Goal: Task Accomplishment & Management: Use online tool/utility

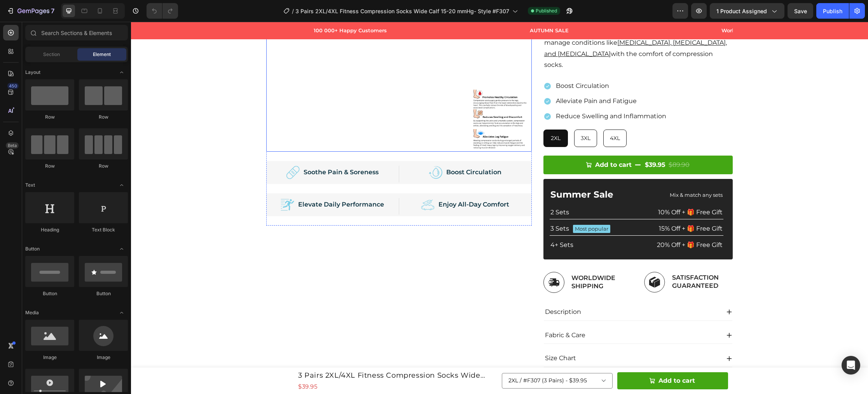
scroll to position [199, 0]
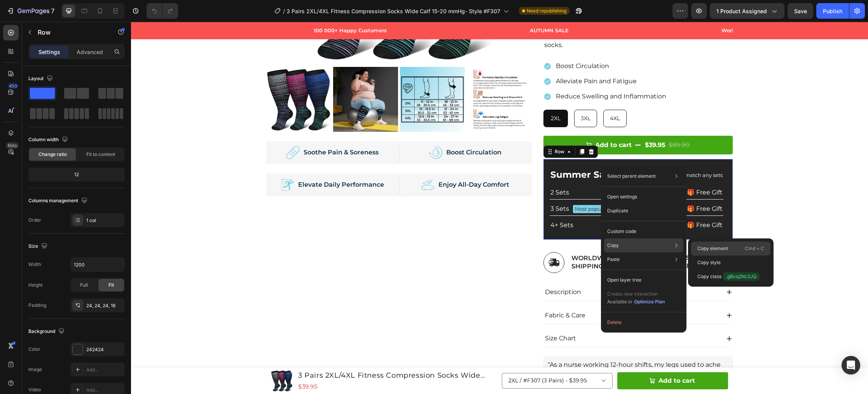
click at [696, 250] on div "Copy element Cmd + C" at bounding box center [730, 248] width 79 height 14
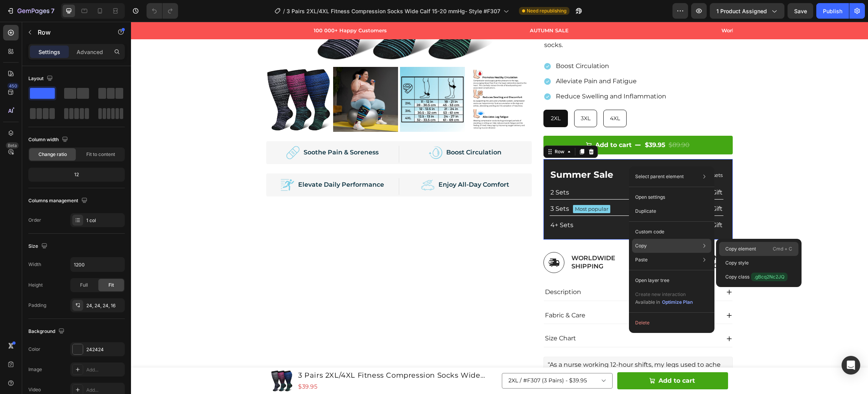
click at [734, 248] on p "Copy element" at bounding box center [740, 248] width 31 height 7
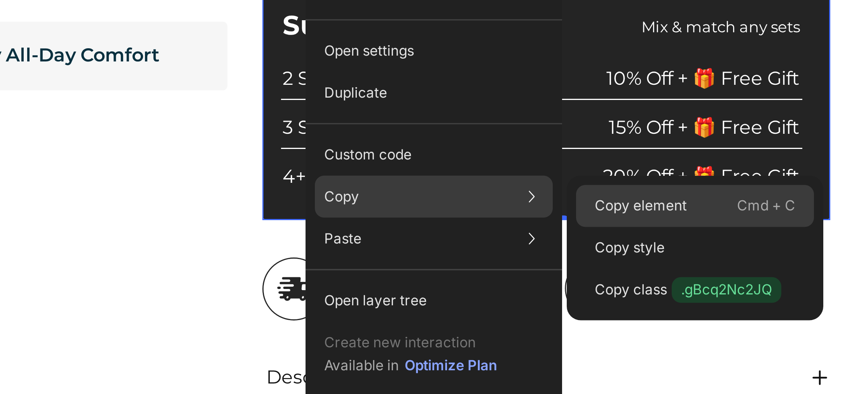
click at [675, 235] on p "Copy element" at bounding box center [669, 234] width 31 height 7
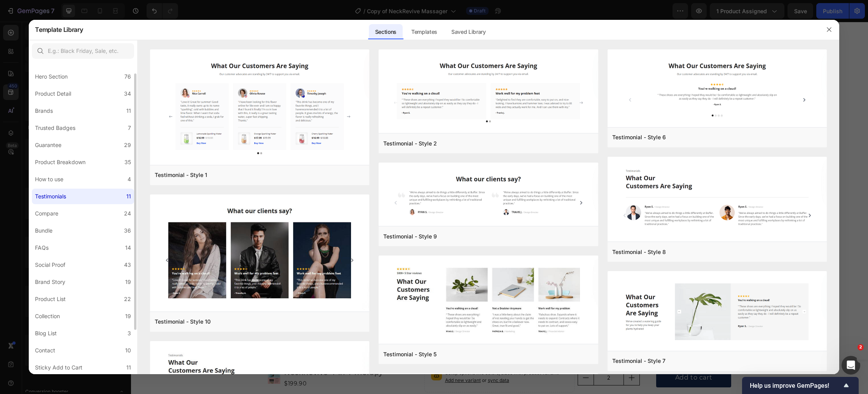
scroll to position [16, 0]
click at [76, 177] on label "How to use 4" at bounding box center [83, 180] width 102 height 16
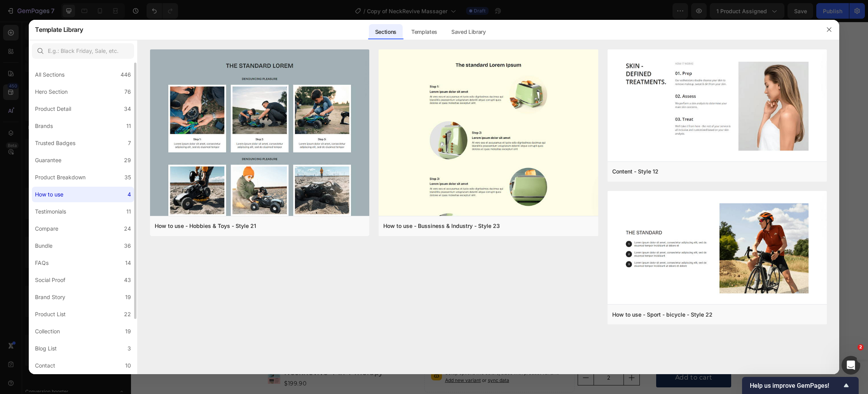
click at [76, 177] on div "Product Breakdown" at bounding box center [60, 177] width 51 height 9
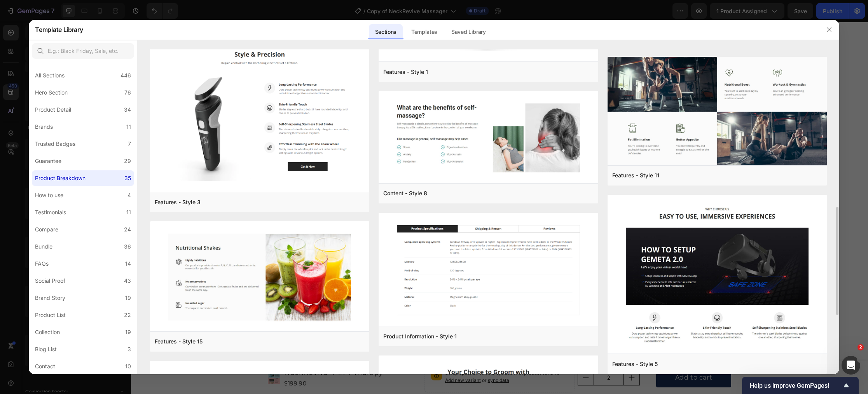
scroll to position [474, 0]
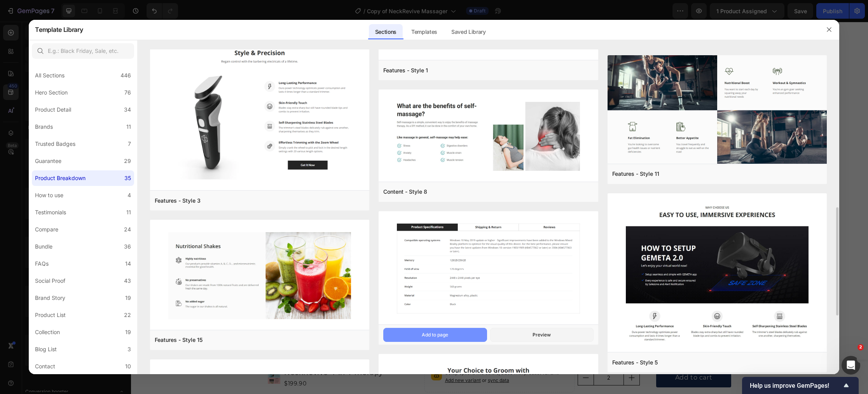
click at [466, 332] on button "Add to page" at bounding box center [434, 335] width 103 height 14
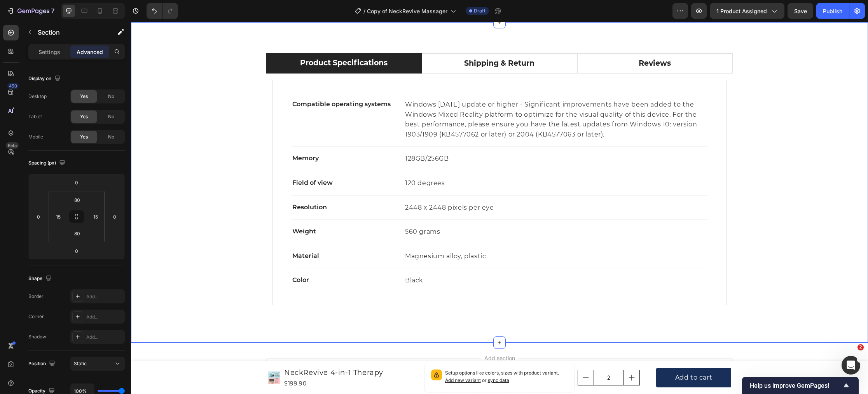
scroll to position [4107, 0]
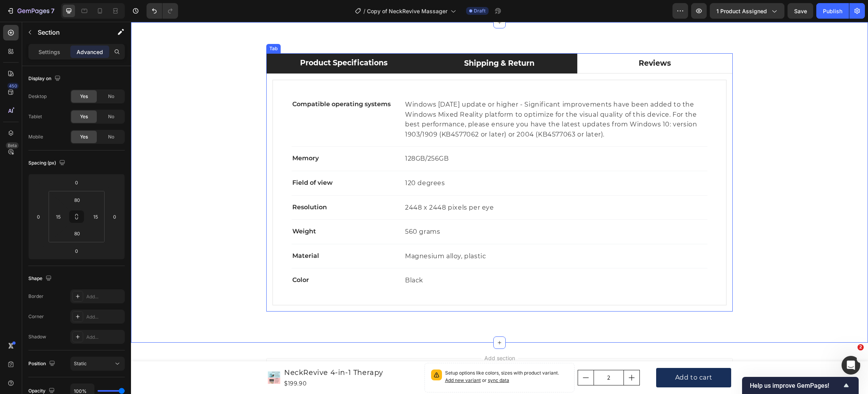
click at [505, 65] on div "Shipping & Return" at bounding box center [499, 64] width 73 height 14
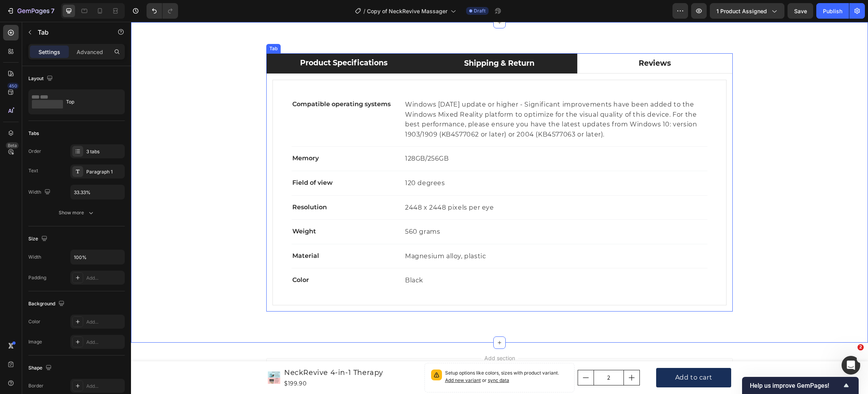
scroll to position [4064, 0]
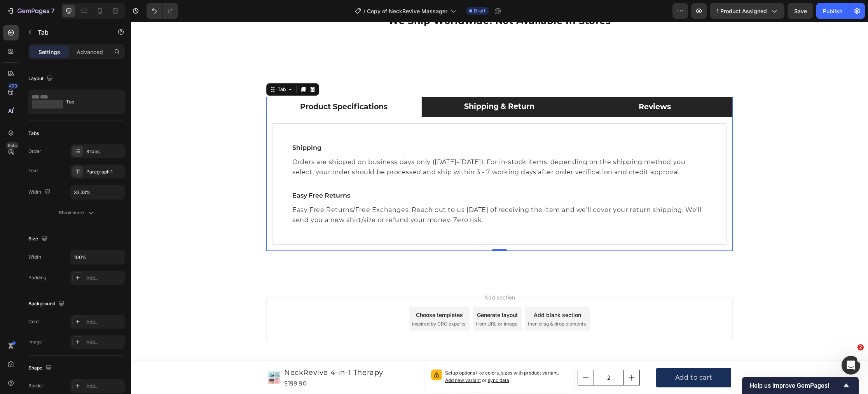
click at [644, 111] on div "Reviews" at bounding box center [655, 107] width 35 height 14
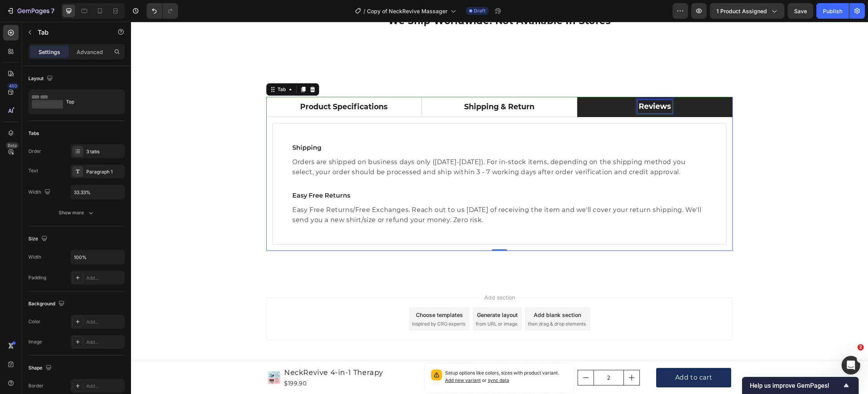
scroll to position [4063, 0]
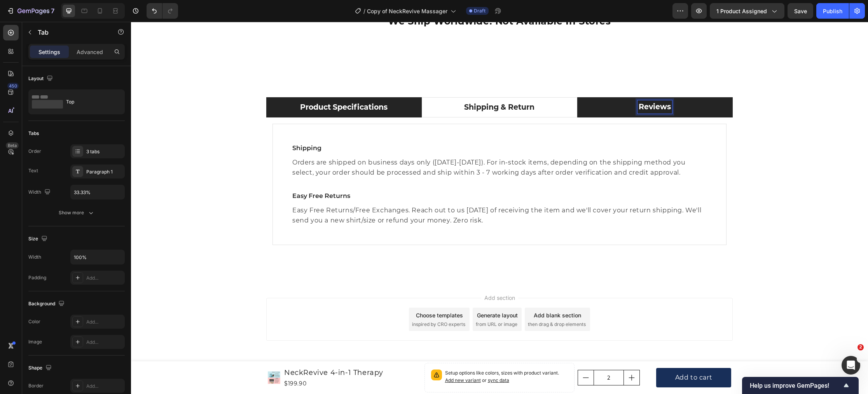
click at [402, 108] on li "Product Specifications" at bounding box center [344, 107] width 156 height 21
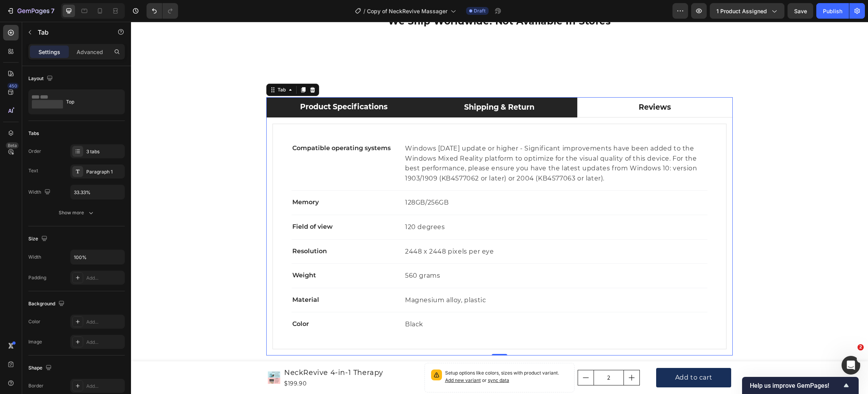
click at [506, 111] on p "Shipping & Return" at bounding box center [499, 107] width 70 height 11
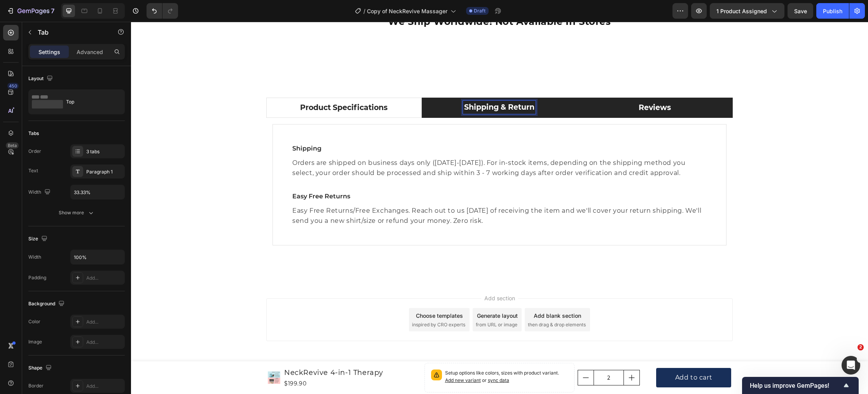
click at [609, 109] on li "Reviews" at bounding box center [655, 108] width 156 height 21
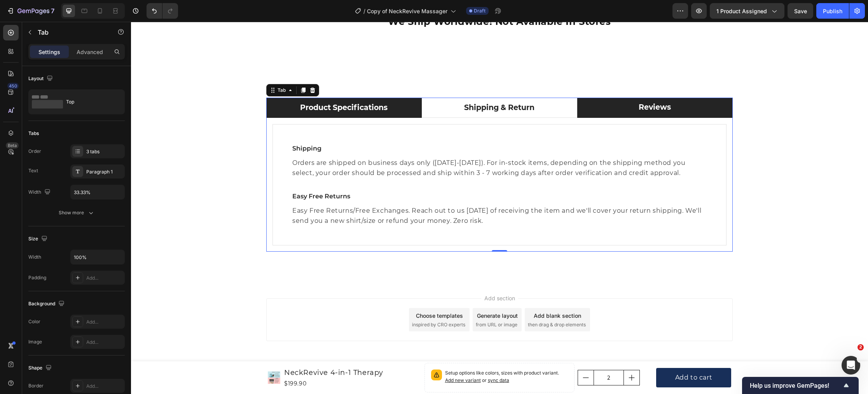
click at [398, 102] on li "Product Specifications" at bounding box center [344, 108] width 156 height 21
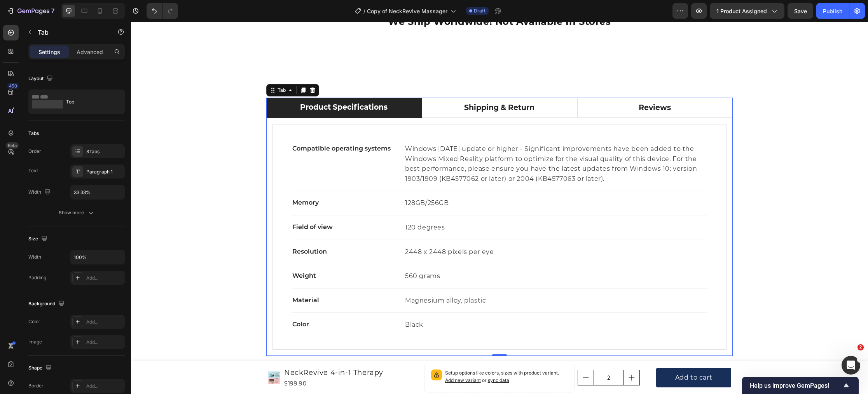
drag, startPoint x: 272, startPoint y: 92, endPoint x: 241, endPoint y: 99, distance: 31.2
click at [268, 92] on div "Tab" at bounding box center [281, 90] width 27 height 9
click at [213, 112] on div "Product Specifications Shipping & Return Reviews Compatible operating systems T…" at bounding box center [499, 227] width 725 height 258
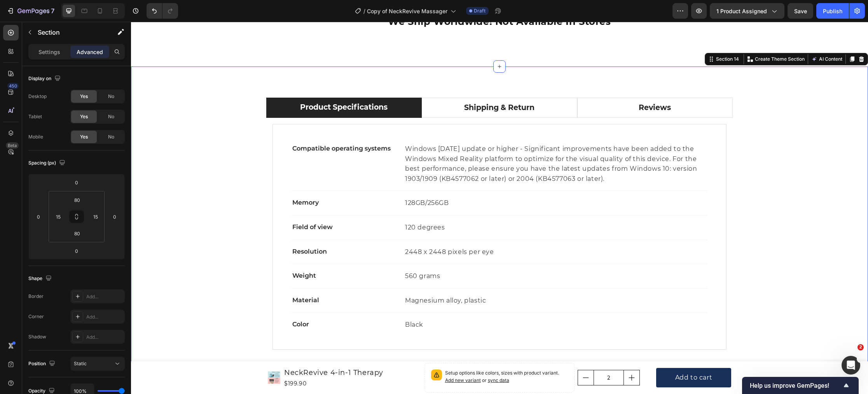
click at [204, 123] on div "Product Specifications Shipping & Return Reviews Compatible operating systems T…" at bounding box center [499, 227] width 725 height 258
click at [275, 94] on div "Tab" at bounding box center [273, 92] width 11 height 7
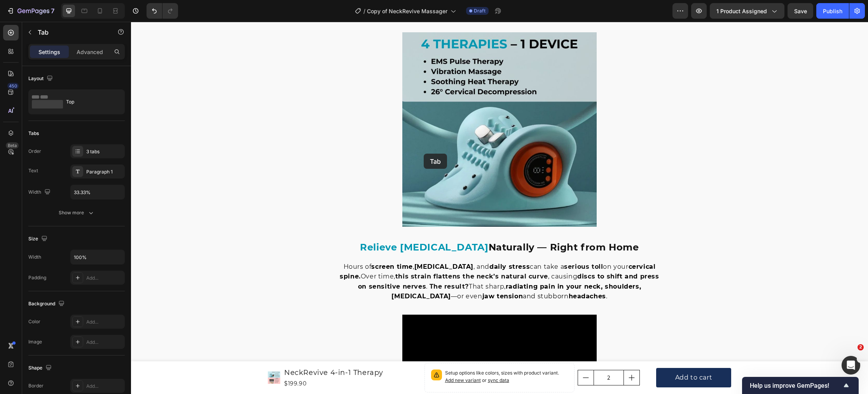
type input "1"
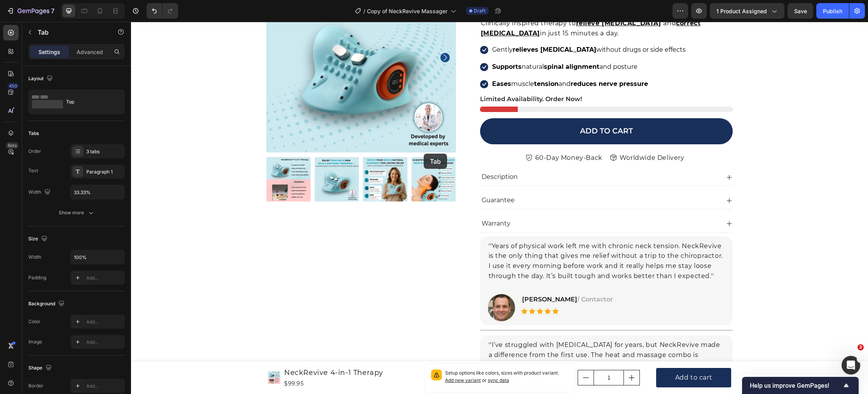
scroll to position [128, 0]
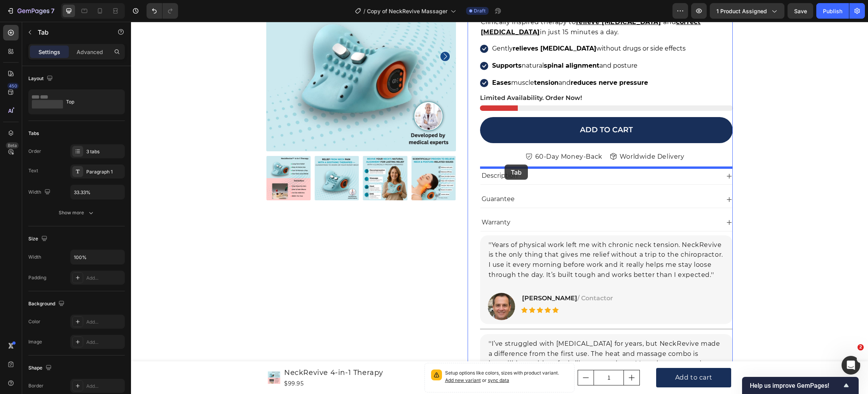
drag, startPoint x: 274, startPoint y: 91, endPoint x: 505, endPoint y: 164, distance: 242.0
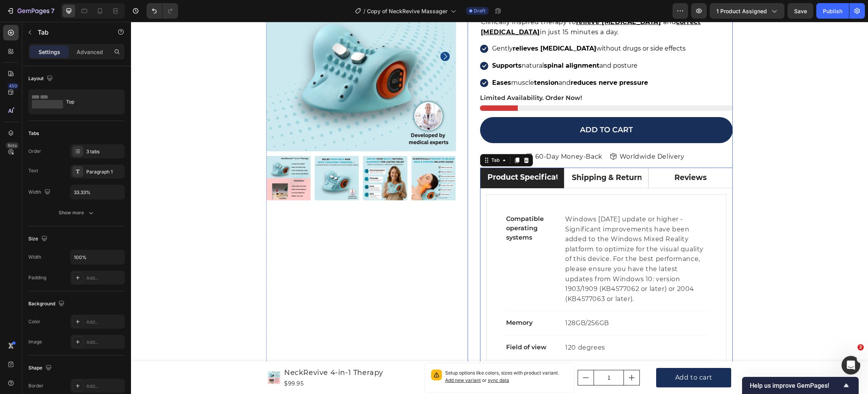
scroll to position [130, 0]
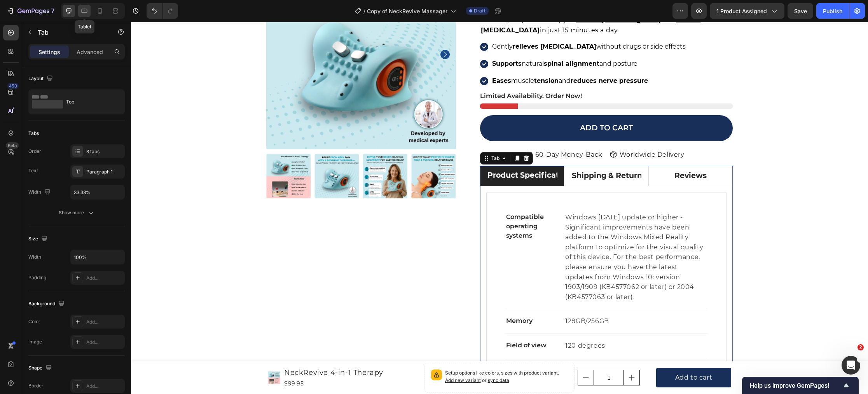
click at [89, 12] on div at bounding box center [84, 11] width 12 height 12
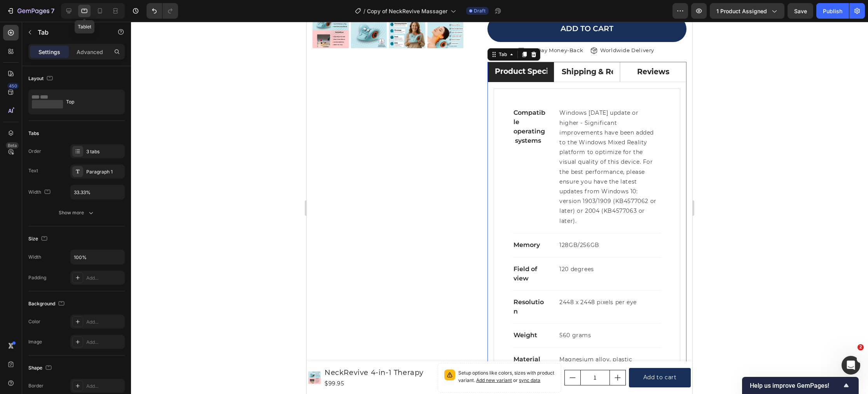
scroll to position [236, 0]
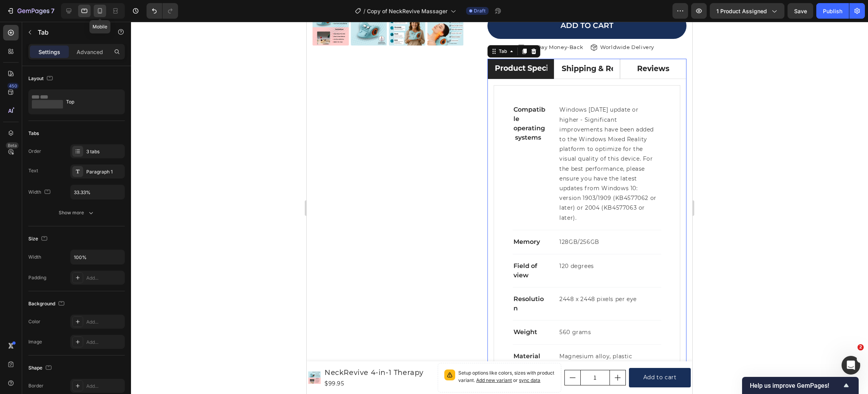
click at [103, 11] on icon at bounding box center [100, 11] width 8 height 8
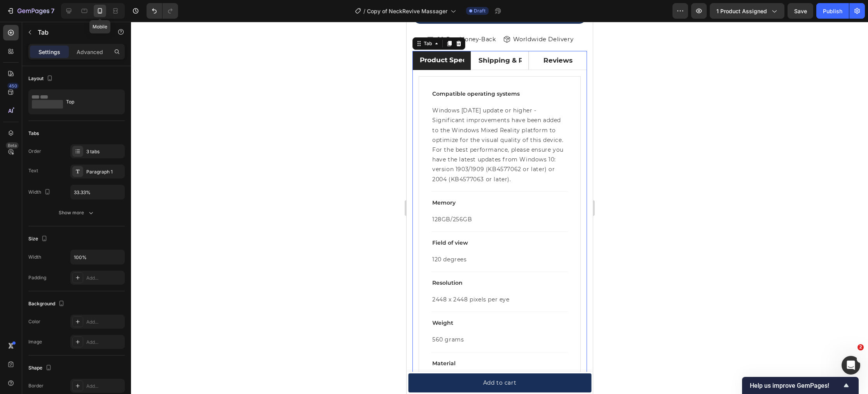
scroll to position [385, 0]
click at [72, 13] on icon at bounding box center [69, 11] width 8 height 8
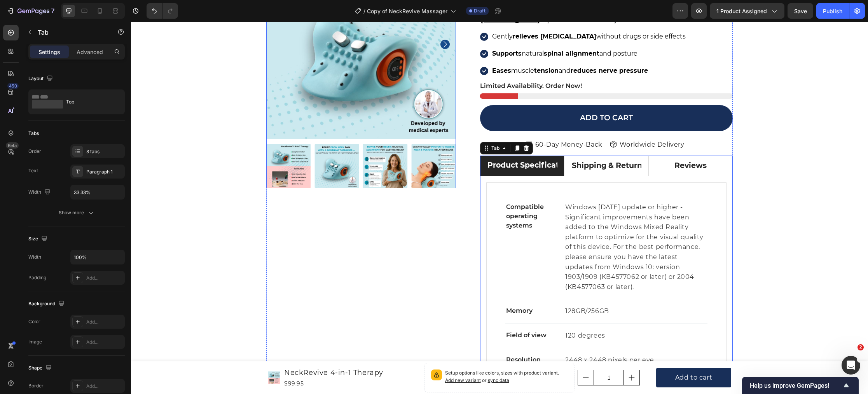
scroll to position [120, 0]
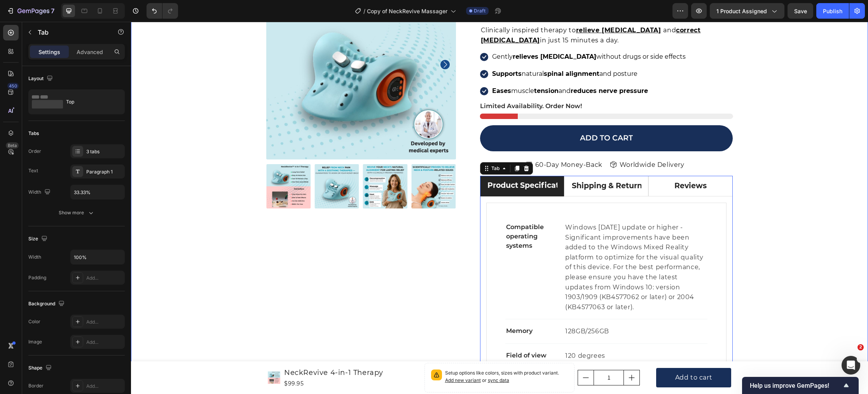
click at [784, 232] on div "Product Images Icon Icon Icon Icon Icon Icon List Hoz 22,000+ Satisfied Custome…" at bounding box center [499, 371] width 725 height 802
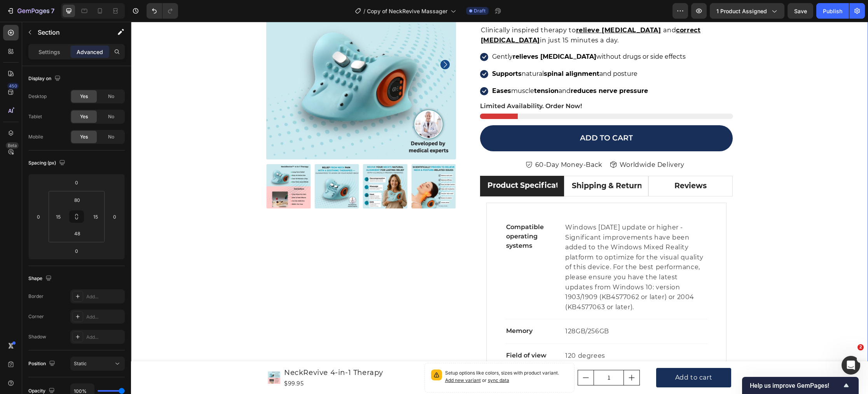
click at [784, 232] on div "Product Images Icon Icon Icon Icon Icon Icon List Hoz 22,000+ Satisfied Custome…" at bounding box center [499, 371] width 725 height 802
click at [553, 188] on div "Product Specifications" at bounding box center [522, 186] width 72 height 14
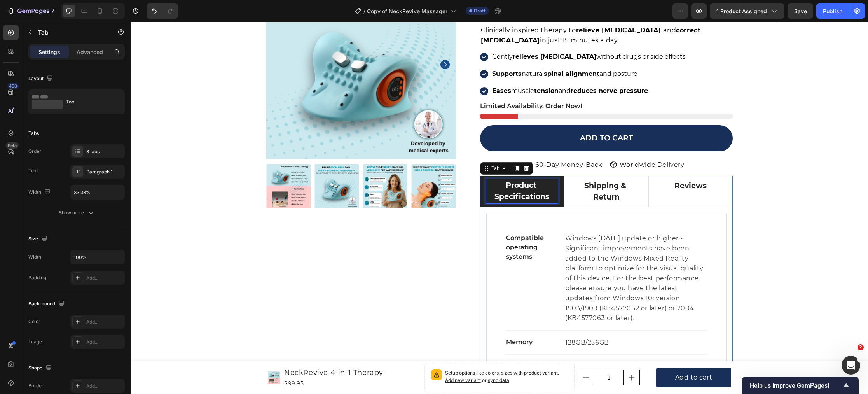
click at [546, 186] on div "Product Specifications" at bounding box center [522, 191] width 72 height 24
click at [551, 195] on p "Product Specifications" at bounding box center [522, 191] width 70 height 22
click at [452, 252] on div "Product Images Icon Icon Icon Icon Icon Icon List Hoz 22,000+ Satisfied Custome…" at bounding box center [361, 367] width 190 height 795
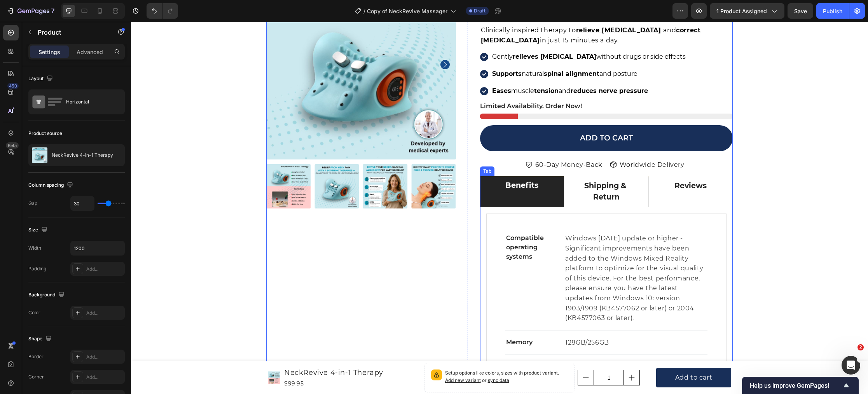
click at [512, 196] on div "Benefits" at bounding box center [521, 191] width 35 height 25
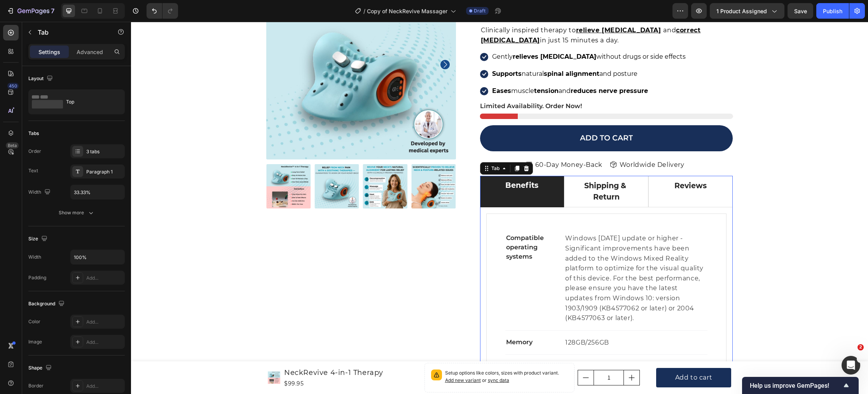
click at [515, 196] on div "Benefits" at bounding box center [521, 191] width 35 height 25
click at [514, 196] on div "Benefits" at bounding box center [521, 191] width 35 height 25
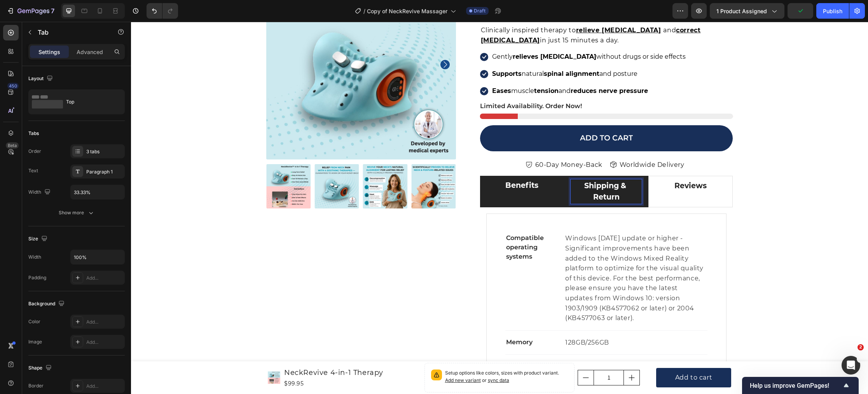
click at [626, 197] on p "Shipping & Return" at bounding box center [606, 191] width 69 height 22
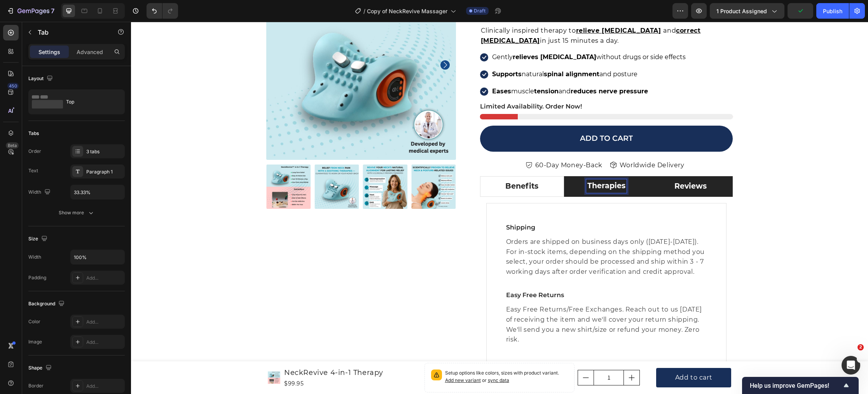
click at [695, 190] on p "Reviews" at bounding box center [690, 186] width 32 height 11
click at [704, 189] on p "Reviews" at bounding box center [690, 186] width 32 height 11
click at [706, 189] on p "Reviews" at bounding box center [690, 186] width 32 height 11
click at [209, 217] on div "Product Images Icon Icon Icon Icon Icon Icon List Hoz 22,000+ Satisfied Custome…" at bounding box center [499, 314] width 725 height 688
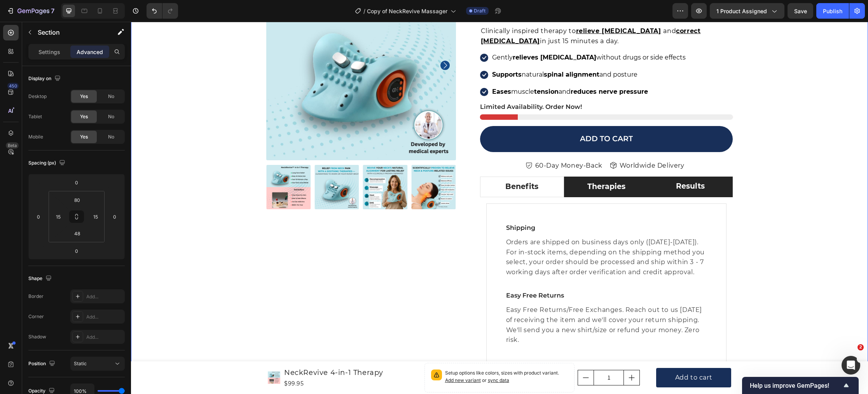
click at [210, 217] on div "Product Images Icon Icon Icon Icon Icon Icon List Hoz 22,000+ Satisfied Custome…" at bounding box center [499, 314] width 725 height 688
click at [547, 192] on li "Benefits" at bounding box center [522, 186] width 84 height 21
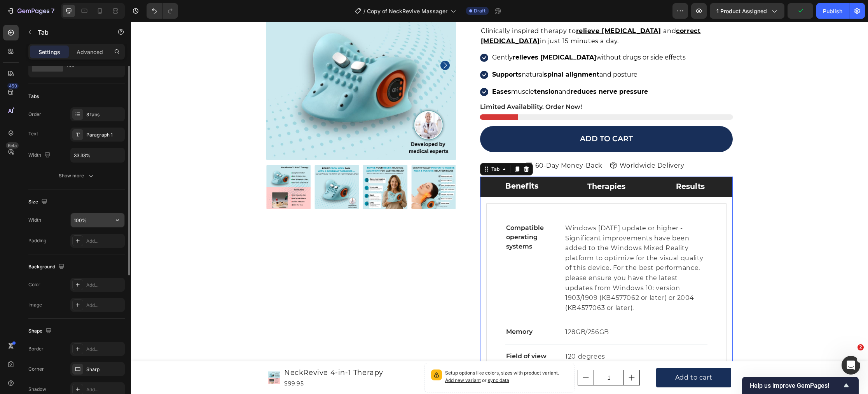
scroll to position [0, 0]
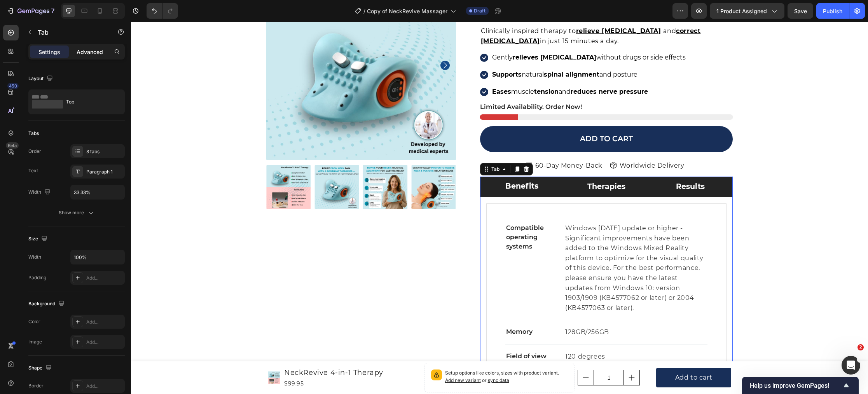
click at [85, 54] on p "Advanced" at bounding box center [90, 52] width 26 height 8
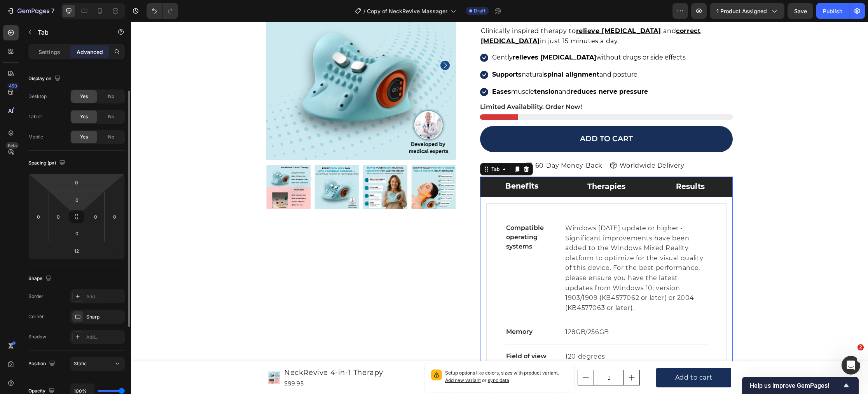
scroll to position [129, 0]
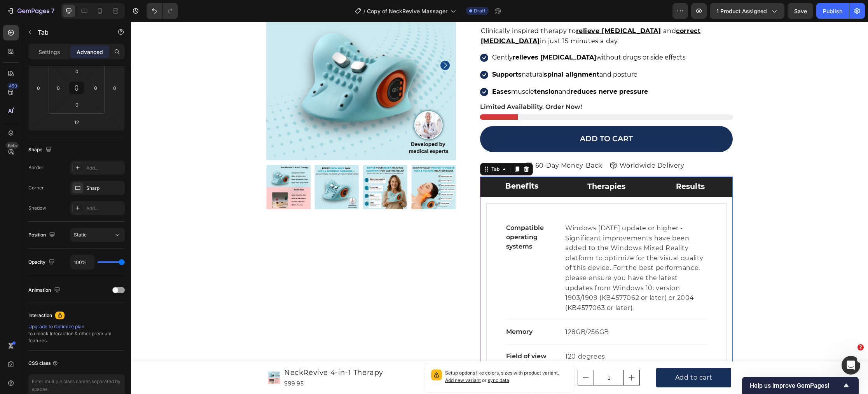
click at [494, 189] on li "Benefits" at bounding box center [522, 186] width 84 height 21
click at [42, 54] on p "Settings" at bounding box center [49, 52] width 22 height 8
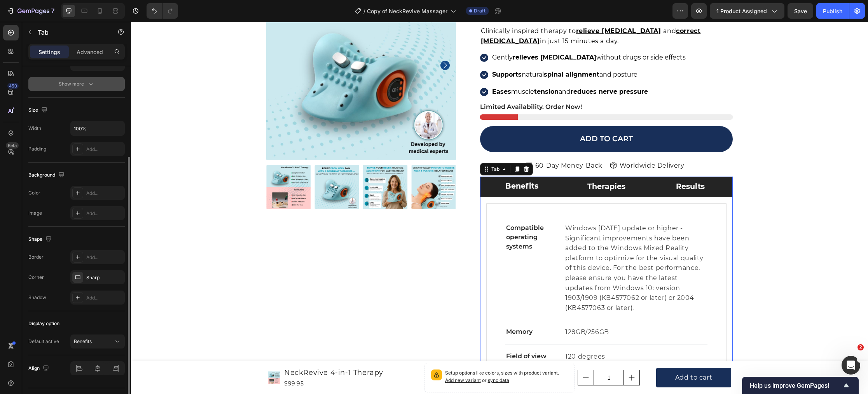
click at [75, 84] on div "Show more" at bounding box center [77, 84] width 36 height 8
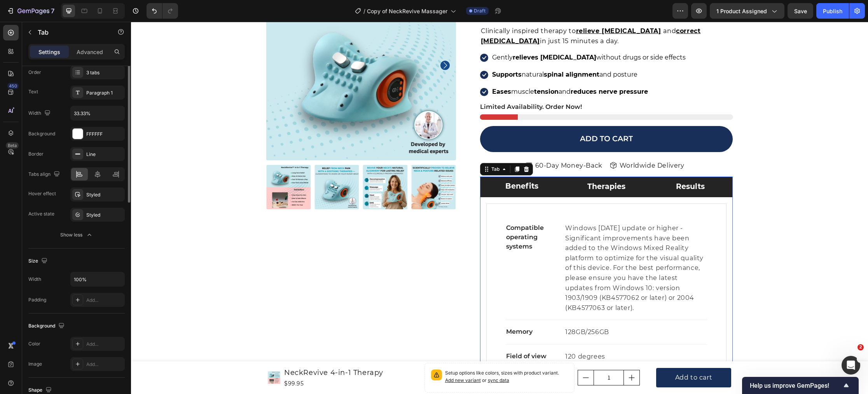
scroll to position [0, 0]
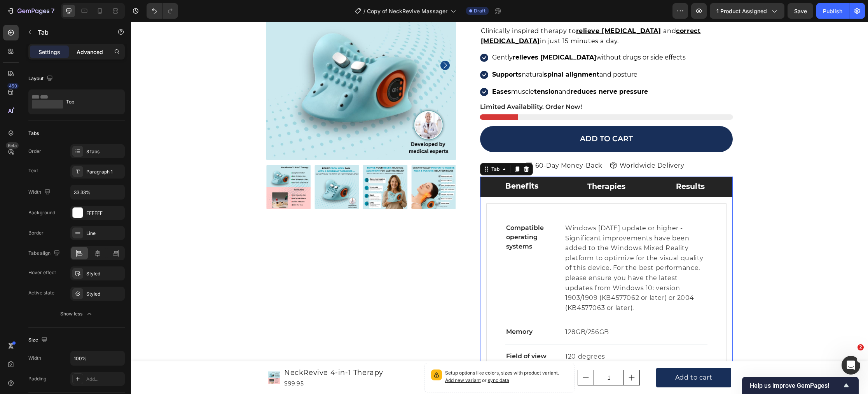
click at [94, 54] on p "Advanced" at bounding box center [90, 52] width 26 height 8
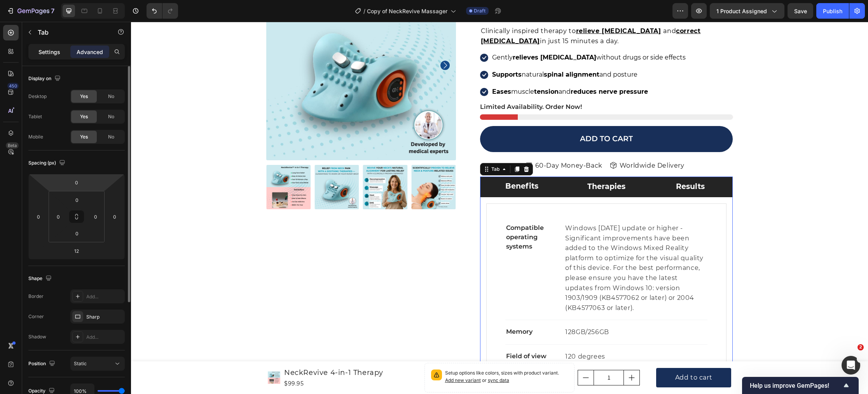
click at [50, 54] on p "Settings" at bounding box center [49, 52] width 22 height 8
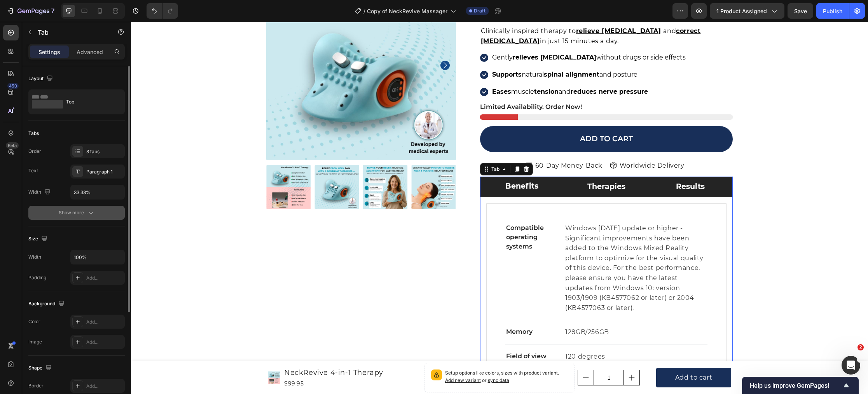
click at [82, 212] on div "Show more" at bounding box center [77, 213] width 36 height 8
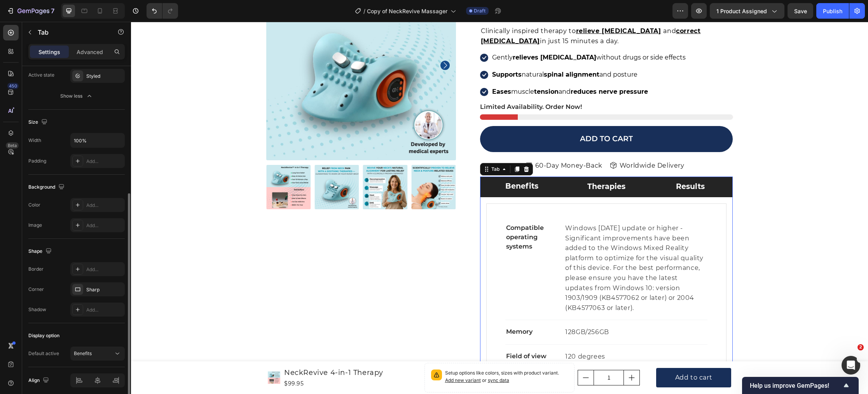
scroll to position [246, 0]
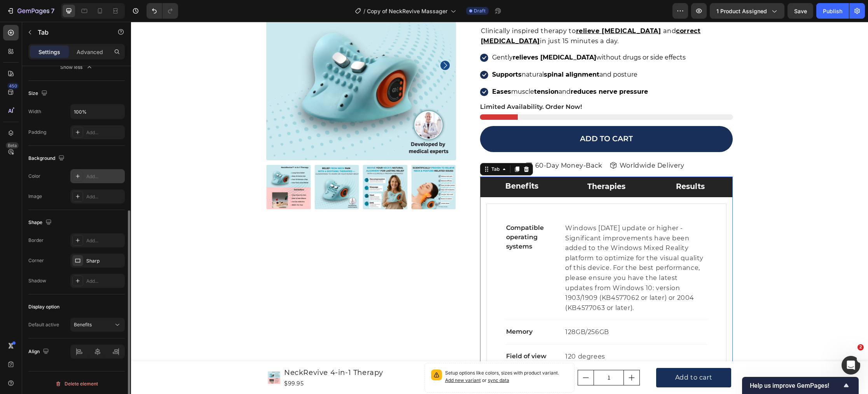
click at [100, 176] on div "Add..." at bounding box center [104, 176] width 37 height 7
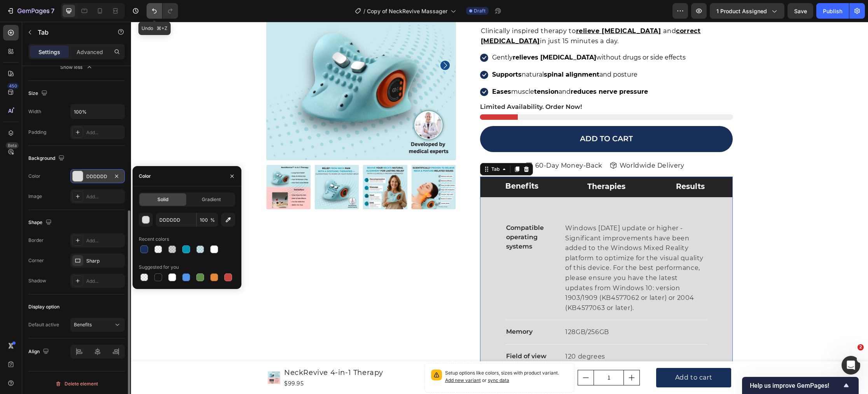
click at [154, 12] on icon "Undo/Redo" at bounding box center [154, 11] width 8 height 8
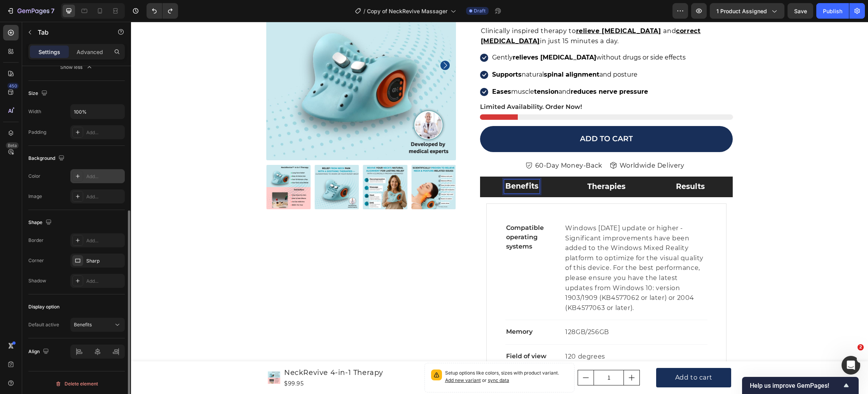
click at [528, 188] on p "Benefits" at bounding box center [521, 186] width 33 height 11
click at [91, 260] on div "Sharp" at bounding box center [97, 260] width 23 height 7
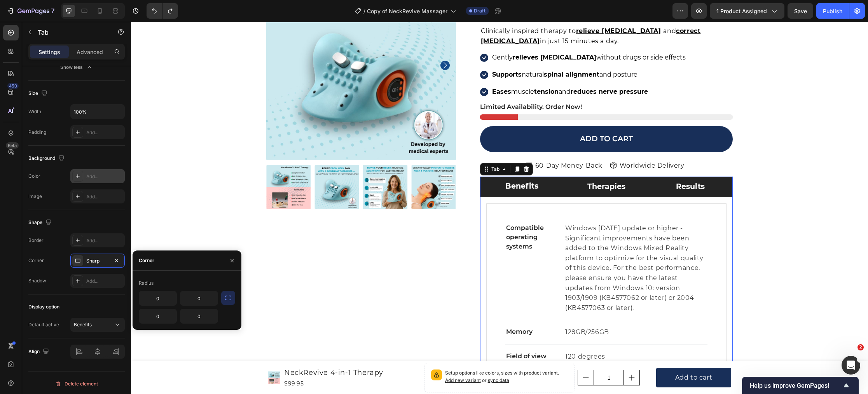
drag, startPoint x: 222, startPoint y: 300, endPoint x: 227, endPoint y: 300, distance: 4.7
click at [222, 300] on button "button" at bounding box center [228, 298] width 14 height 14
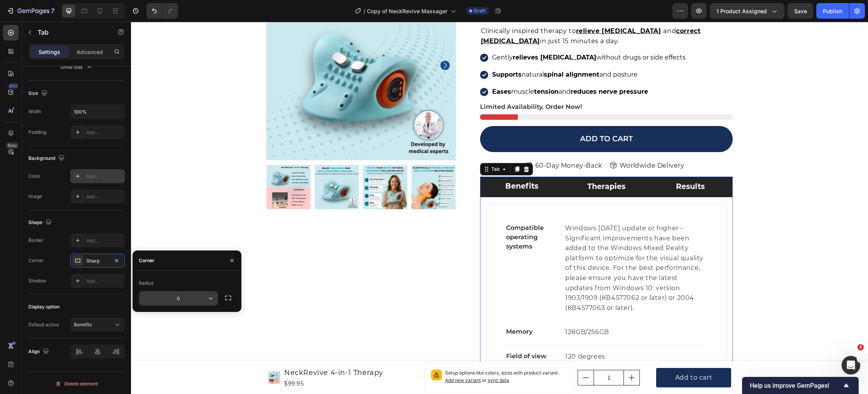
click at [187, 300] on input "0" at bounding box center [178, 298] width 79 height 14
type input "8"
click at [209, 283] on div "Radius" at bounding box center [187, 283] width 96 height 12
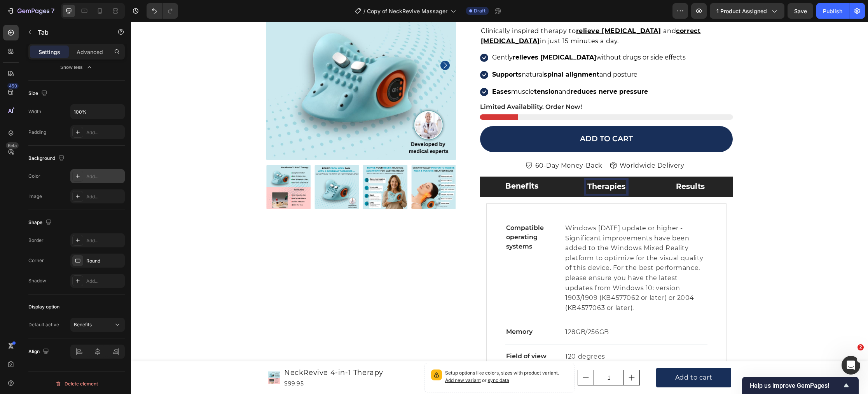
click at [484, 180] on li "Benefits" at bounding box center [522, 186] width 84 height 21
click at [98, 262] on div "Round" at bounding box center [97, 260] width 23 height 7
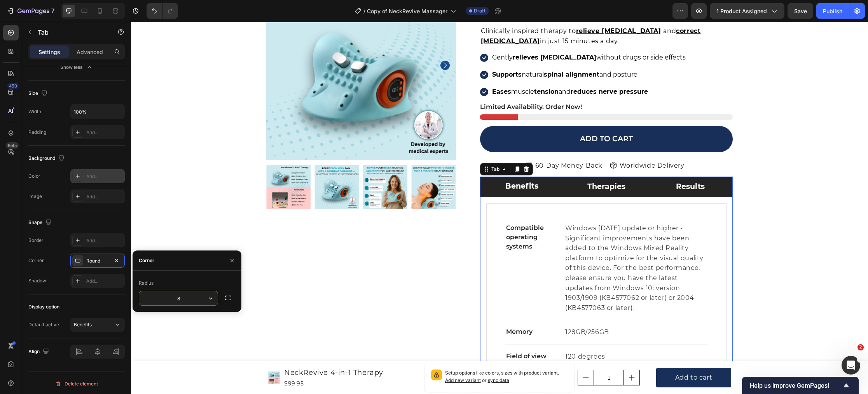
click at [185, 295] on input "8" at bounding box center [178, 298] width 79 height 14
type input "12"
click at [200, 279] on div "Radius" at bounding box center [187, 283] width 96 height 12
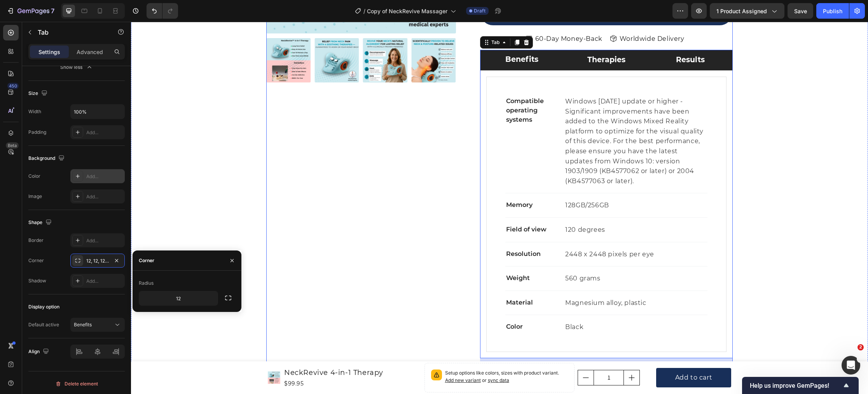
scroll to position [163, 0]
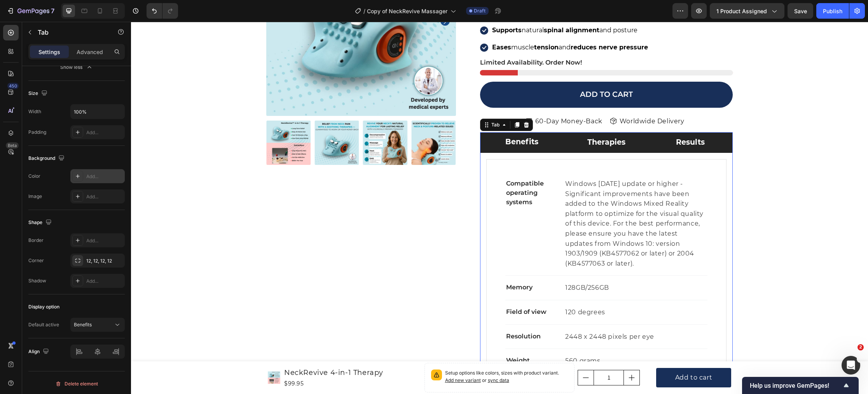
click at [634, 141] on li "Therapies" at bounding box center [606, 142] width 84 height 21
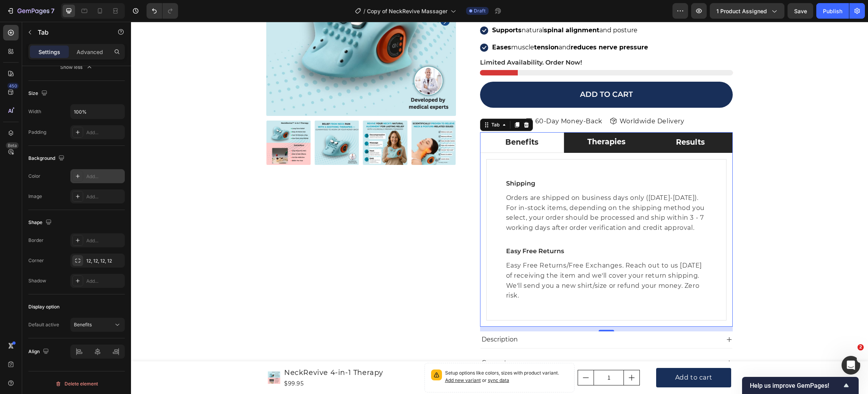
click at [655, 142] on li "Results" at bounding box center [690, 142] width 84 height 21
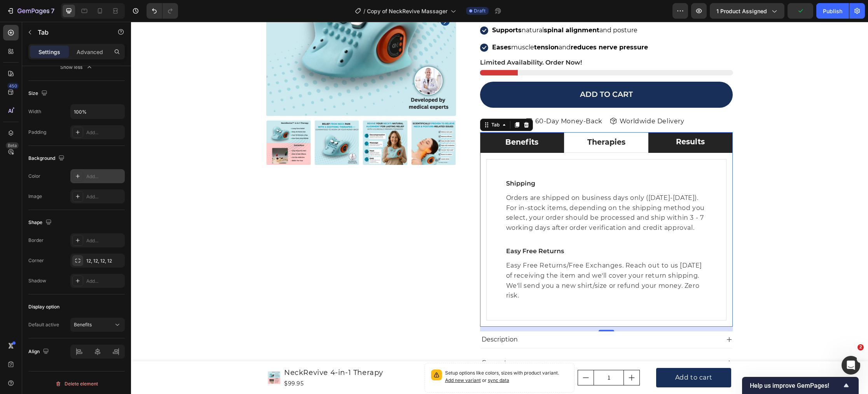
click at [550, 142] on li "Benefits" at bounding box center [522, 142] width 84 height 21
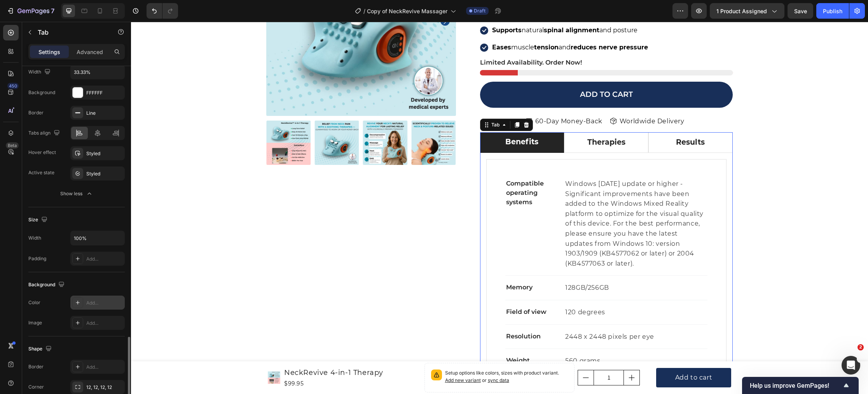
scroll to position [0, 0]
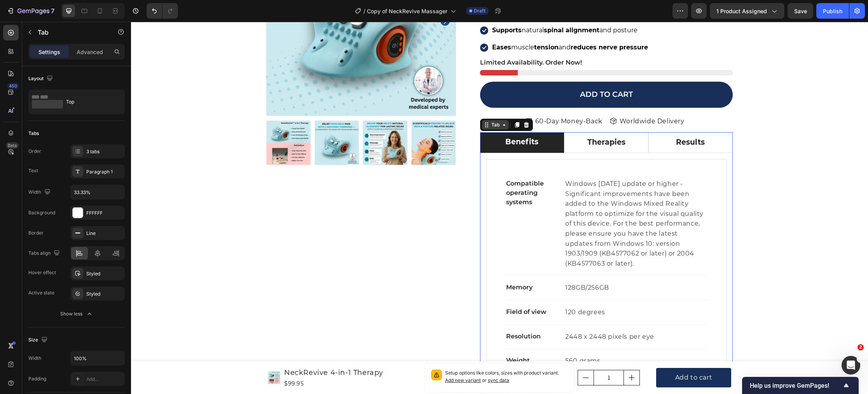
click at [498, 125] on div "Tab" at bounding box center [495, 124] width 11 height 7
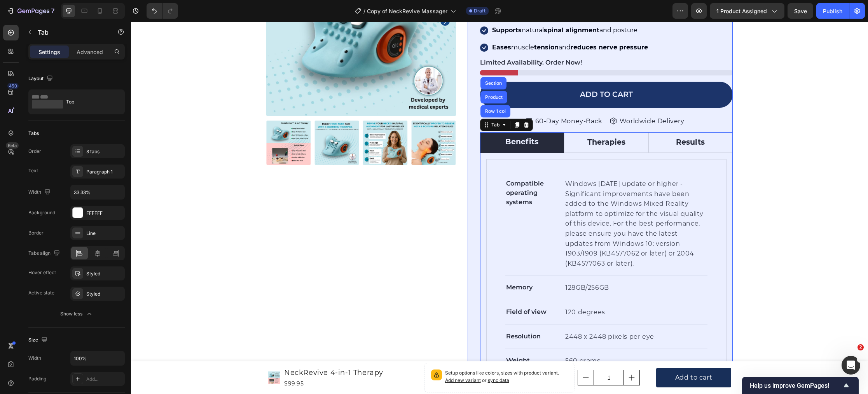
click at [496, 110] on div "Row 1 col" at bounding box center [496, 111] width 24 height 5
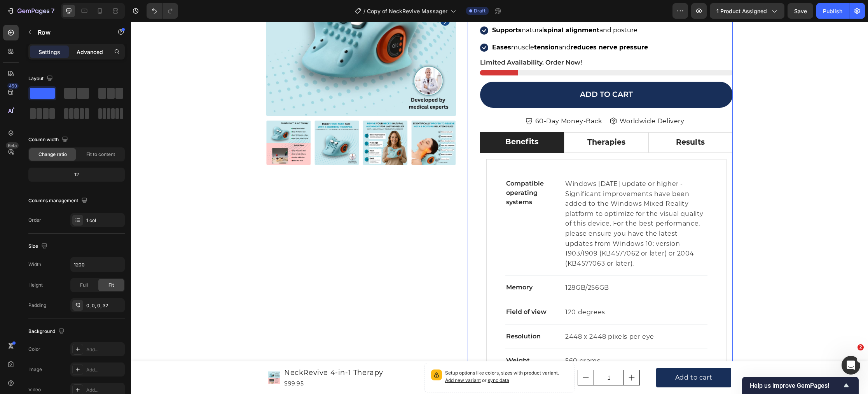
click at [91, 53] on p "Advanced" at bounding box center [90, 52] width 26 height 8
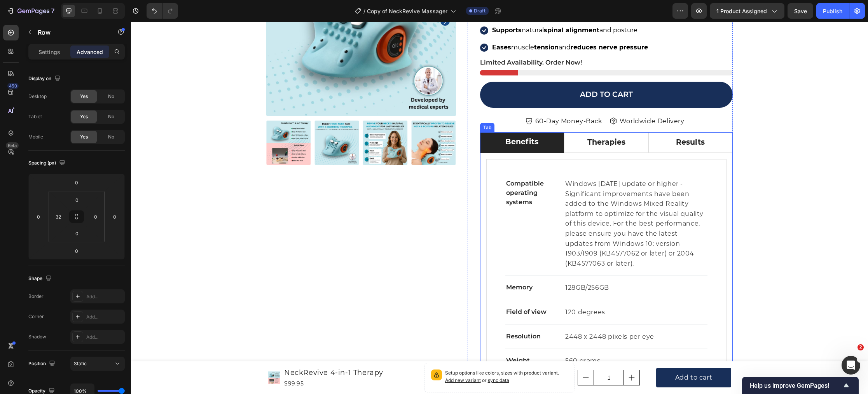
click at [491, 136] on li "Benefits" at bounding box center [522, 142] width 84 height 21
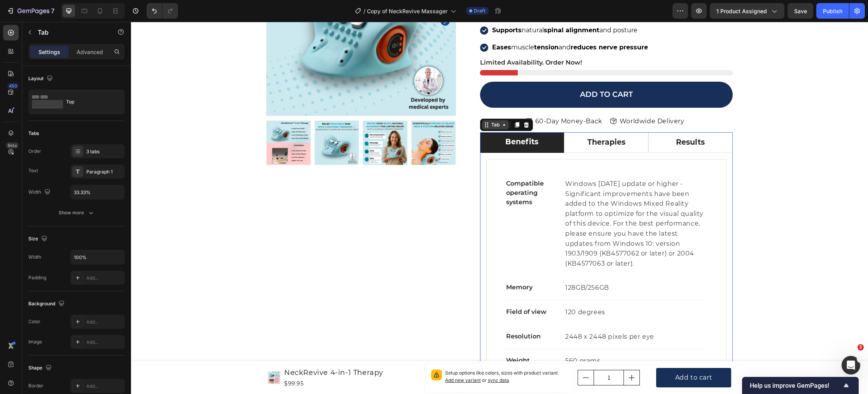
click at [494, 128] on div "Tab" at bounding box center [495, 124] width 11 height 7
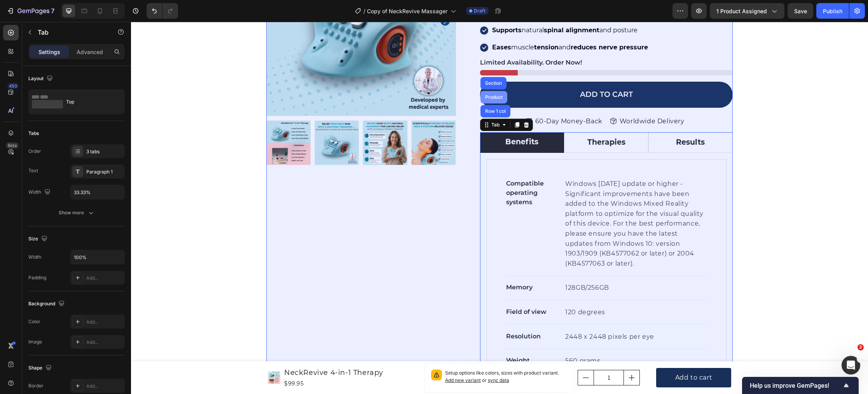
click at [493, 94] on div "Product" at bounding box center [494, 97] width 27 height 12
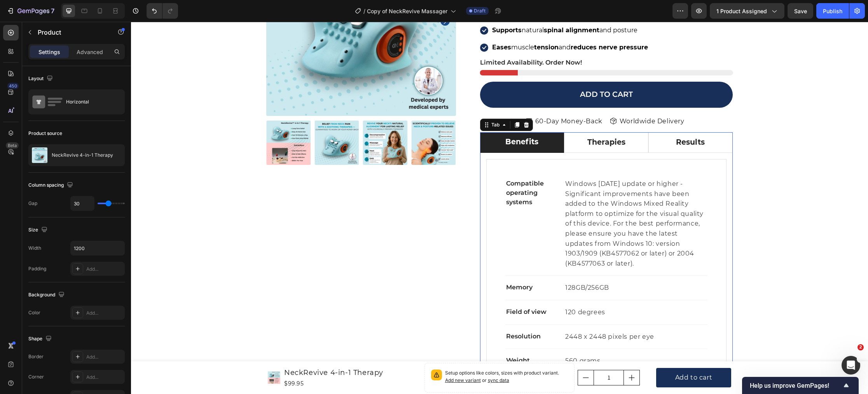
click at [492, 137] on li "Benefits" at bounding box center [522, 142] width 84 height 21
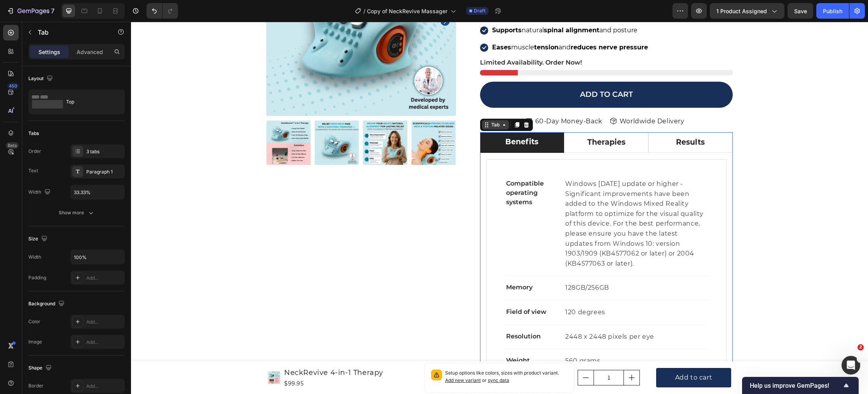
click at [493, 127] on div "Tab" at bounding box center [495, 124] width 11 height 7
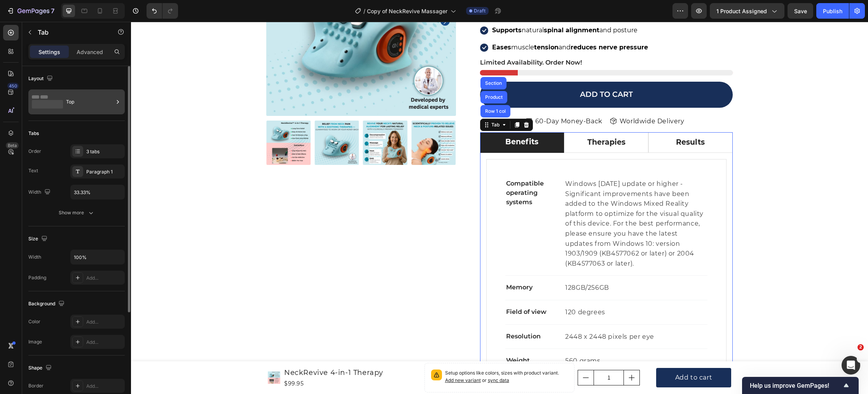
click at [61, 100] on icon at bounding box center [47, 102] width 31 height 18
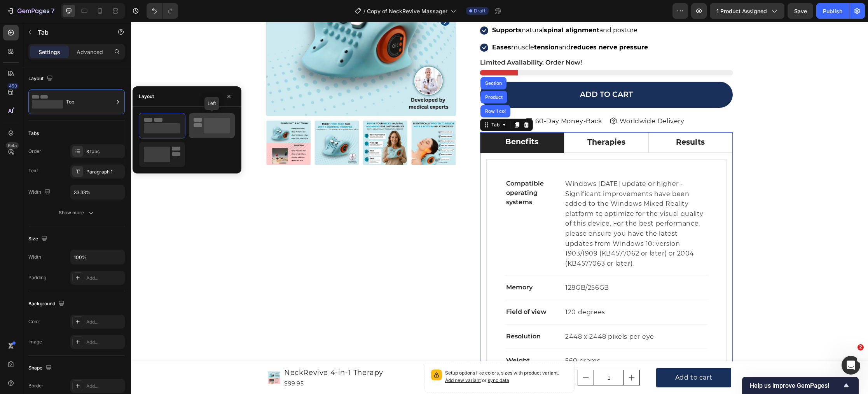
click at [199, 127] on icon at bounding box center [212, 126] width 37 height 16
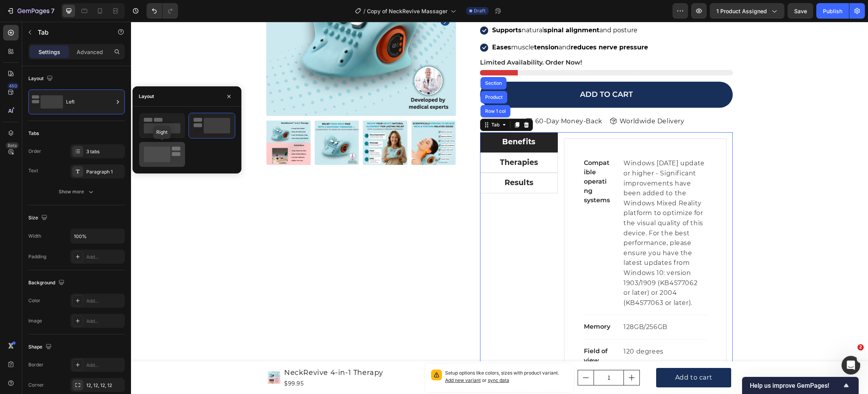
click at [161, 149] on rect at bounding box center [157, 155] width 26 height 16
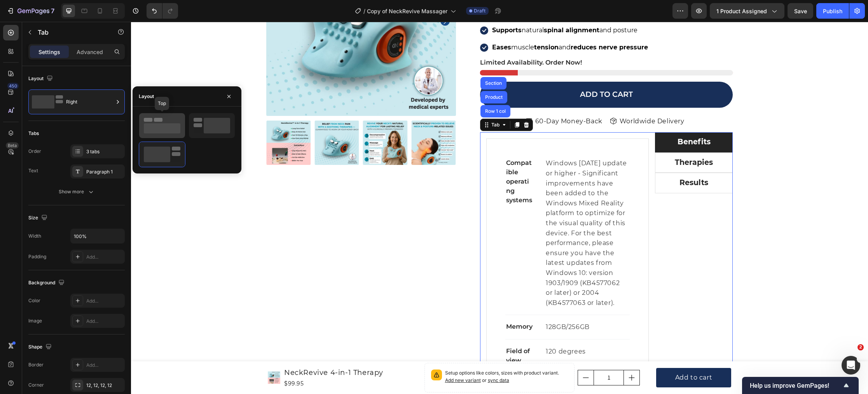
click at [171, 129] on rect at bounding box center [162, 128] width 37 height 10
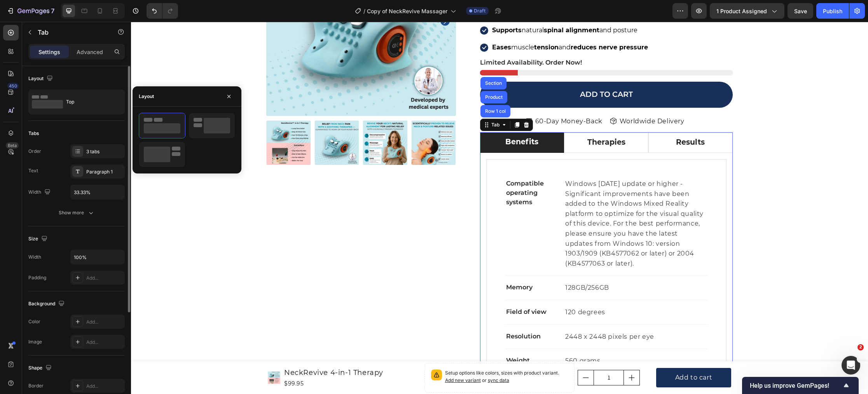
click at [51, 131] on div "Tabs" at bounding box center [76, 133] width 96 height 12
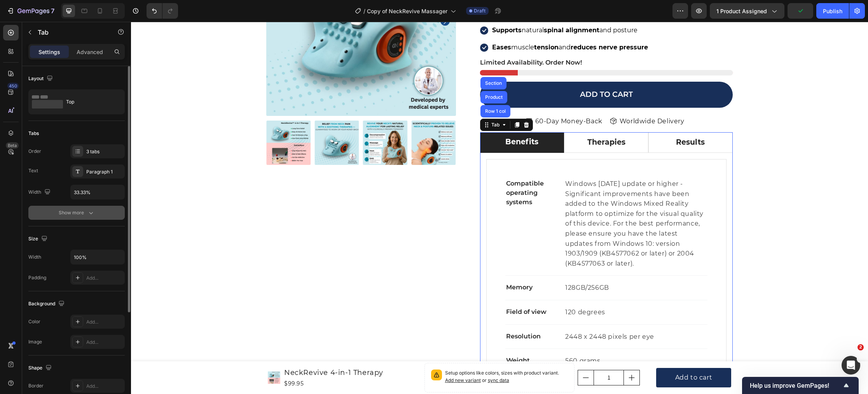
click at [70, 214] on div "Show more" at bounding box center [77, 213] width 36 height 8
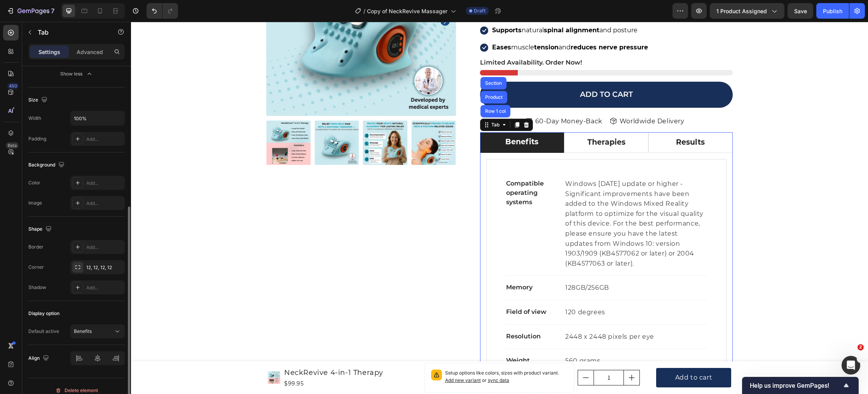
scroll to position [248, 0]
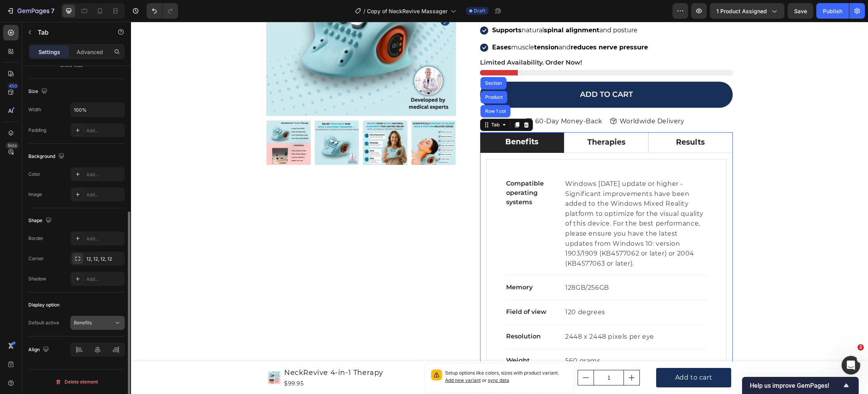
click at [98, 320] on div "Benefits" at bounding box center [94, 322] width 40 height 7
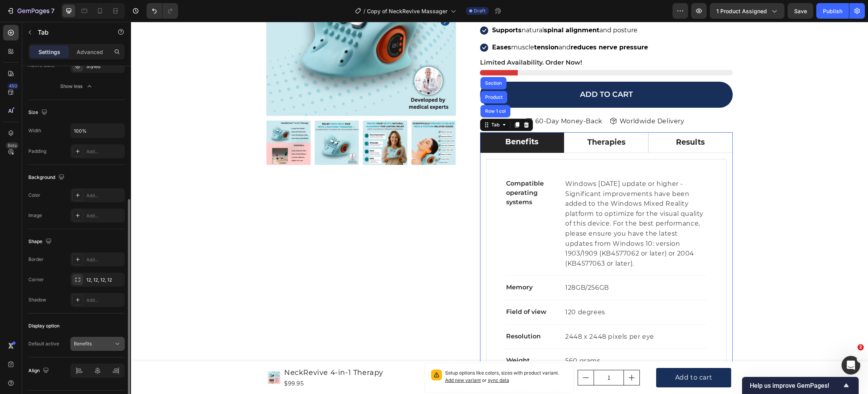
scroll to position [0, 0]
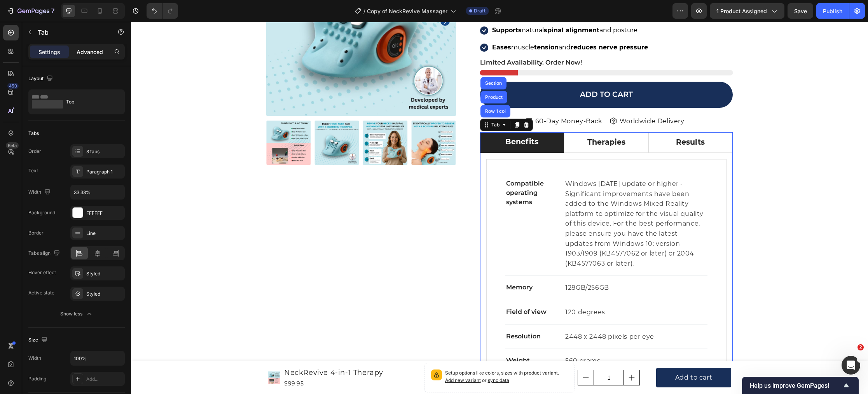
click at [89, 52] on p "Advanced" at bounding box center [90, 52] width 26 height 8
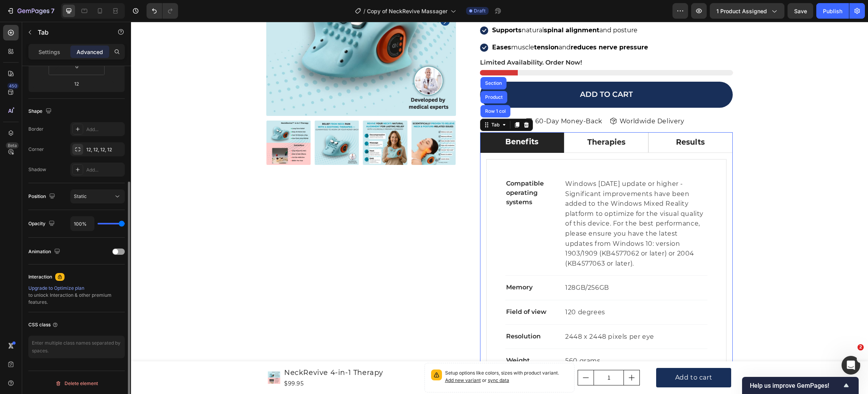
scroll to position [169, 0]
type input "94%"
type input "94"
type input "38%"
type input "38"
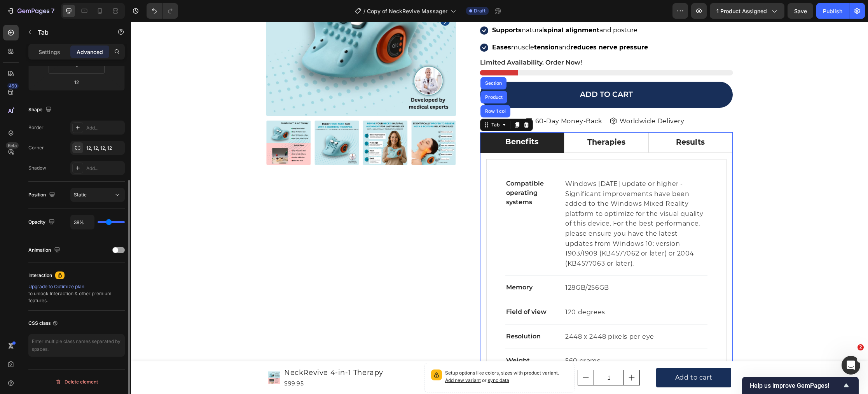
type input "24%"
type input "24"
type input "18%"
type input "18"
type input "15%"
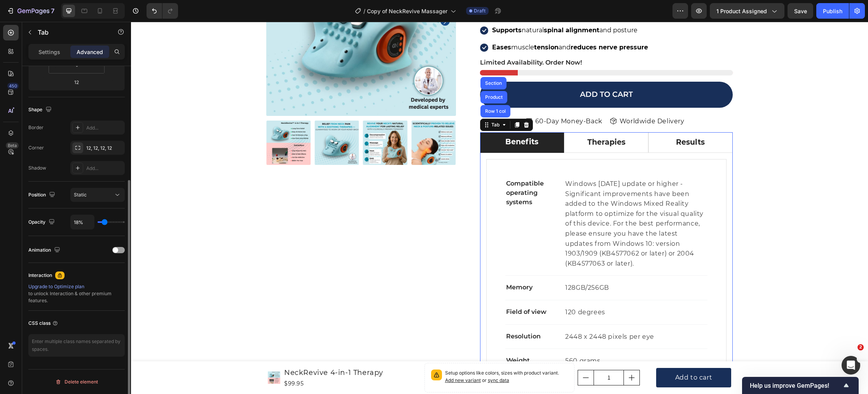
type input "15"
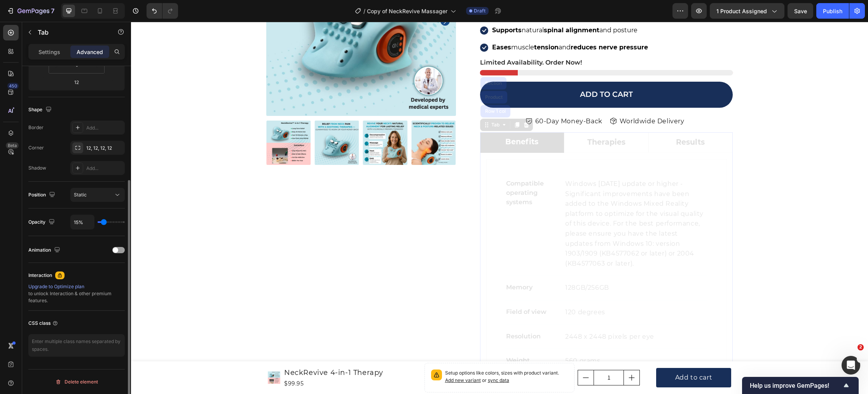
type input "14%"
type input "14"
type input "13%"
type input "13"
type input "12%"
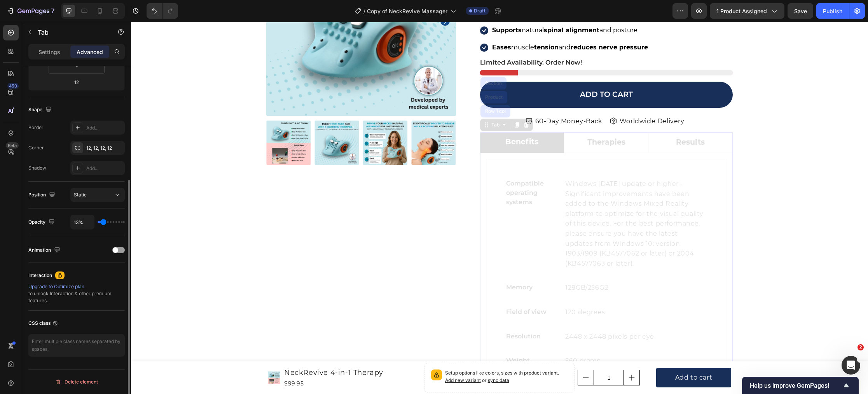
type input "12"
type input "13%"
type input "13"
type input "14%"
type input "14"
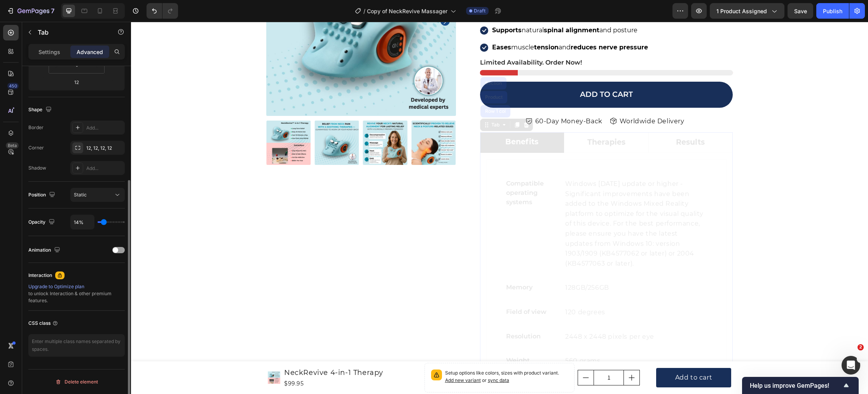
type input "27%"
type input "27"
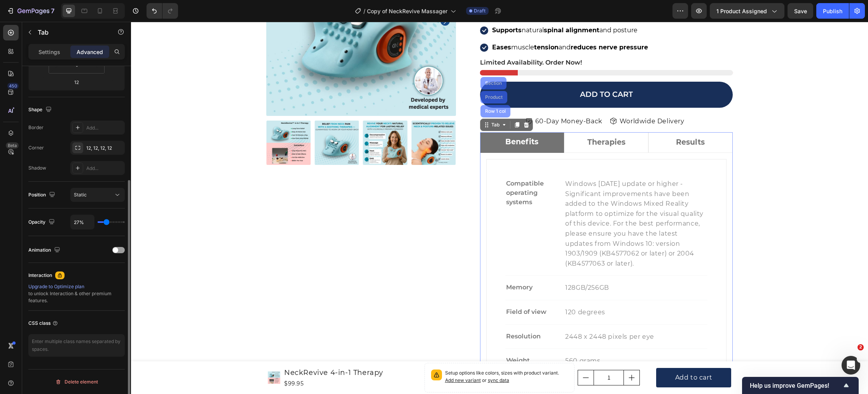
type input "64%"
type input "64"
type input "86%"
type input "86"
type input "97%"
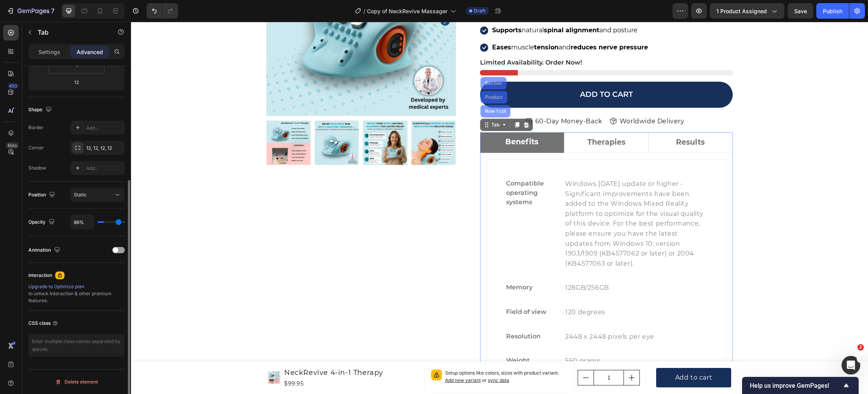
type input "97"
type input "100%"
type input "100"
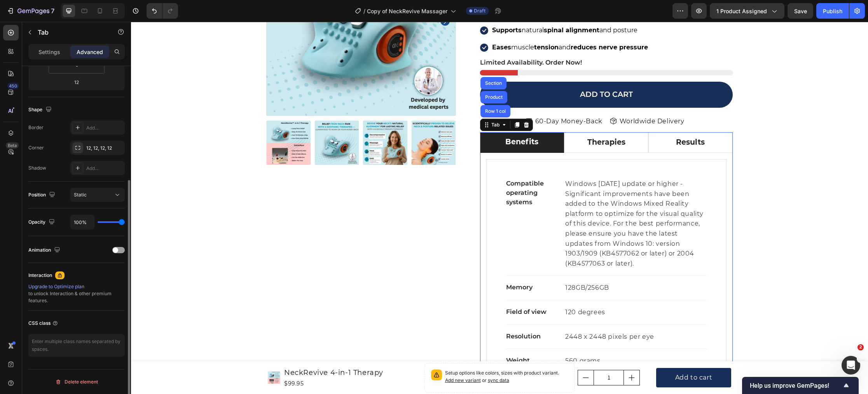
click at [125, 221] on input "range" at bounding box center [111, 222] width 27 height 2
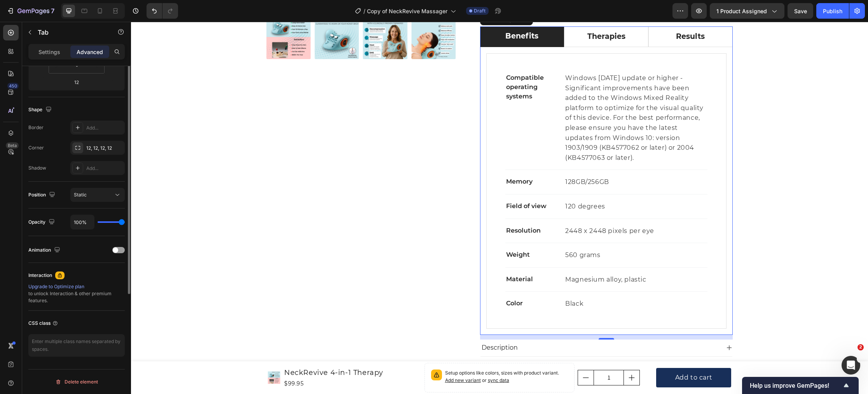
scroll to position [0, 0]
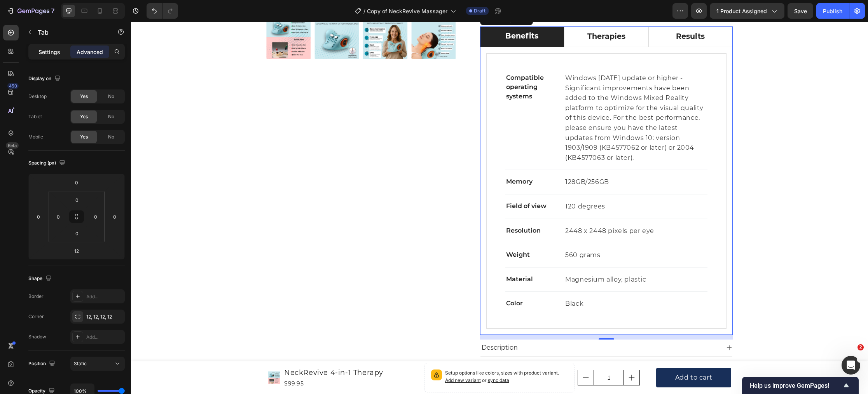
click at [50, 54] on p "Settings" at bounding box center [49, 52] width 22 height 8
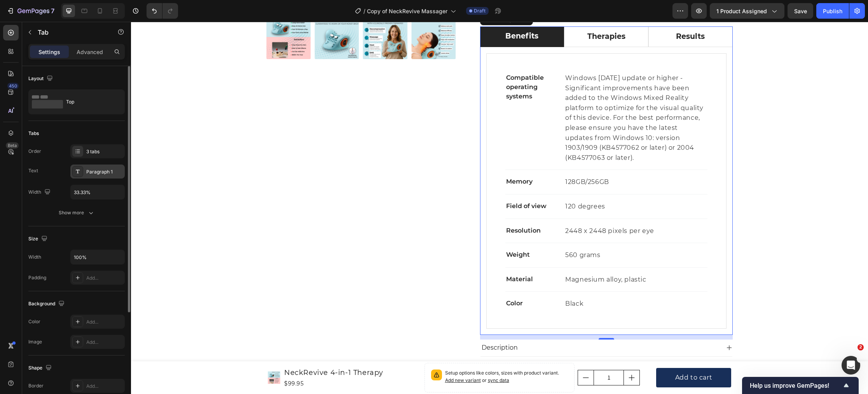
click at [99, 174] on div "Paragraph 1" at bounding box center [104, 171] width 37 height 7
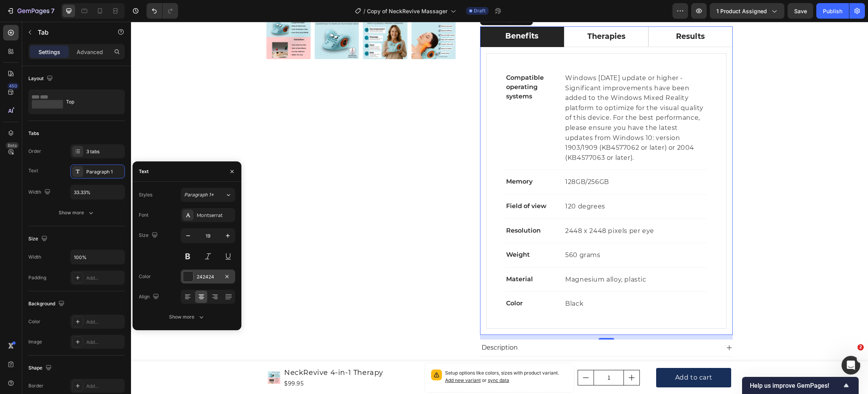
click at [186, 277] on div at bounding box center [188, 276] width 10 height 10
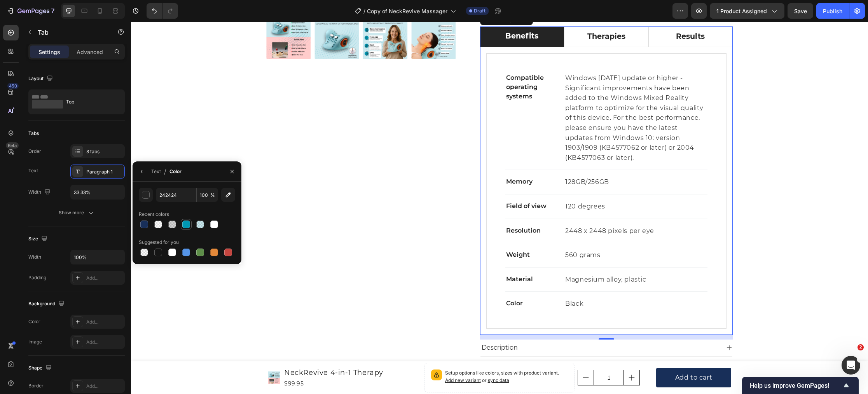
click at [187, 224] on div at bounding box center [186, 224] width 8 height 8
type input "0097B2"
click at [109, 155] on div "3 tabs" at bounding box center [97, 151] width 54 height 14
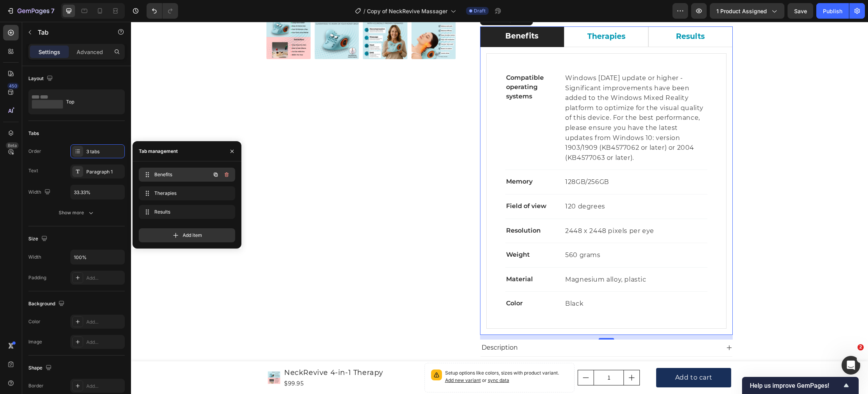
click at [162, 178] on span "Benefits" at bounding box center [176, 174] width 44 height 7
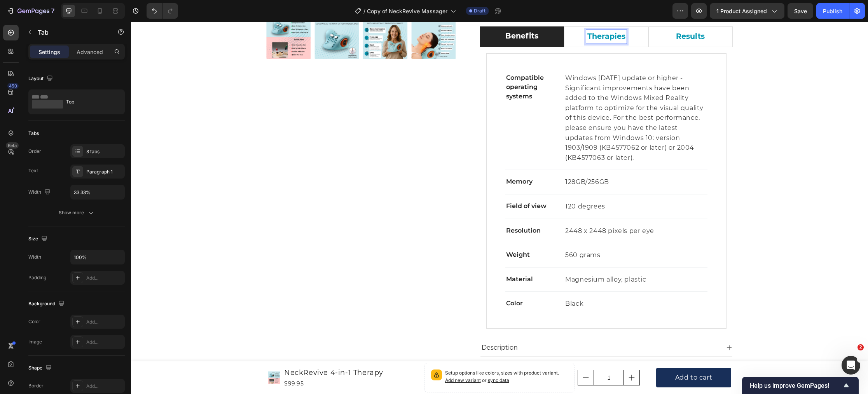
click at [610, 39] on p "Therapies" at bounding box center [606, 36] width 38 height 11
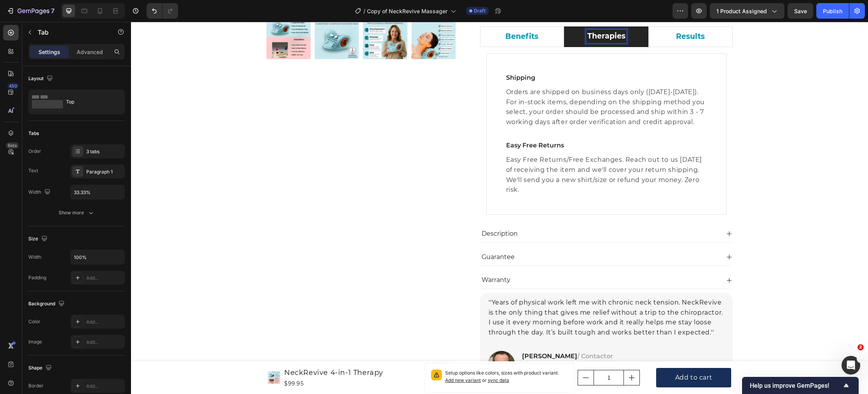
scroll to position [269, 0]
click at [678, 43] on div "Results" at bounding box center [690, 37] width 31 height 14
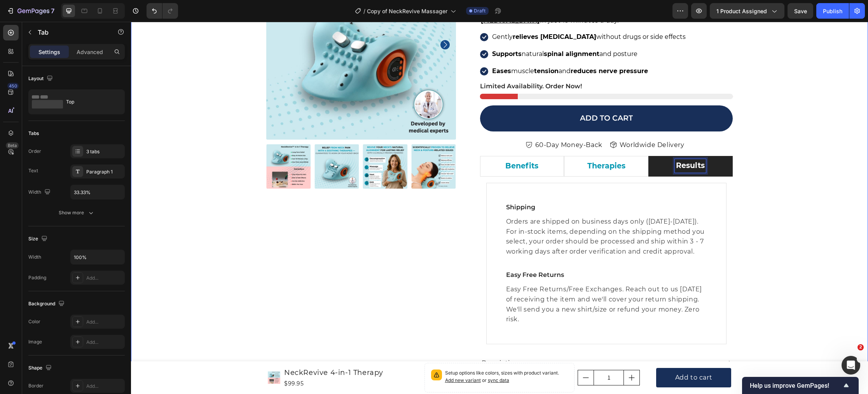
scroll to position [96, 0]
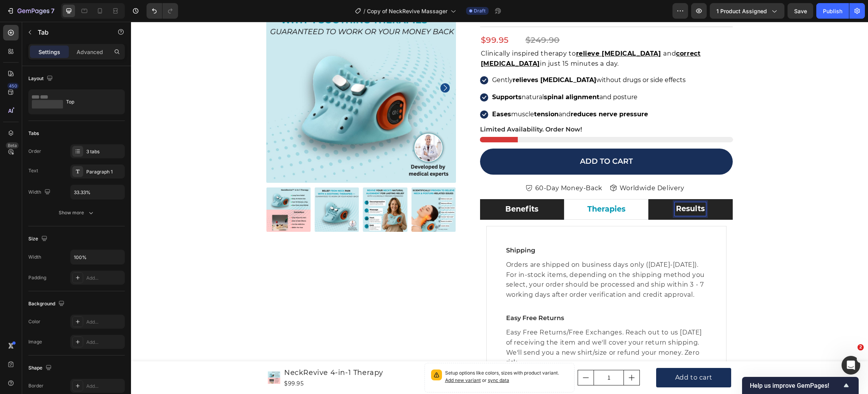
click at [493, 214] on li "Benefits" at bounding box center [522, 209] width 84 height 21
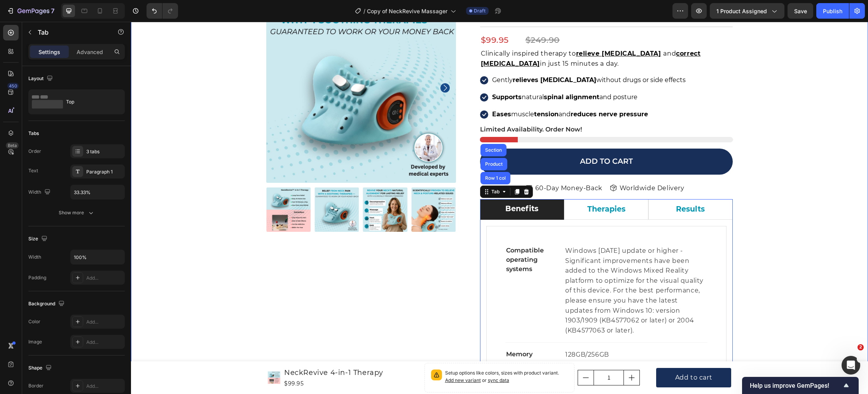
click at [218, 246] on div "Product Images Icon Icon Icon Icon Icon Icon List Hoz 22,000+ Satisfied Custome…" at bounding box center [499, 394] width 725 height 802
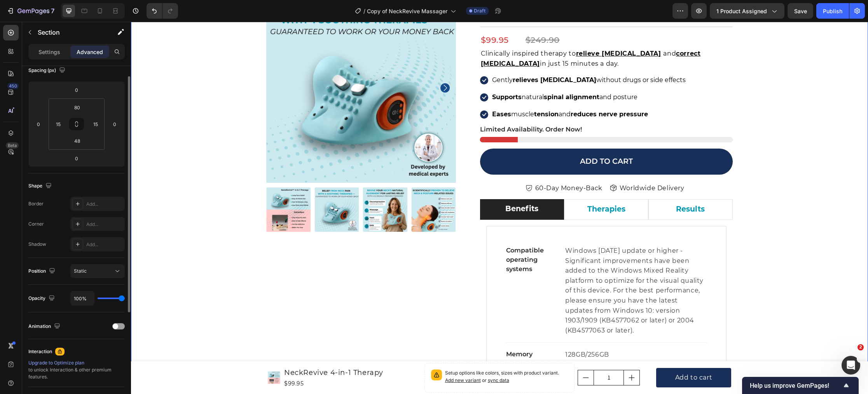
scroll to position [0, 0]
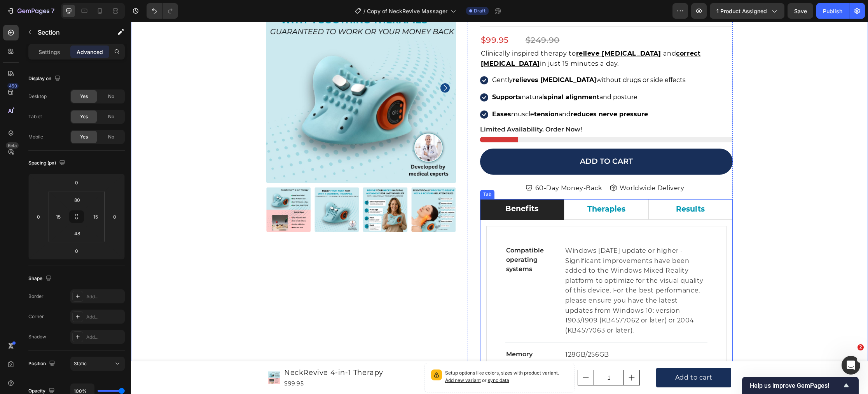
click at [490, 205] on li "Benefits" at bounding box center [522, 209] width 84 height 21
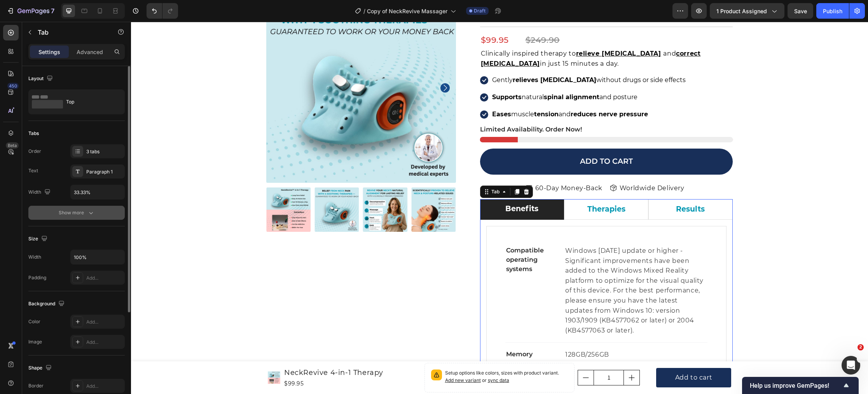
click at [89, 211] on icon "button" at bounding box center [91, 213] width 8 height 8
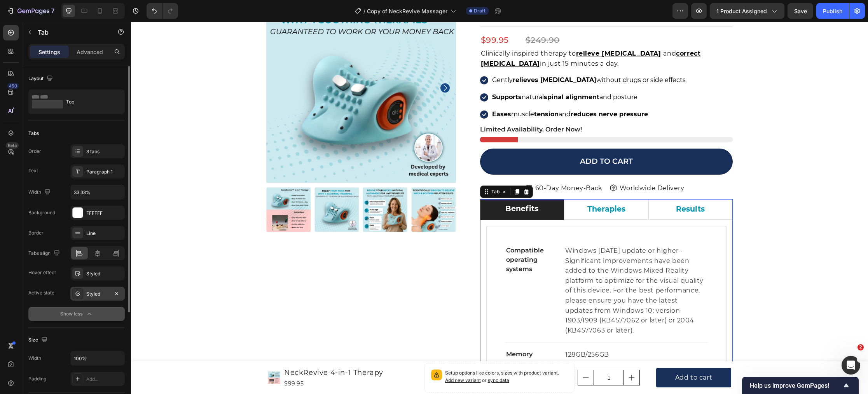
click at [106, 295] on div "Styled" at bounding box center [97, 293] width 23 height 7
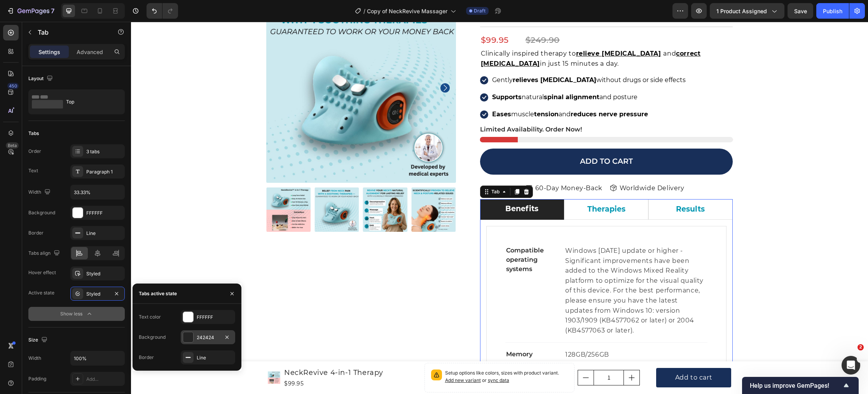
click at [188, 339] on div at bounding box center [188, 337] width 10 height 10
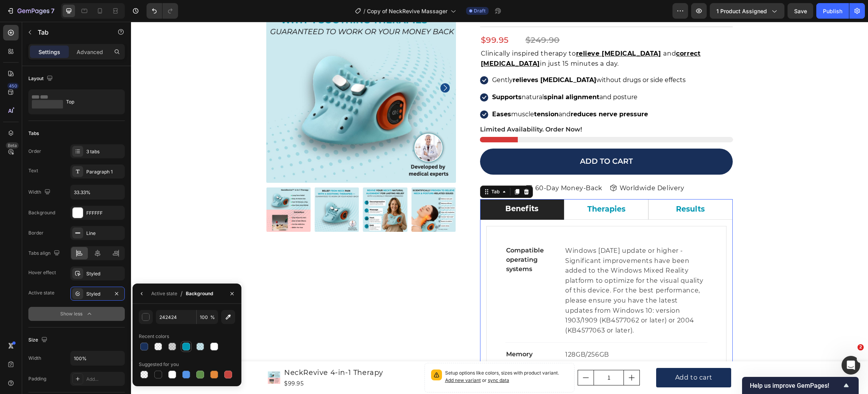
click at [187, 346] on div at bounding box center [186, 346] width 8 height 8
type input "0097B2"
click at [219, 205] on div "Product Images Icon Icon Icon Icon Icon Icon List Hoz 22,000+ Satisfied Custome…" at bounding box center [499, 394] width 725 height 802
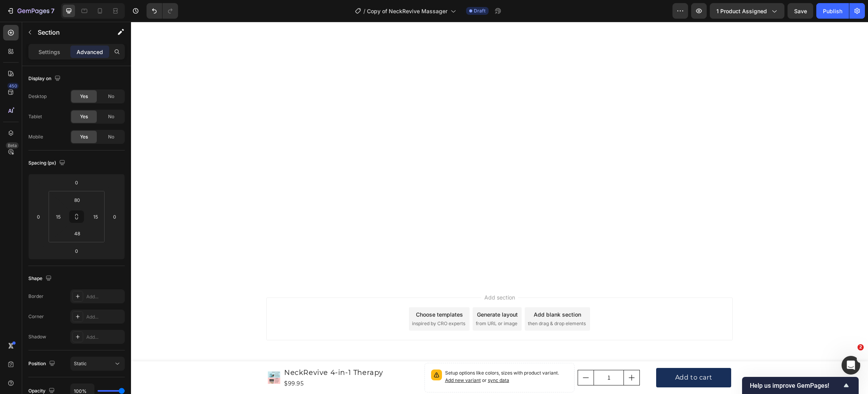
scroll to position [4361, 0]
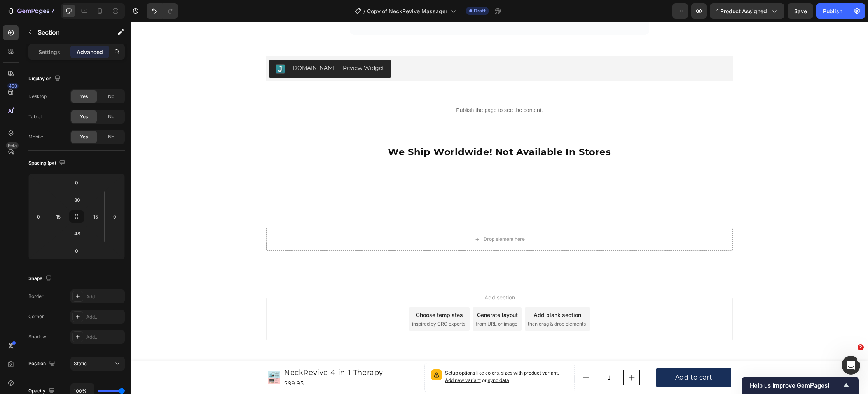
click at [450, 320] on div "Choose templates inspired by CRO experts" at bounding box center [439, 318] width 61 height 23
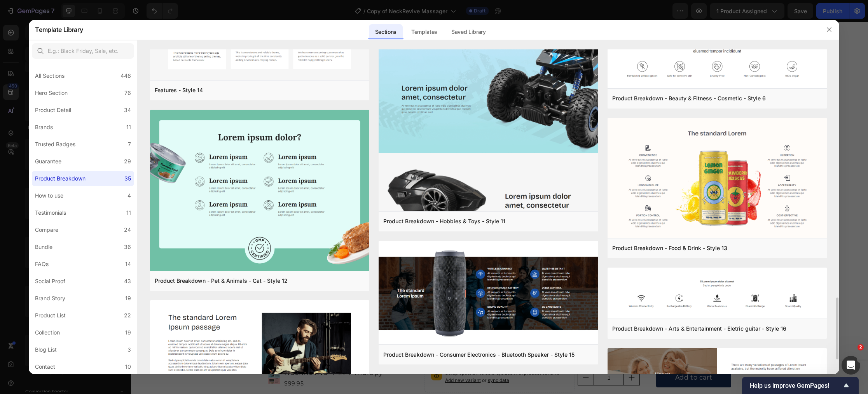
scroll to position [1380, 0]
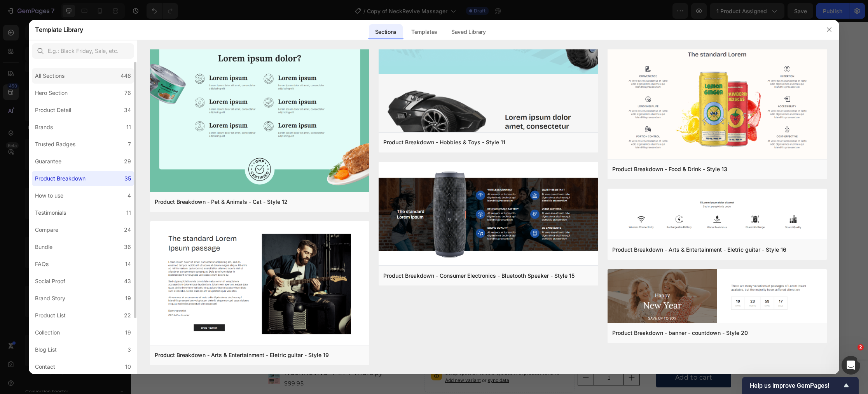
click at [64, 75] on div "All Sections" at bounding box center [50, 75] width 30 height 9
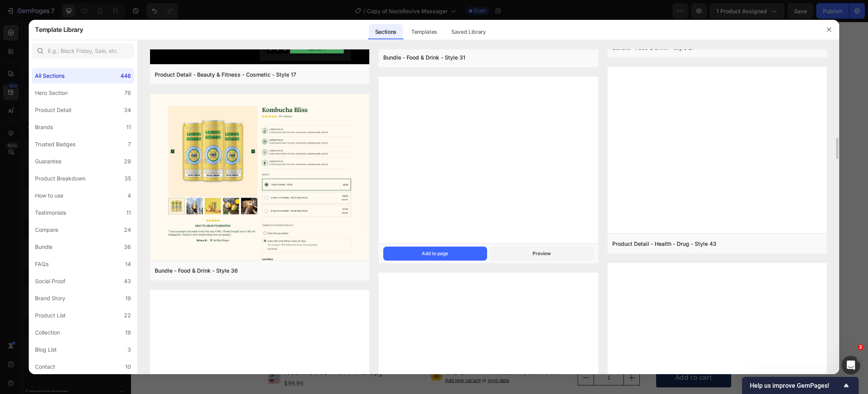
scroll to position [651, 0]
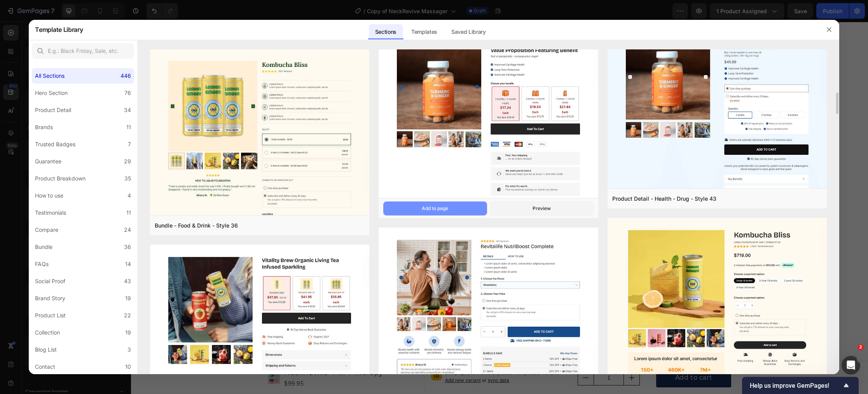
click at [482, 206] on button "Add to page" at bounding box center [434, 208] width 103 height 14
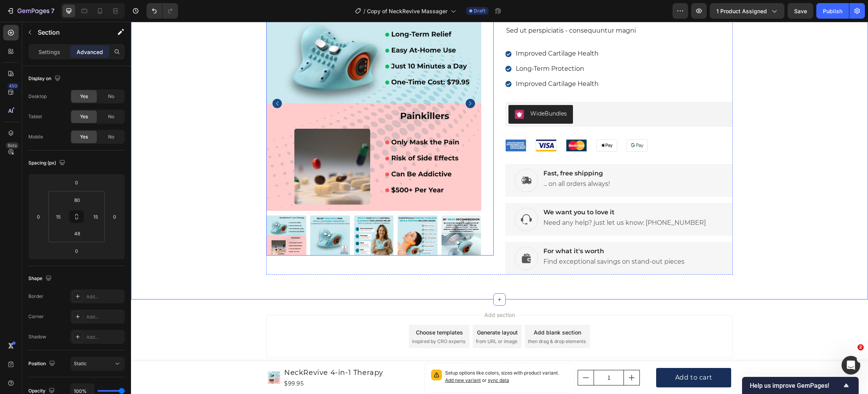
scroll to position [4677, 0]
click at [513, 163] on div "Row" at bounding box center [513, 160] width 16 height 9
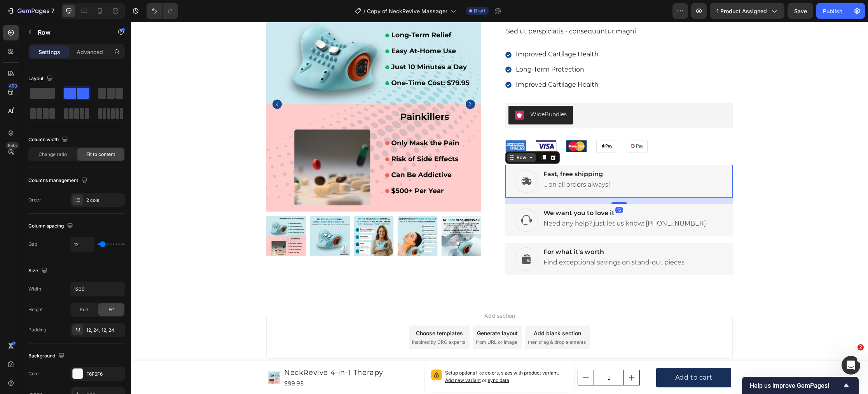
click at [518, 158] on div "Row" at bounding box center [521, 157] width 13 height 7
click at [777, 260] on div "Product Images Icon Icon Icon Icon Icon Icon List 4.6/5 (1612 Reviews) Text Blo…" at bounding box center [499, 139] width 725 height 285
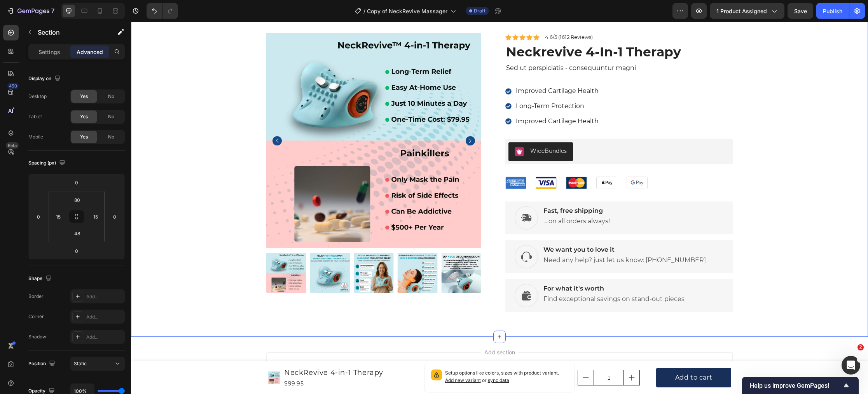
scroll to position [4623, 0]
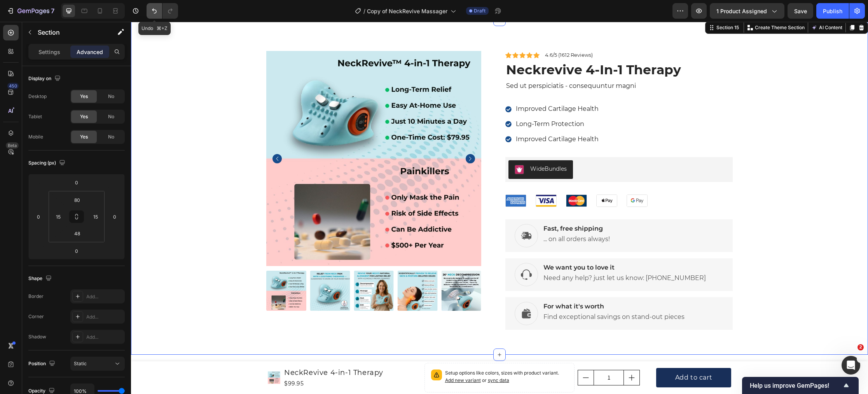
click at [151, 12] on icon "Undo/Redo" at bounding box center [154, 11] width 8 height 8
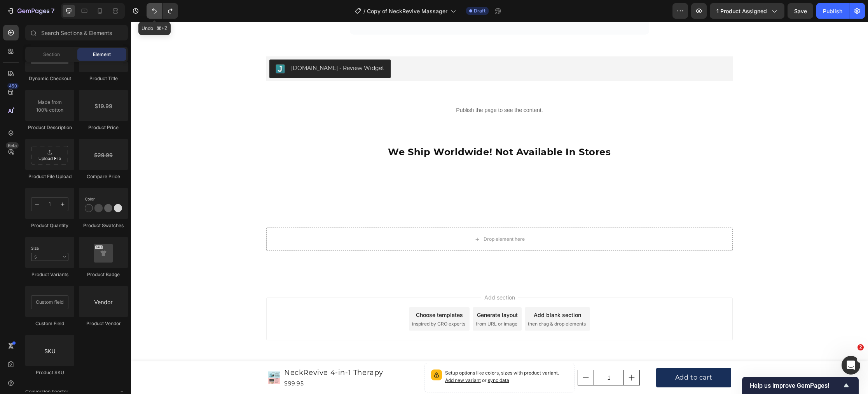
scroll to position [4361, 0]
click at [425, 320] on div "Choose templates inspired by CRO experts" at bounding box center [439, 318] width 61 height 23
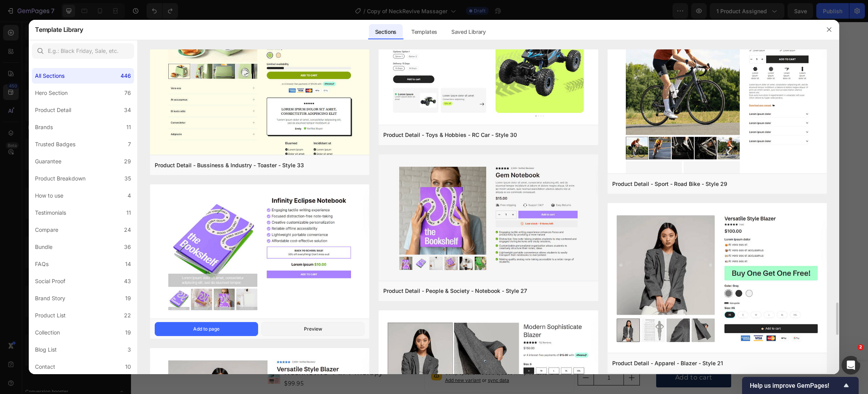
scroll to position [2532, 0]
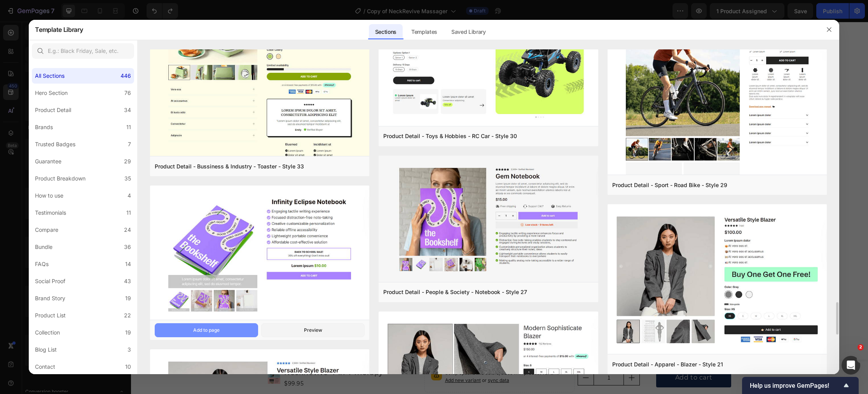
click at [227, 327] on button "Add to page" at bounding box center [206, 330] width 103 height 14
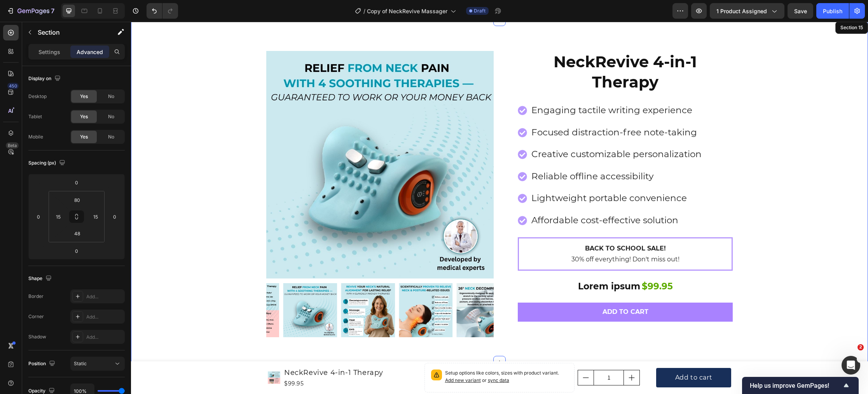
scroll to position [4621, 0]
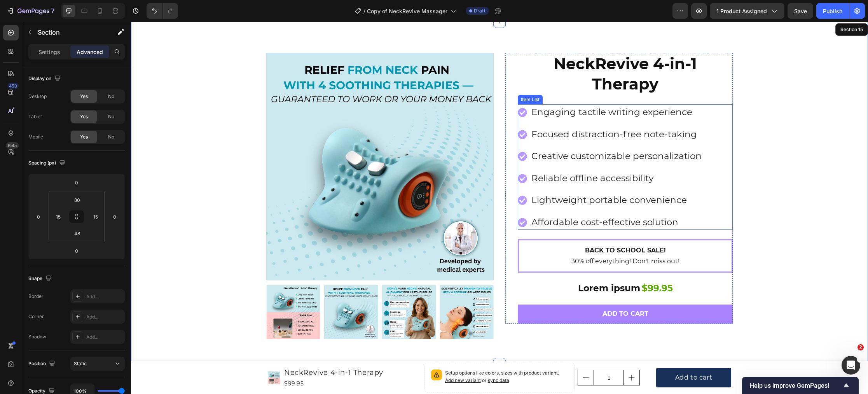
click at [531, 102] on div "Item List" at bounding box center [530, 99] width 25 height 9
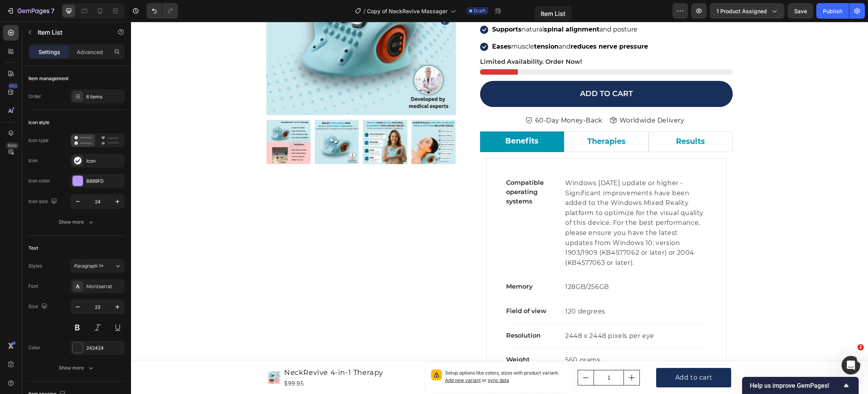
scroll to position [129, 0]
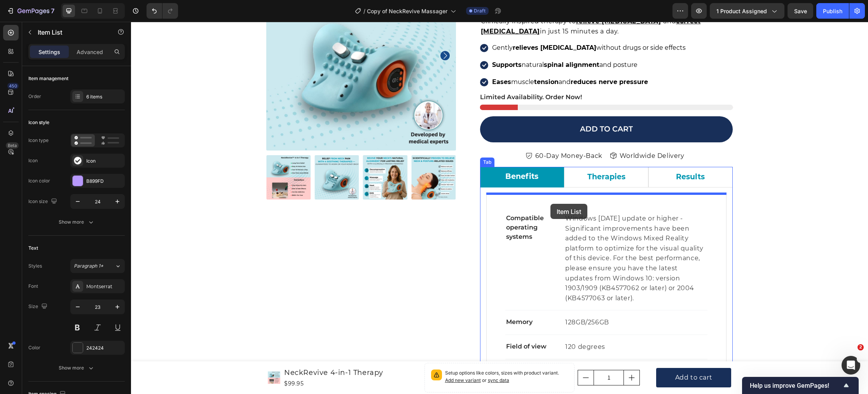
drag, startPoint x: 524, startPoint y: 217, endPoint x: 550, endPoint y: 204, distance: 29.0
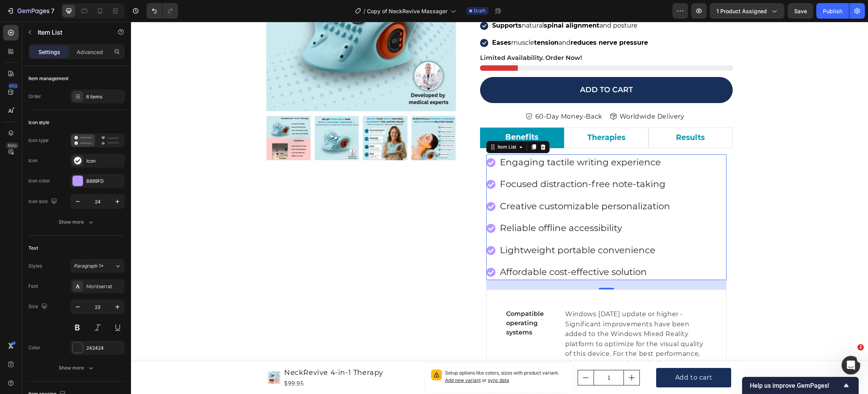
scroll to position [190, 0]
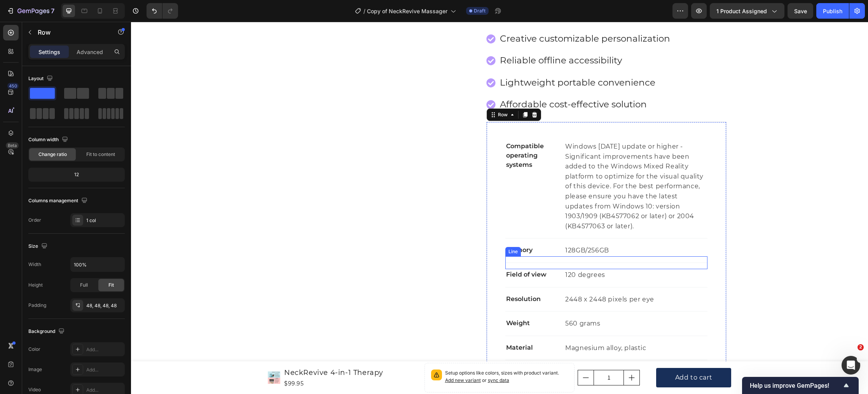
scroll to position [255, 0]
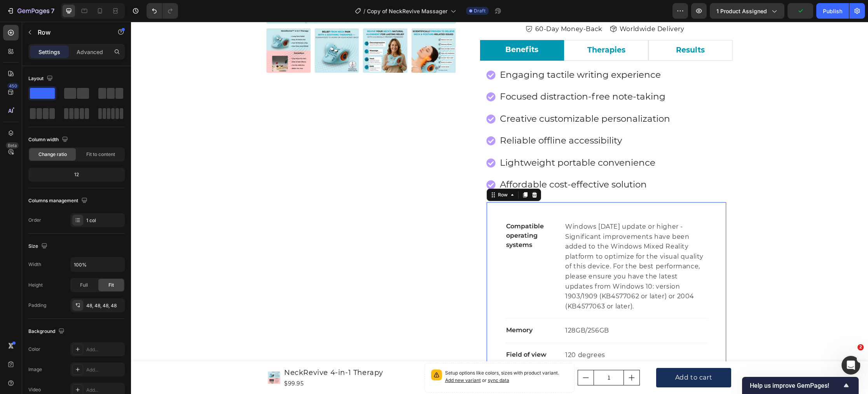
drag, startPoint x: 536, startPoint y: 196, endPoint x: 547, endPoint y: 206, distance: 14.9
click at [536, 196] on icon at bounding box center [534, 195] width 6 height 6
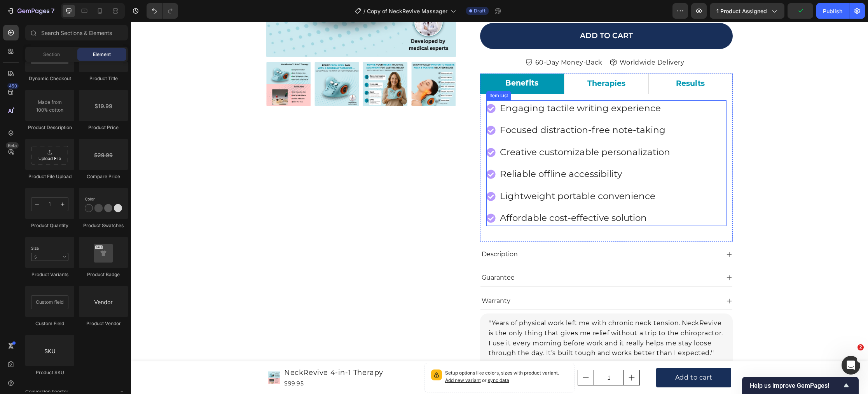
scroll to position [196, 0]
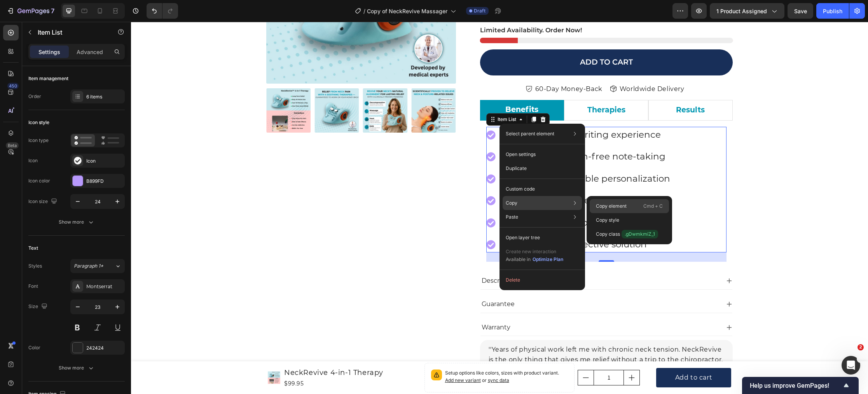
click at [598, 206] on p "Copy element" at bounding box center [611, 206] width 31 height 7
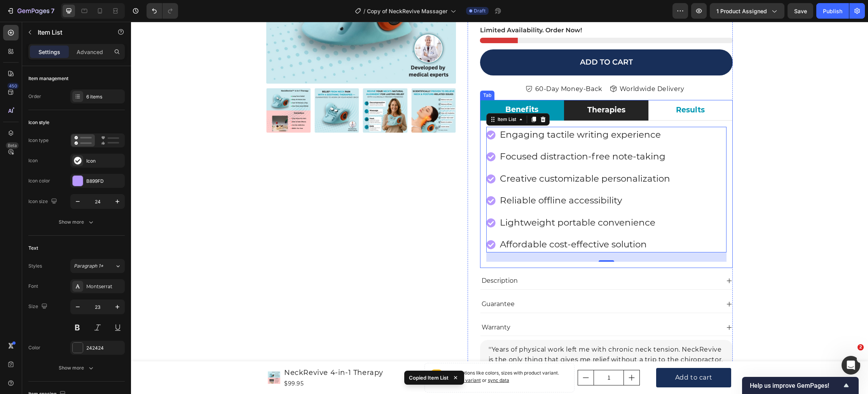
click at [604, 114] on p "Therapies" at bounding box center [606, 110] width 38 height 11
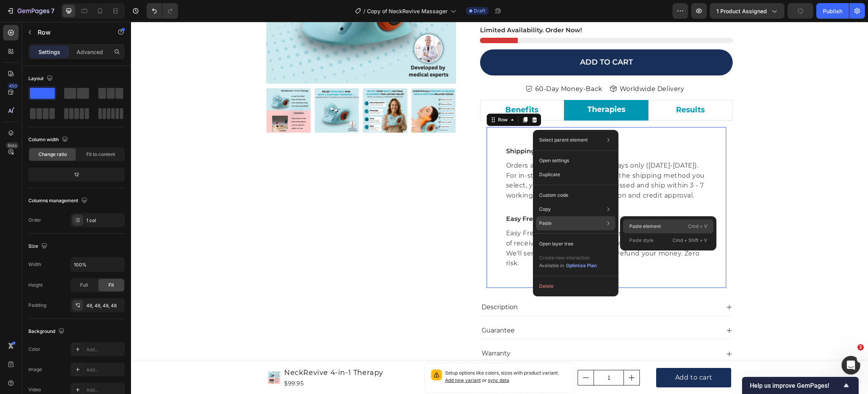
click at [638, 225] on p "Paste element" at bounding box center [644, 226] width 31 height 7
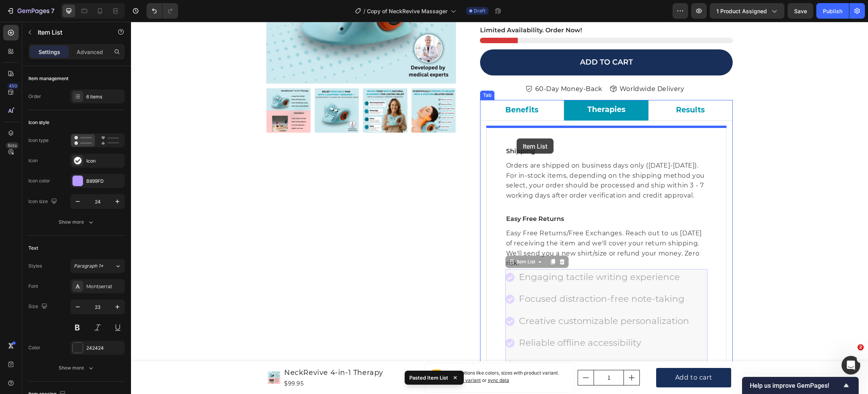
drag, startPoint x: 511, startPoint y: 262, endPoint x: 516, endPoint y: 138, distance: 124.1
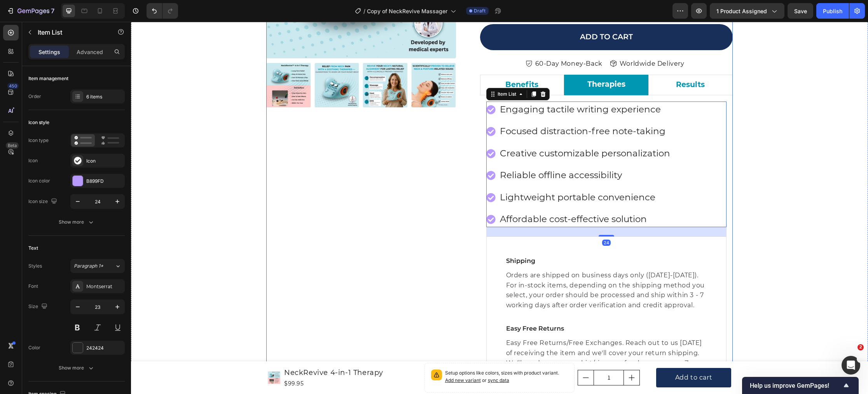
scroll to position [222, 0]
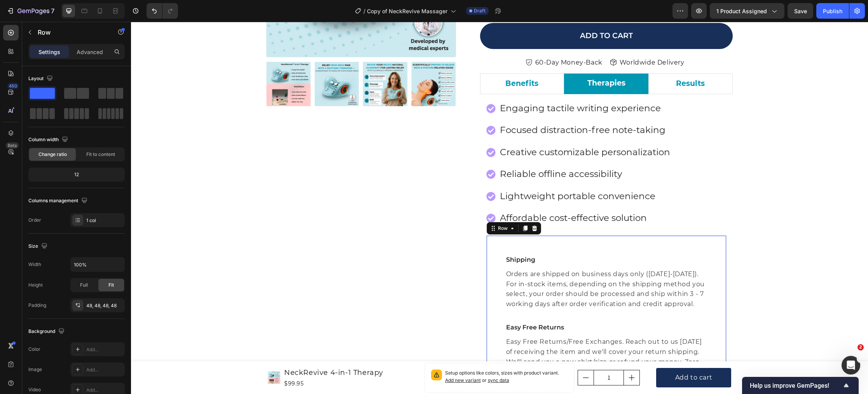
click at [499, 245] on div "Shipping Text block Orders are shipped on business days only ([DATE]-[DATE]). F…" at bounding box center [606, 315] width 241 height 161
click at [535, 229] on icon at bounding box center [534, 228] width 6 height 6
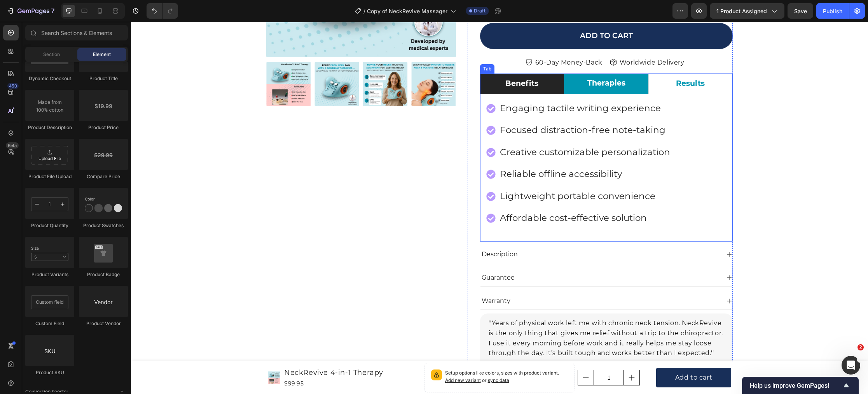
click at [517, 87] on p "Benefits" at bounding box center [521, 83] width 33 height 11
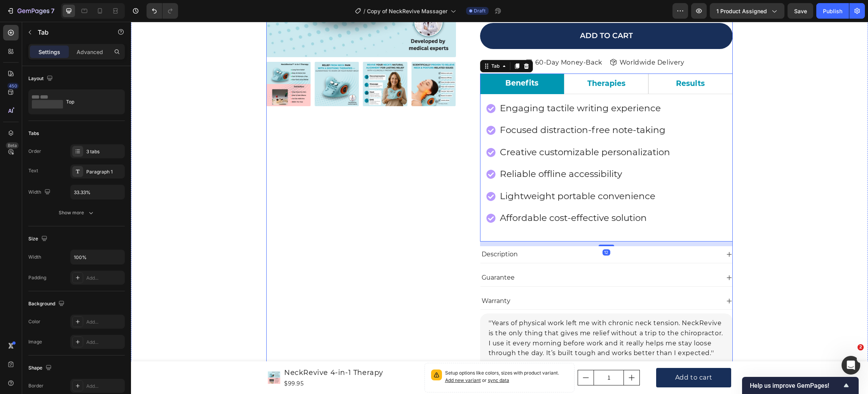
click at [423, 148] on div "Product Images Icon Icon Icon Icon Icon Icon List Hoz 22,000+ Satisfied Custome…" at bounding box center [361, 189] width 190 height 644
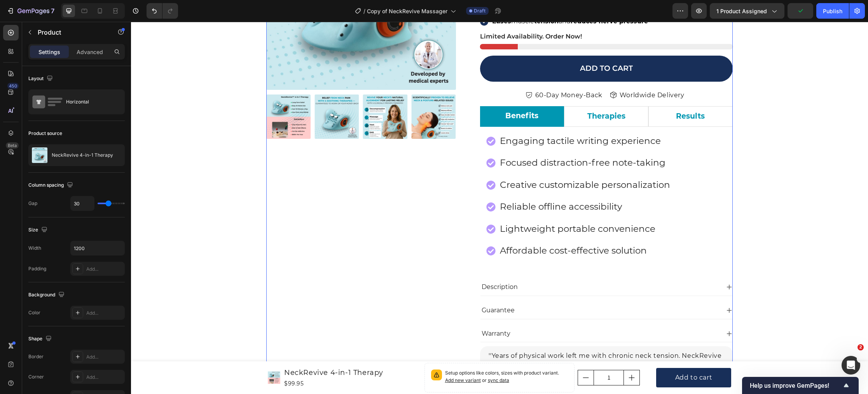
scroll to position [168, 0]
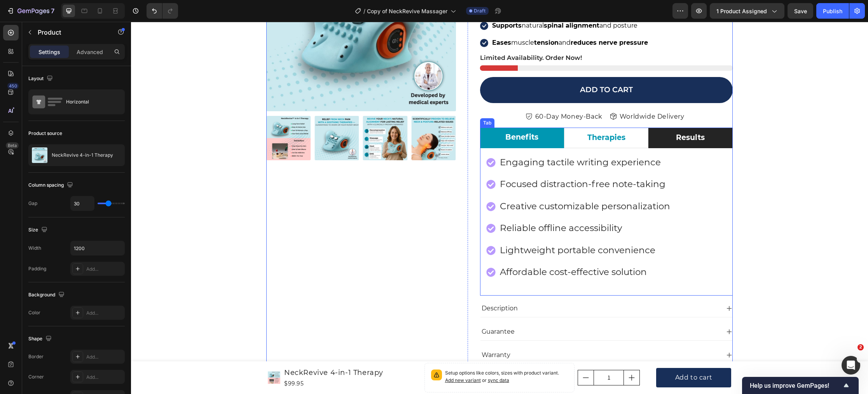
click at [659, 140] on li "Results" at bounding box center [690, 138] width 84 height 21
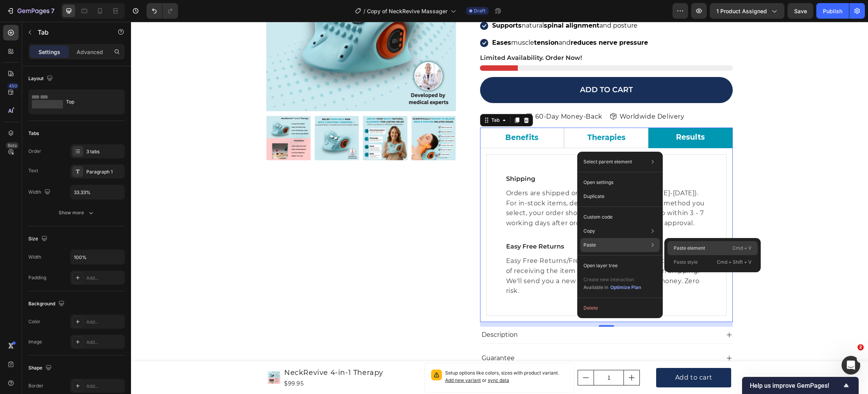
click at [677, 247] on p "Paste element" at bounding box center [689, 248] width 31 height 7
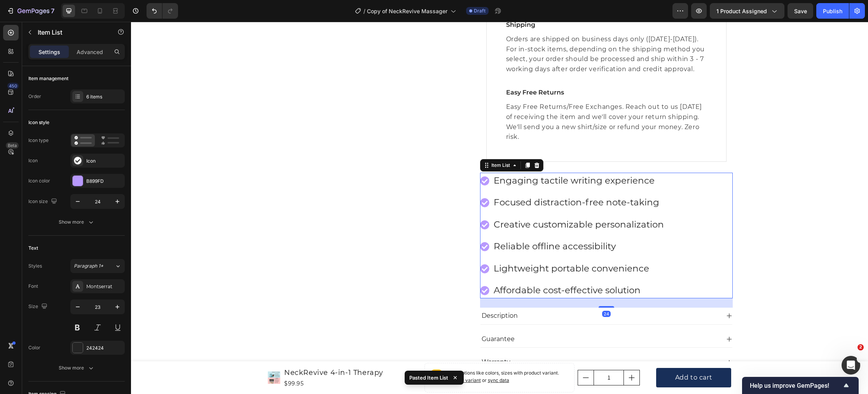
scroll to position [241, 0]
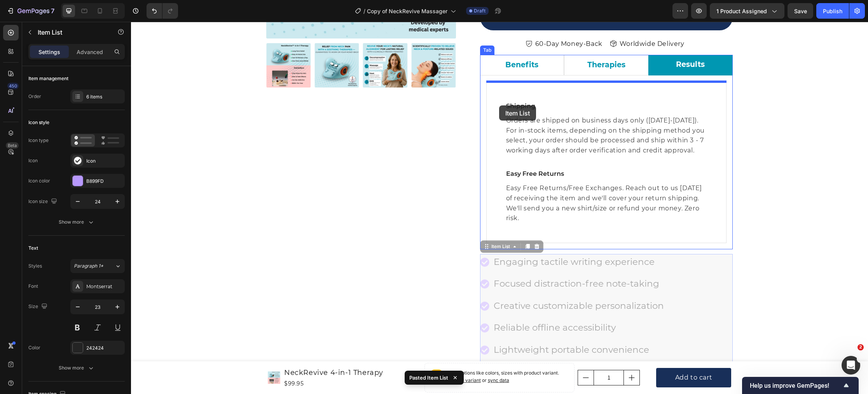
drag, startPoint x: 484, startPoint y: 241, endPoint x: 499, endPoint y: 105, distance: 136.9
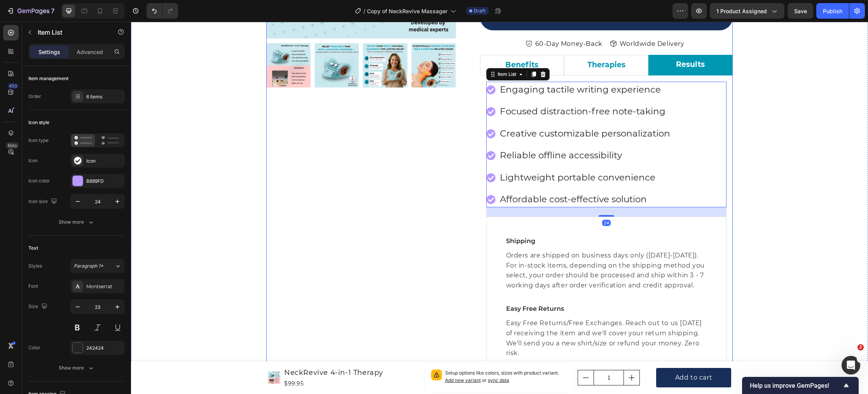
click at [449, 130] on div "Product Images Icon Icon Icon Icon Icon Icon List Hoz 22,000+ Satisfied Custome…" at bounding box center [361, 251] width 190 height 805
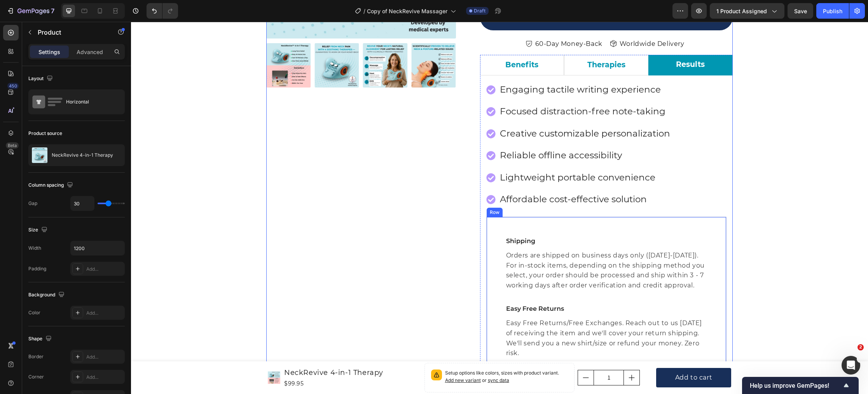
click at [501, 236] on div "Shipping Text block Orders are shipped on business days only ([DATE]-[DATE]). F…" at bounding box center [606, 297] width 241 height 161
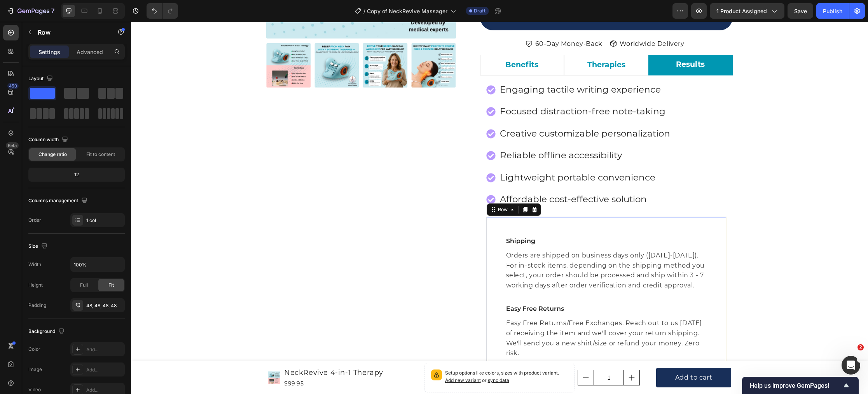
drag, startPoint x: 535, startPoint y: 209, endPoint x: 472, endPoint y: 203, distance: 62.4
click at [530, 208] on div at bounding box center [534, 209] width 9 height 9
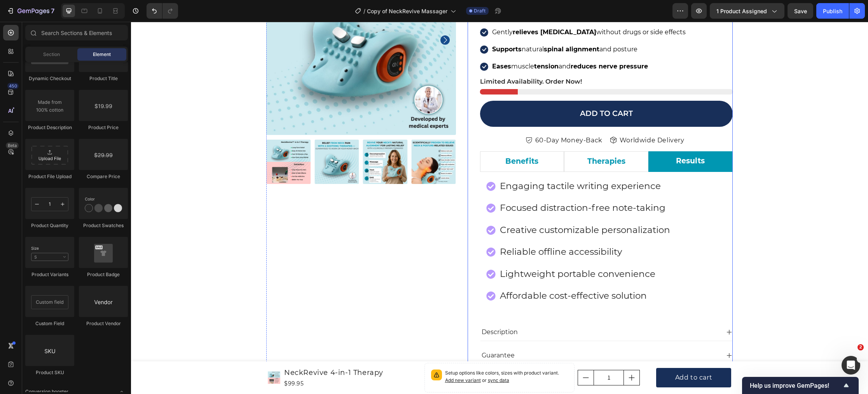
scroll to position [148, 0]
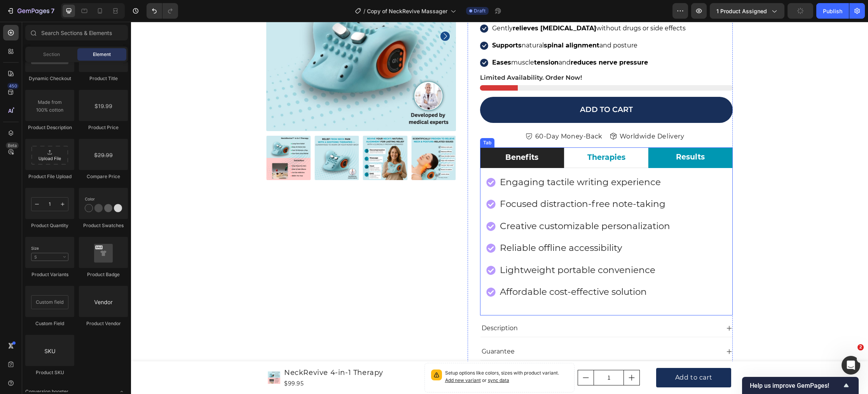
click at [516, 159] on p "Benefits" at bounding box center [521, 157] width 33 height 11
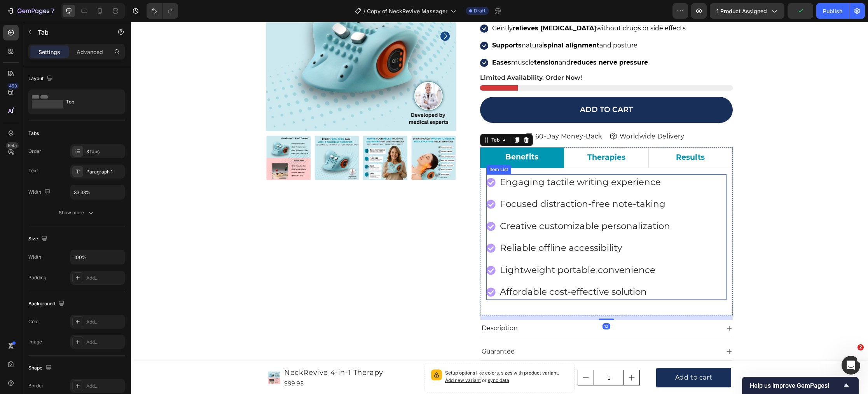
click at [491, 183] on icon at bounding box center [490, 182] width 9 height 9
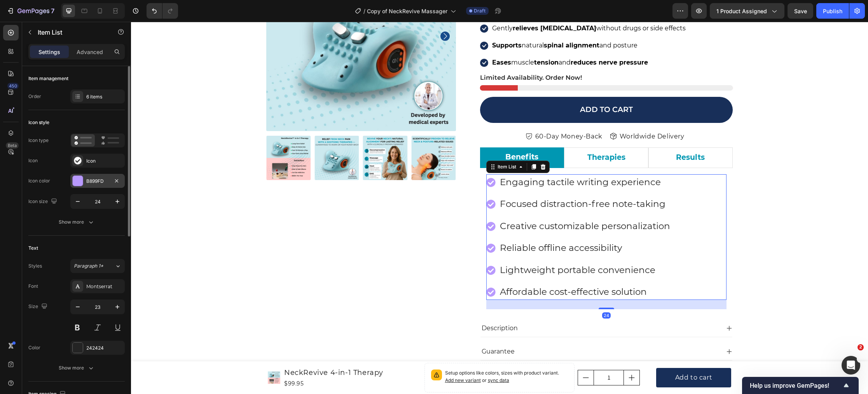
click at [95, 184] on div "B899FD" at bounding box center [97, 181] width 23 height 7
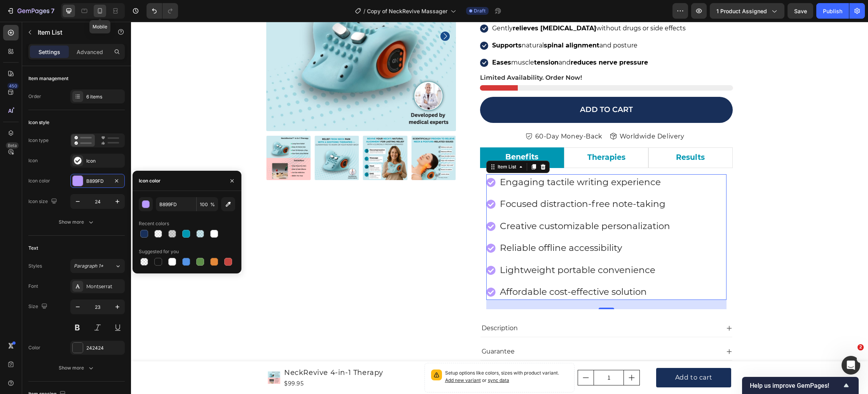
click at [101, 12] on icon at bounding box center [100, 10] width 4 height 5
type input "16"
type input "14"
type input "12"
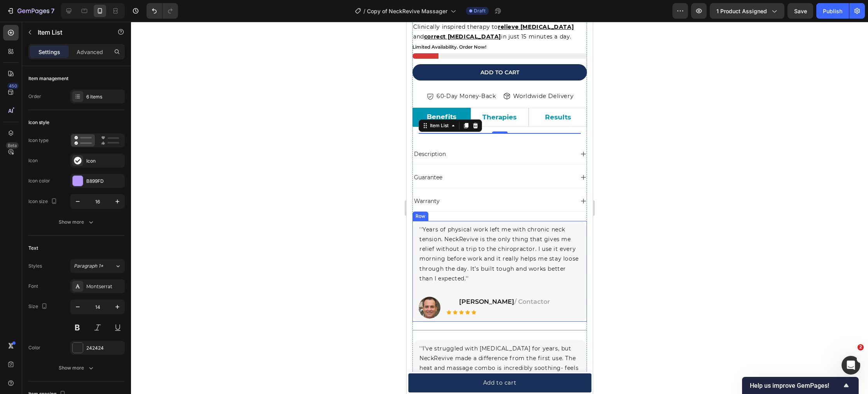
scroll to position [253, 0]
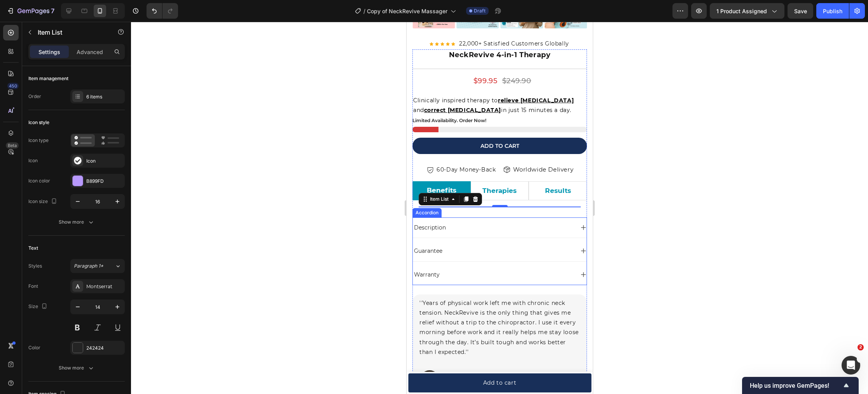
click at [360, 246] on div at bounding box center [499, 208] width 737 height 372
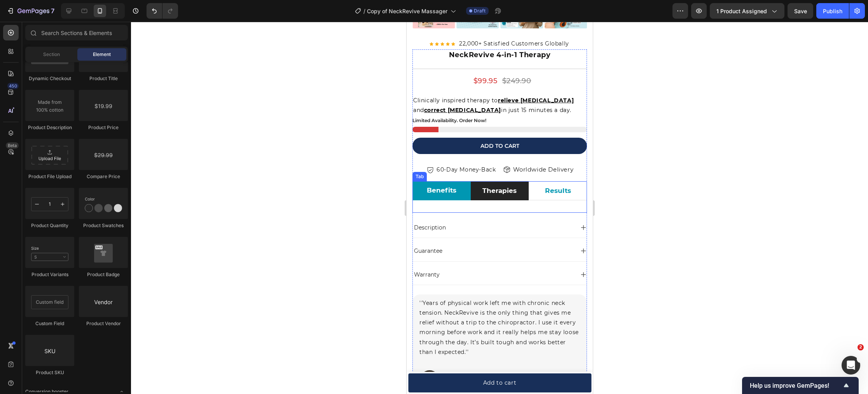
click at [503, 192] on p "Therapies" at bounding box center [499, 191] width 34 height 10
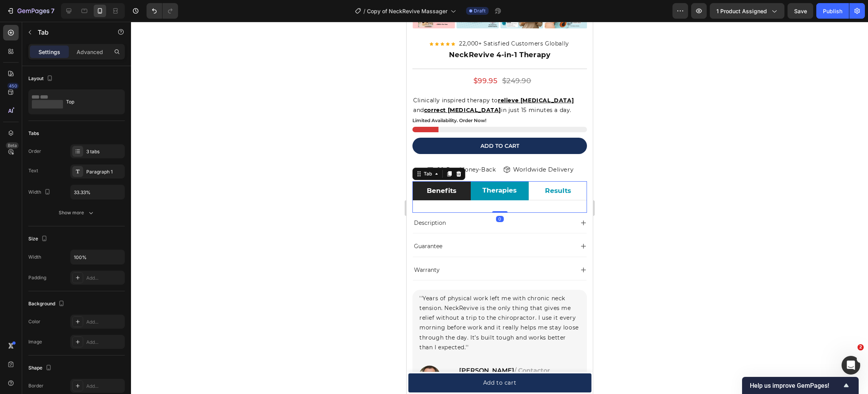
drag, startPoint x: 500, startPoint y: 216, endPoint x: 465, endPoint y: 195, distance: 41.0
click at [504, 208] on div "Benefits Therapies Results Engaging tactile writing experience Focused distract…" at bounding box center [499, 197] width 175 height 32
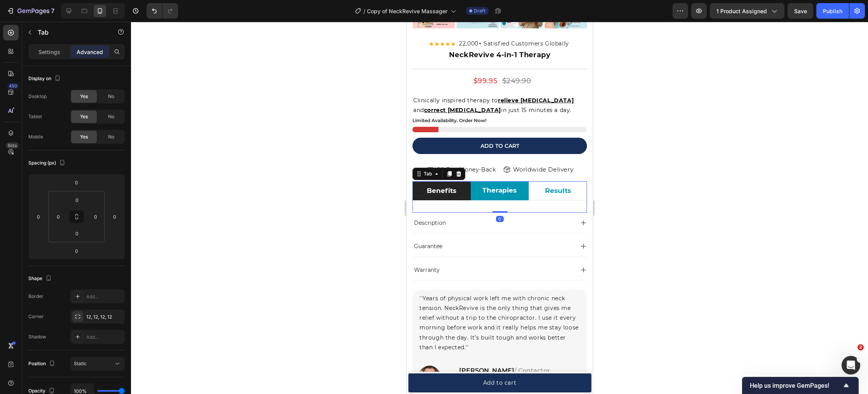
click at [443, 188] on p "Benefits" at bounding box center [441, 191] width 30 height 10
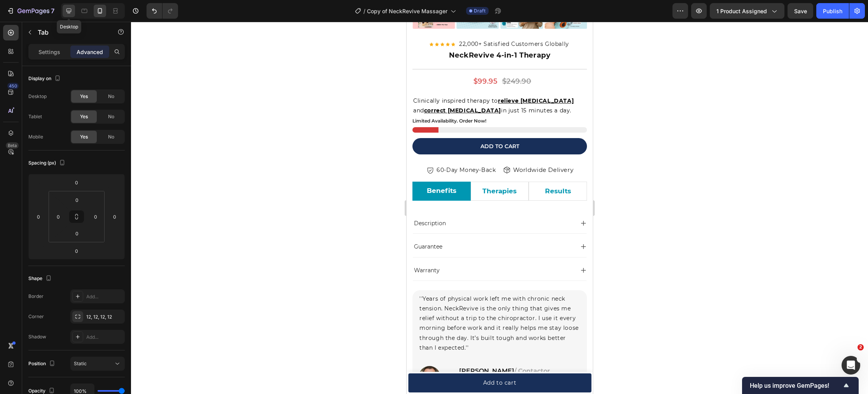
click at [72, 10] on icon at bounding box center [69, 11] width 8 height 8
type input "12"
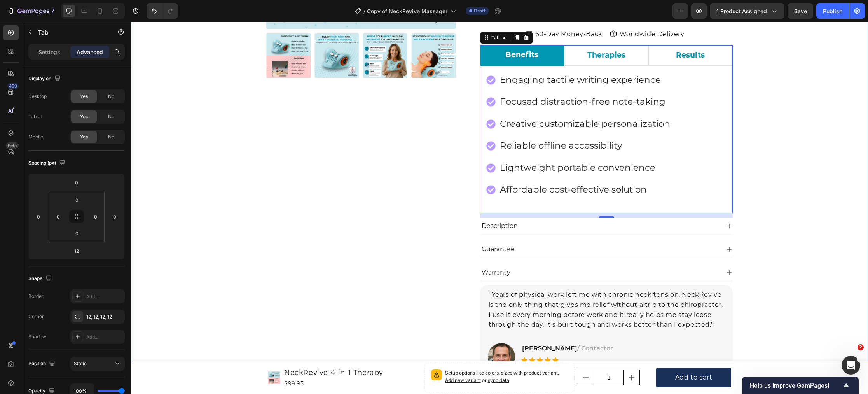
scroll to position [246, 0]
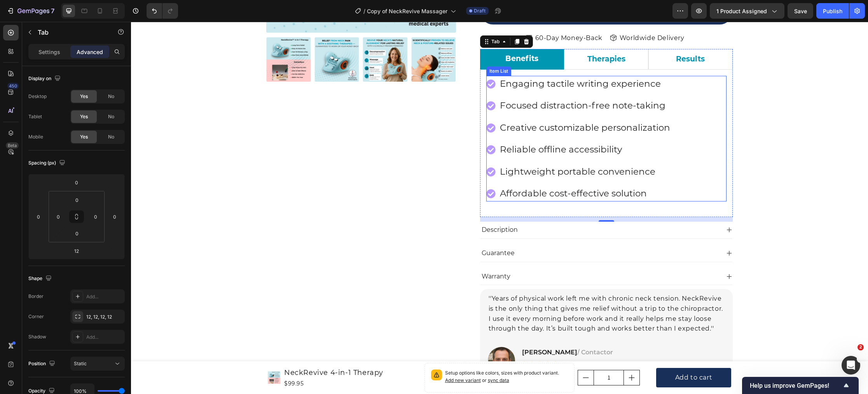
click at [494, 73] on div "Item List" at bounding box center [498, 70] width 25 height 9
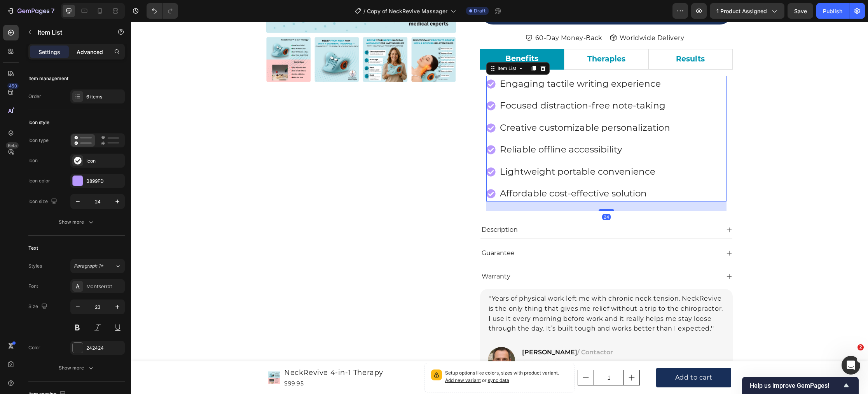
click at [84, 52] on p "Advanced" at bounding box center [90, 52] width 26 height 8
type input "100%"
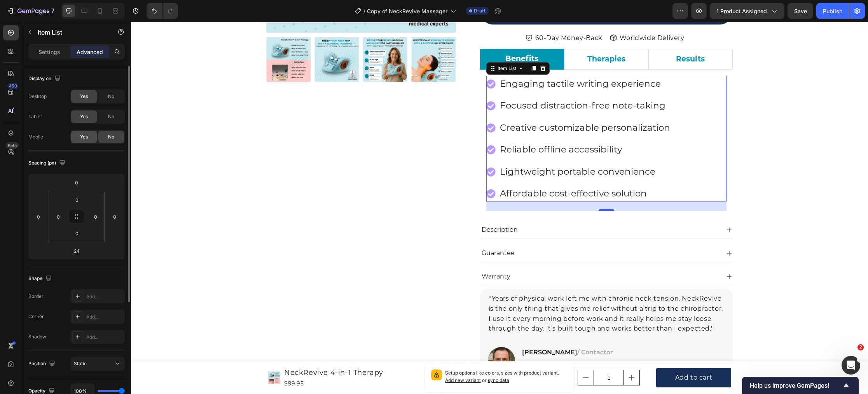
click at [80, 141] on div "Yes" at bounding box center [84, 137] width 26 height 12
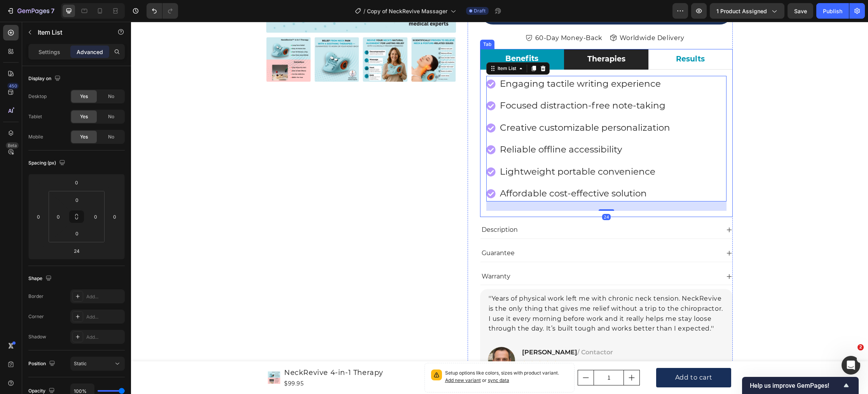
click at [580, 64] on li "Therapies" at bounding box center [606, 59] width 84 height 21
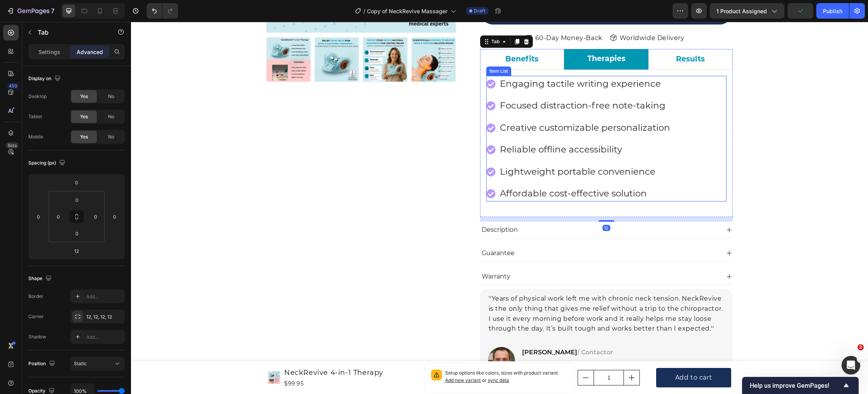
click at [492, 72] on div "Item List" at bounding box center [499, 71] width 22 height 7
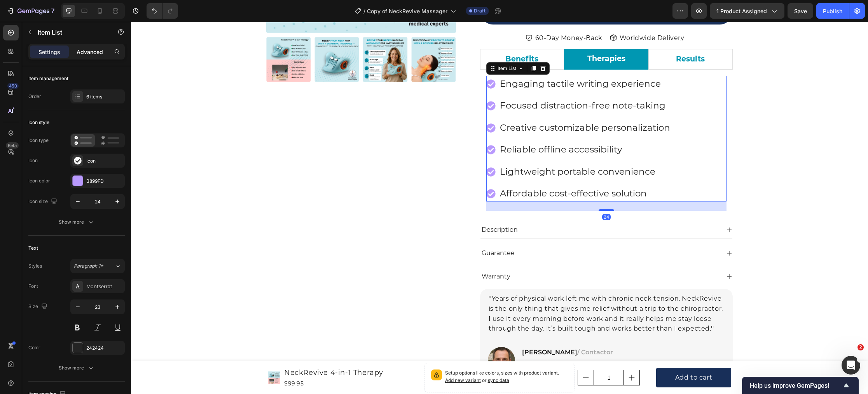
click at [101, 54] on p "Advanced" at bounding box center [90, 52] width 26 height 8
type input "100%"
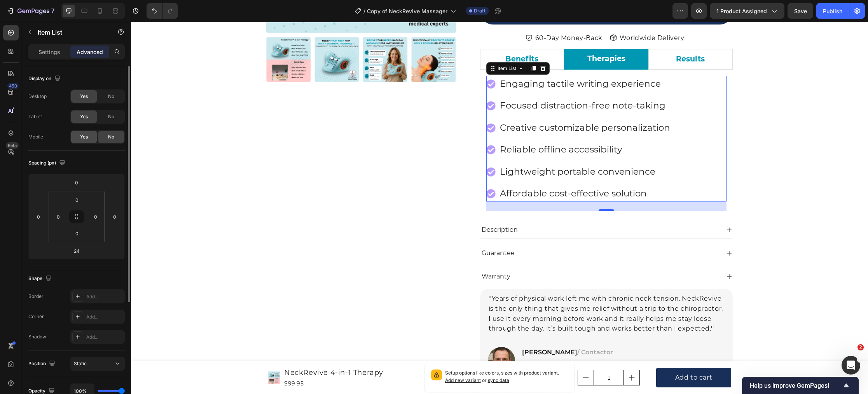
click at [87, 139] on span "Yes" at bounding box center [84, 136] width 8 height 7
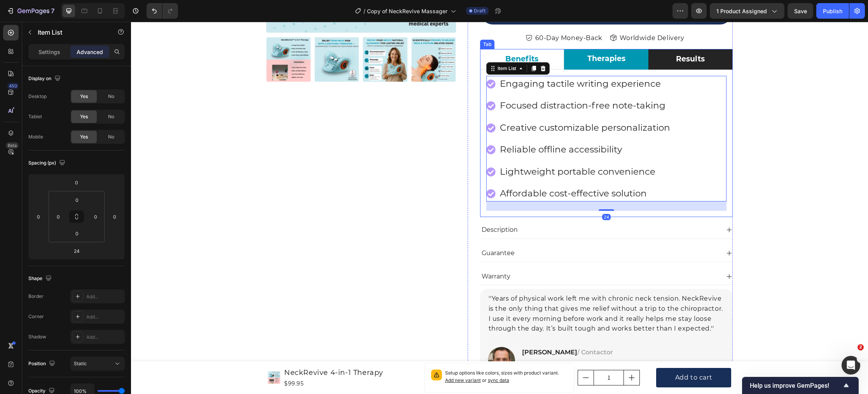
click at [662, 65] on li "Results" at bounding box center [690, 59] width 84 height 21
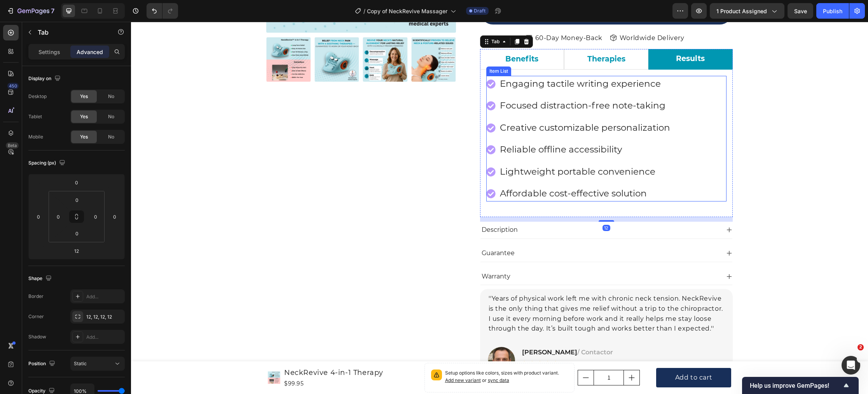
click at [496, 73] on div "Item List" at bounding box center [499, 71] width 22 height 7
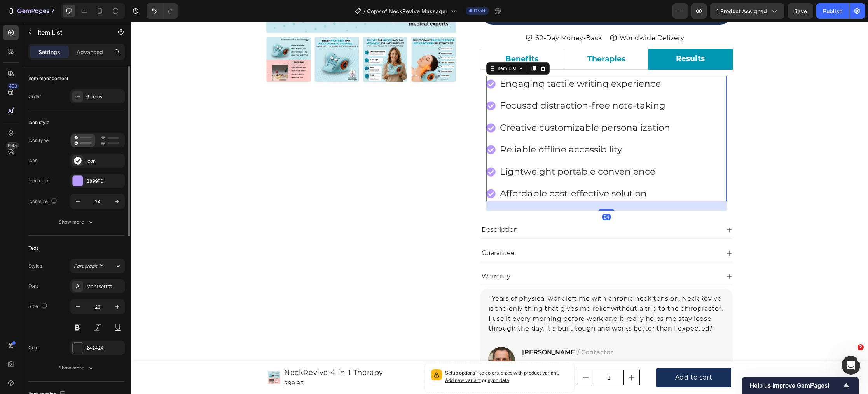
drag, startPoint x: 85, startPoint y: 50, endPoint x: 116, endPoint y: 72, distance: 38.3
click at [85, 50] on p "Advanced" at bounding box center [90, 52] width 26 height 8
type input "100%"
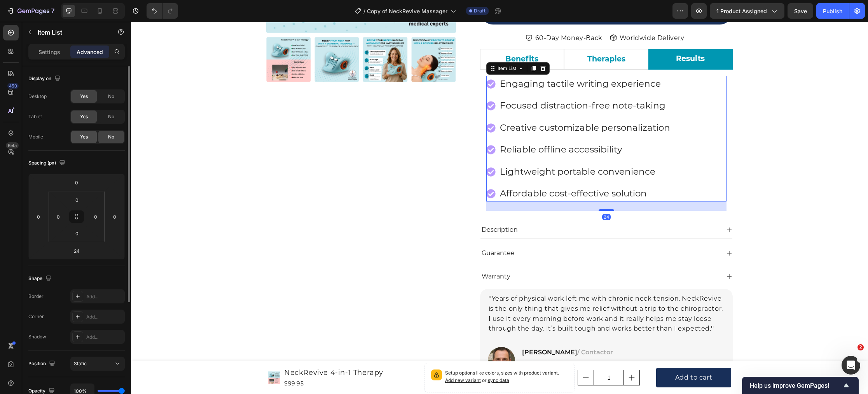
click at [87, 142] on div "Yes" at bounding box center [84, 137] width 26 height 12
click at [100, 12] on icon at bounding box center [100, 12] width 2 height 1
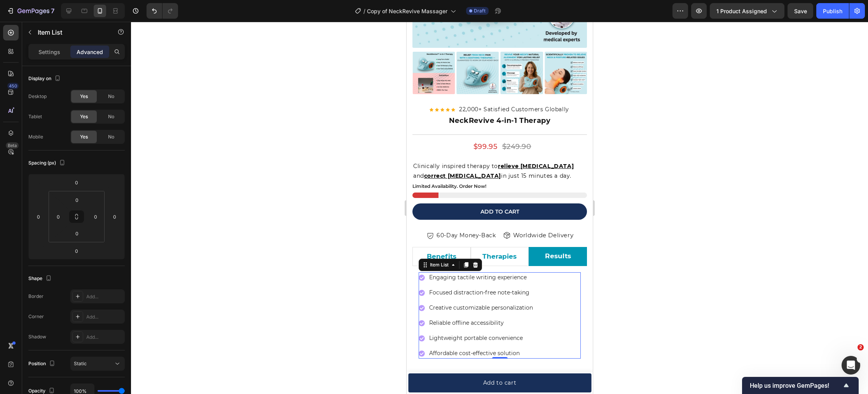
scroll to position [251, 0]
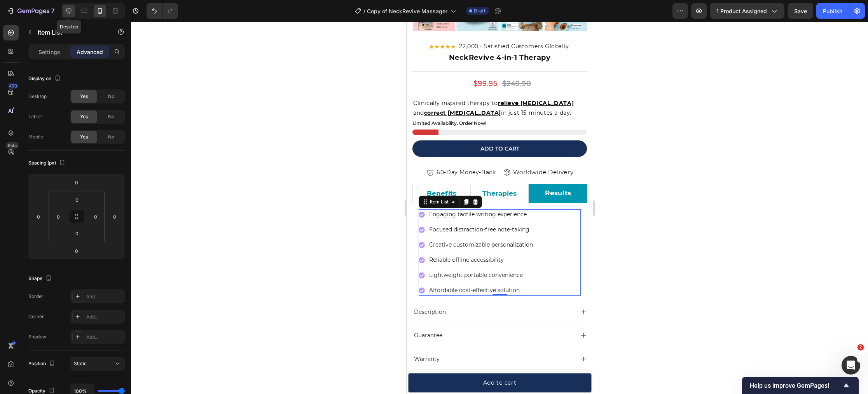
click at [72, 12] on icon at bounding box center [69, 11] width 8 height 8
type input "24"
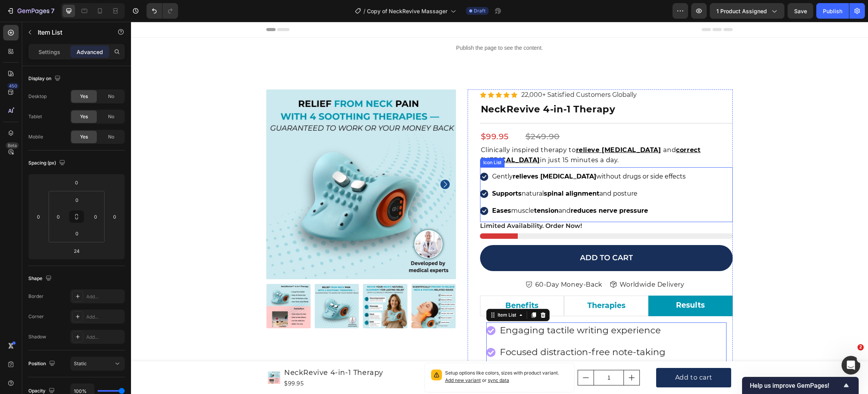
click at [491, 164] on div "Icon List" at bounding box center [492, 162] width 21 height 7
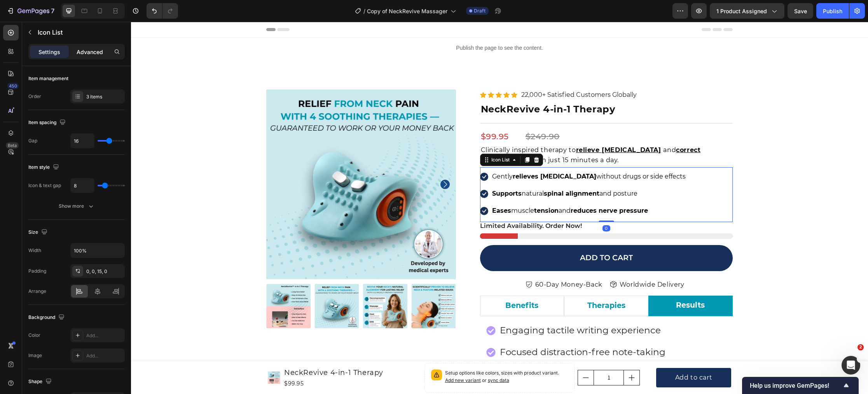
click at [90, 51] on p "Advanced" at bounding box center [90, 52] width 26 height 8
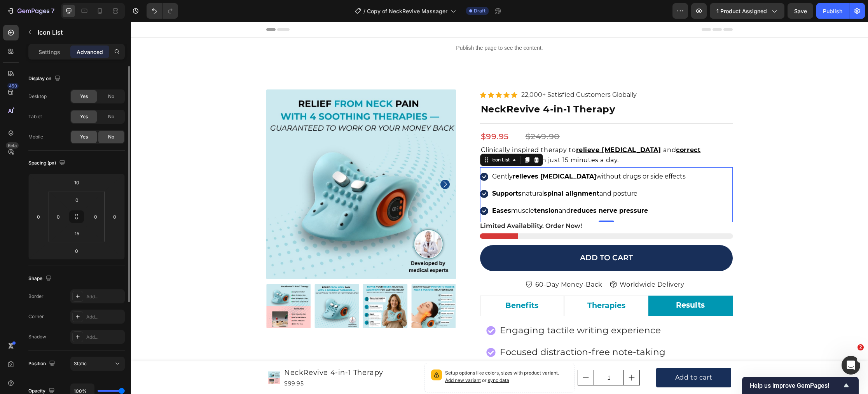
click at [83, 139] on span "Yes" at bounding box center [84, 136] width 8 height 7
click at [99, 13] on icon at bounding box center [100, 10] width 4 height 5
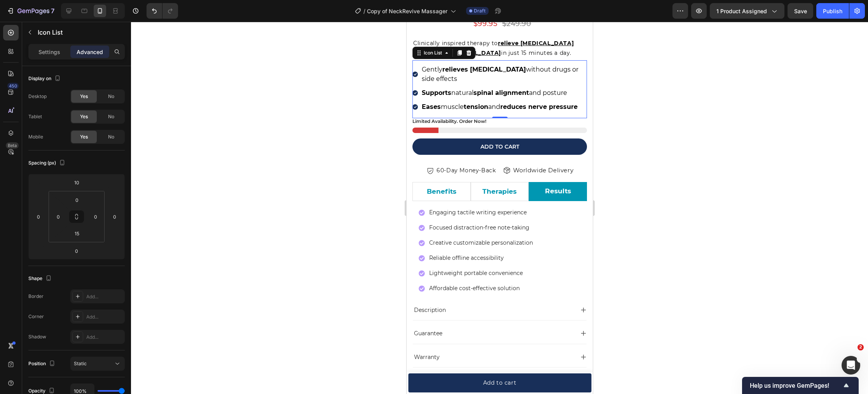
scroll to position [322, 0]
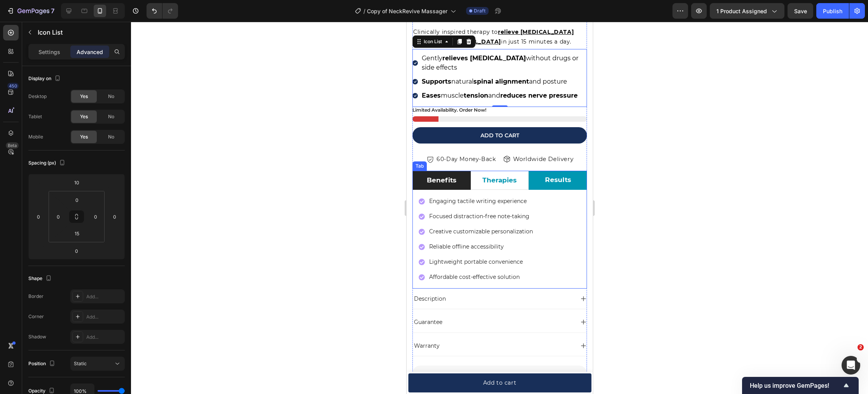
click at [428, 184] on p "Benefits" at bounding box center [441, 180] width 30 height 10
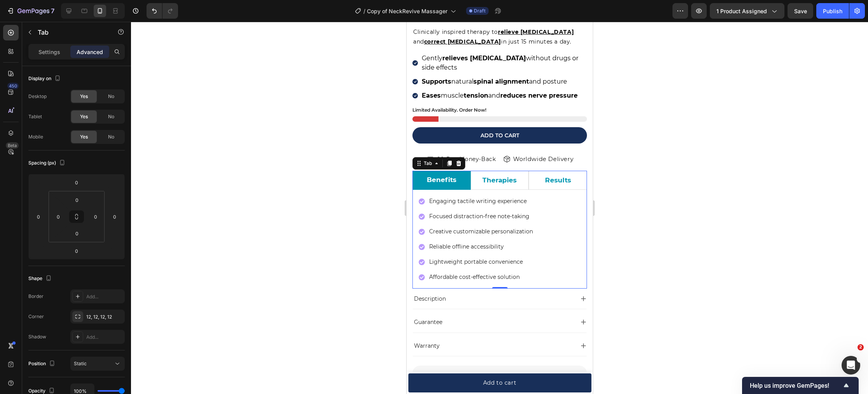
click at [76, 10] on div at bounding box center [93, 11] width 64 height 16
click at [72, 12] on icon at bounding box center [69, 11] width 8 height 8
type input "12"
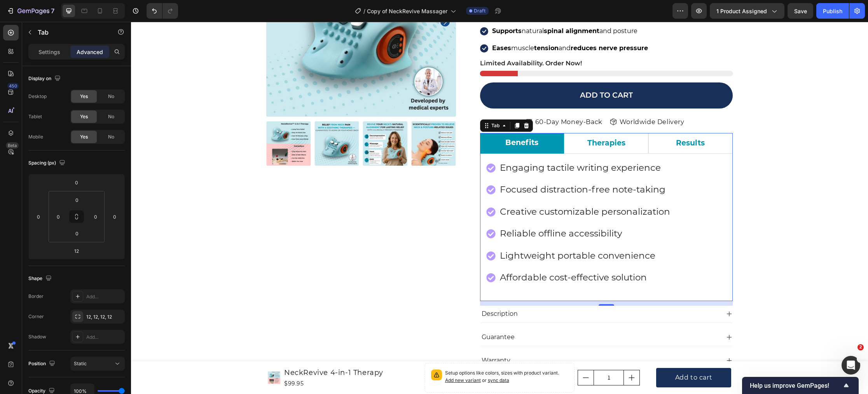
scroll to position [165, 0]
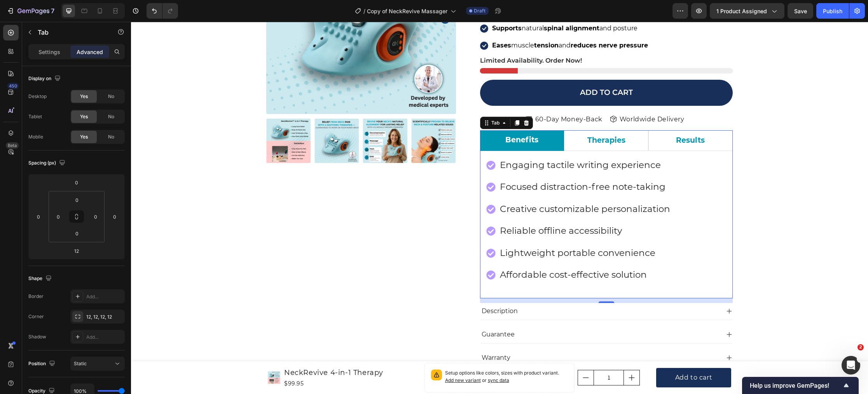
click at [707, 294] on div "Engaging tactile writing experience Focused distraction-free note-taking Creati…" at bounding box center [606, 224] width 253 height 147
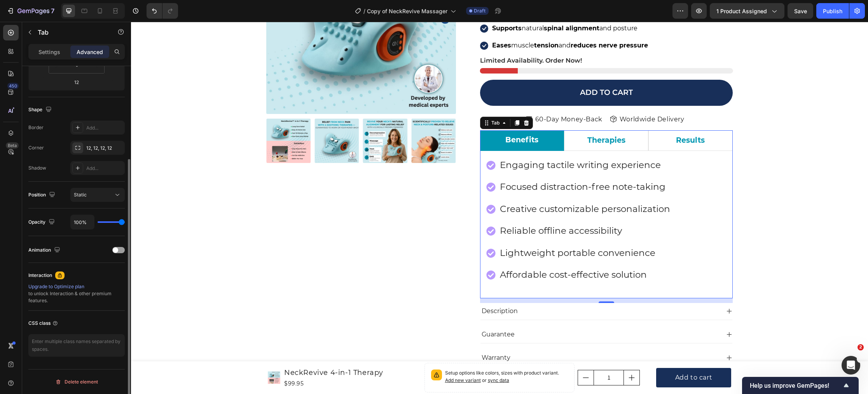
scroll to position [0, 0]
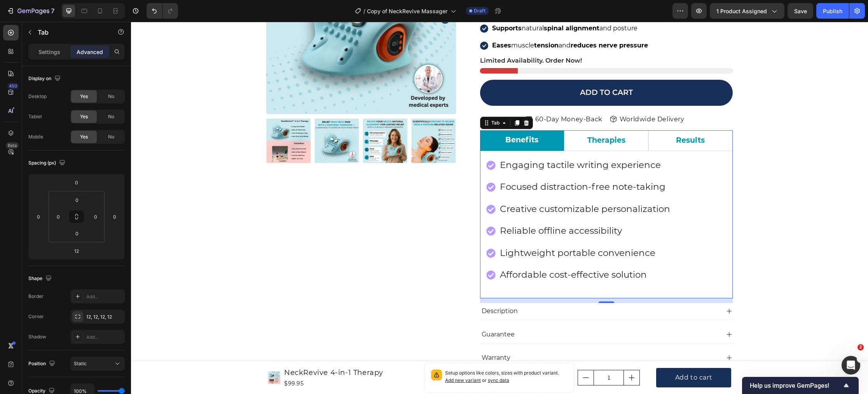
click at [484, 160] on div "Engaging tactile writing experience Focused distraction-free note-taking Creati…" at bounding box center [606, 224] width 253 height 147
click at [56, 50] on p "Settings" at bounding box center [49, 52] width 22 height 8
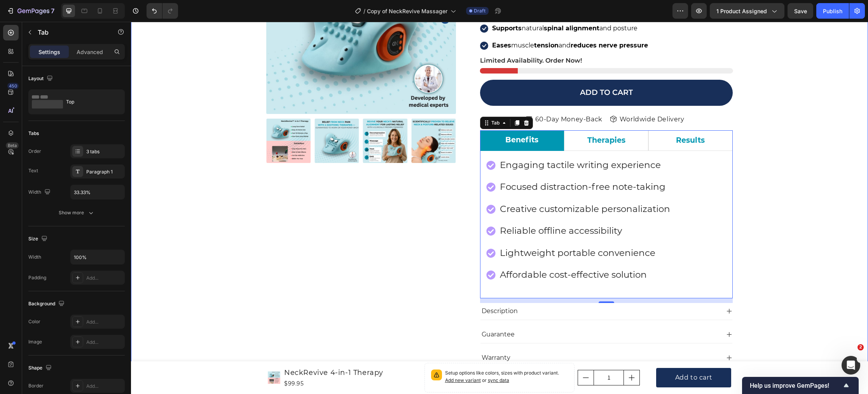
click at [156, 203] on div "Product Images Icon Icon Icon Icon Icon Icon List Hoz 22,000+ Satisfied Custome…" at bounding box center [499, 255] width 725 height 662
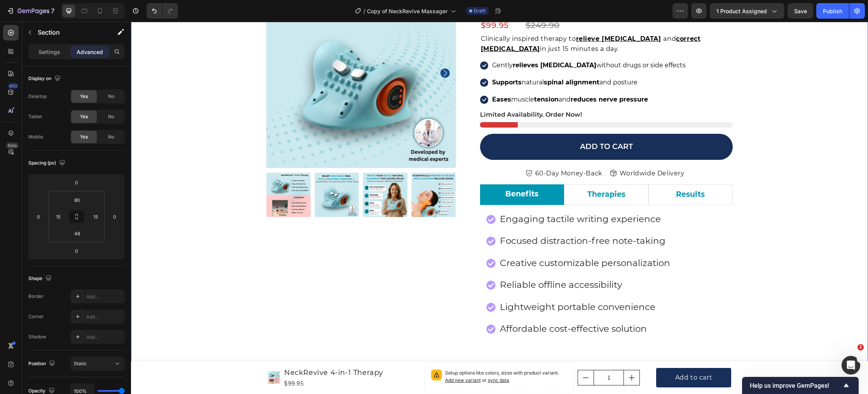
scroll to position [143, 0]
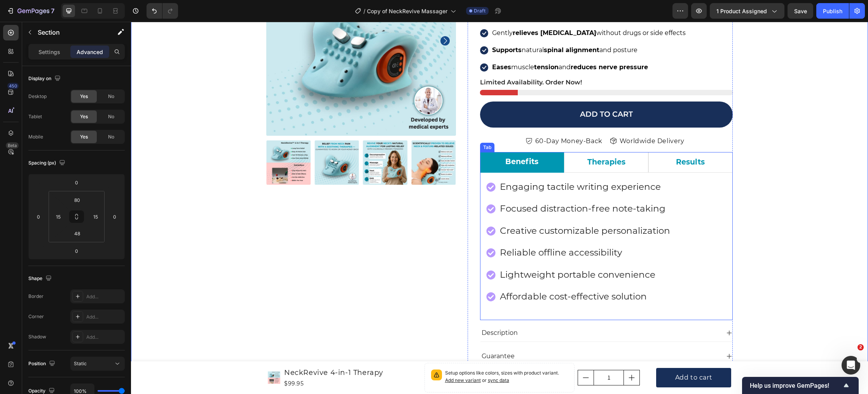
click at [486, 162] on li "Benefits" at bounding box center [522, 162] width 84 height 21
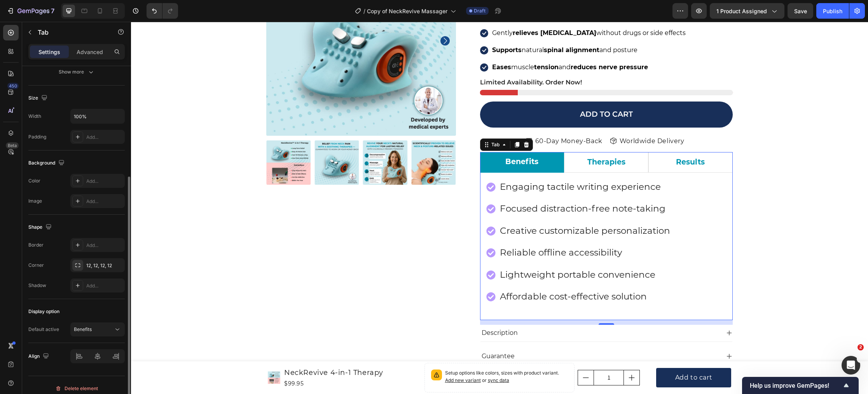
scroll to position [147, 0]
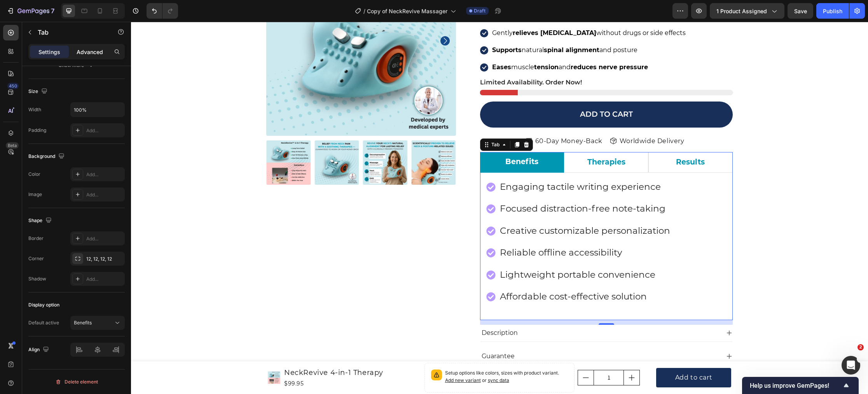
click at [88, 56] on div "Advanced" at bounding box center [89, 51] width 39 height 12
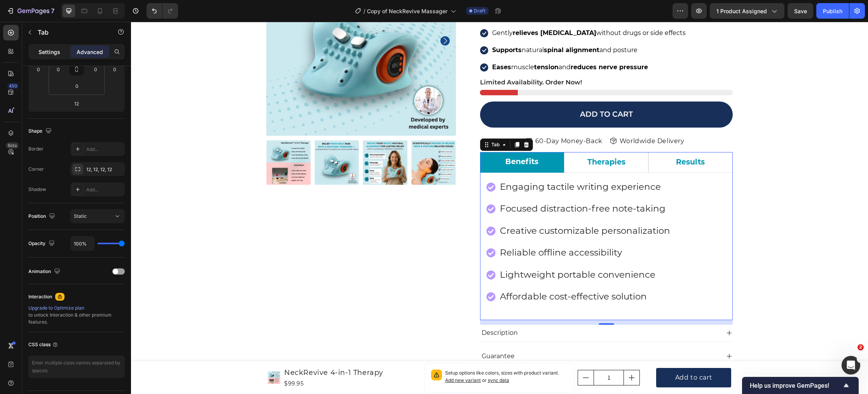
click at [51, 56] on div "Settings" at bounding box center [49, 51] width 39 height 12
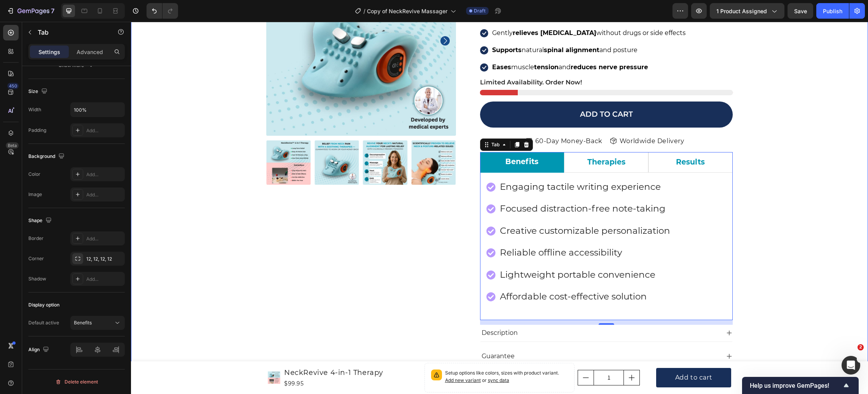
click at [185, 191] on div "Product Images Icon Icon Icon Icon Icon Icon List Hoz 22,000+ Satisfied Custome…" at bounding box center [499, 277] width 725 height 662
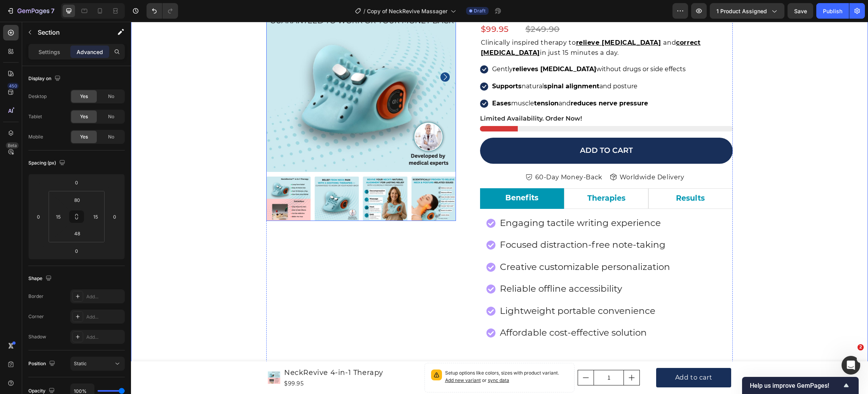
scroll to position [138, 0]
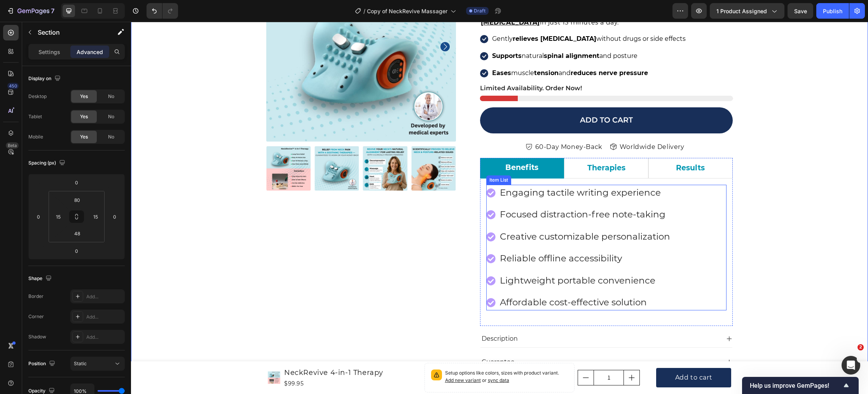
click at [492, 194] on icon at bounding box center [490, 192] width 9 height 9
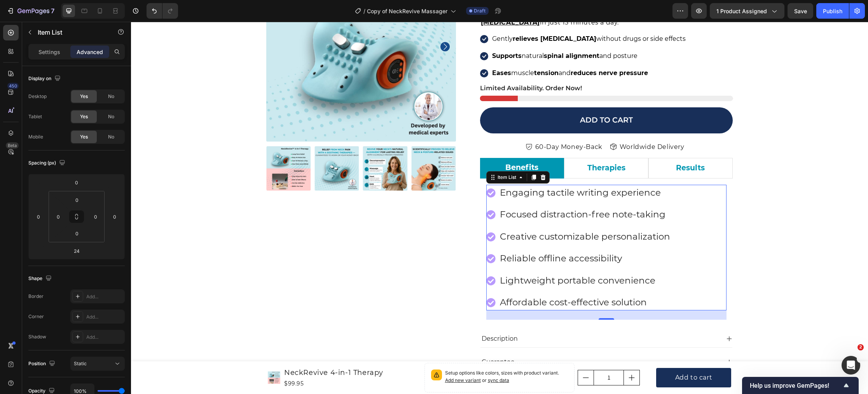
click at [492, 193] on icon at bounding box center [490, 192] width 9 height 9
click at [49, 52] on p "Settings" at bounding box center [49, 52] width 22 height 8
type input "8"
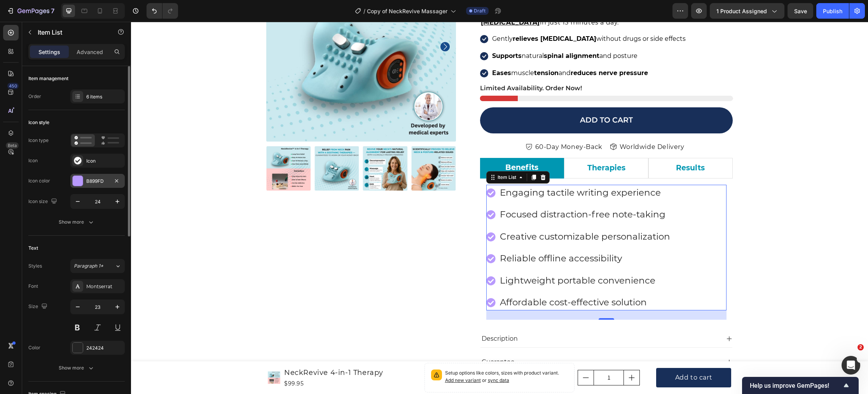
click at [75, 179] on div at bounding box center [78, 181] width 10 height 10
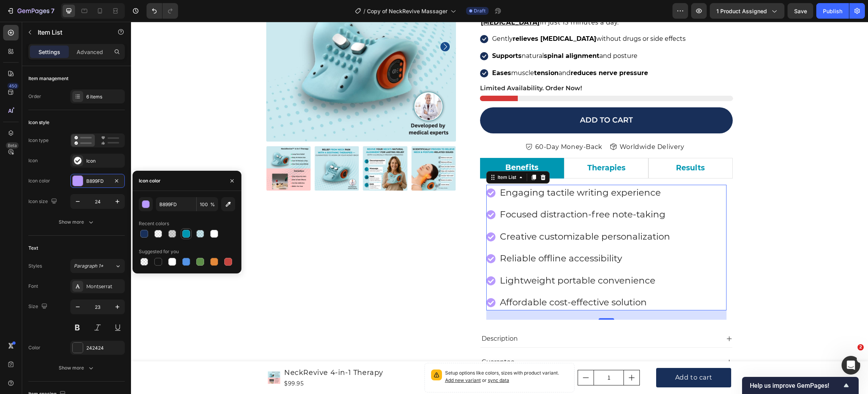
click at [189, 235] on div at bounding box center [186, 234] width 8 height 8
type input "0097B2"
click at [449, 232] on div "Product Images Icon Icon Icon Icon Icon Icon List Hoz 22,000+ Satisfied Custome…" at bounding box center [361, 274] width 190 height 644
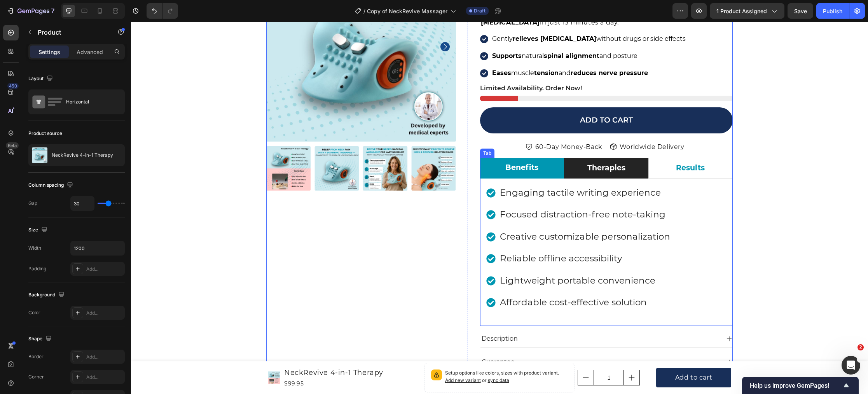
click at [585, 174] on li "Therapies" at bounding box center [606, 168] width 84 height 21
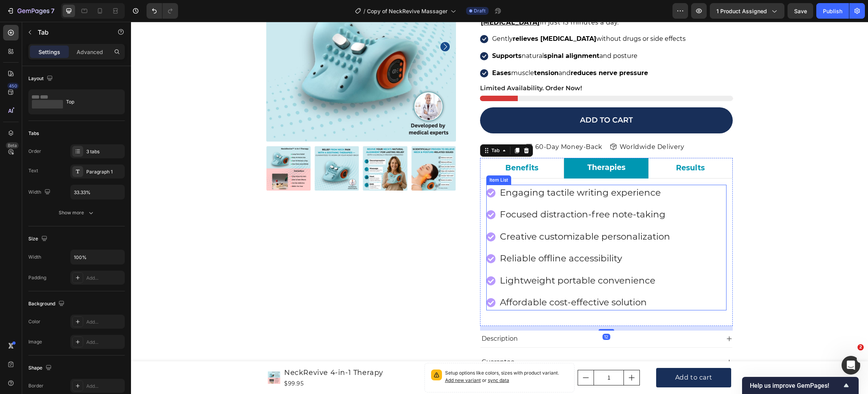
click at [493, 193] on icon at bounding box center [490, 192] width 9 height 9
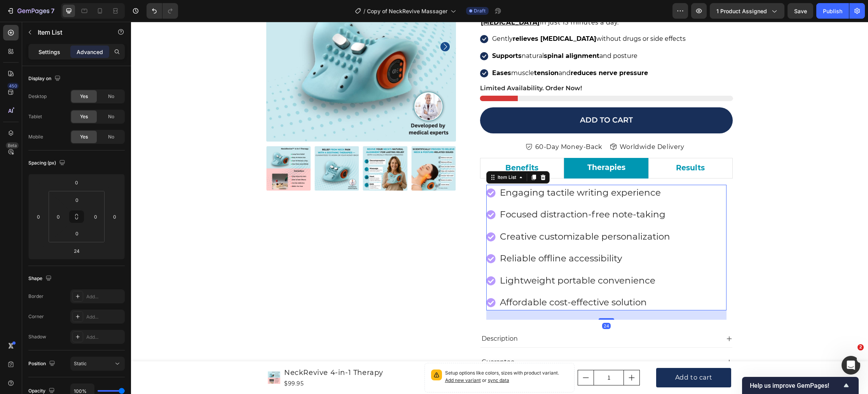
click at [47, 52] on p "Settings" at bounding box center [49, 52] width 22 height 8
type input "8"
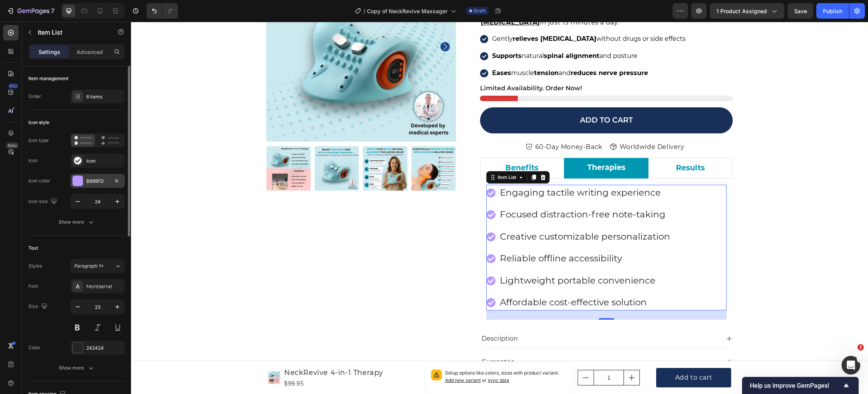
click at [77, 185] on div at bounding box center [78, 181] width 10 height 10
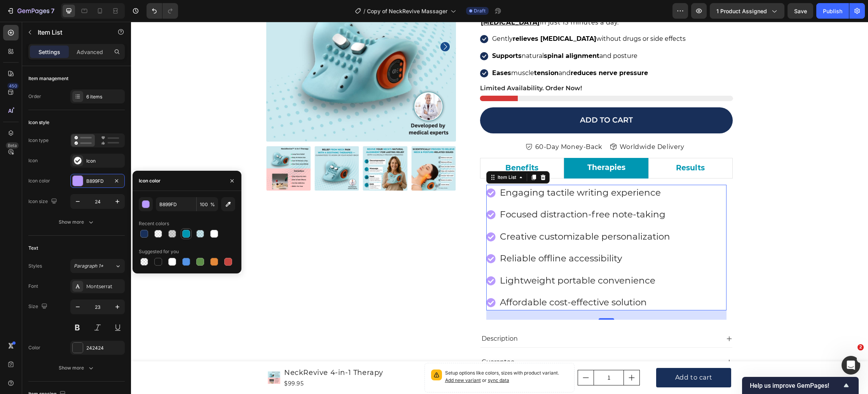
click at [187, 234] on div at bounding box center [186, 234] width 8 height 8
type input "0097B2"
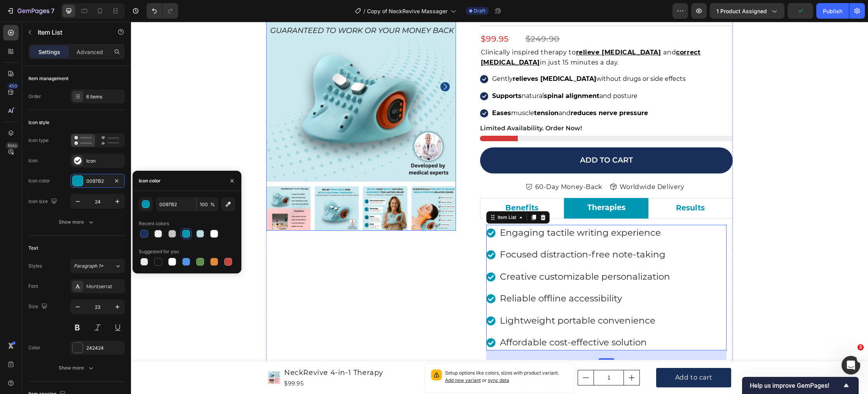
scroll to position [171, 0]
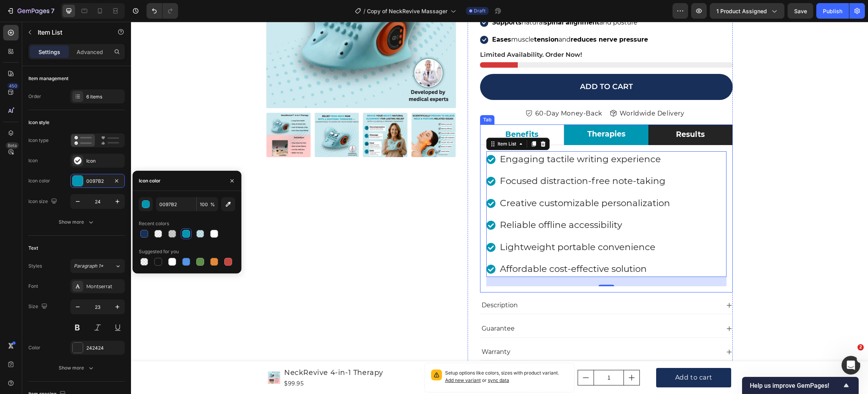
click at [659, 141] on li "Results" at bounding box center [690, 134] width 84 height 21
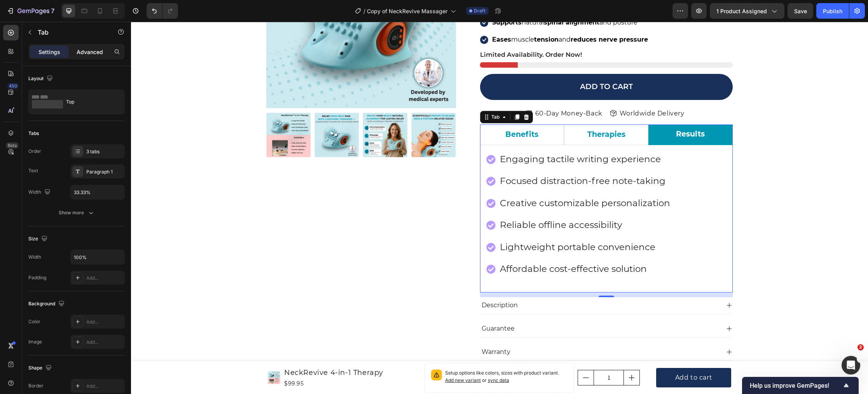
click at [86, 56] on div "Advanced" at bounding box center [89, 51] width 39 height 12
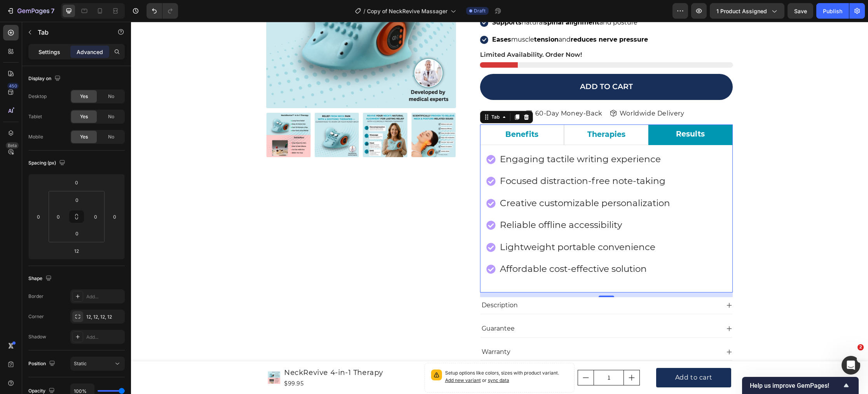
click at [56, 54] on p "Settings" at bounding box center [49, 52] width 22 height 8
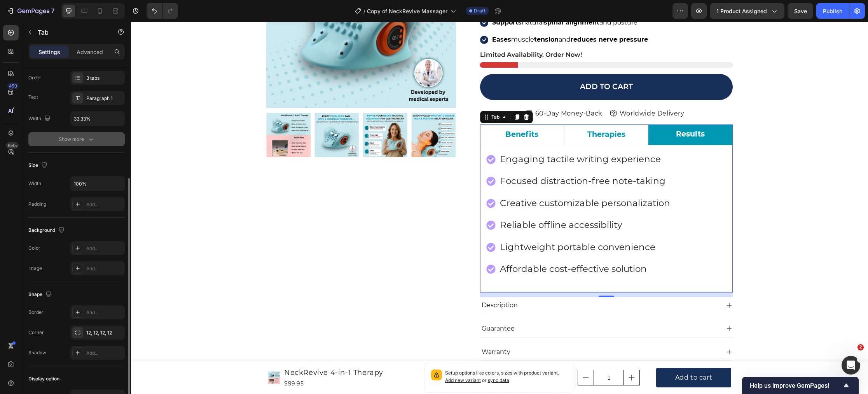
scroll to position [142, 0]
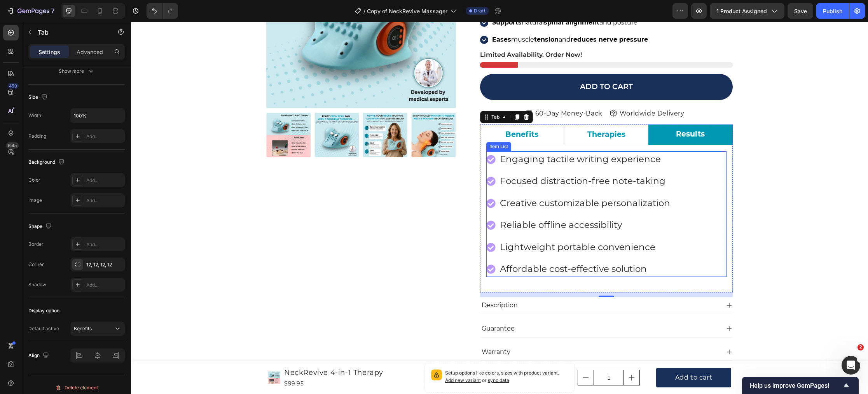
click at [491, 159] on icon at bounding box center [490, 159] width 9 height 9
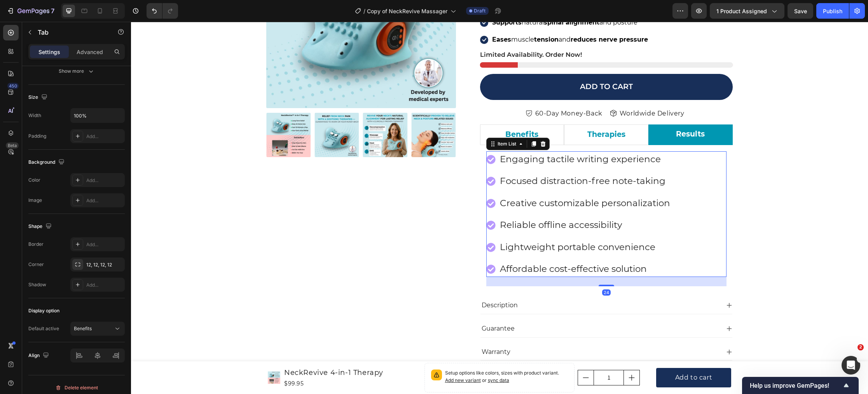
scroll to position [0, 0]
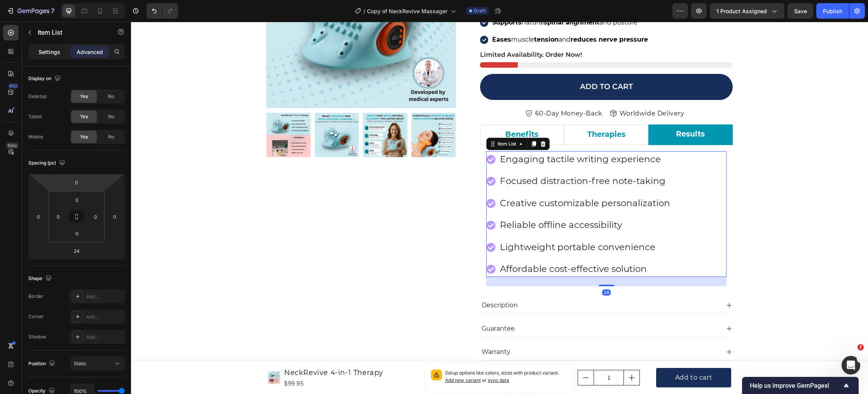
click at [54, 58] on div "Settings" at bounding box center [49, 51] width 39 height 12
type input "8"
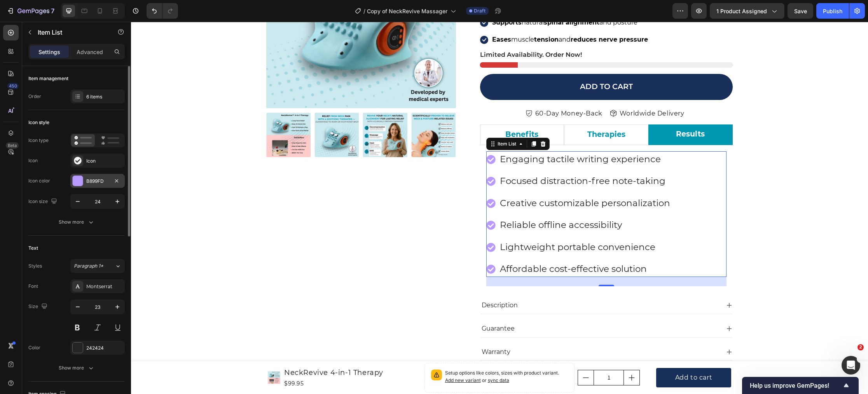
click at [79, 182] on div at bounding box center [78, 181] width 10 height 10
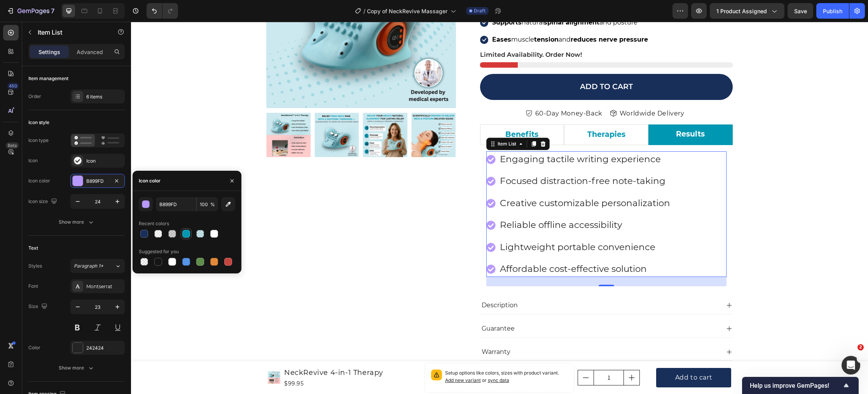
click at [190, 237] on div at bounding box center [186, 233] width 9 height 9
type input "0097B2"
click at [289, 261] on div "Product Images Icon Icon Icon Icon Icon Icon List Hoz 22,000+ Satisfied Custome…" at bounding box center [361, 240] width 190 height 644
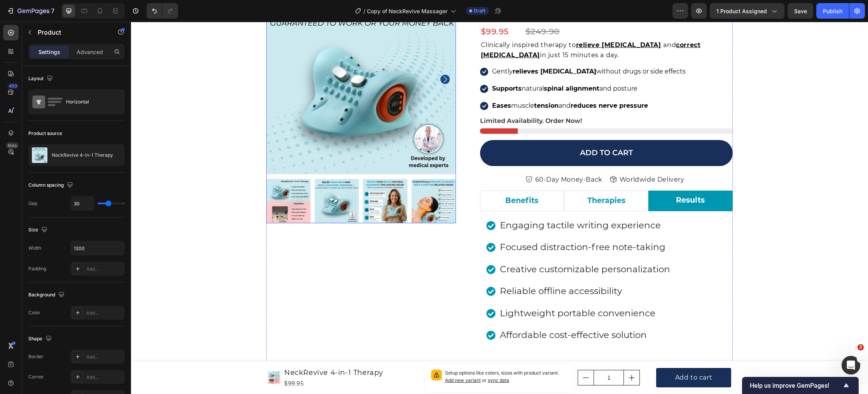
scroll to position [105, 0]
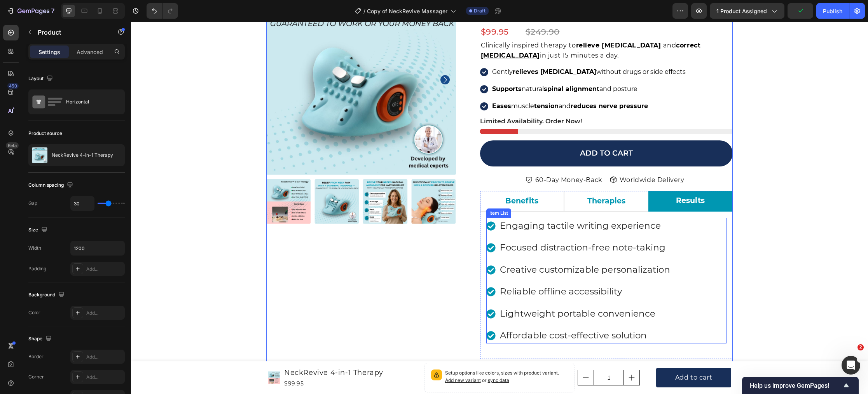
click at [490, 228] on icon at bounding box center [490, 225] width 9 height 9
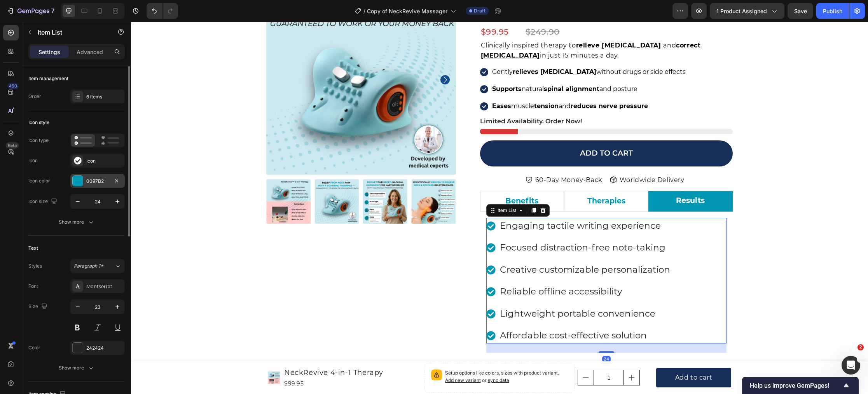
click at [78, 180] on div at bounding box center [78, 181] width 10 height 10
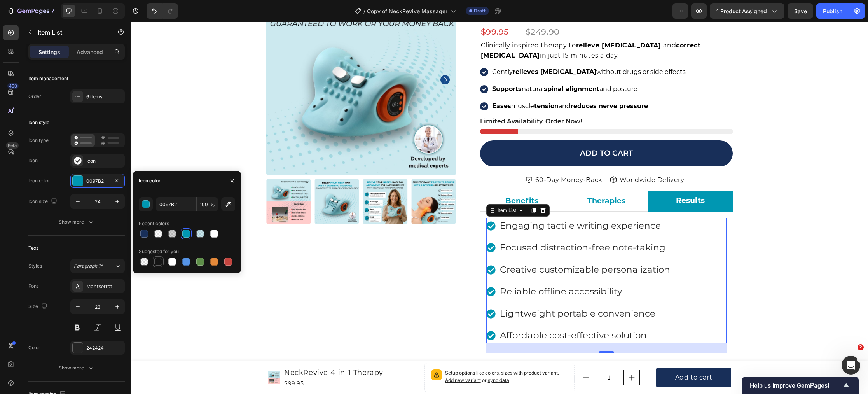
click at [156, 264] on div at bounding box center [158, 262] width 8 height 8
click at [183, 236] on div at bounding box center [186, 234] width 8 height 8
type input "0097B2"
click at [246, 292] on div "Product Images Icon Icon Icon Icon Icon Icon List Hoz 22,000+ Satisfied Custome…" at bounding box center [499, 316] width 725 height 662
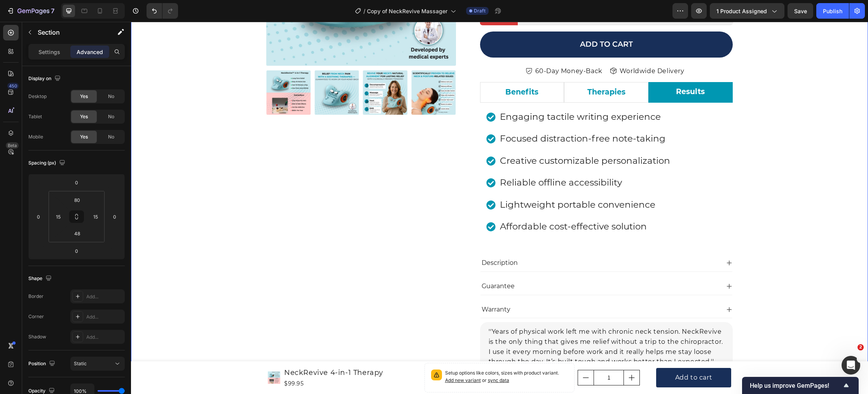
scroll to position [298, 0]
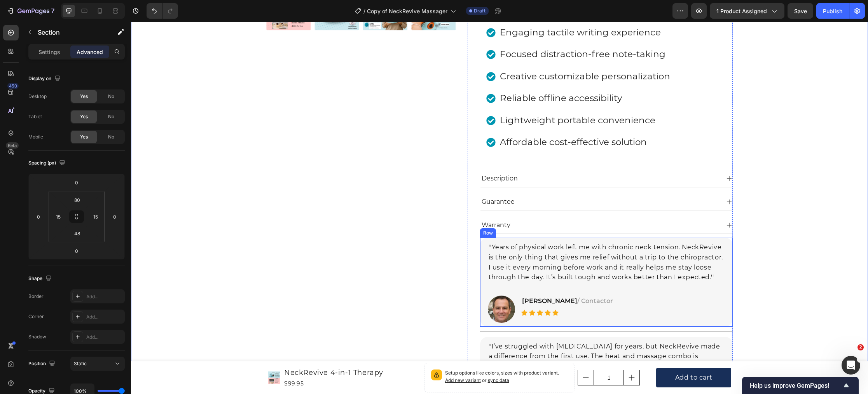
click at [484, 283] on div "''Years of physical work left me with chronic neck tension. NeckRevive is the o…" at bounding box center [606, 282] width 253 height 89
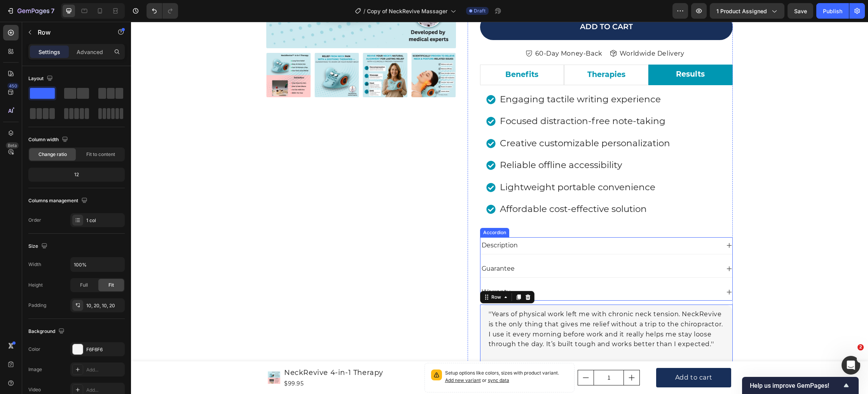
scroll to position [202, 0]
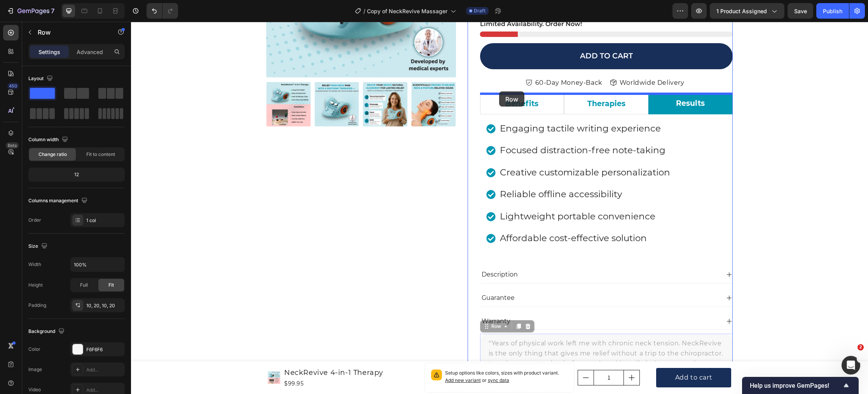
drag, startPoint x: 485, startPoint y: 325, endPoint x: 499, endPoint y: 91, distance: 233.7
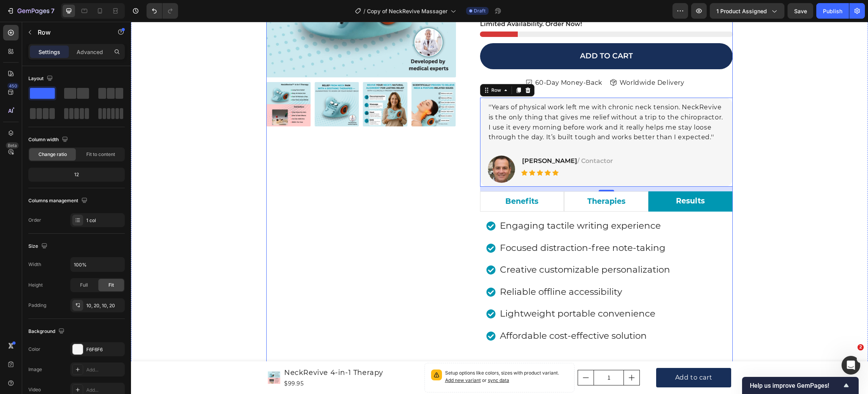
click at [423, 213] on div "Product Images Icon Icon Icon Icon Icon Icon List Hoz 22,000+ Satisfied Custome…" at bounding box center [361, 212] width 190 height 648
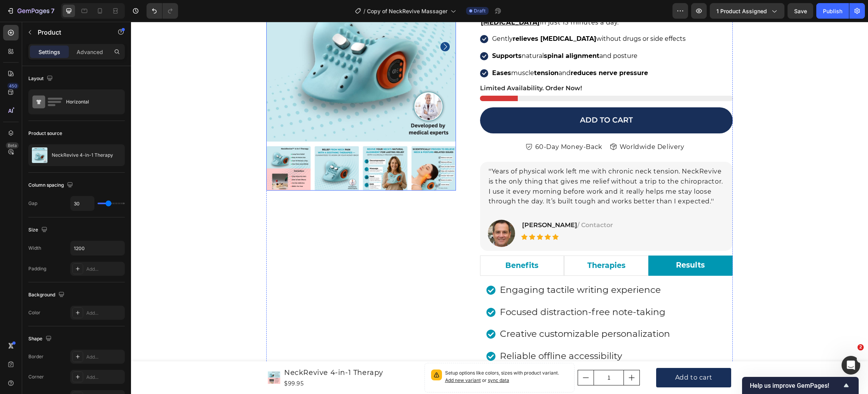
scroll to position [175, 0]
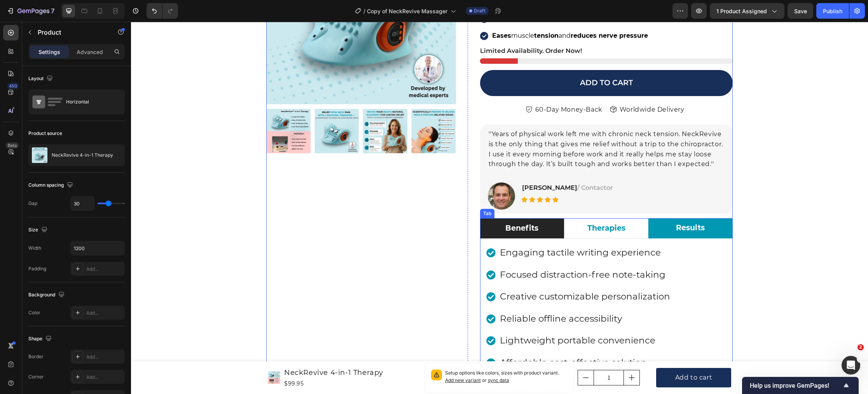
click at [515, 226] on p "Benefits" at bounding box center [521, 228] width 33 height 11
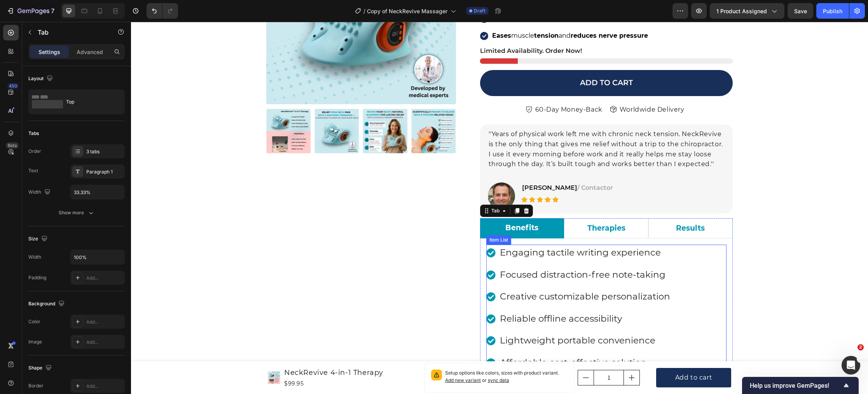
click at [530, 251] on p "Engaging tactile writing experience" at bounding box center [585, 253] width 170 height 14
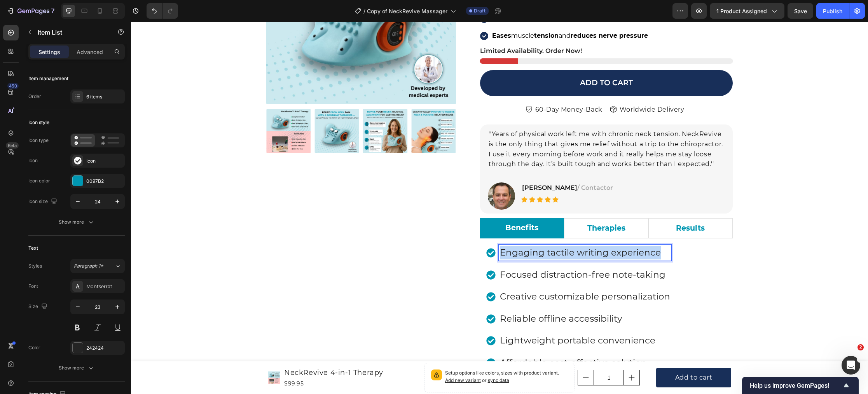
click at [530, 251] on p "Engaging tactile writing experience" at bounding box center [585, 253] width 170 height 14
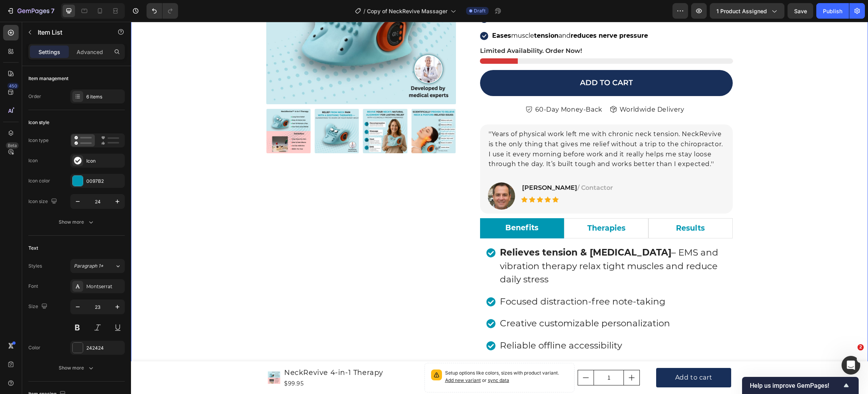
click at [218, 263] on div "Product Images Icon Icon Icon Icon Icon Icon List Hoz 22,000+ Satisfied Custome…" at bounding box center [499, 261] width 725 height 694
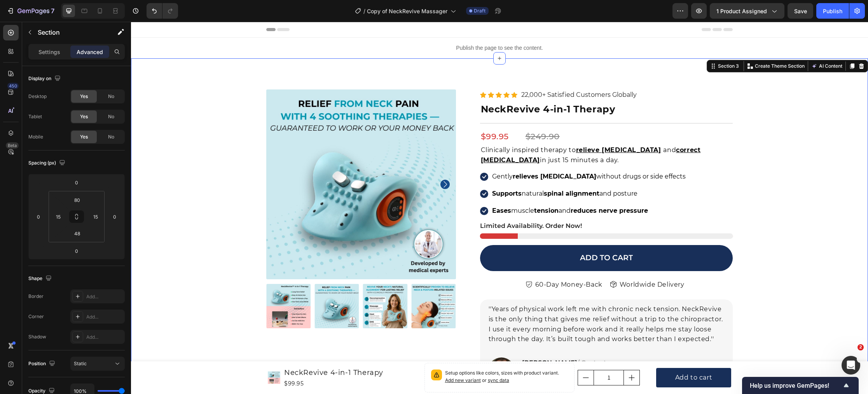
scroll to position [143, 0]
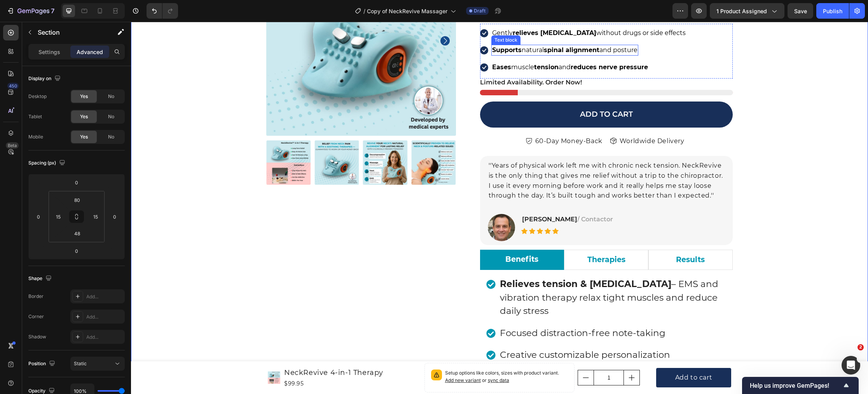
click at [529, 52] on span "Supports natural spinal alignment and posture" at bounding box center [564, 49] width 145 height 7
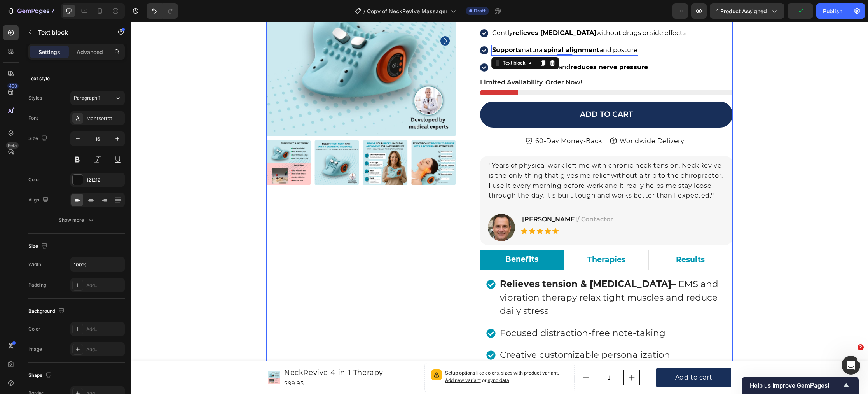
scroll to position [162, 0]
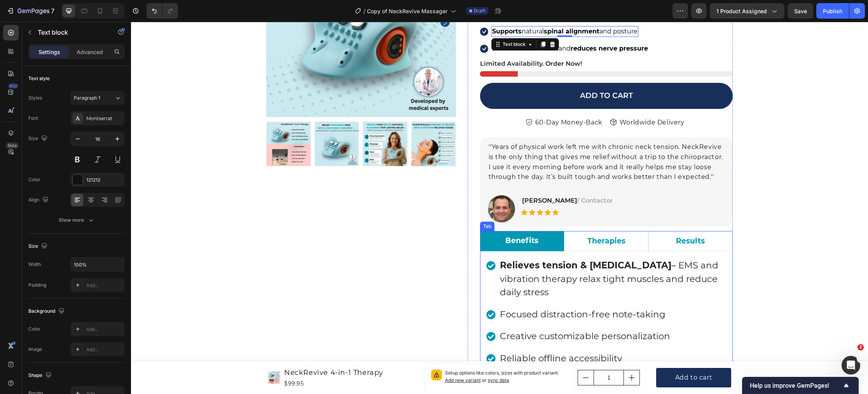
click at [513, 242] on p "Benefits" at bounding box center [521, 240] width 33 height 11
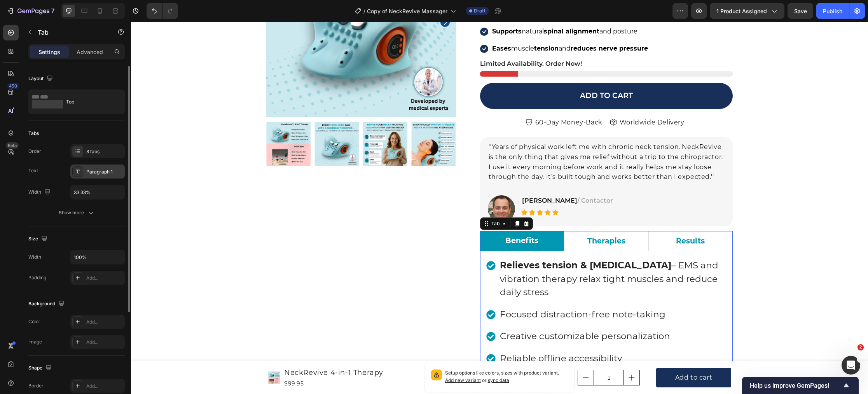
click at [107, 173] on div "Paragraph 1" at bounding box center [104, 171] width 37 height 7
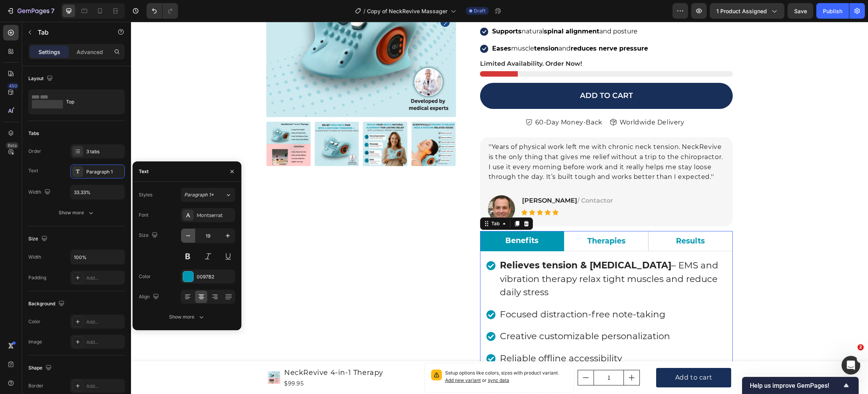
click at [189, 238] on icon "button" at bounding box center [188, 236] width 8 height 8
type input "16"
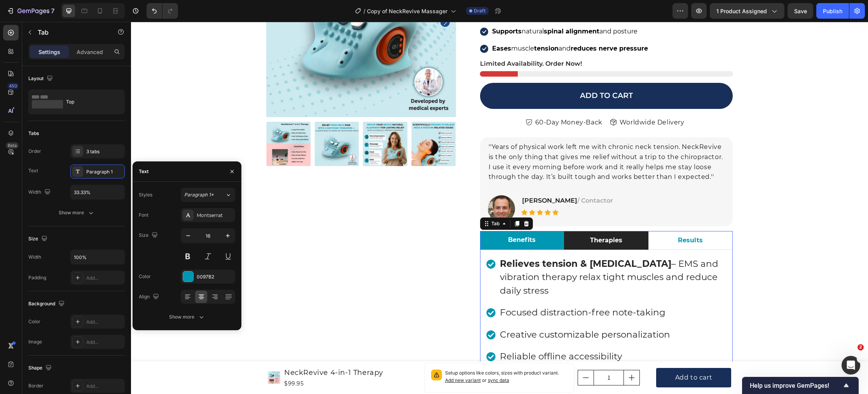
click at [589, 239] on div "Therapies" at bounding box center [606, 240] width 35 height 12
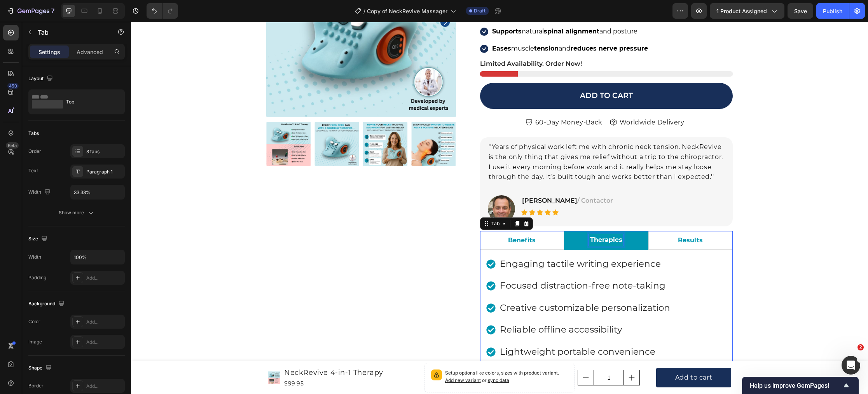
scroll to position [162, 0]
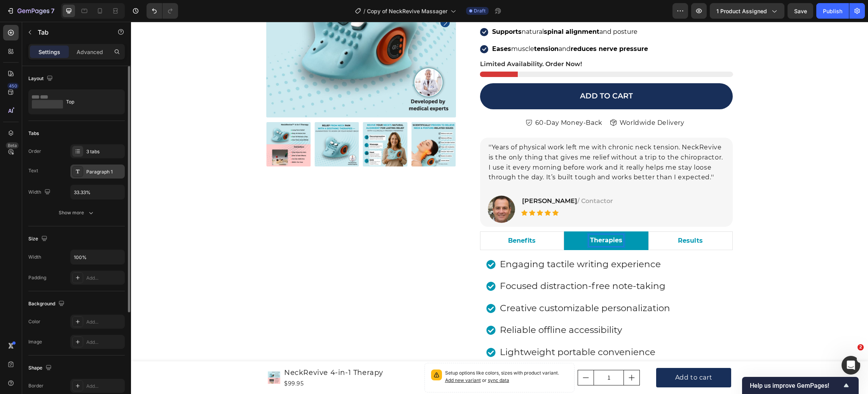
click at [101, 171] on div "Paragraph 1" at bounding box center [104, 171] width 37 height 7
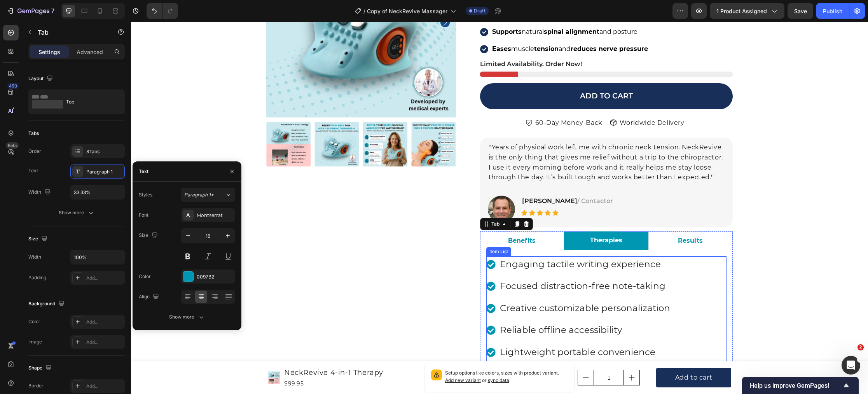
click at [519, 267] on p "Engaging tactile writing experience" at bounding box center [585, 264] width 170 height 14
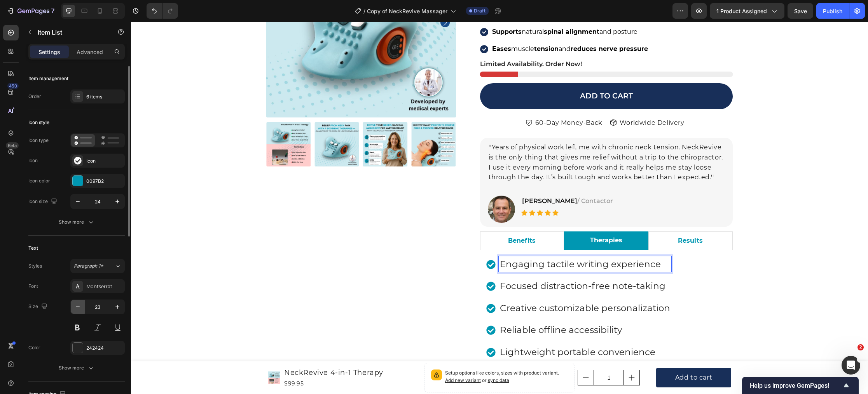
click at [77, 309] on icon "button" at bounding box center [78, 307] width 8 height 8
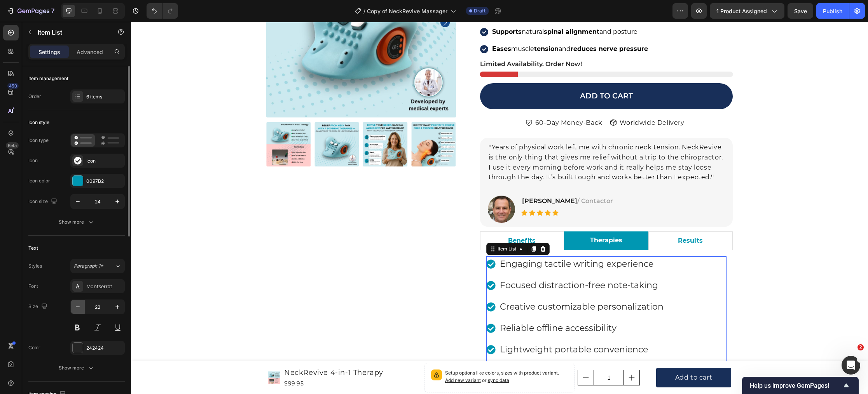
click at [77, 309] on icon "button" at bounding box center [78, 307] width 8 height 8
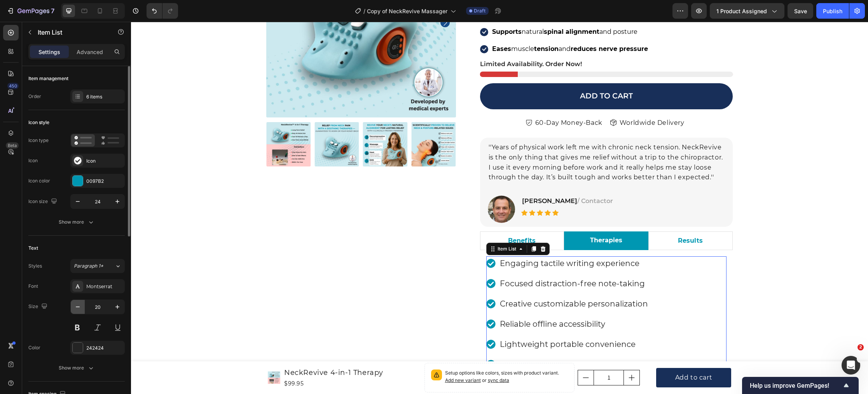
click at [77, 309] on icon "button" at bounding box center [78, 307] width 8 height 8
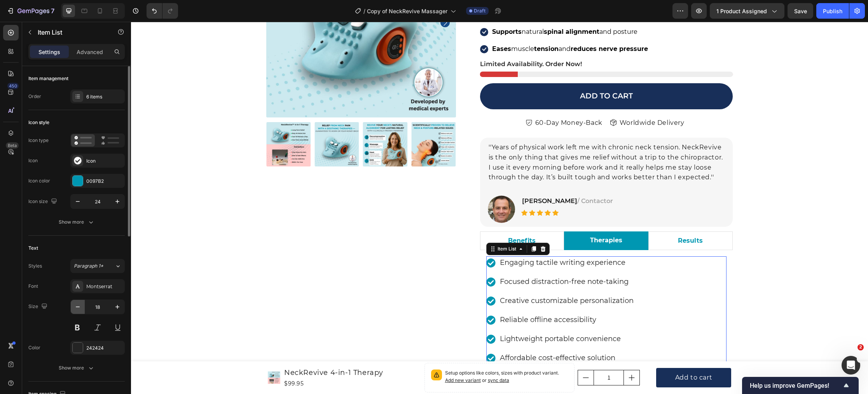
click at [82, 309] on button "button" at bounding box center [78, 307] width 14 height 14
type input "16"
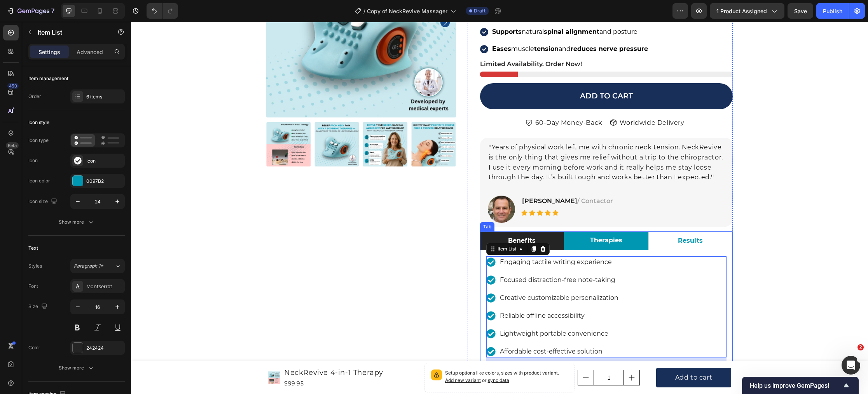
click at [521, 241] on p "Benefits" at bounding box center [522, 240] width 28 height 9
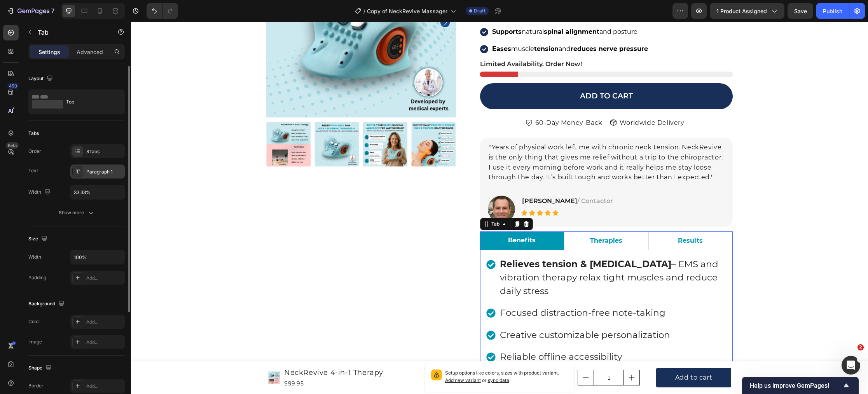
click at [97, 171] on div "Paragraph 1" at bounding box center [104, 171] width 37 height 7
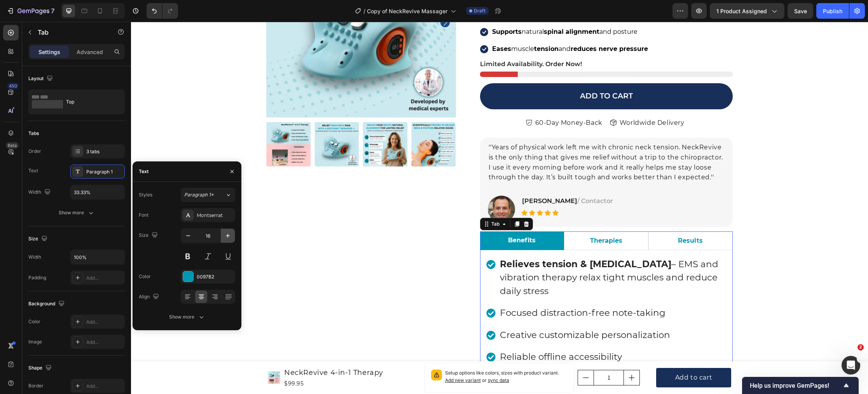
click at [231, 239] on icon "button" at bounding box center [228, 236] width 8 height 8
type input "18"
click at [507, 276] on p "Relieves tension & stiffness – EMS and vibration therapy relax tight muscles an…" at bounding box center [613, 279] width 226 height 40
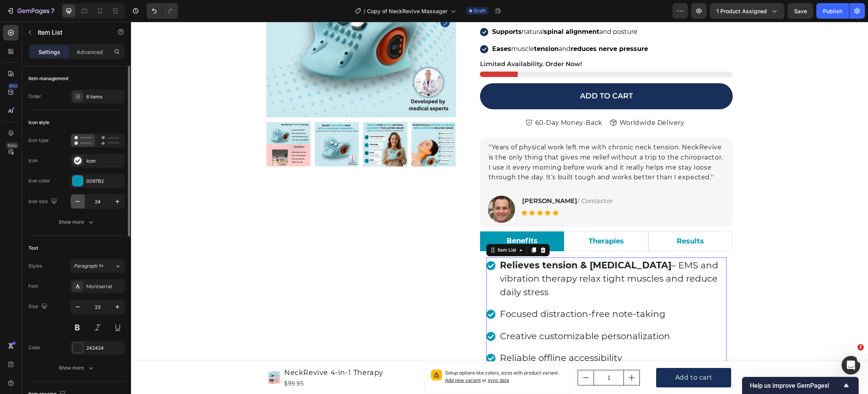
click at [79, 203] on icon "button" at bounding box center [78, 201] width 8 height 8
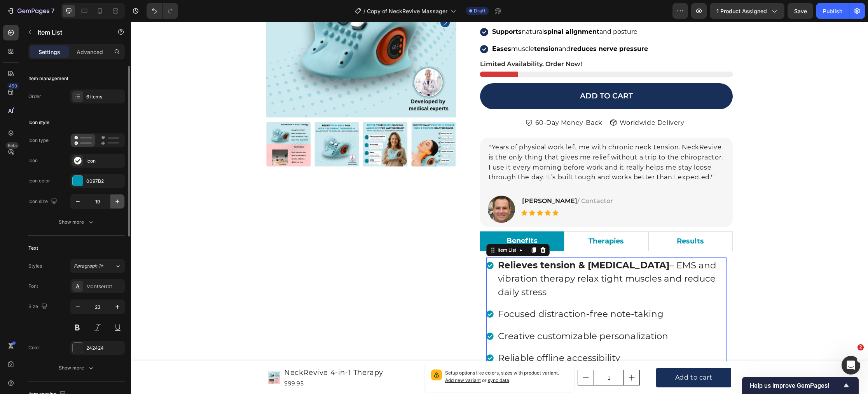
click at [117, 204] on icon "button" at bounding box center [118, 201] width 8 height 8
type input "21"
click at [485, 52] on div "Stock Counter" at bounding box center [499, 55] width 35 height 7
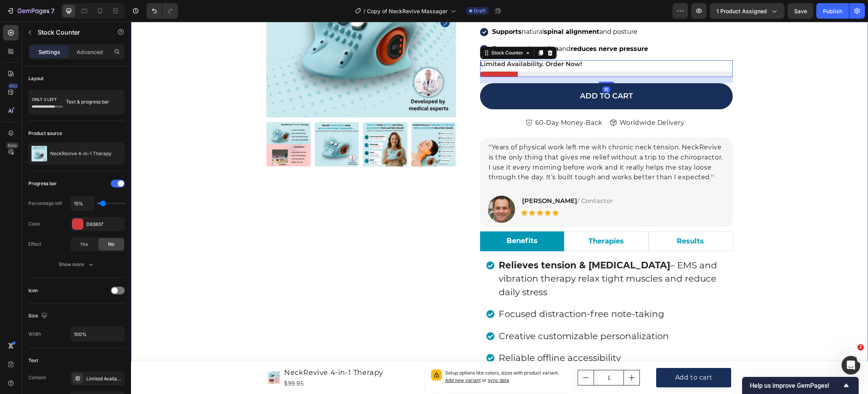
click at [216, 225] on div "Product Images Icon Icon Icon Icon Icon Icon List Hoz 22,000+ Satisfied Custome…" at bounding box center [499, 274] width 725 height 693
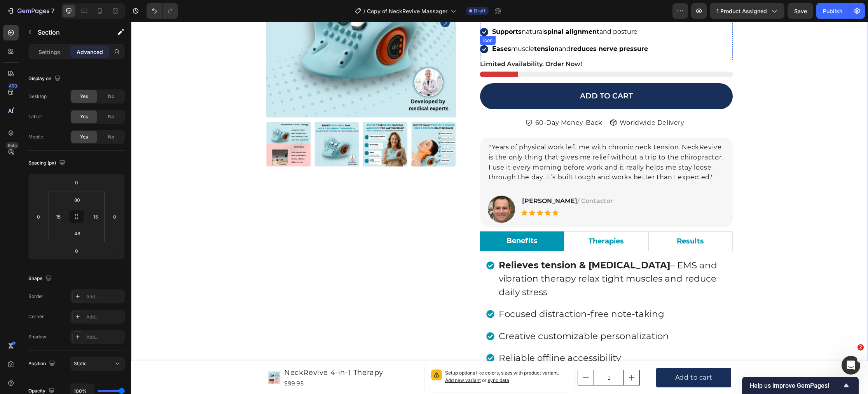
click at [484, 33] on div "Icon" at bounding box center [484, 32] width 8 height 8
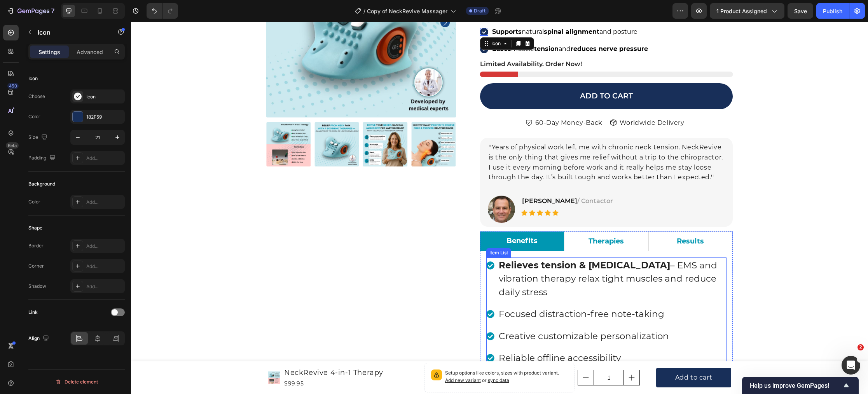
click at [490, 266] on icon at bounding box center [490, 265] width 8 height 8
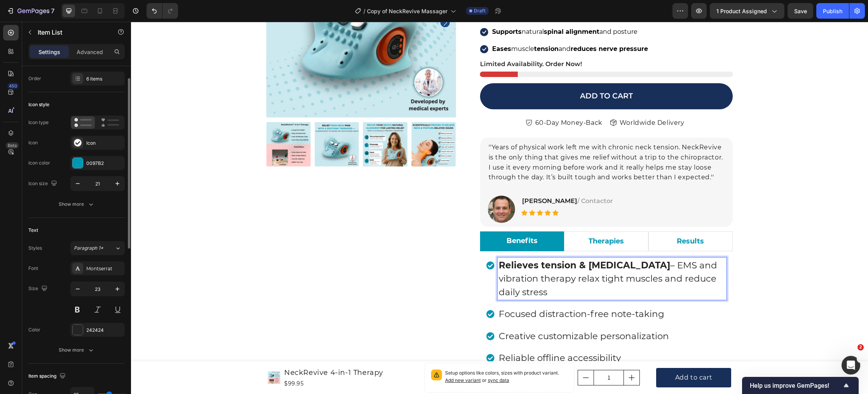
scroll to position [20, 0]
click at [80, 291] on button "button" at bounding box center [78, 287] width 14 height 14
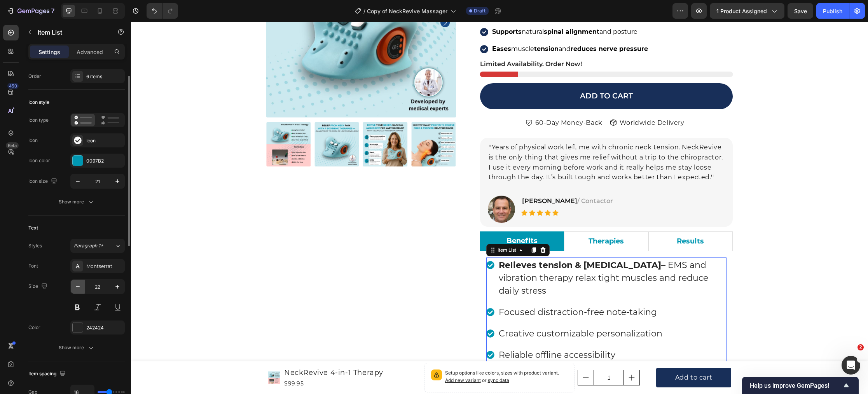
click at [80, 291] on button "button" at bounding box center [78, 287] width 14 height 14
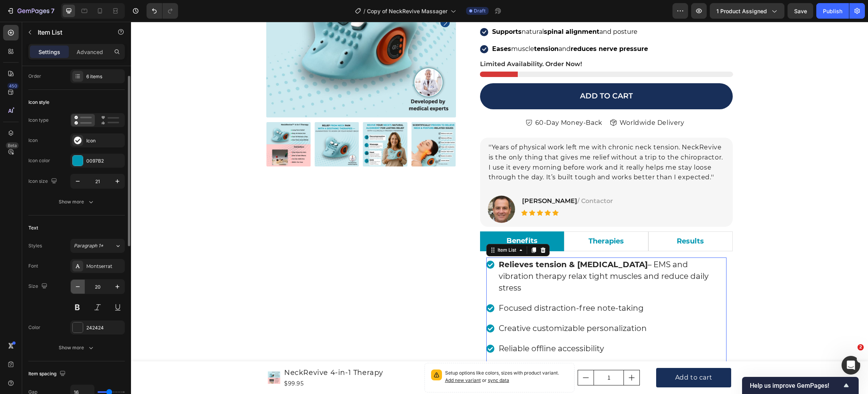
click at [80, 291] on button "button" at bounding box center [78, 287] width 14 height 14
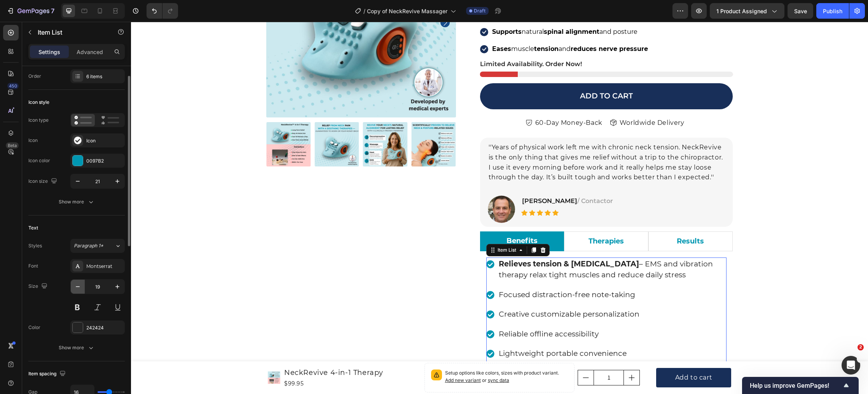
click at [80, 291] on button "button" at bounding box center [78, 287] width 14 height 14
type input "18"
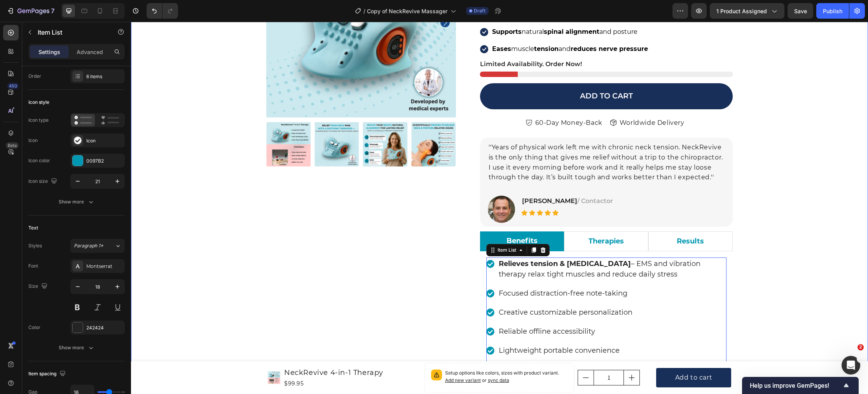
click at [172, 290] on div "Product Images Icon Icon Icon Icon Icon Icon List Hoz 22,000+ Satisfied Custome…" at bounding box center [499, 257] width 725 height 659
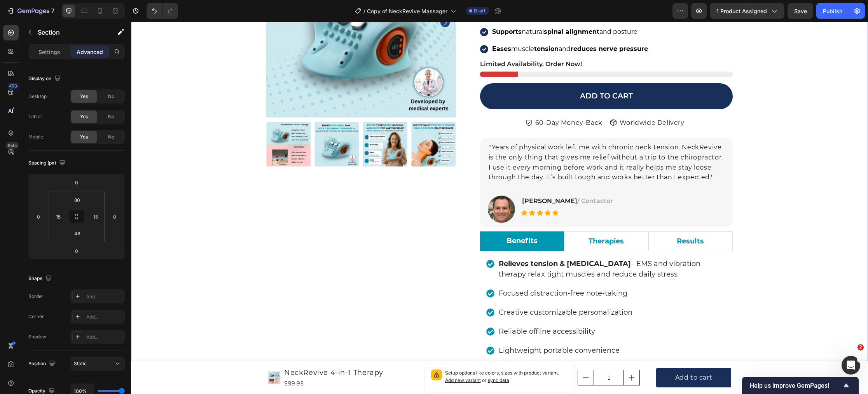
scroll to position [256, 0]
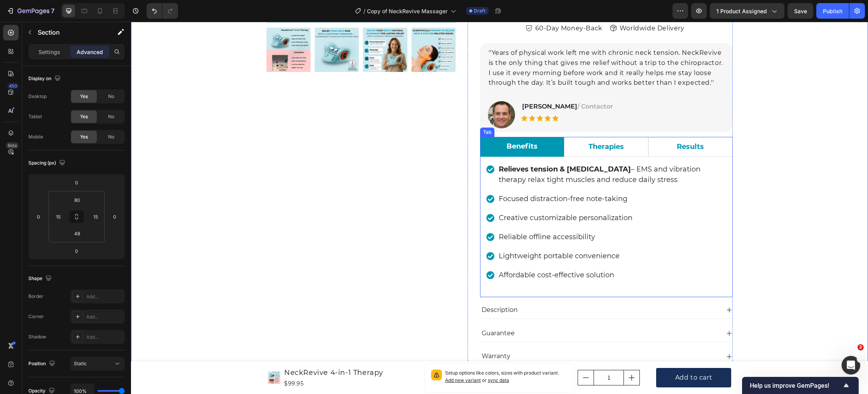
click at [484, 207] on div "Relieves tension & stiffness – EMS and vibration therapy relax tight muscles an…" at bounding box center [606, 227] width 253 height 140
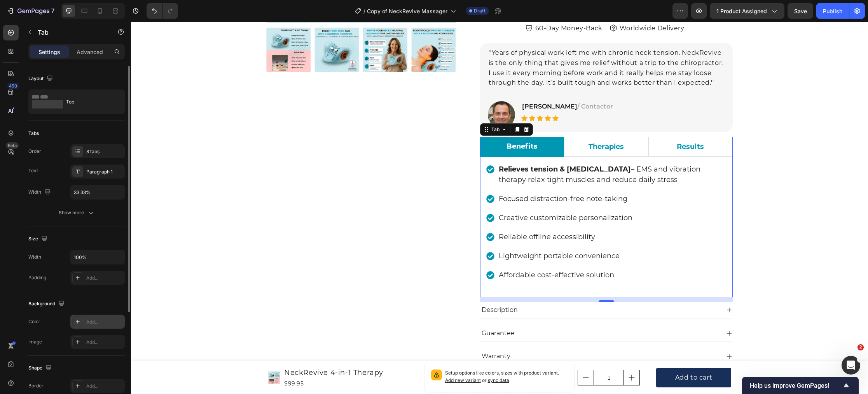
click at [95, 318] on div "Add..." at bounding box center [104, 321] width 37 height 7
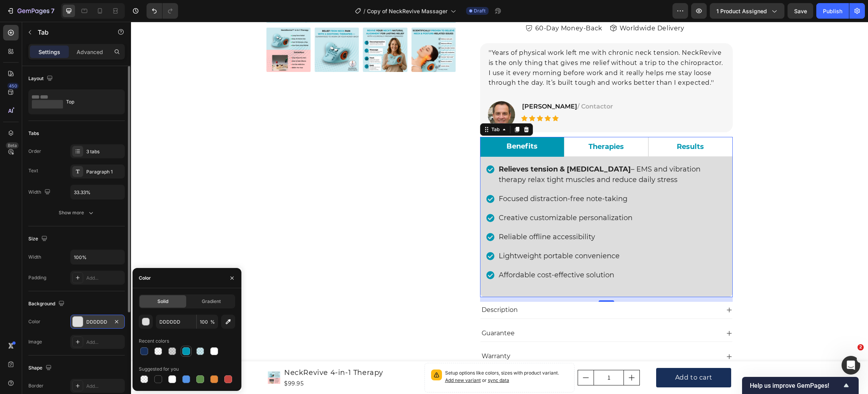
click at [187, 354] on div at bounding box center [186, 351] width 8 height 8
type input "0097B2"
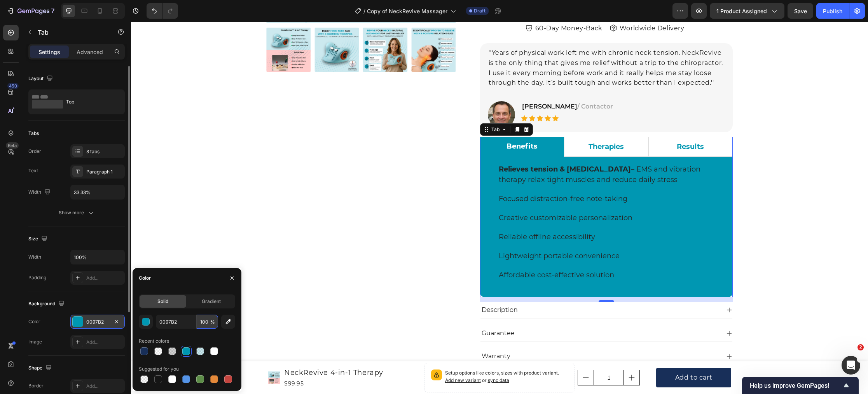
click at [210, 324] on input "100" at bounding box center [207, 322] width 21 height 14
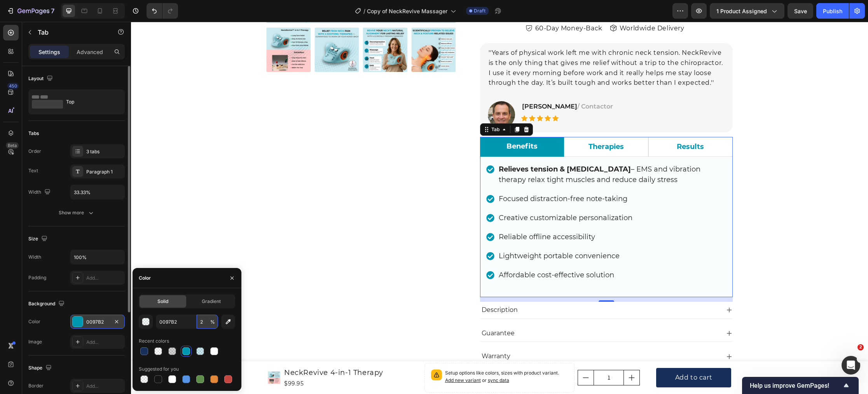
type input "20"
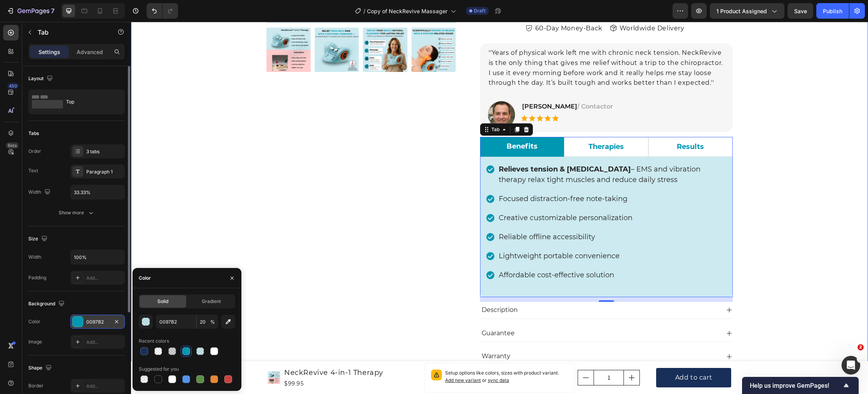
click at [234, 245] on div "Product Images Icon Icon Icon Icon Icon Icon List Hoz 22,000+ Satisfied Custome…" at bounding box center [499, 162] width 725 height 659
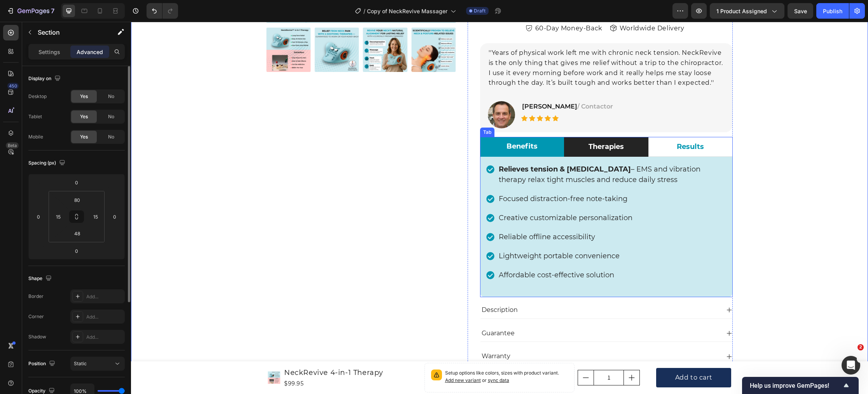
click at [575, 149] on li "Therapies" at bounding box center [606, 147] width 84 height 20
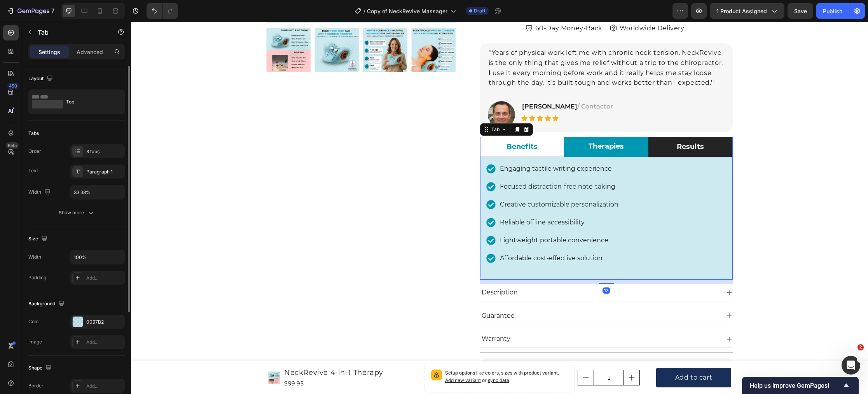
click at [660, 152] on li "Results" at bounding box center [690, 147] width 84 height 20
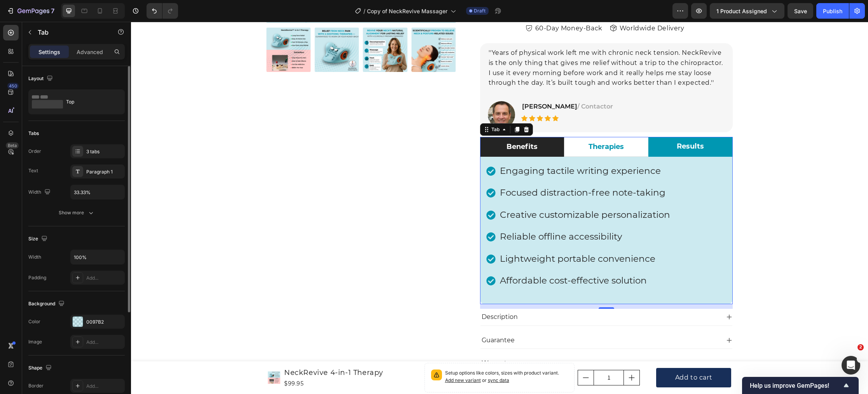
click at [549, 150] on li "Benefits" at bounding box center [522, 147] width 84 height 20
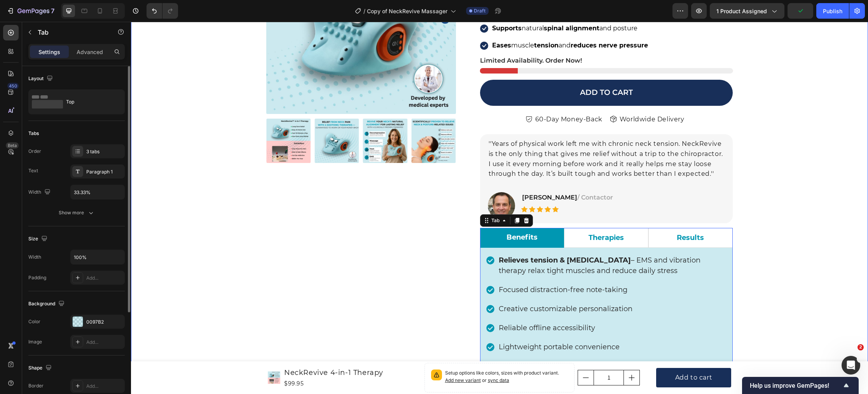
scroll to position [217, 0]
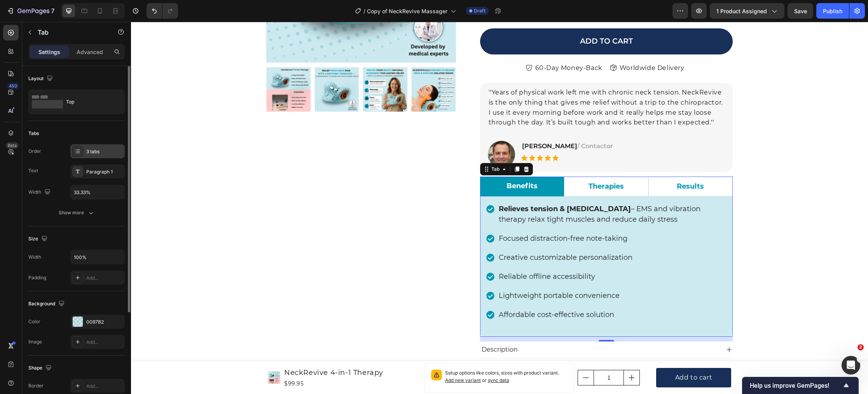
click at [94, 152] on div "3 tabs" at bounding box center [104, 151] width 37 height 7
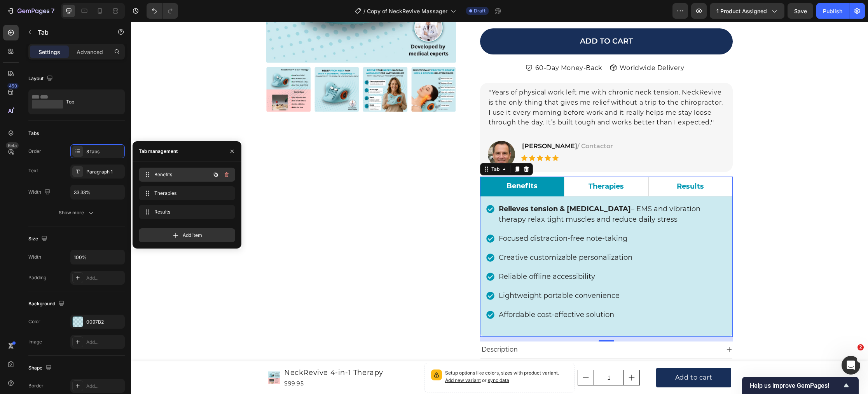
click at [164, 175] on span "Benefits" at bounding box center [176, 174] width 44 height 7
click at [82, 51] on p "Advanced" at bounding box center [90, 52] width 26 height 8
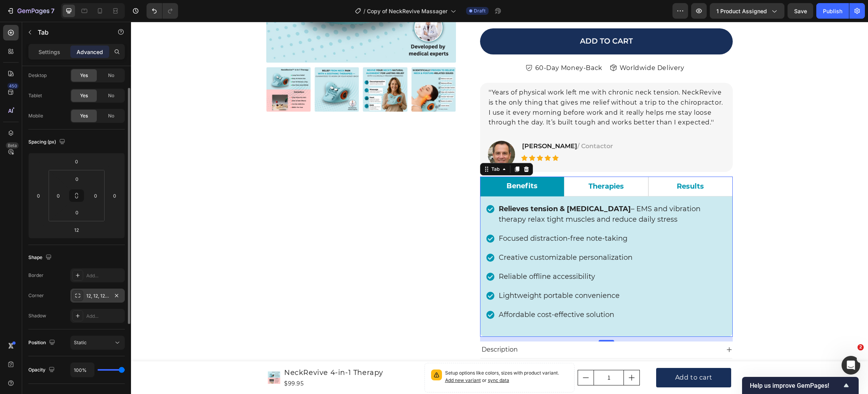
scroll to position [80, 0]
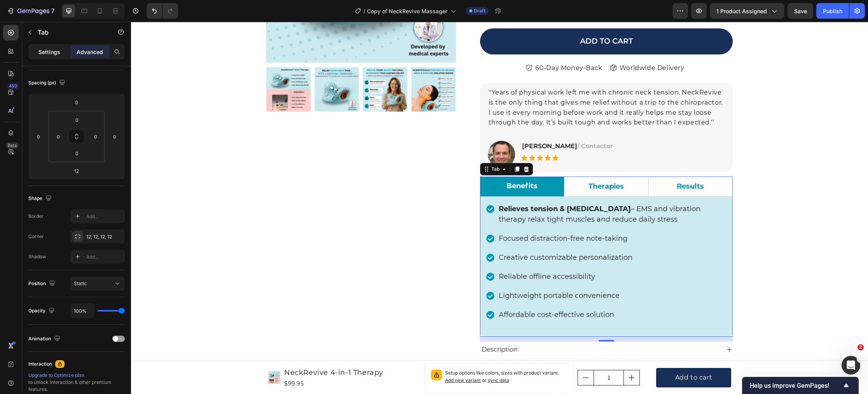
click at [55, 55] on p "Settings" at bounding box center [49, 52] width 22 height 8
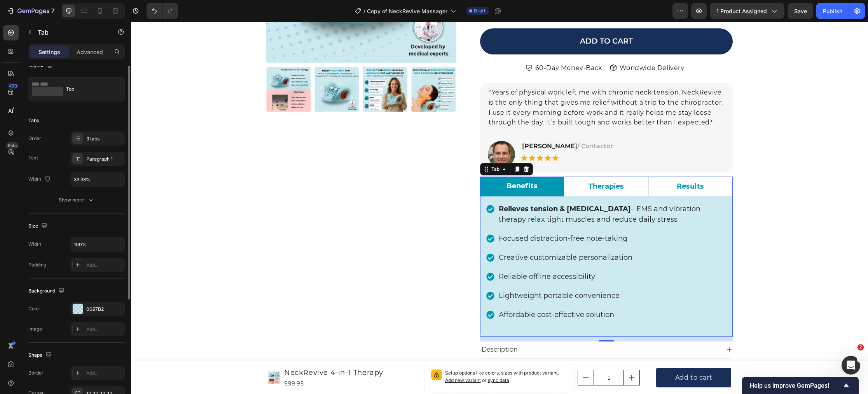
scroll to position [0, 0]
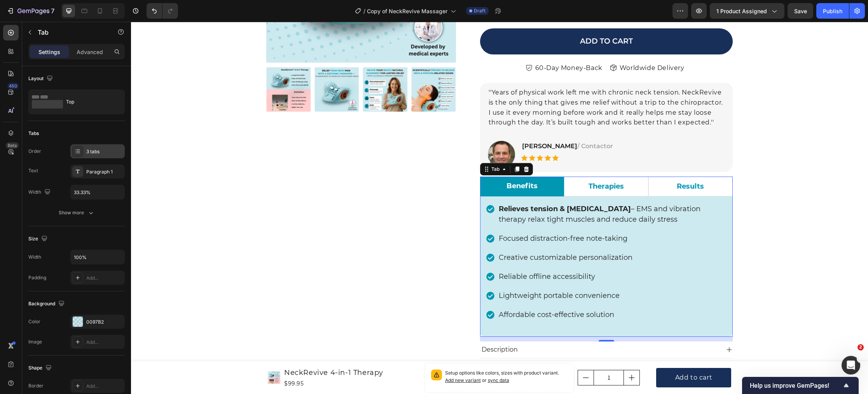
click at [100, 149] on div "3 tabs" at bounding box center [104, 151] width 37 height 7
click at [92, 169] on div "Paragraph 1" at bounding box center [104, 171] width 37 height 7
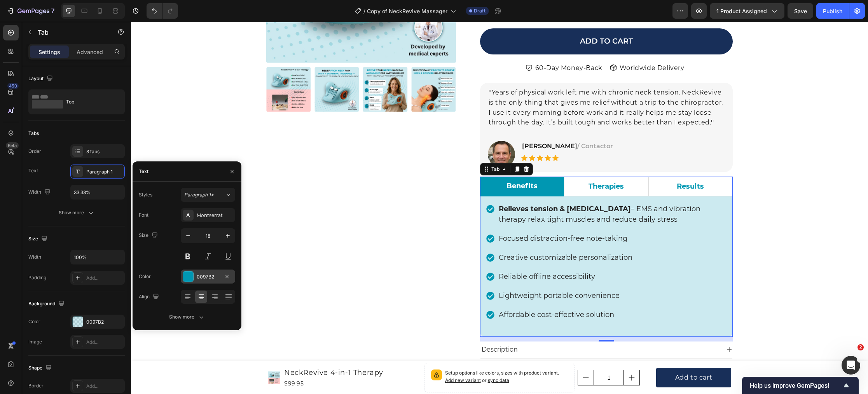
click at [187, 277] on div at bounding box center [188, 276] width 10 height 10
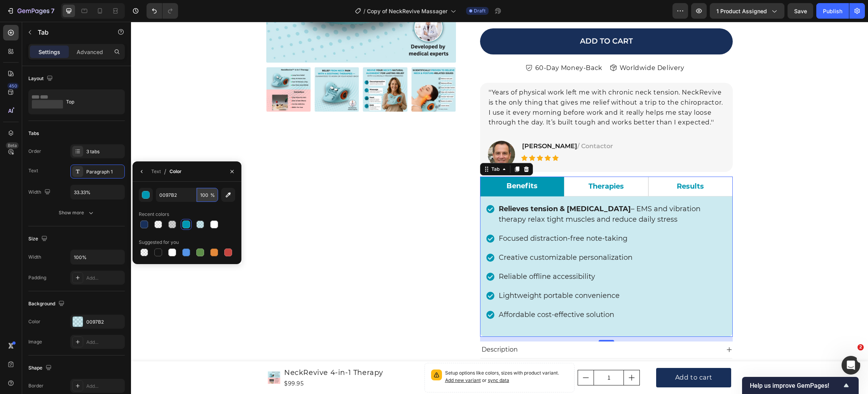
click at [208, 193] on input "100" at bounding box center [207, 195] width 21 height 14
type input "20"
click at [229, 212] on div "Recent colors" at bounding box center [187, 214] width 96 height 12
click at [208, 198] on input "20" at bounding box center [207, 195] width 21 height 14
type input "100"
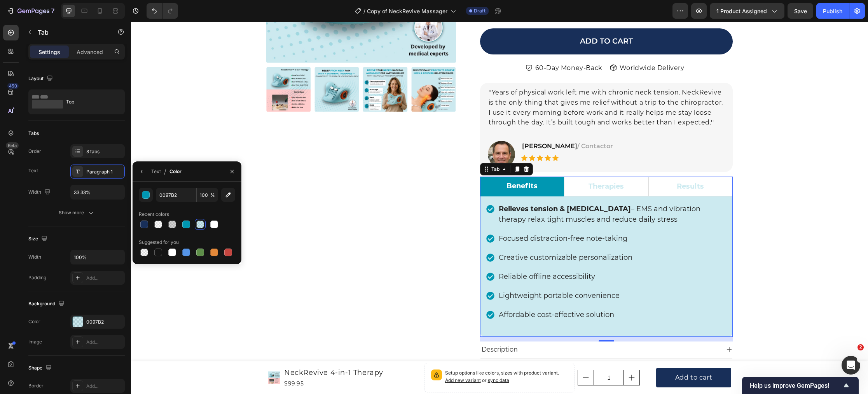
click at [226, 219] on div at bounding box center [187, 224] width 96 height 11
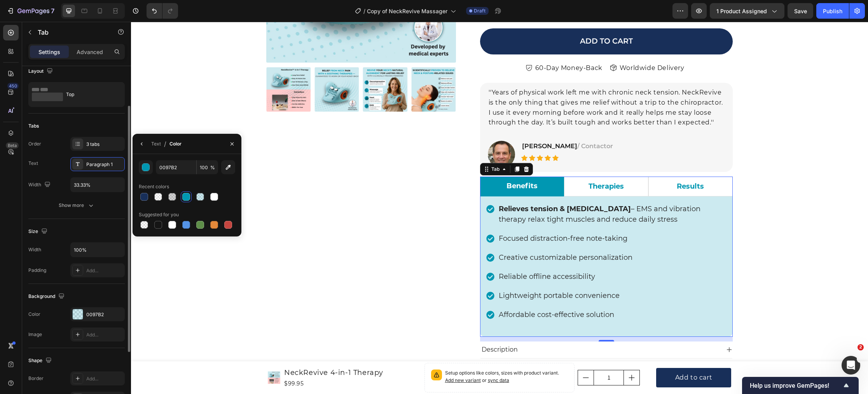
scroll to position [5, 0]
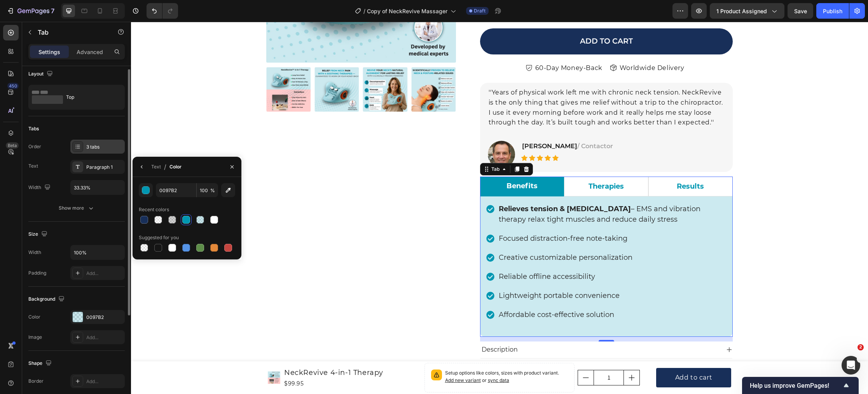
click at [76, 145] on icon at bounding box center [75, 145] width 1 height 1
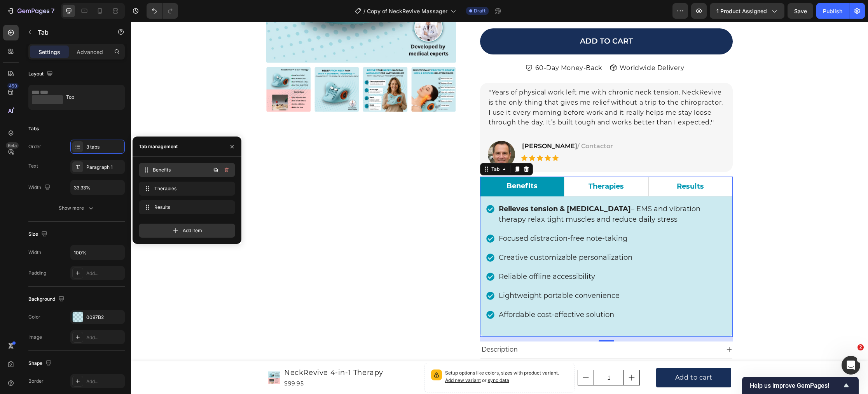
click at [166, 169] on span "Benefits" at bounding box center [182, 169] width 58 height 7
click at [175, 187] on span "Therapies" at bounding box center [176, 188] width 44 height 7
click at [176, 208] on span "Results" at bounding box center [176, 207] width 44 height 7
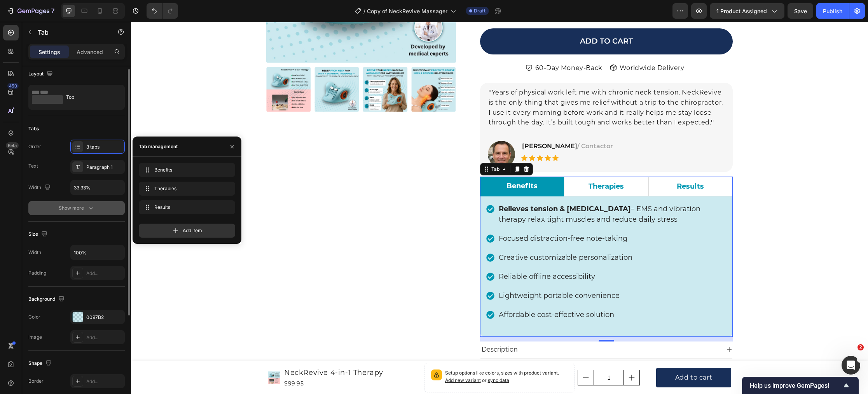
scroll to position [0, 0]
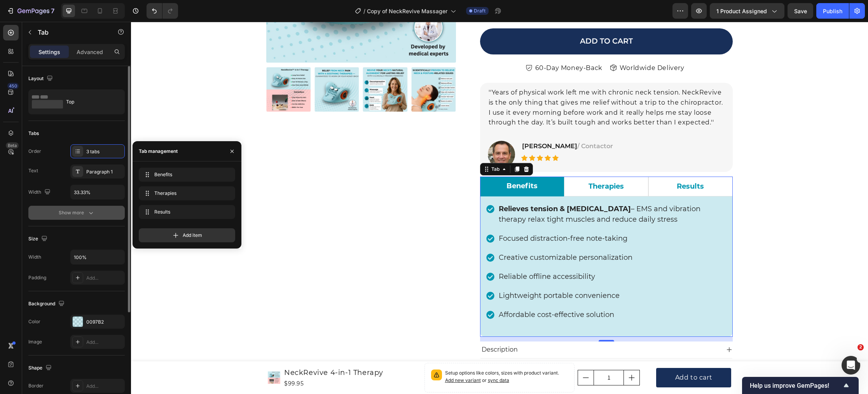
click at [60, 213] on div "Show more" at bounding box center [77, 213] width 36 height 8
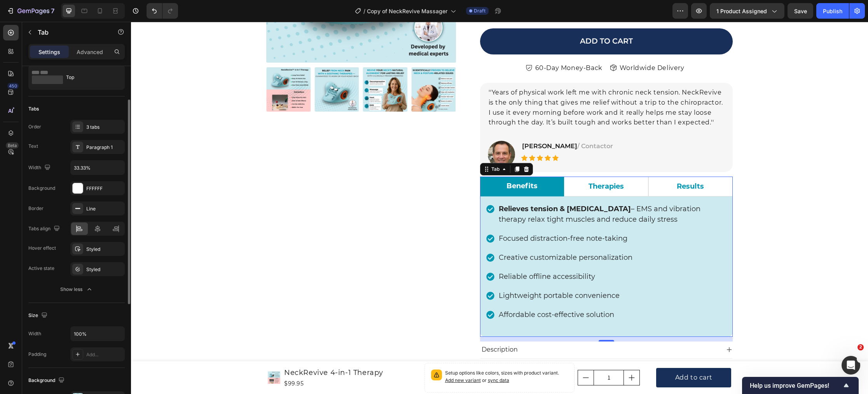
scroll to position [37, 0]
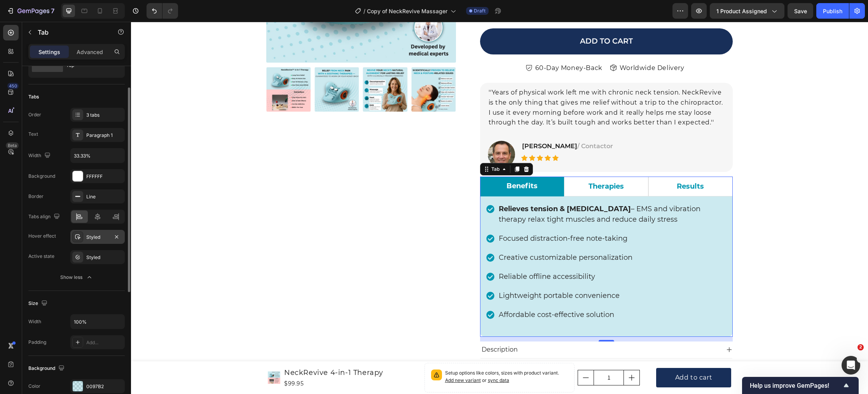
click at [92, 237] on div "Styled" at bounding box center [97, 237] width 23 height 7
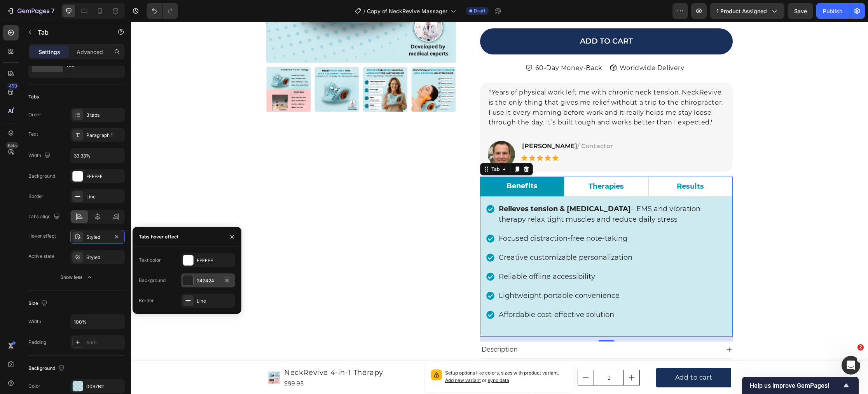
click at [185, 280] on div at bounding box center [188, 280] width 10 height 10
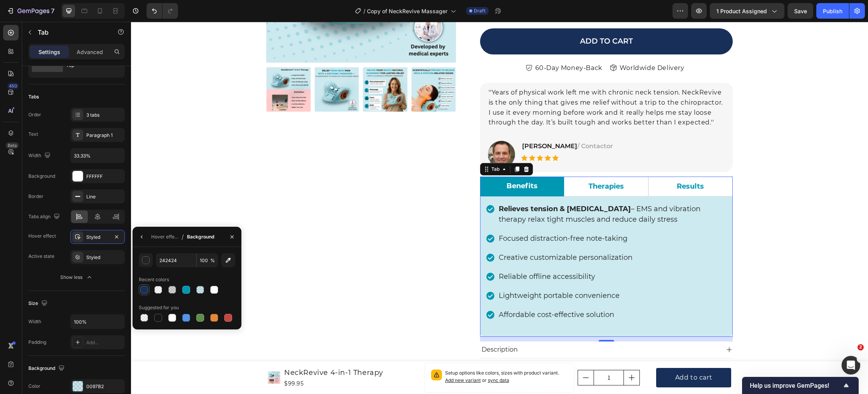
click at [145, 291] on div at bounding box center [144, 290] width 8 height 8
type input "182F59"
click at [423, 211] on div "Product Images Icon Icon Icon Icon Icon Icon List Hoz 22,000+ Satisfied Custome…" at bounding box center [361, 193] width 190 height 641
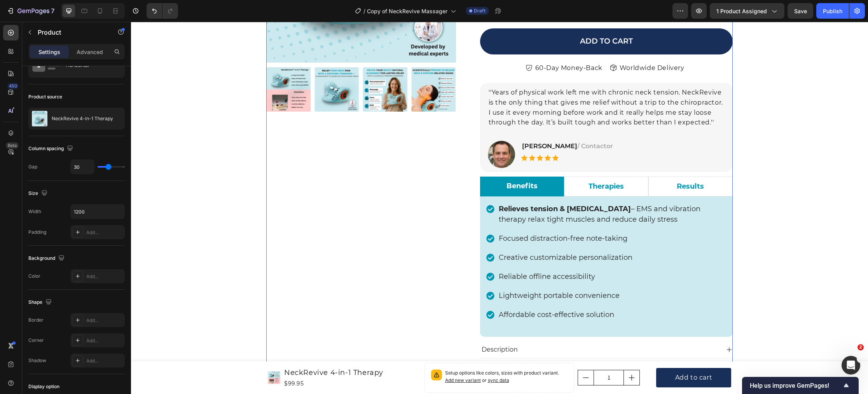
scroll to position [0, 0]
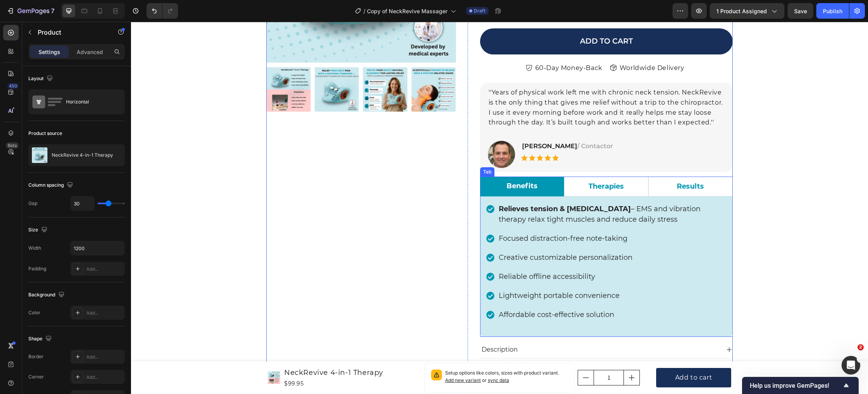
click at [492, 190] on li "Benefits" at bounding box center [522, 186] width 84 height 20
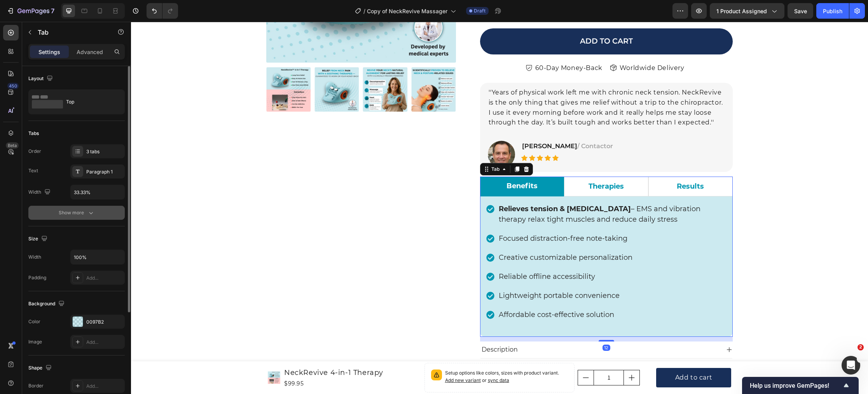
click at [68, 213] on div "Show more" at bounding box center [77, 213] width 36 height 8
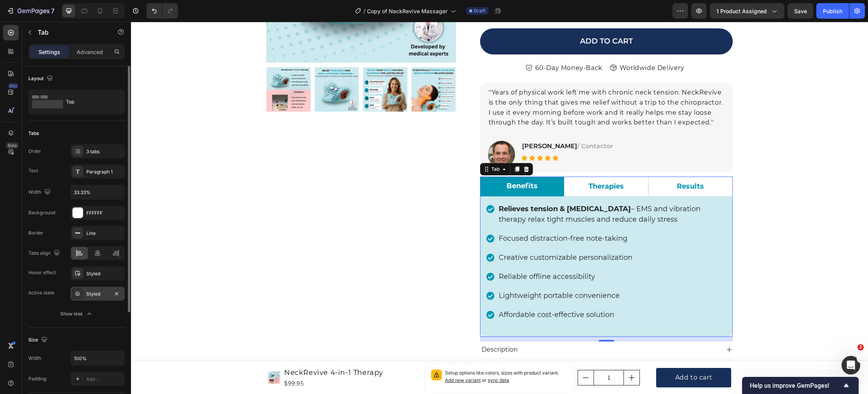
click at [93, 295] on div "Styled" at bounding box center [97, 293] width 23 height 7
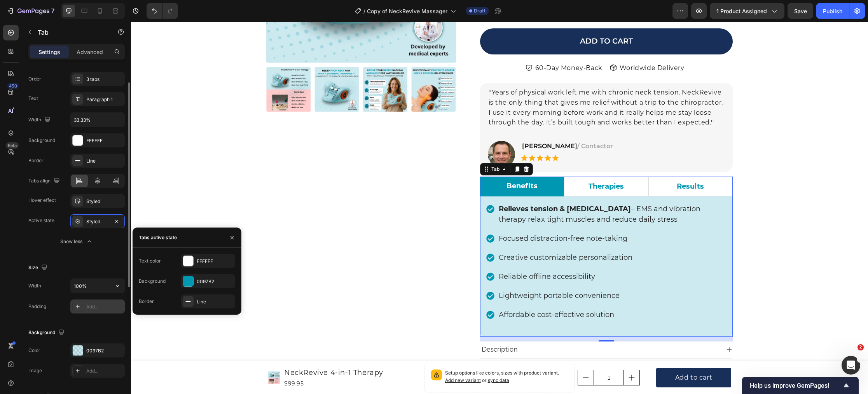
scroll to position [81, 0]
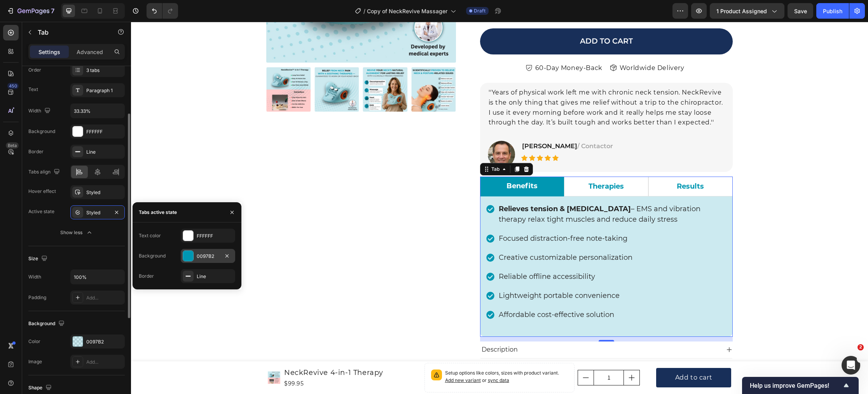
click at [190, 260] on div at bounding box center [188, 256] width 10 height 10
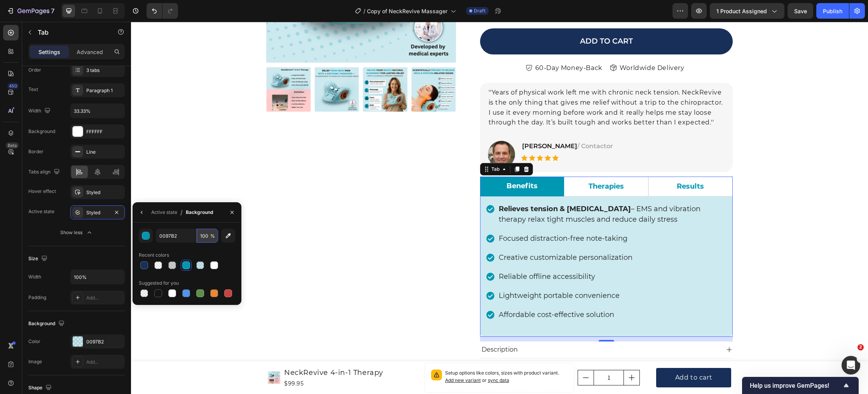
click at [207, 237] on input "100" at bounding box center [207, 236] width 21 height 14
type input "2"
type input "5"
type input "7"
type input "100"
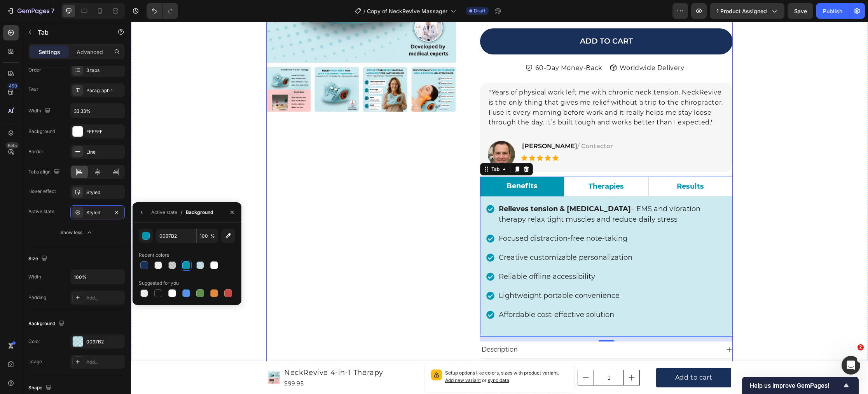
click at [365, 222] on div "Product Images Icon Icon Icon Icon Icon Icon List Hoz 22,000+ Satisfied Custome…" at bounding box center [361, 193] width 190 height 641
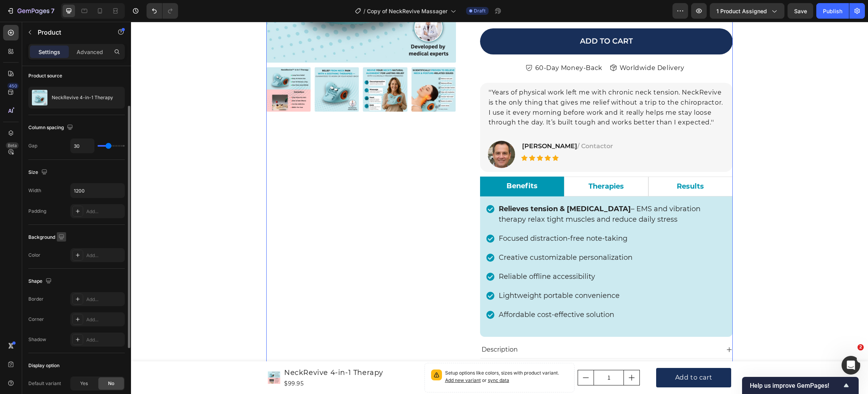
scroll to position [0, 0]
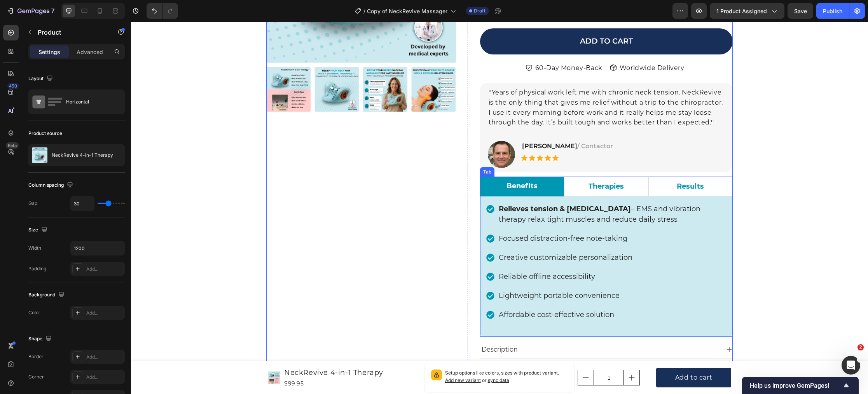
click at [500, 192] on li "Benefits" at bounding box center [522, 186] width 84 height 20
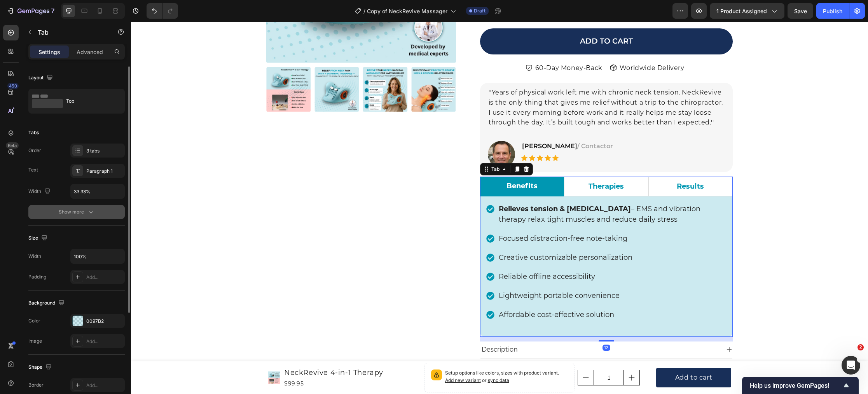
click at [63, 212] on div "Show more" at bounding box center [77, 212] width 36 height 8
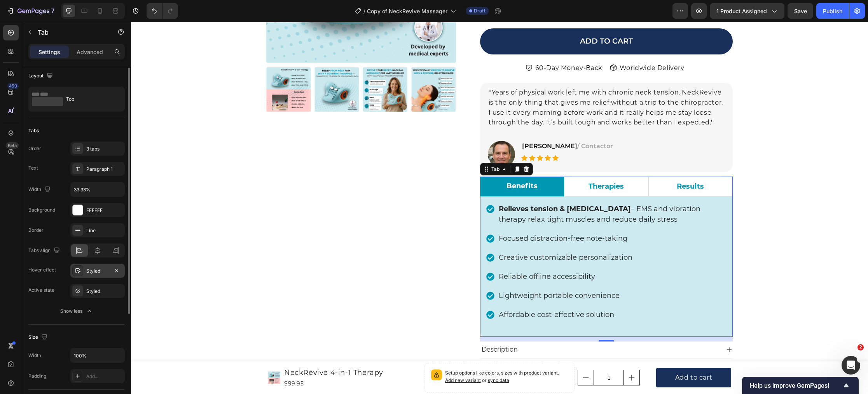
click at [96, 271] on div "Styled" at bounding box center [97, 270] width 23 height 7
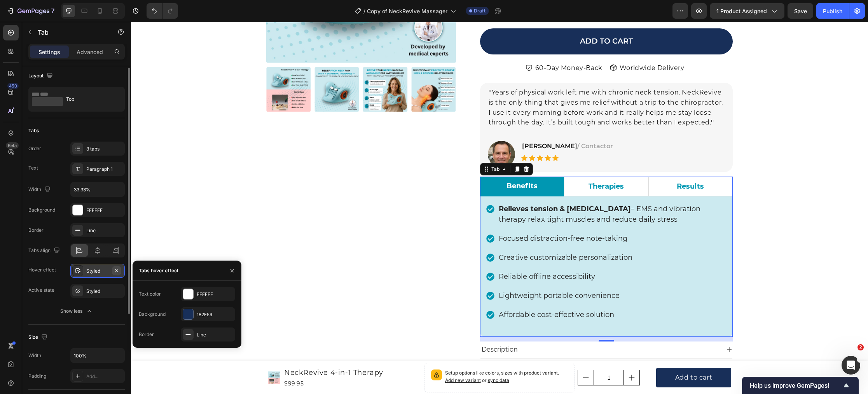
click at [117, 270] on icon "button" at bounding box center [117, 270] width 6 height 6
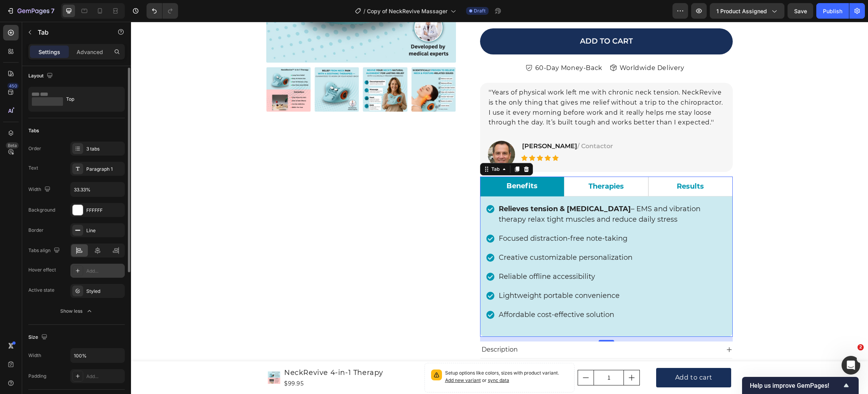
click at [634, 189] on li "Therapies" at bounding box center [606, 186] width 84 height 20
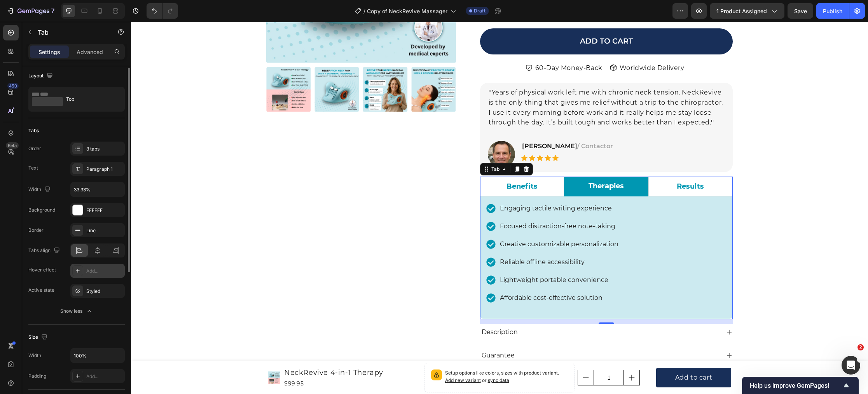
click at [662, 188] on li "Results" at bounding box center [690, 186] width 84 height 20
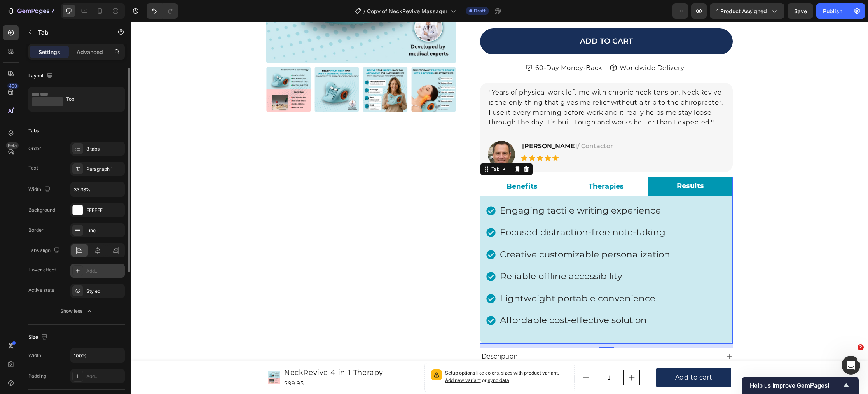
click at [543, 184] on li "Benefits" at bounding box center [522, 186] width 84 height 20
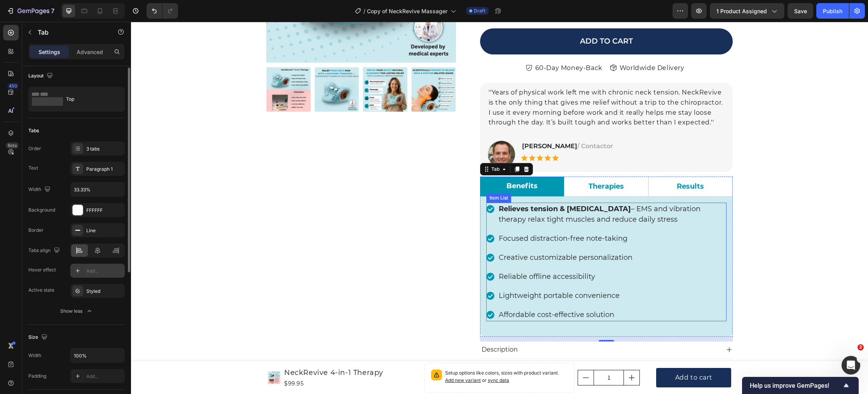
click at [514, 238] on p "Focused distraction-free note-taking" at bounding box center [612, 238] width 227 height 10
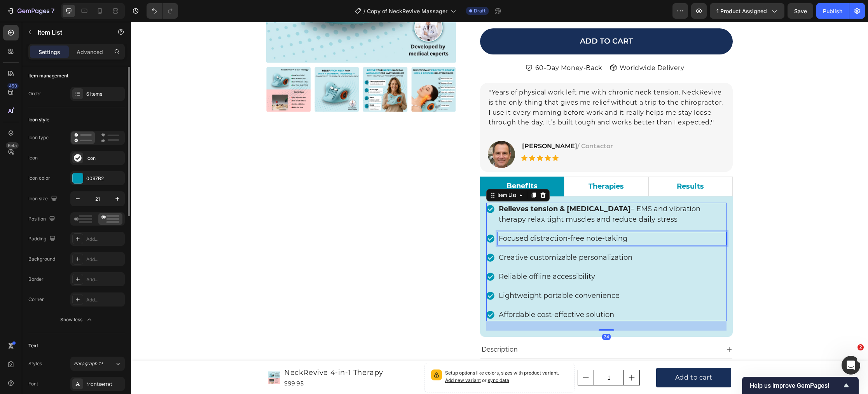
scroll to position [0, 0]
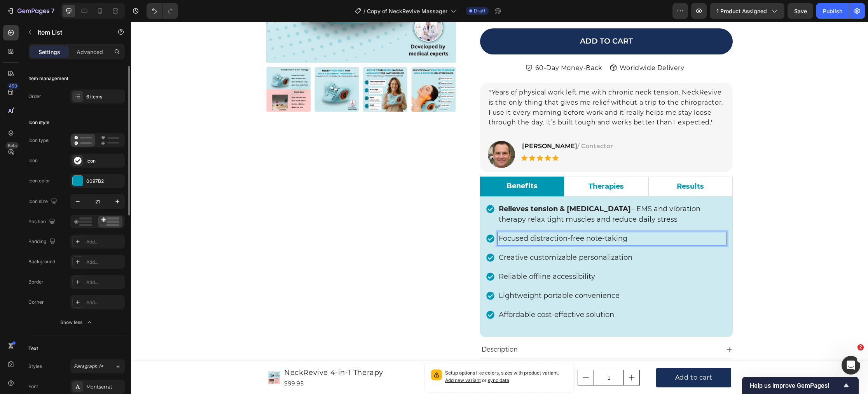
click at [514, 238] on p "Focused distraction-free note-taking" at bounding box center [612, 238] width 227 height 10
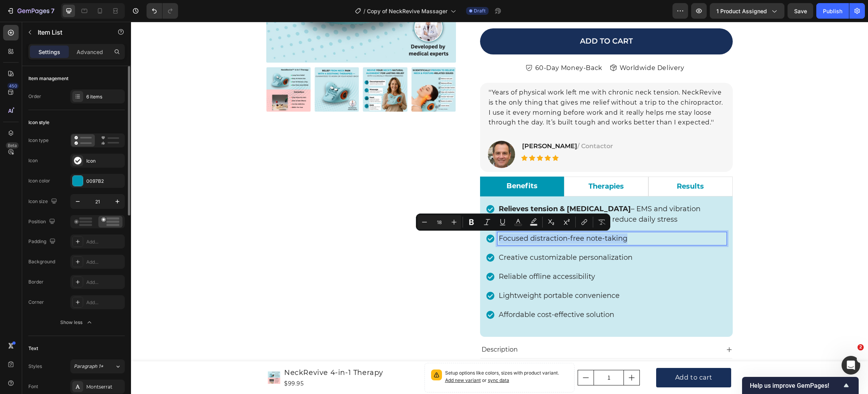
click at [514, 238] on p "Focused distraction-free note-taking" at bounding box center [612, 238] width 227 height 10
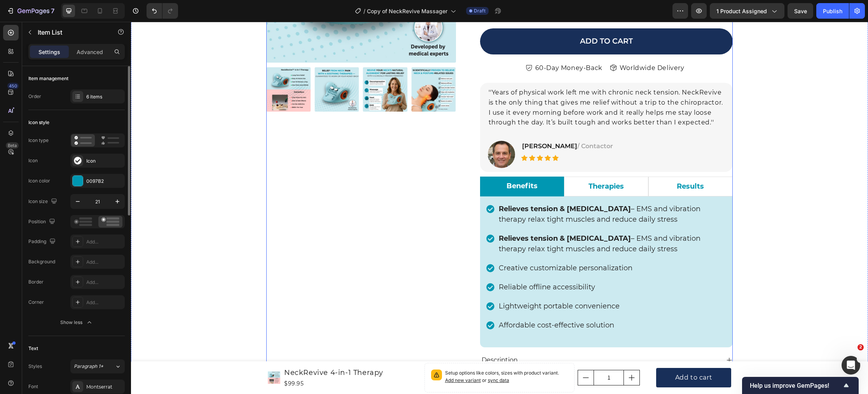
click at [380, 256] on div "Product Images Icon Icon Icon Icon Icon Icon List Hoz 22,000+ Satisfied Custome…" at bounding box center [361, 198] width 190 height 651
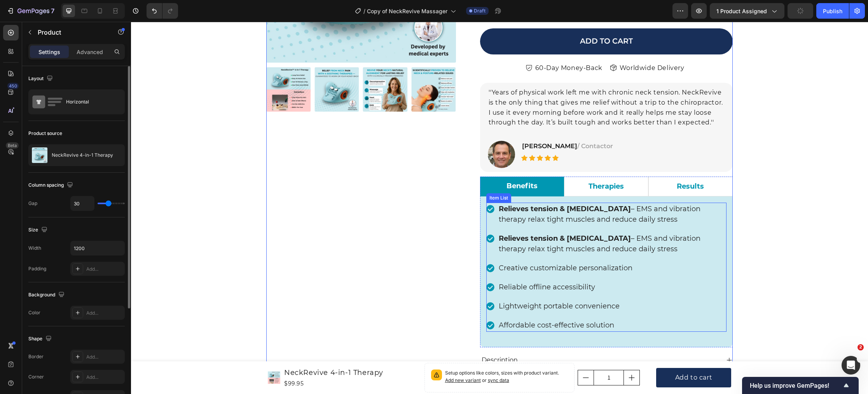
click at [511, 267] on p "Creative customizable personalization" at bounding box center [612, 268] width 227 height 10
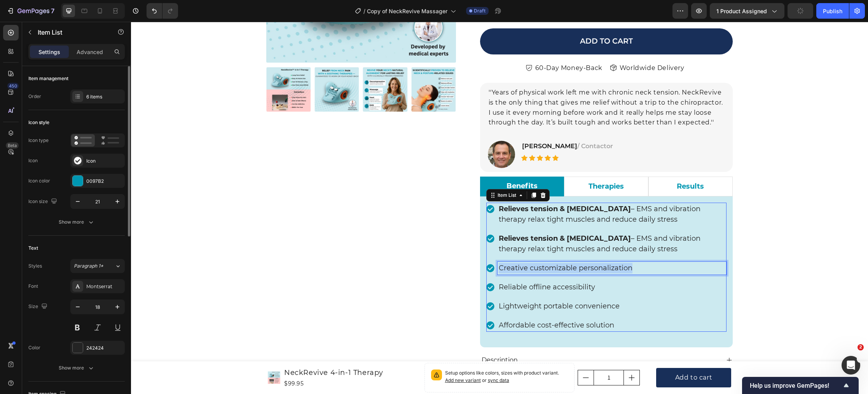
click at [511, 267] on p "Creative customizable personalization" at bounding box center [612, 268] width 227 height 10
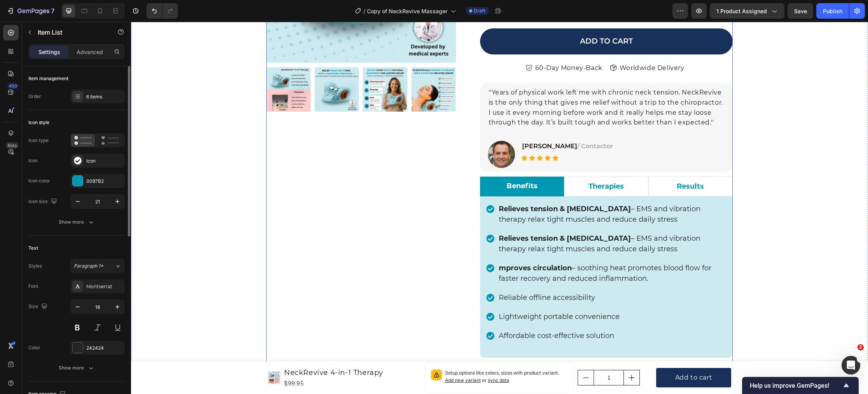
click at [356, 258] on div "Product Images Icon Icon Icon Icon Icon Icon List Hoz 22,000+ Satisfied Custome…" at bounding box center [361, 204] width 190 height 662
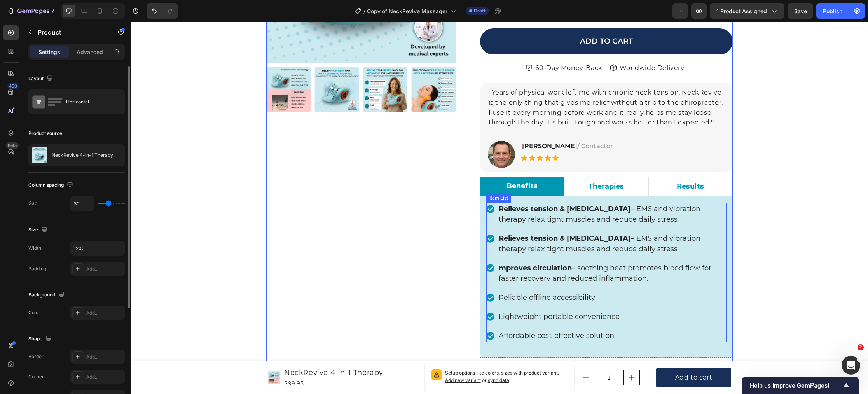
click at [498, 267] on div "mproves circulation – soothing heat promotes blood flow for faster recovery and…" at bounding box center [612, 273] width 229 height 23
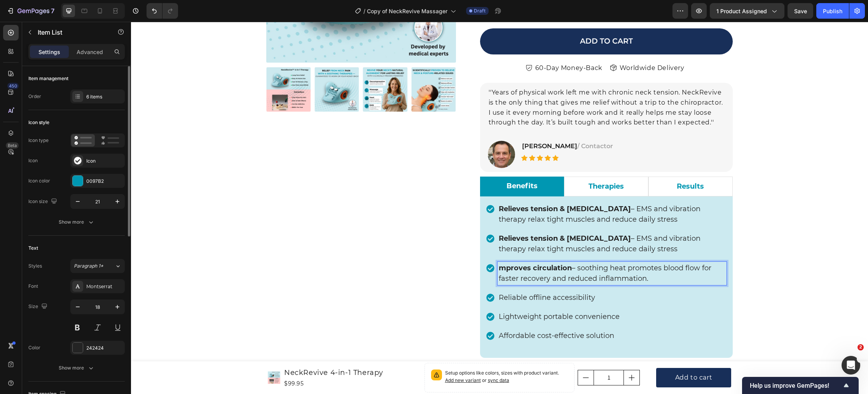
click at [499, 269] on strong "mproves circulation" at bounding box center [535, 268] width 73 height 9
click at [279, 185] on div "Product Images Icon Icon Icon Icon Icon Icon List Hoz 22,000+ Satisfied Custome…" at bounding box center [361, 204] width 190 height 662
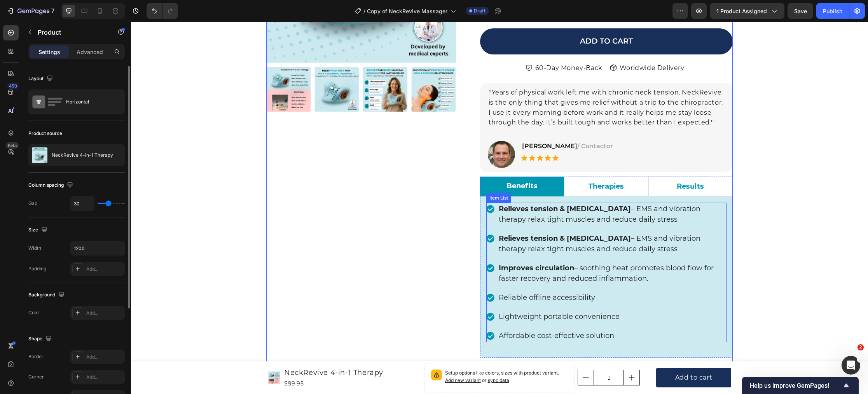
click at [507, 296] on p "Reliable offline accessibility" at bounding box center [612, 297] width 227 height 10
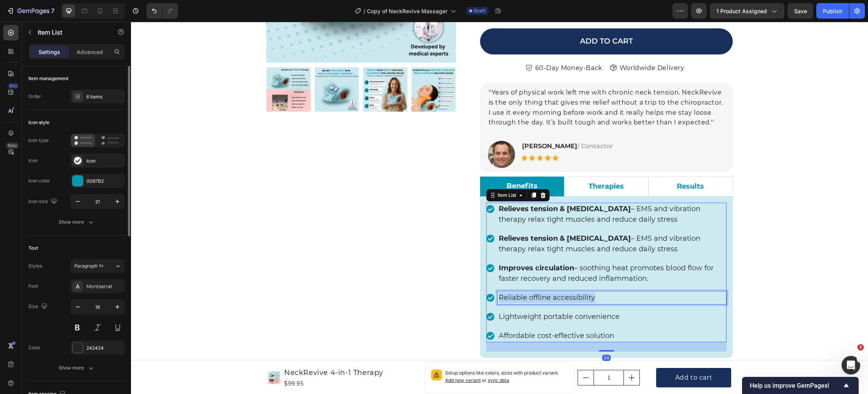
click at [507, 296] on p "Reliable offline accessibility" at bounding box center [612, 297] width 227 height 10
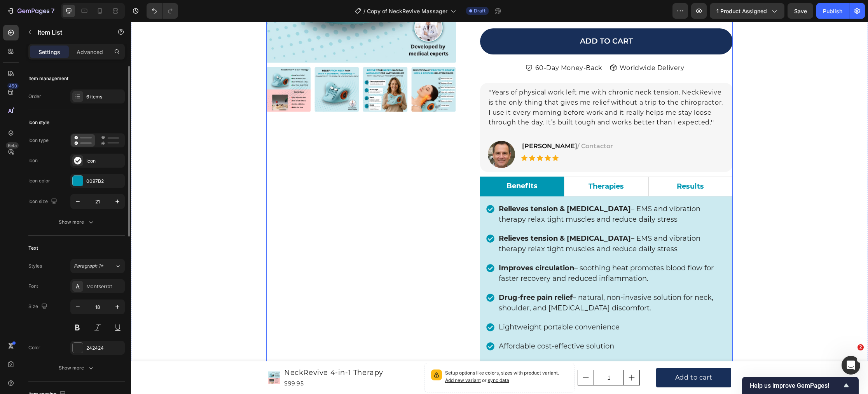
click at [355, 292] on div "Product Images Icon Icon Icon Icon Icon Icon List Hoz 22,000+ Satisfied Custome…" at bounding box center [361, 209] width 190 height 672
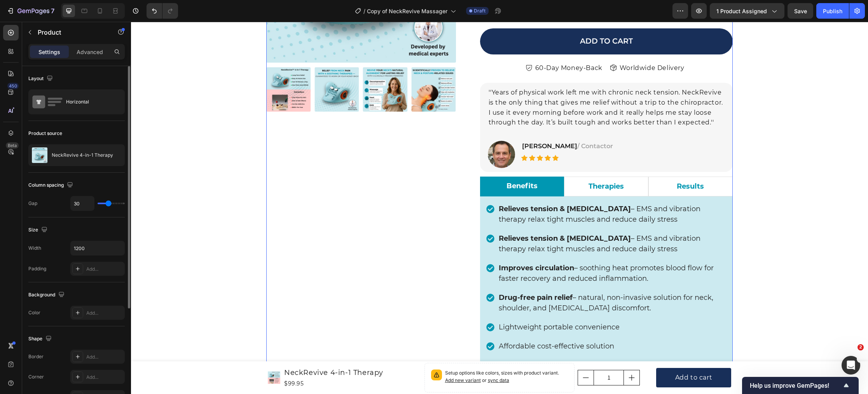
scroll to position [340, 0]
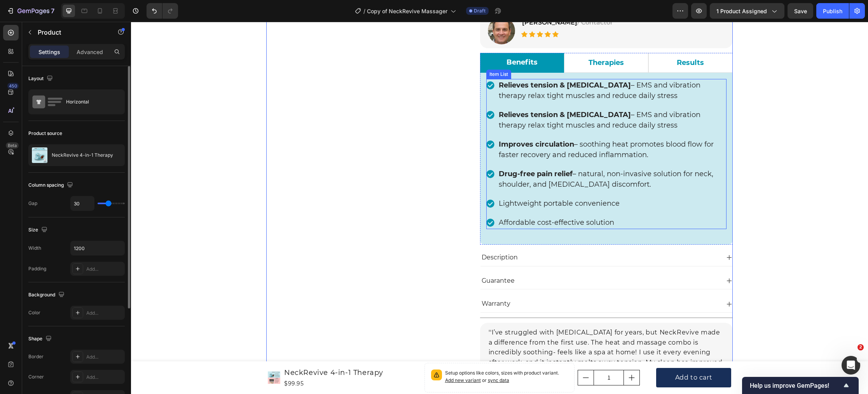
click at [515, 222] on p "Affordable cost-effective solution" at bounding box center [612, 222] width 227 height 10
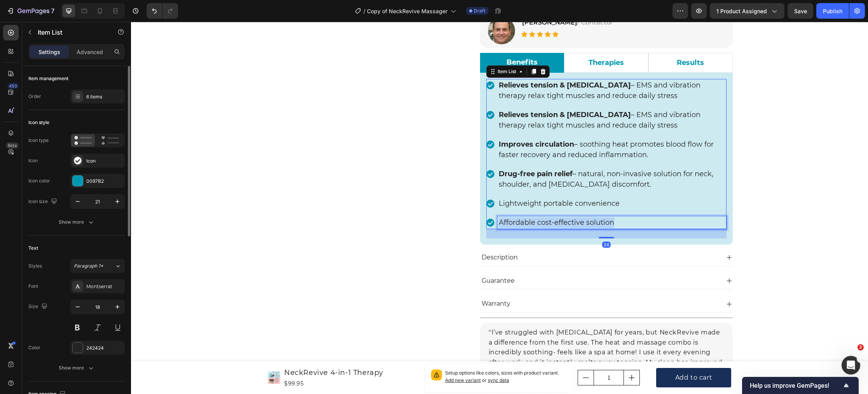
click at [514, 222] on p "Affordable cost-effective solution" at bounding box center [612, 222] width 227 height 10
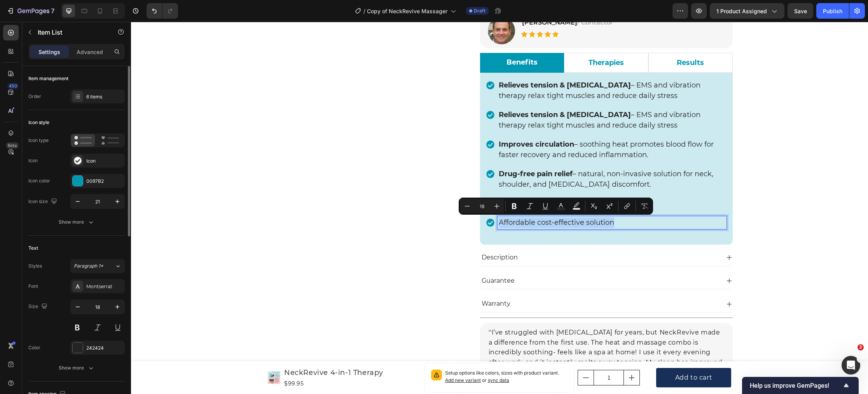
click at [514, 222] on p "Affordable cost-effective solution" at bounding box center [612, 222] width 227 height 10
click at [515, 222] on p "Affordable cost-effective solution" at bounding box center [612, 222] width 227 height 10
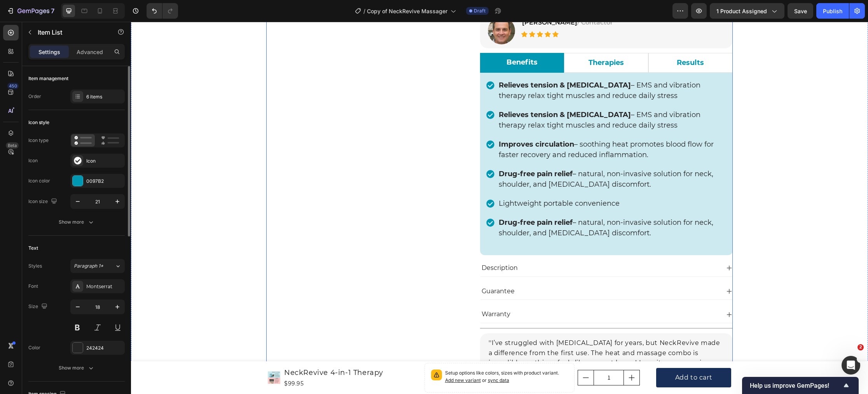
click at [402, 223] on div "Product Images Icon Icon Icon Icon Icon Icon List Hoz 22,000+ Satisfied Custome…" at bounding box center [361, 90] width 190 height 683
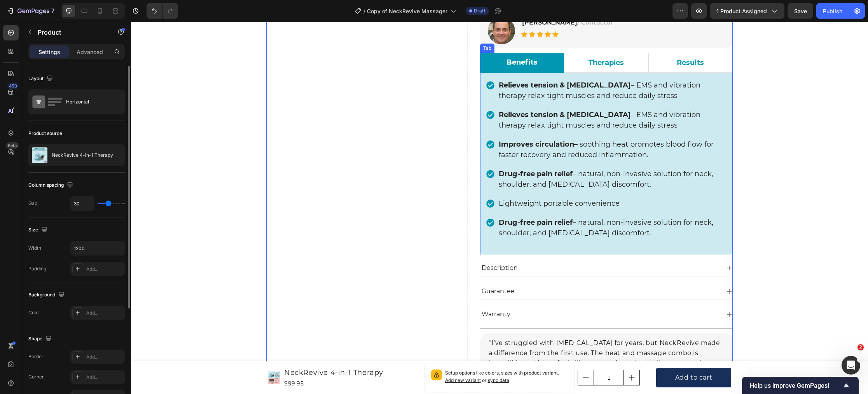
click at [590, 65] on p "Therapies" at bounding box center [606, 63] width 35 height 10
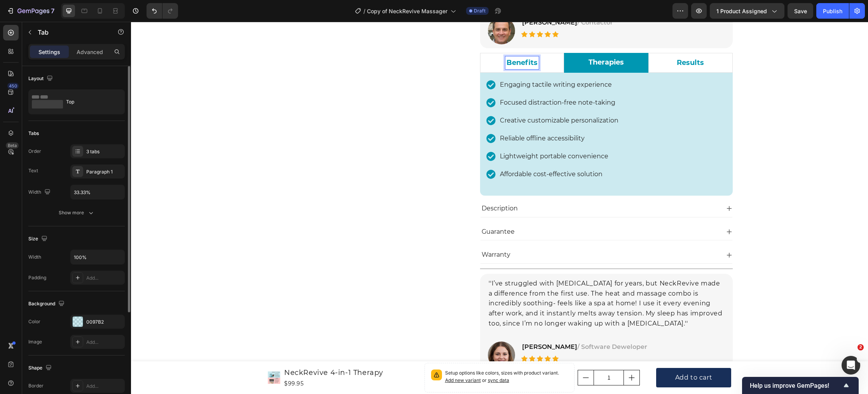
click at [531, 63] on p "Benefits" at bounding box center [522, 63] width 31 height 10
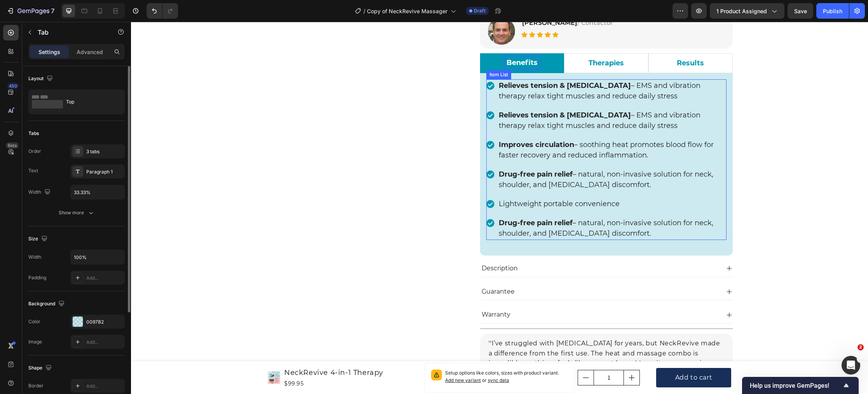
click at [527, 88] on strong "Relieves tension & stiffness" at bounding box center [565, 85] width 132 height 9
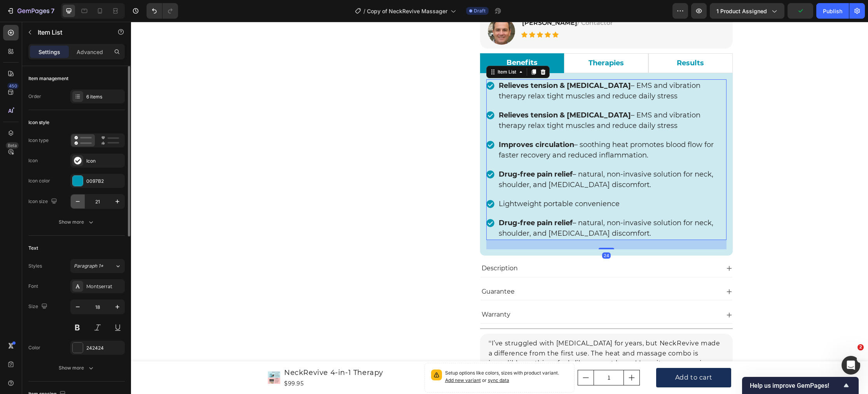
click at [80, 204] on icon "button" at bounding box center [78, 201] width 8 height 8
type input "18"
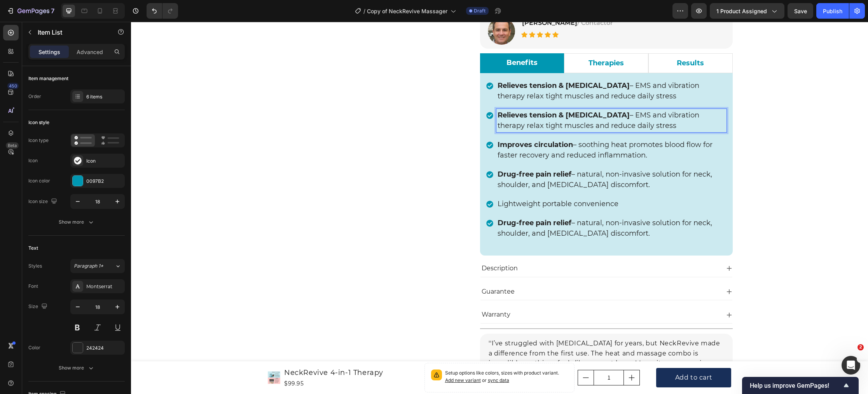
click at [520, 146] on strong "Improves circulation" at bounding box center [535, 144] width 75 height 9
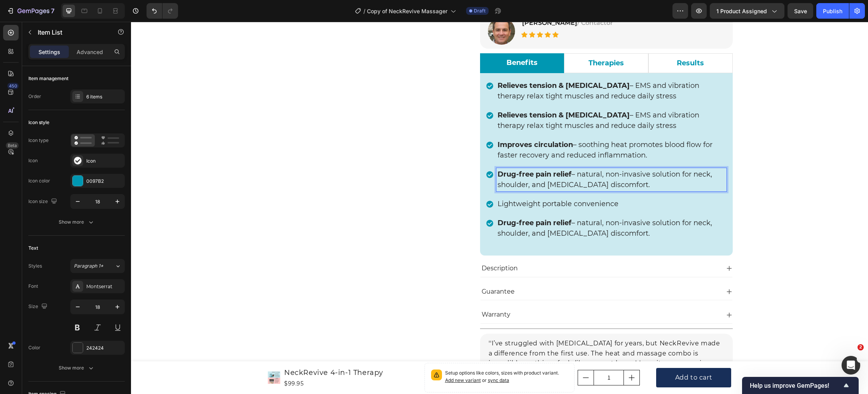
click at [518, 189] on p "Drug-free pain relief – natural, non-invasive solution for neck, shoulder, and …" at bounding box center [612, 179] width 228 height 21
click at [597, 63] on p "Therapies" at bounding box center [606, 63] width 35 height 10
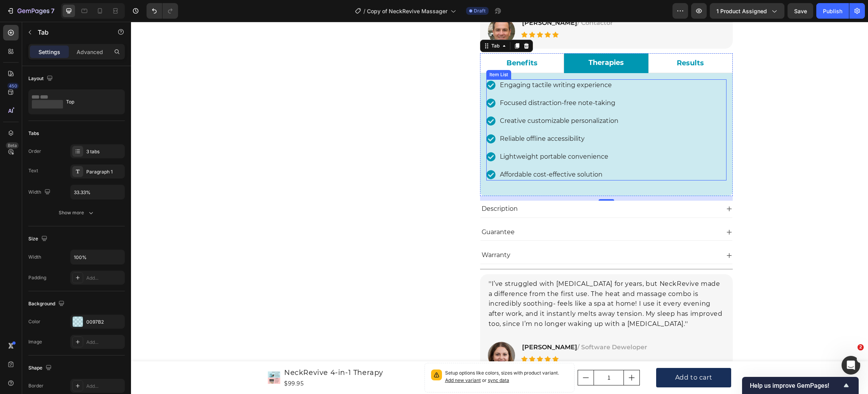
click at [584, 86] on p "Engaging tactile writing experience" at bounding box center [559, 84] width 119 height 9
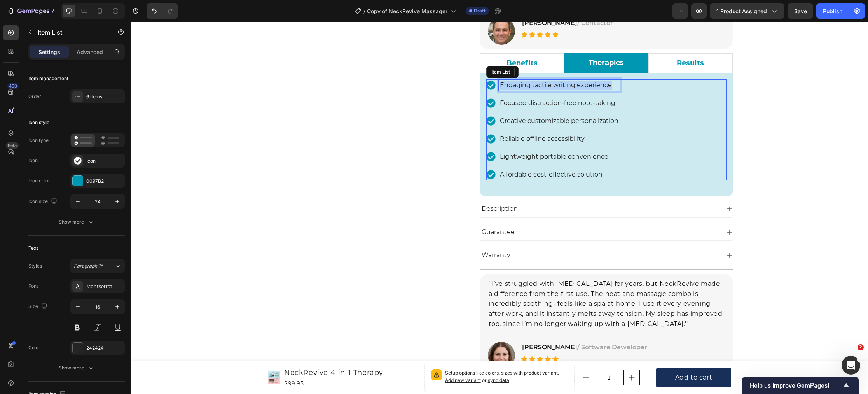
click at [584, 86] on p "Engaging tactile writing experience" at bounding box center [559, 84] width 119 height 9
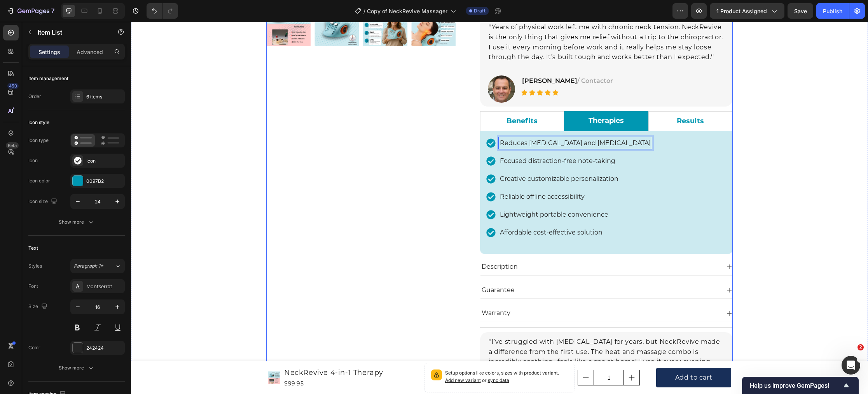
scroll to position [259, 0]
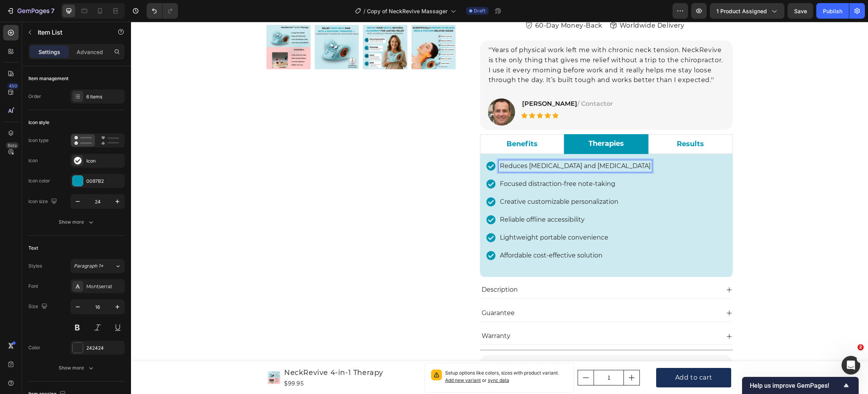
click at [519, 167] on p "Reduces neck pain and stiffness" at bounding box center [575, 165] width 151 height 9
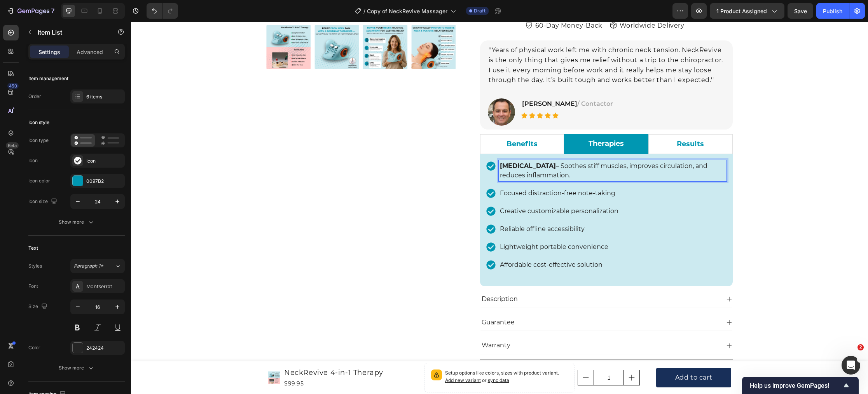
click at [507, 191] on p "Focused distraction-free note-taking" at bounding box center [613, 193] width 226 height 9
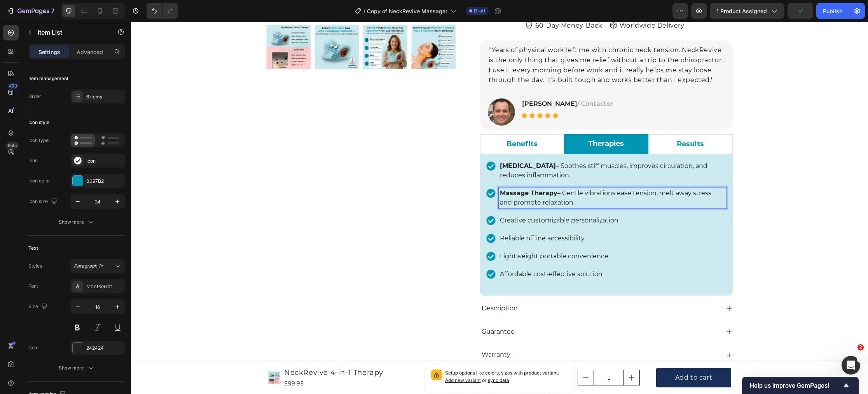
click at [533, 223] on p "Creative customizable personalization" at bounding box center [613, 220] width 226 height 9
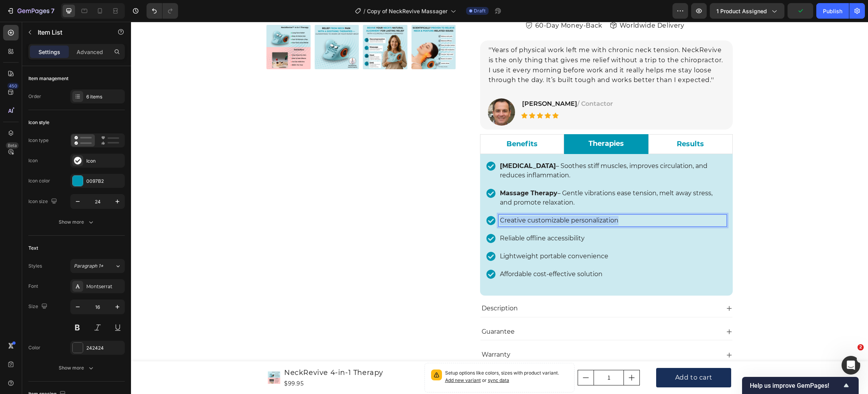
click at [533, 223] on p "Creative customizable personalization" at bounding box center [613, 220] width 226 height 9
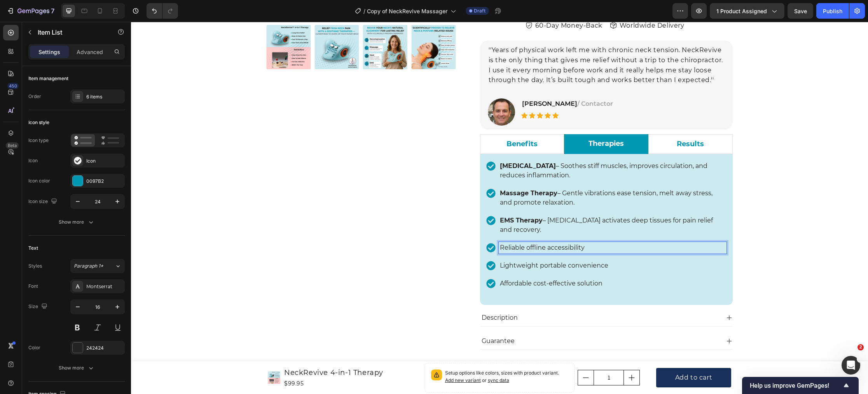
click at [522, 250] on p "Reliable offline accessibility" at bounding box center [613, 247] width 226 height 9
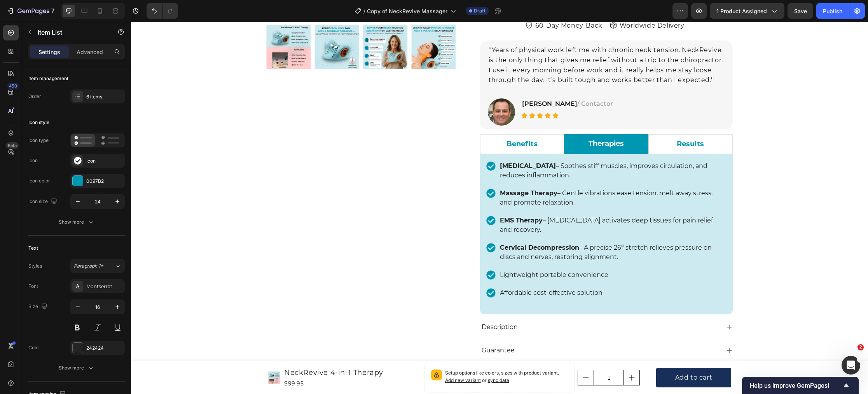
click at [491, 274] on icon at bounding box center [490, 274] width 9 height 9
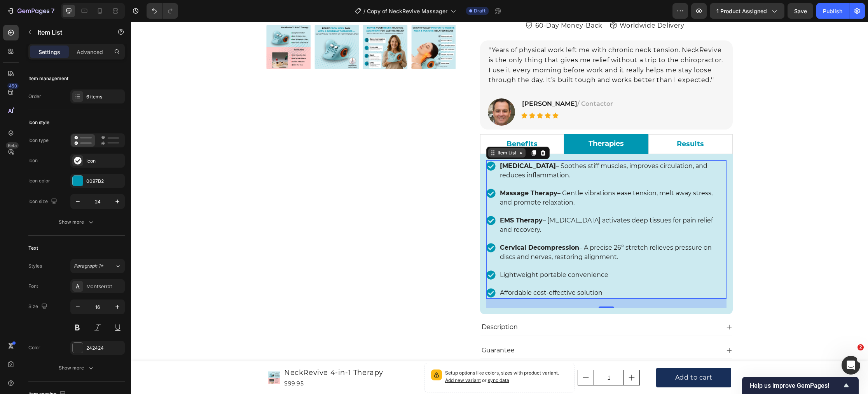
click at [503, 154] on div "Item List" at bounding box center [507, 152] width 22 height 7
click at [24, 32] on button "button" at bounding box center [30, 32] width 12 height 12
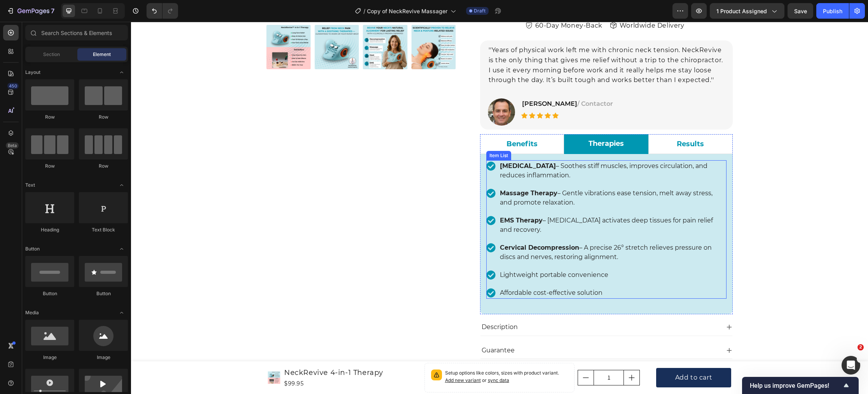
click at [494, 157] on div "Item List" at bounding box center [499, 155] width 22 height 7
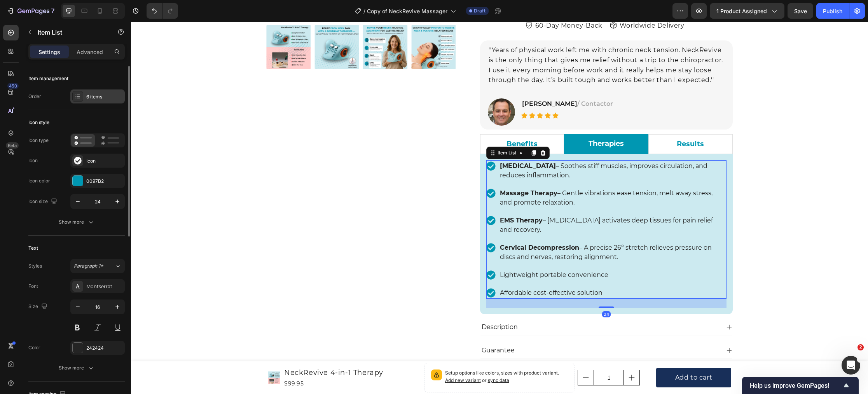
click at [102, 99] on div "6 items" at bounding box center [104, 96] width 37 height 7
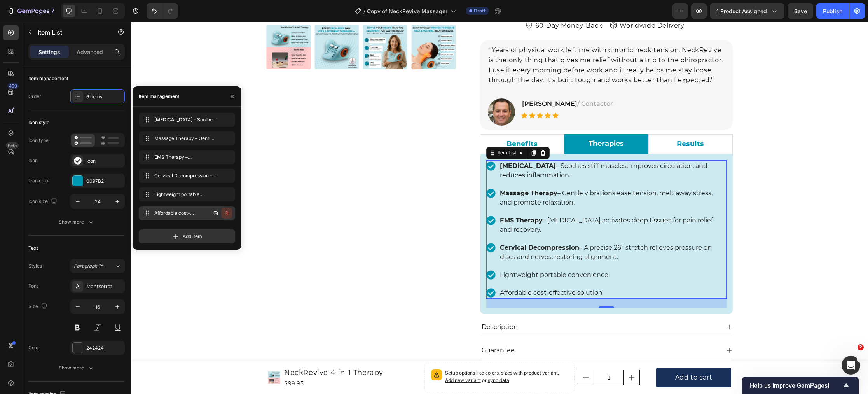
click at [224, 213] on icon "button" at bounding box center [227, 213] width 6 height 6
click at [223, 213] on div "Delete" at bounding box center [221, 213] width 14 height 7
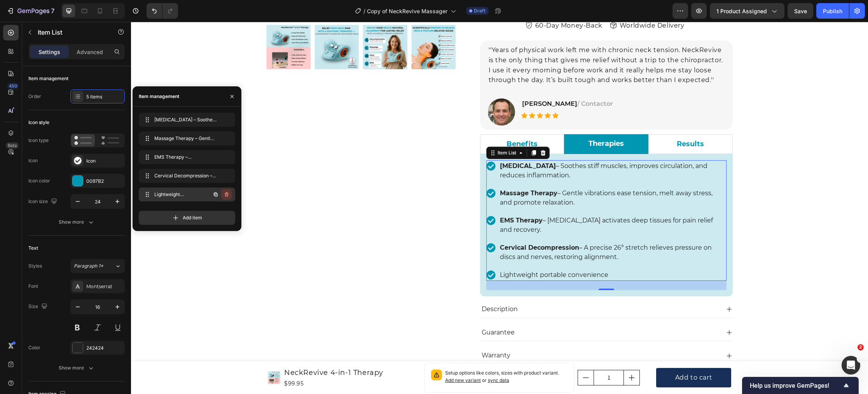
click at [226, 195] on icon "button" at bounding box center [227, 194] width 6 height 6
click at [226, 195] on div "Delete" at bounding box center [221, 194] width 14 height 7
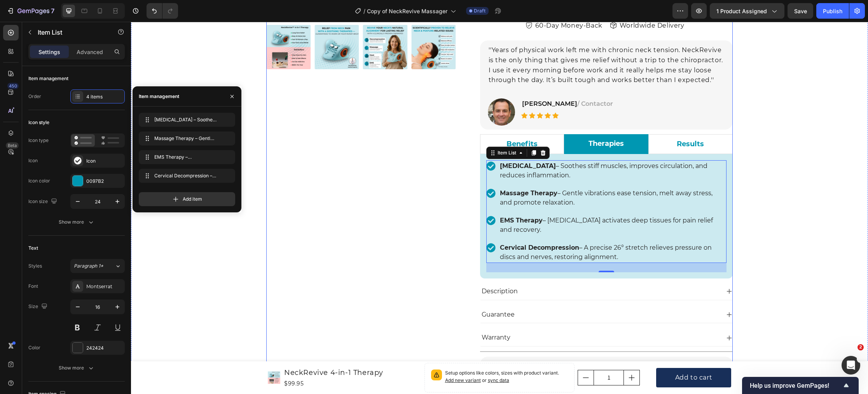
click at [285, 213] on div "Product Images Icon Icon Icon Icon Icon Icon List Hoz 22,000+ Satisfied Custome…" at bounding box center [361, 143] width 190 height 625
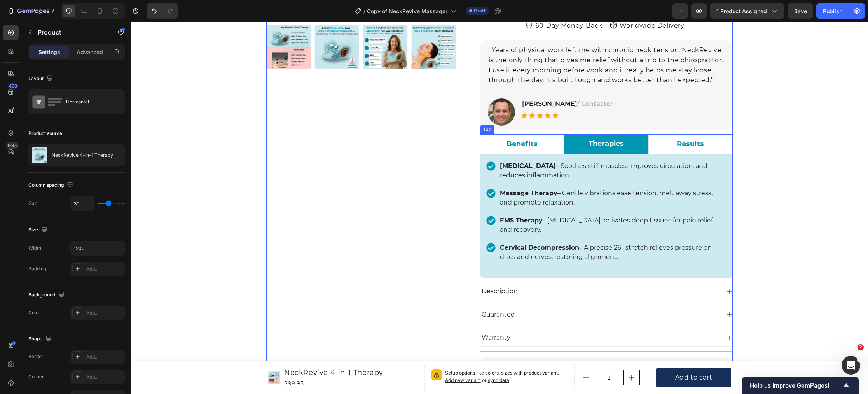
click at [680, 142] on p "Results" at bounding box center [690, 144] width 27 height 10
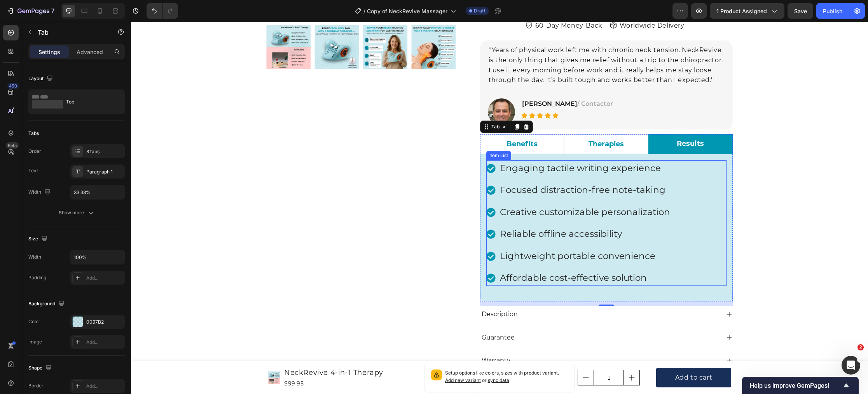
click at [522, 169] on p "Engaging tactile writing experience" at bounding box center [585, 168] width 170 height 14
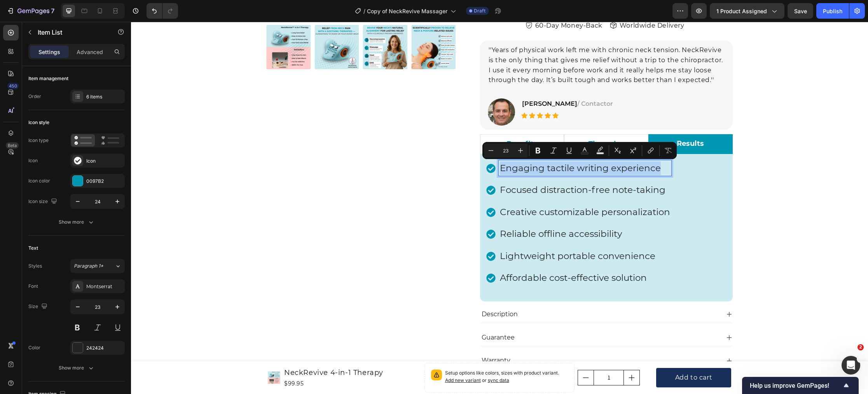
click at [526, 169] on p "Engaging tactile writing experience" at bounding box center [585, 168] width 170 height 14
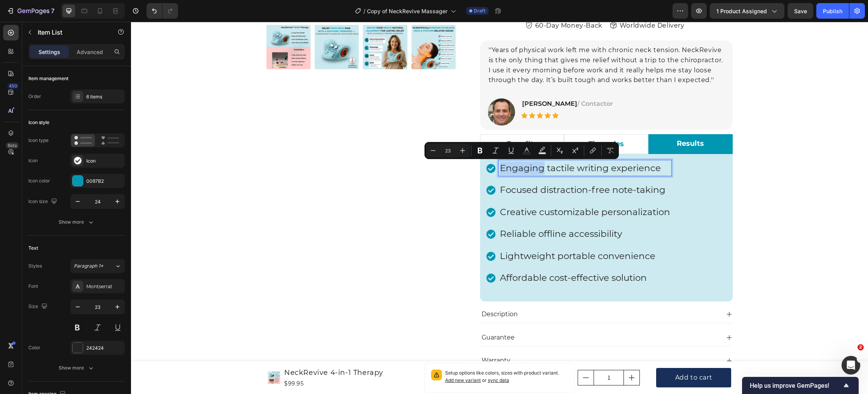
click at [526, 169] on p "Engaging tactile writing experience" at bounding box center [585, 168] width 170 height 14
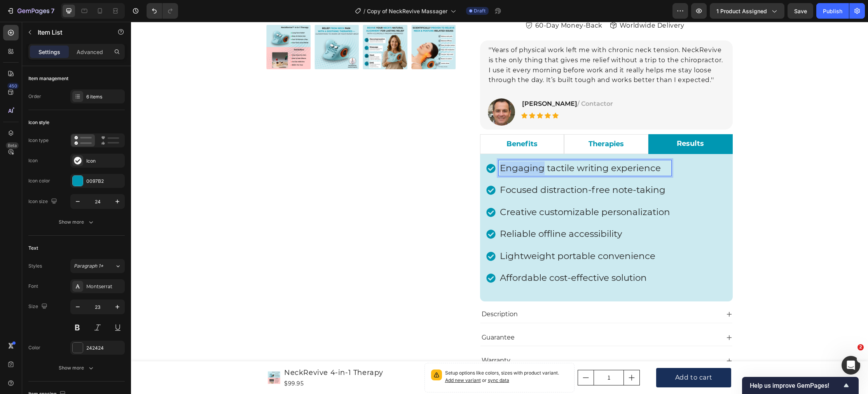
click at [526, 169] on p "Engaging tactile writing experience" at bounding box center [585, 168] width 170 height 14
click at [155, 13] on icon "Undo/Redo" at bounding box center [154, 11] width 5 height 5
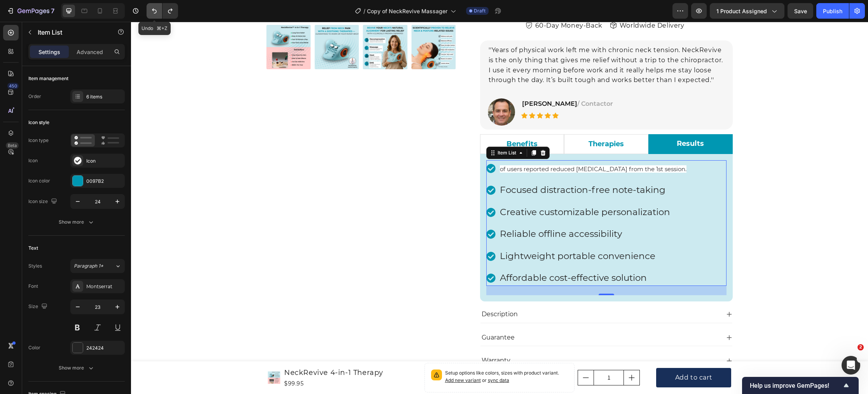
click at [155, 13] on icon "Undo/Redo" at bounding box center [154, 11] width 5 height 5
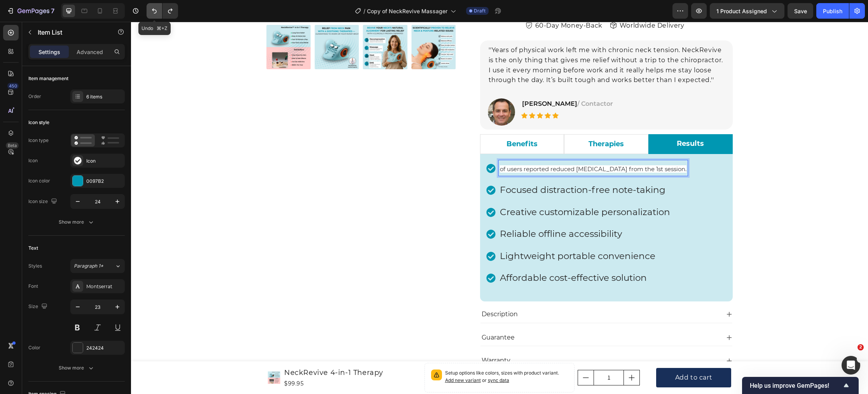
click at [156, 11] on icon "Undo/Redo" at bounding box center [154, 11] width 5 height 5
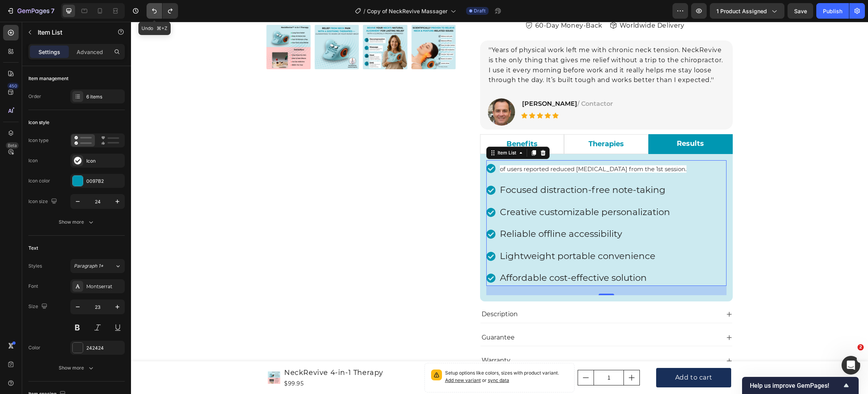
click at [156, 11] on icon "Undo/Redo" at bounding box center [154, 11] width 5 height 5
click at [346, 139] on div "Product Images Icon Icon Icon Icon Icon Icon List Hoz 22,000+ Satisfied Custome…" at bounding box center [361, 155] width 190 height 648
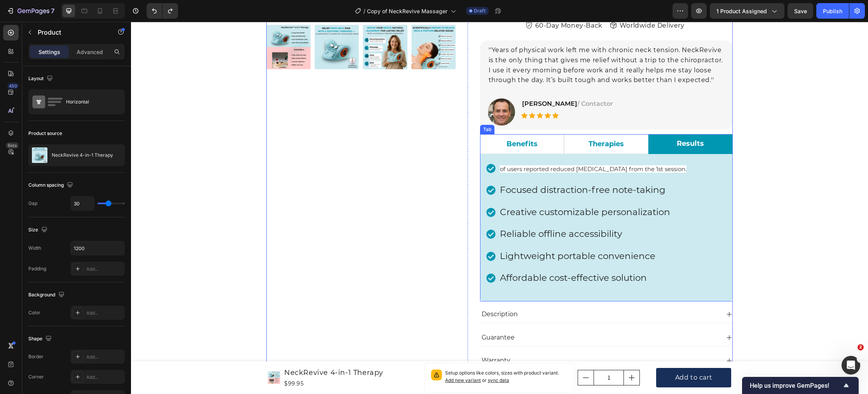
click at [599, 141] on p "Therapies" at bounding box center [606, 144] width 35 height 10
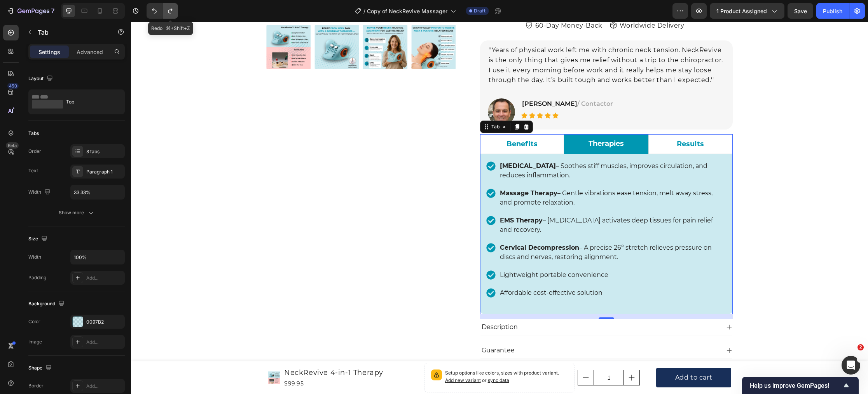
click at [174, 10] on icon "Undo/Redo" at bounding box center [170, 11] width 8 height 8
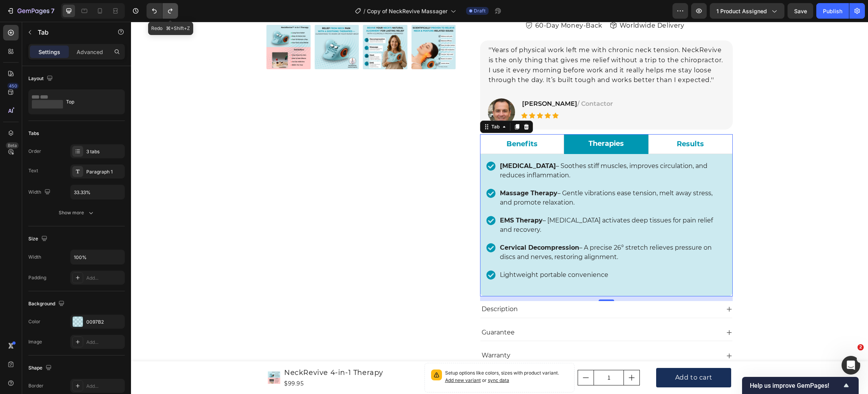
click at [174, 10] on icon "Undo/Redo" at bounding box center [170, 11] width 8 height 8
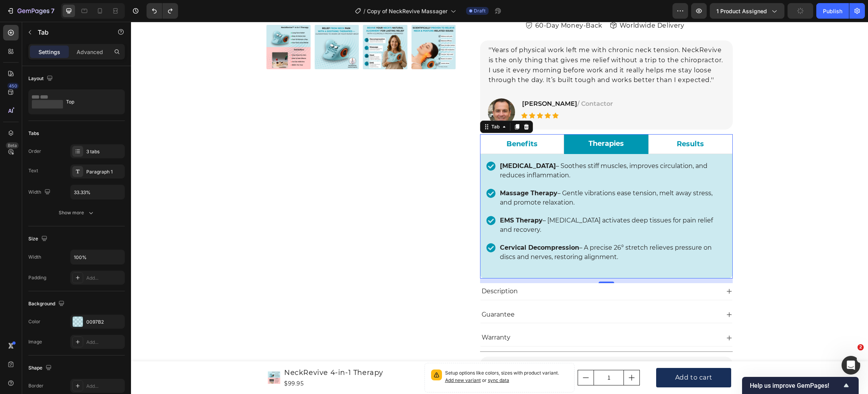
click at [692, 149] on div "Results" at bounding box center [691, 144] width 30 height 13
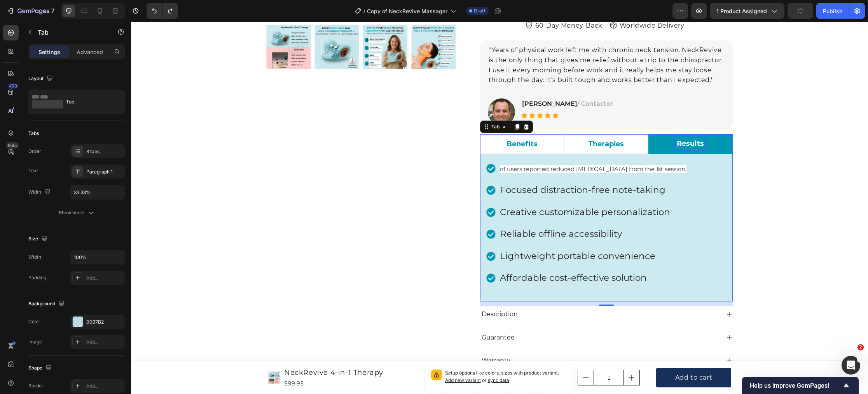
scroll to position [259, 0]
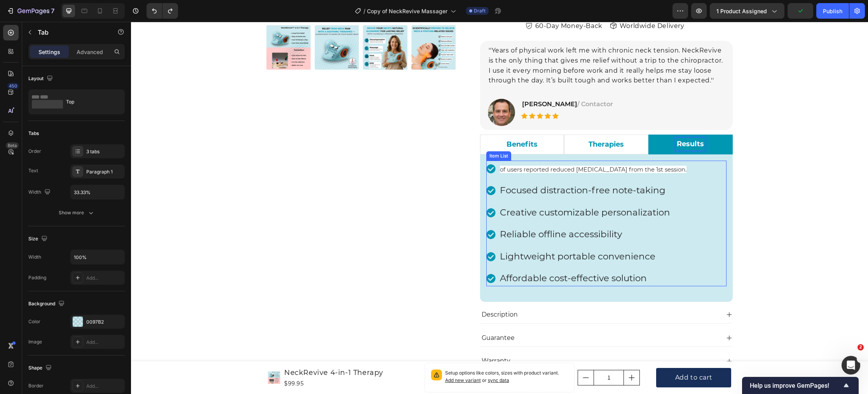
click at [641, 171] on span "of users reported reduced neck pain from the 1st session." at bounding box center [593, 169] width 187 height 7
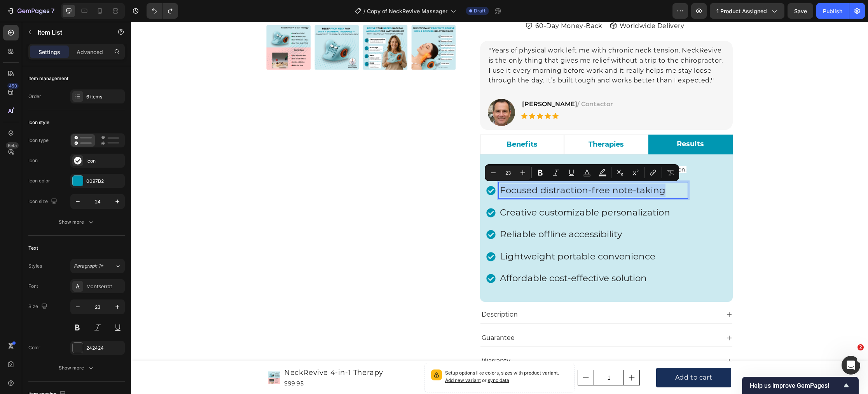
drag, startPoint x: 499, startPoint y: 189, endPoint x: 657, endPoint y: 190, distance: 158.2
click at [666, 190] on div "Focused distraction-free note-taking" at bounding box center [593, 190] width 189 height 16
copy p "Focused distraction-free note-taking"
click at [409, 180] on div "Product Images Icon Icon Icon Icon Icon Icon List Hoz 22,000+ Satisfied Custome…" at bounding box center [361, 155] width 190 height 648
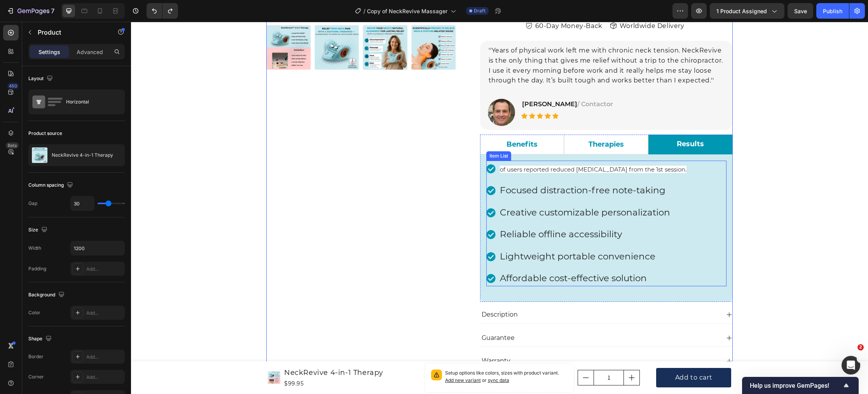
click at [526, 172] on span "of users reported reduced neck pain from the 1st session." at bounding box center [593, 169] width 187 height 7
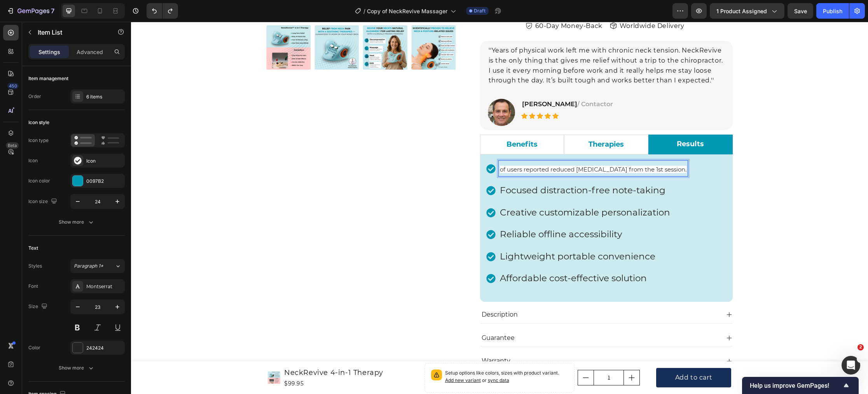
click at [527, 171] on span "of users reported reduced neck pain from the 1st session." at bounding box center [593, 169] width 187 height 7
click at [409, 182] on div "Product Images Icon Icon Icon Icon Icon Icon List Hoz 22,000+ Satisfied Custome…" at bounding box center [361, 155] width 190 height 648
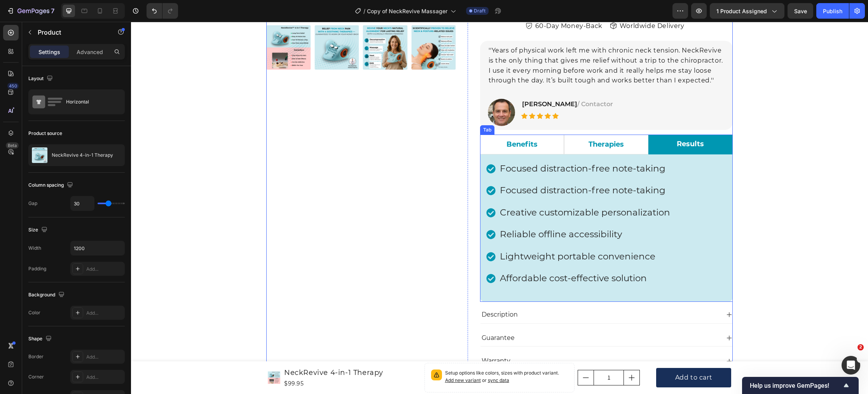
click at [509, 149] on p "Benefits" at bounding box center [522, 144] width 31 height 10
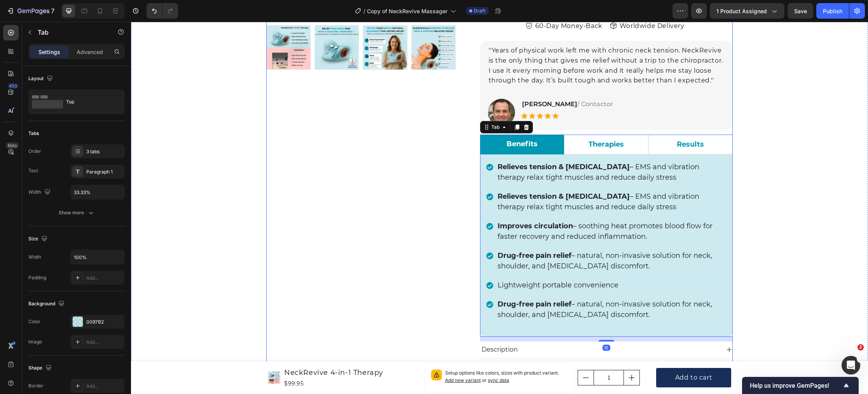
click at [342, 178] on div "Product Images Icon Icon Icon Icon Icon Icon List Hoz 22,000+ Satisfied Custome…" at bounding box center [361, 172] width 190 height 683
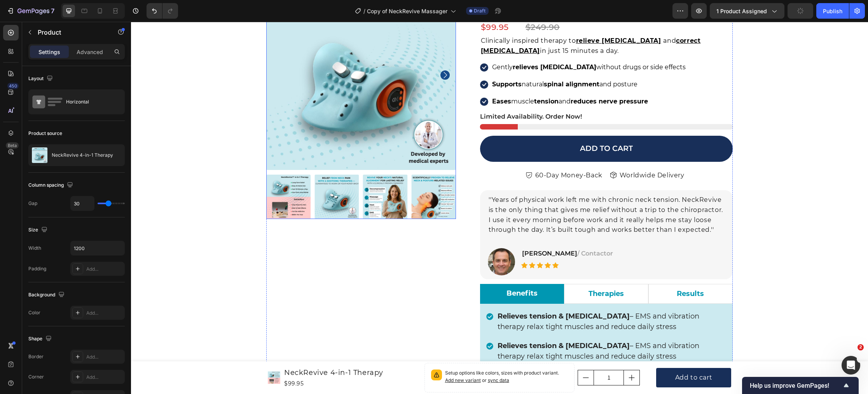
scroll to position [245, 0]
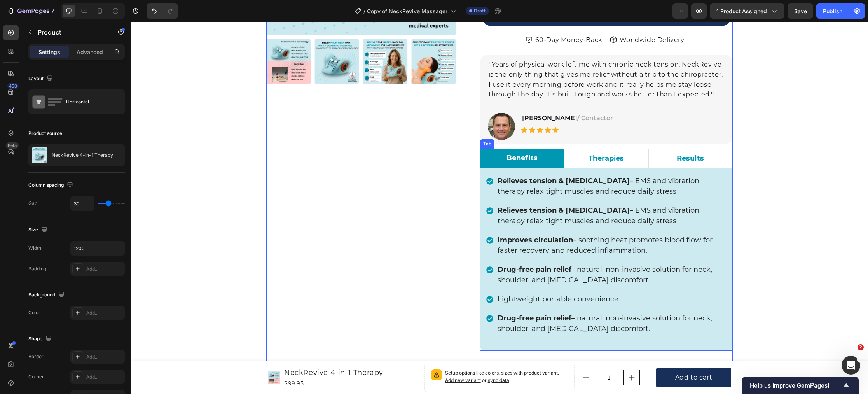
click at [613, 167] on li "Therapies" at bounding box center [606, 159] width 84 height 20
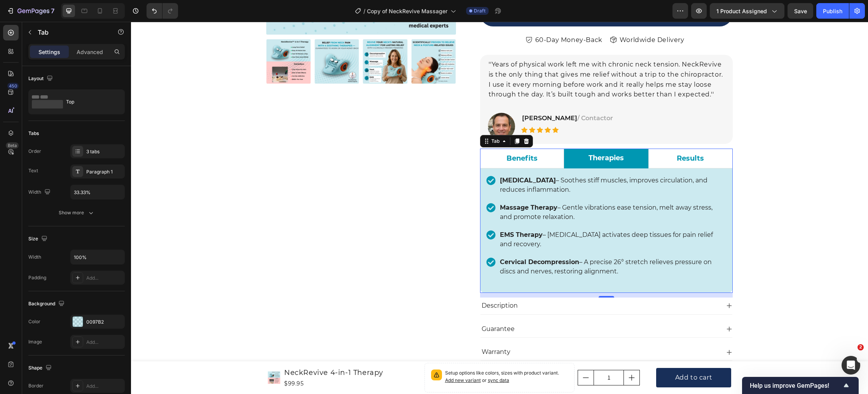
click at [673, 162] on li "Results" at bounding box center [690, 159] width 84 height 20
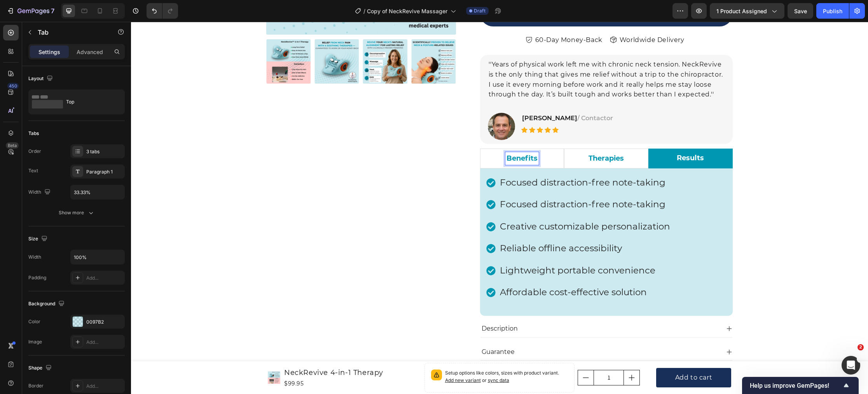
click at [526, 160] on p "Benefits" at bounding box center [522, 158] width 31 height 10
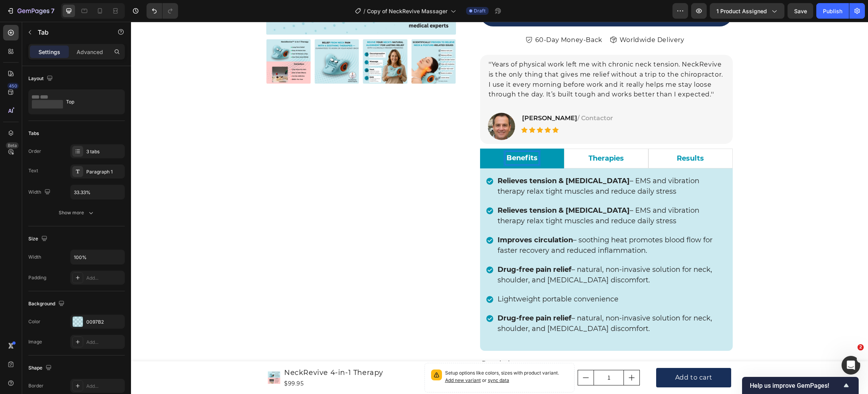
scroll to position [244, 0]
click at [501, 173] on div "Item List" at bounding box center [498, 170] width 25 height 9
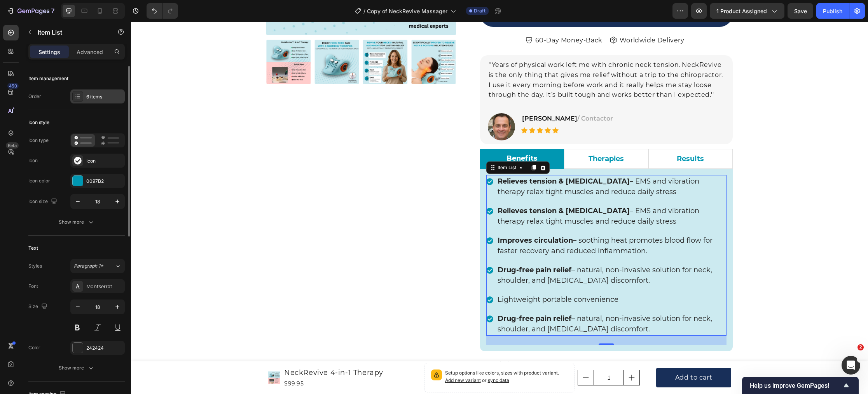
click at [98, 98] on div "6 items" at bounding box center [104, 96] width 37 height 7
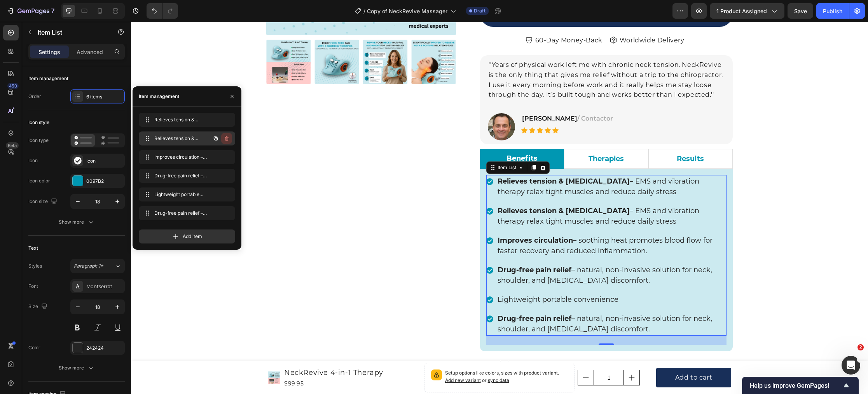
click at [227, 136] on icon "button" at bounding box center [227, 138] width 4 height 5
click at [229, 139] on button "Delete" at bounding box center [221, 138] width 21 height 11
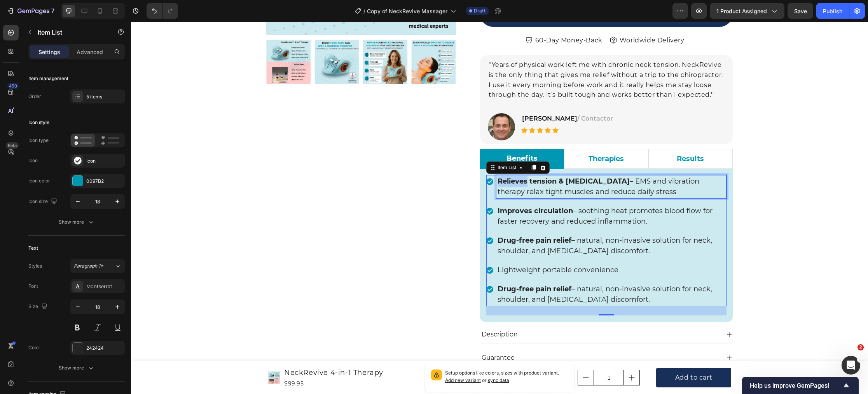
click at [510, 184] on strong "Relieves tension & stiffness" at bounding box center [564, 181] width 132 height 9
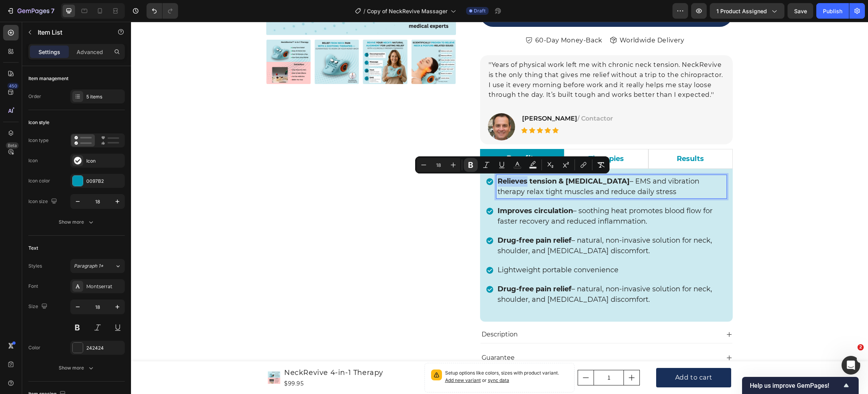
click at [510, 184] on strong "Relieves tension & stiffness" at bounding box center [564, 181] width 132 height 9
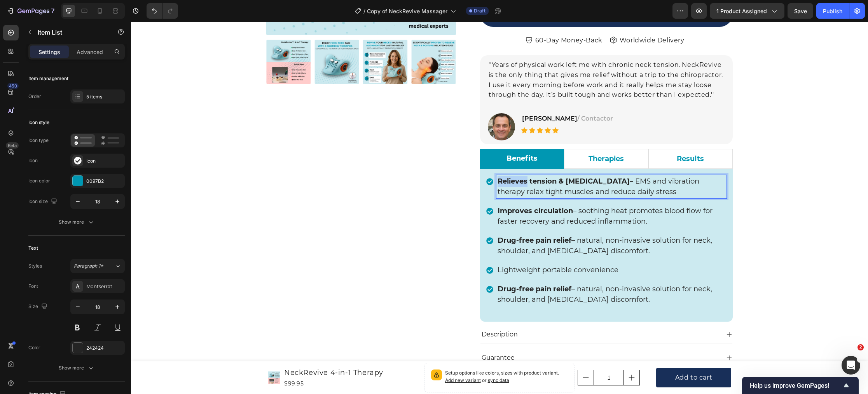
click at [510, 184] on strong "Relieves tension & stiffness" at bounding box center [564, 181] width 132 height 9
click at [511, 184] on strong "Relieves tension & stiffness" at bounding box center [564, 181] width 132 height 9
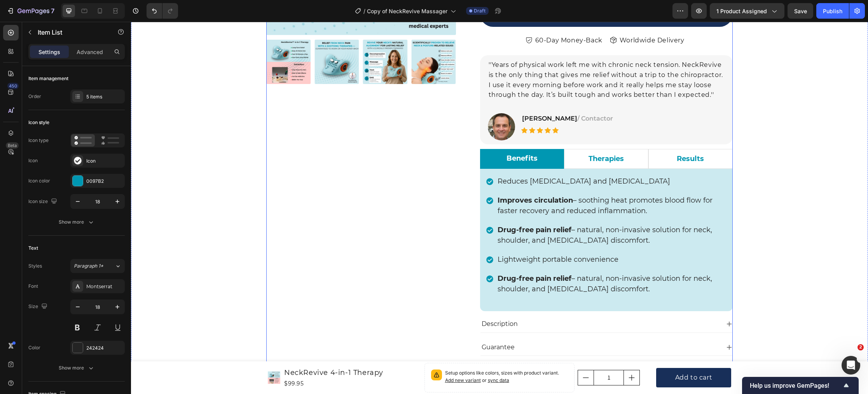
click at [425, 190] on div "Product Images Icon Icon Icon Icon Icon Icon List Hoz 22,000+ Satisfied Custome…" at bounding box center [361, 166] width 190 height 643
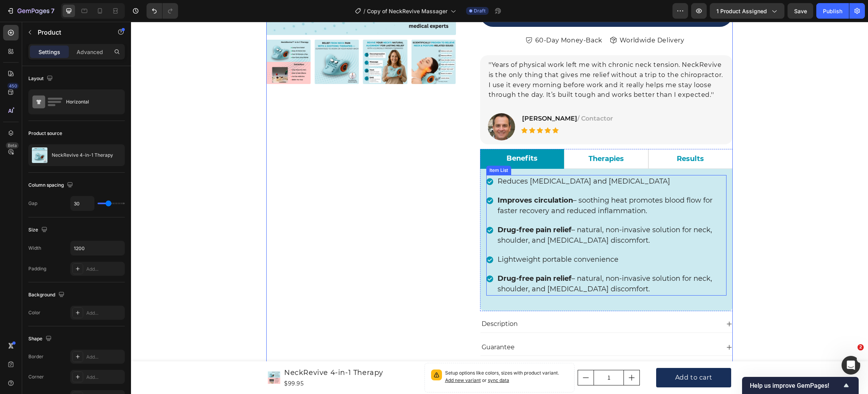
click at [530, 201] on strong "Improves circulation" at bounding box center [535, 200] width 75 height 9
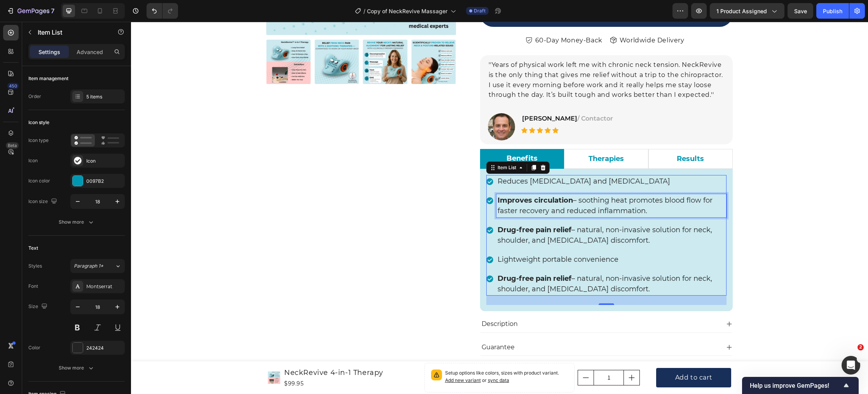
click at [519, 209] on p "Improves circulation – soothing heat promotes blood flow for faster recovery an…" at bounding box center [612, 205] width 228 height 21
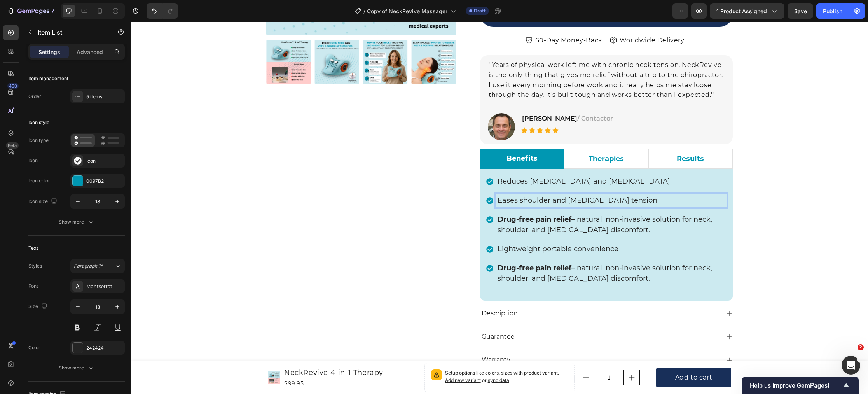
click at [517, 227] on p "Drug-free pain relief – natural, non-invasive solution for neck, shoulder, and …" at bounding box center [612, 224] width 228 height 21
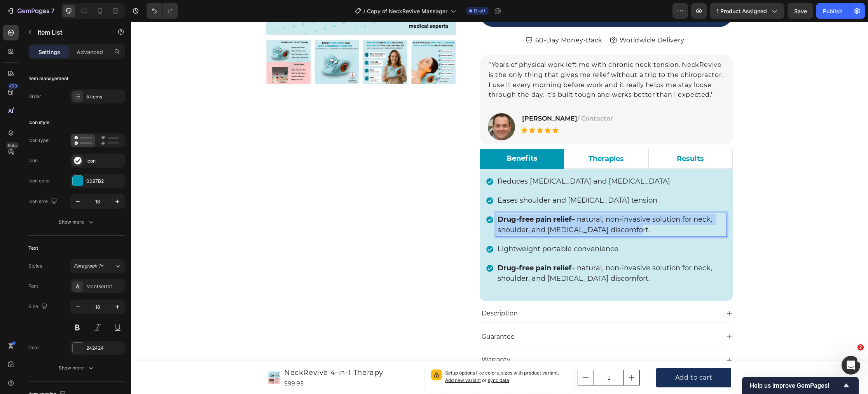
click at [517, 227] on p "Drug-free pain relief – natural, non-invasive solution for neck, shoulder, and …" at bounding box center [612, 224] width 228 height 21
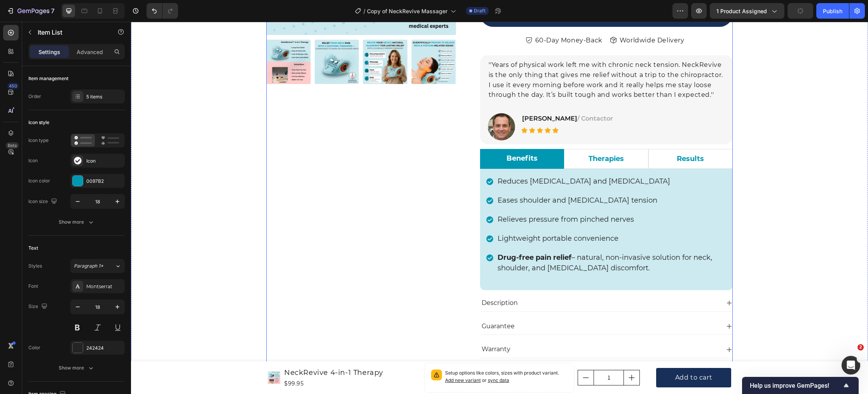
click at [348, 218] on div "Product Images Icon Icon Icon Icon Icon Icon List Hoz 22,000+ Satisfied Custome…" at bounding box center [361, 156] width 190 height 622
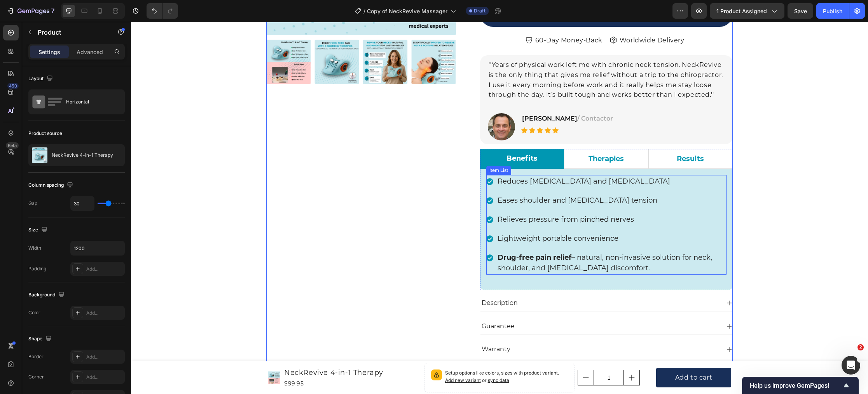
click at [514, 236] on p "Lightweight portable convenience" at bounding box center [612, 238] width 228 height 10
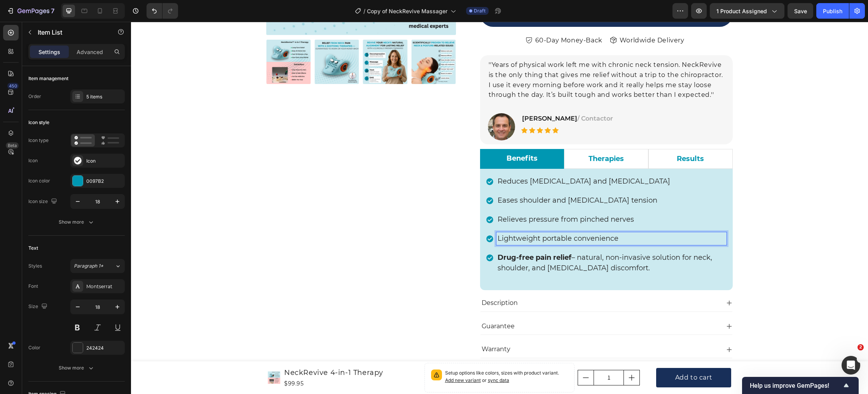
click at [514, 236] on p "Lightweight portable convenience" at bounding box center [612, 238] width 228 height 10
drag, startPoint x: 519, startPoint y: 260, endPoint x: 450, endPoint y: 217, distance: 81.2
click at [519, 260] on strong "Drug-free pain relief" at bounding box center [535, 257] width 74 height 9
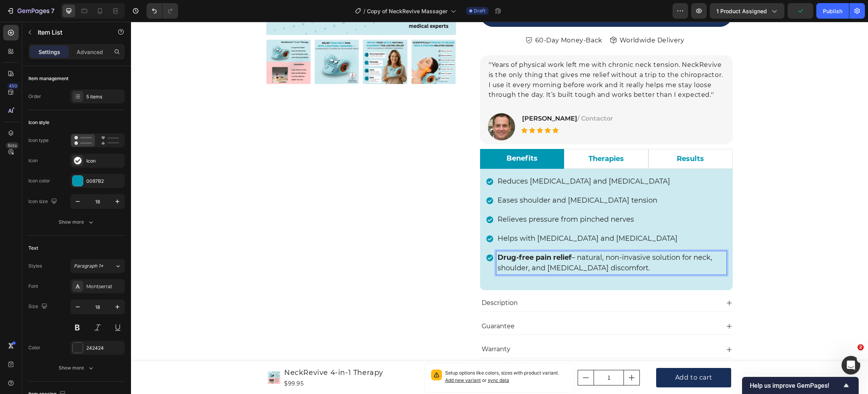
scroll to position [244, 0]
click at [567, 260] on strong "Drug-free pain relief" at bounding box center [535, 257] width 74 height 9
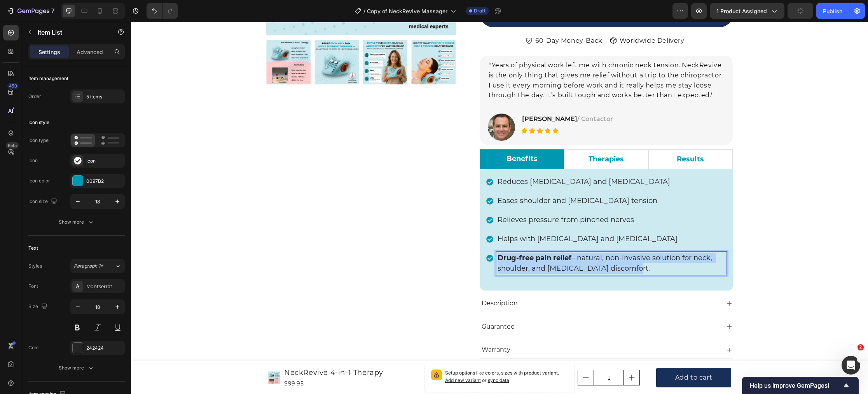
click at [567, 260] on strong "Drug-free pain relief" at bounding box center [535, 257] width 74 height 9
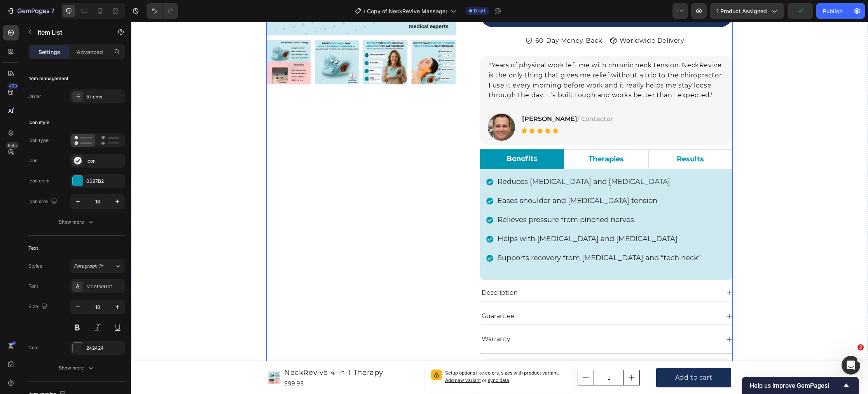
click at [416, 246] on div "Product Images Icon Icon Icon Icon Icon Icon List Hoz 22,000+ Satisfied Custome…" at bounding box center [361, 151] width 190 height 611
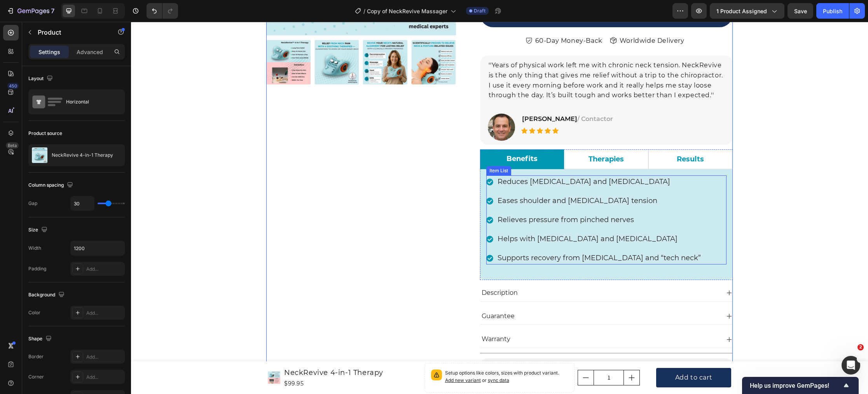
click at [499, 173] on div "Item List" at bounding box center [498, 170] width 25 height 9
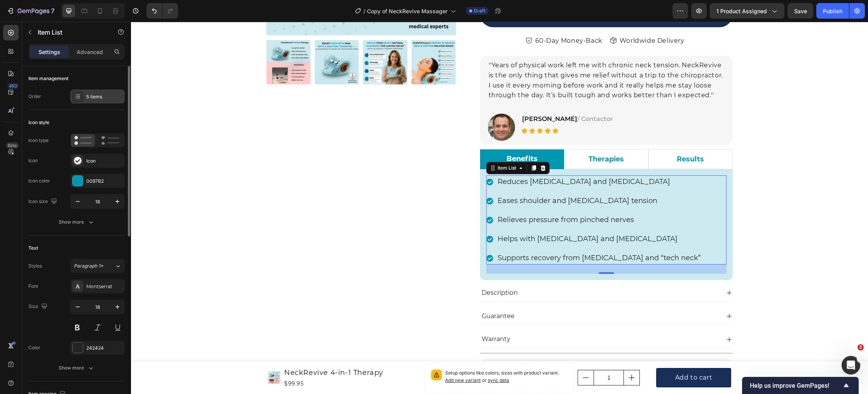
click at [91, 93] on div "5 items" at bounding box center [104, 96] width 37 height 7
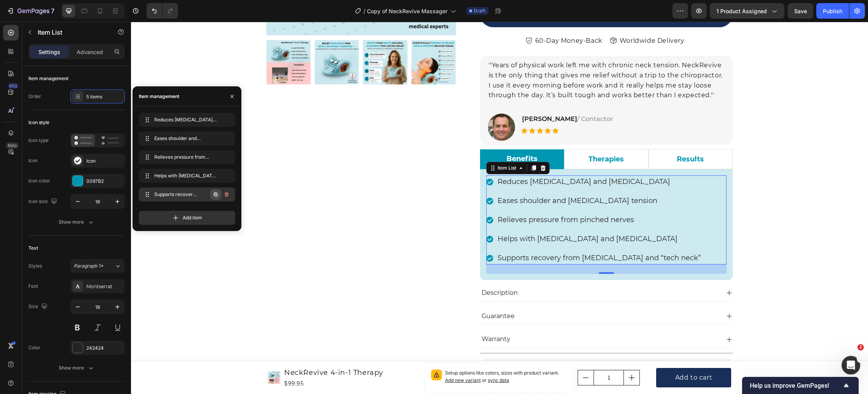
click at [214, 194] on icon "button" at bounding box center [216, 194] width 6 height 6
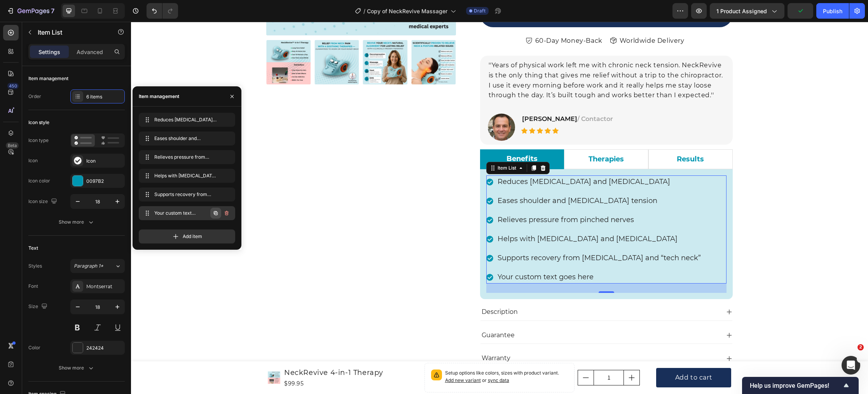
click at [217, 215] on icon "button" at bounding box center [216, 213] width 4 height 4
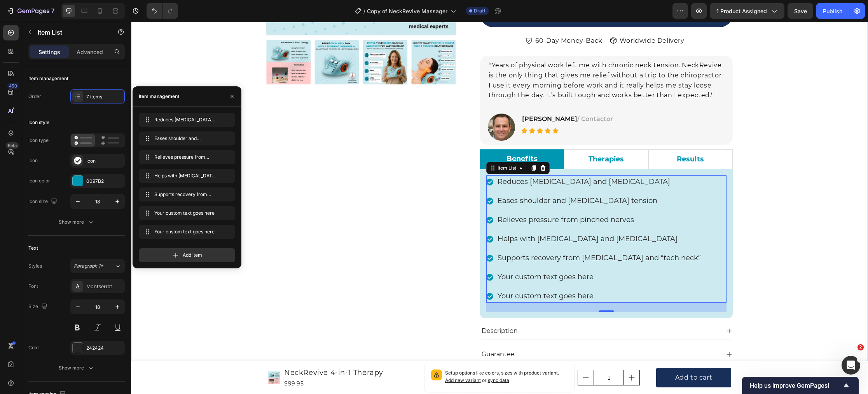
click at [234, 290] on div "Product Images Icon Icon Icon Icon Icon Icon List Hoz 22,000+ Satisfied Custome…" at bounding box center [499, 184] width 725 height 676
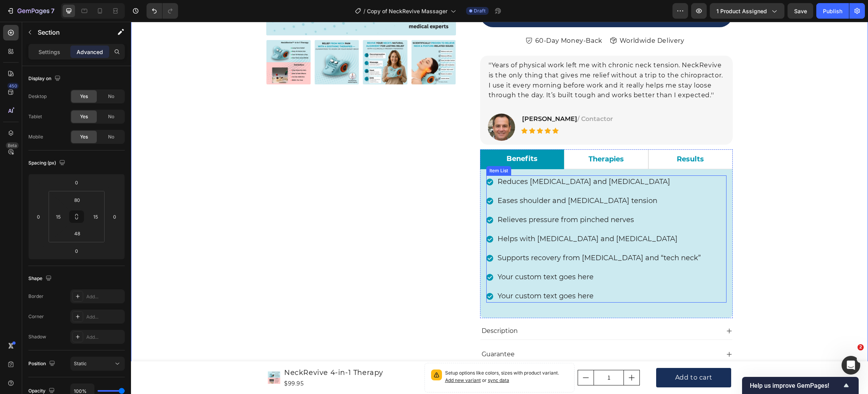
click at [526, 281] on div "Your custom text goes here" at bounding box center [599, 277] width 206 height 13
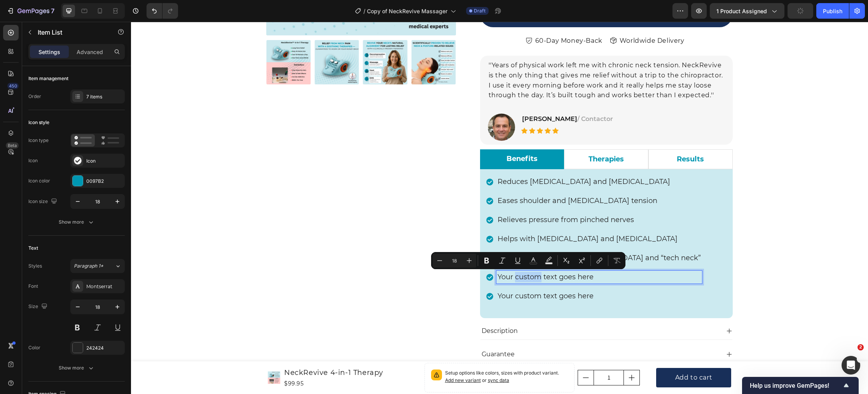
click at [527, 278] on p "Your custom text goes here" at bounding box center [599, 277] width 203 height 10
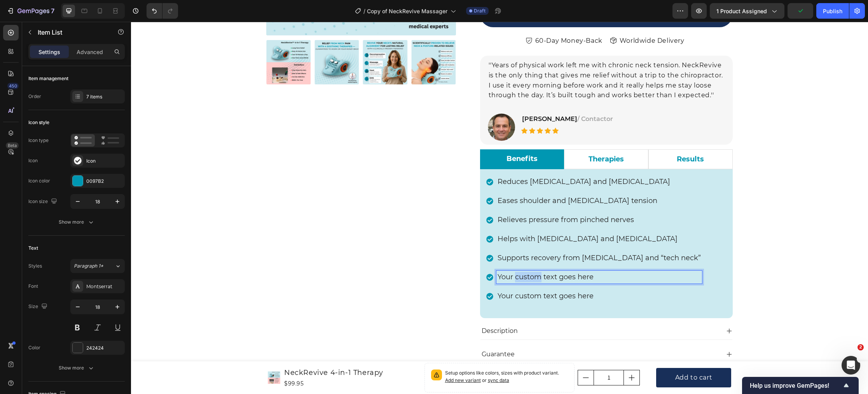
click at [527, 278] on p "Your custom text goes here" at bounding box center [599, 277] width 203 height 10
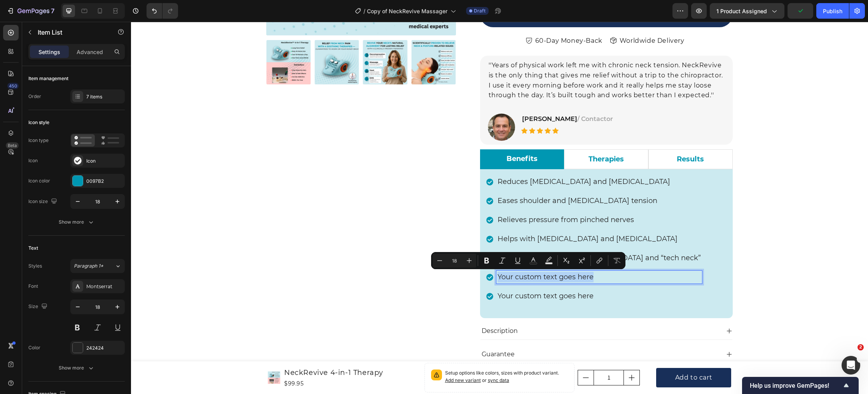
click at [527, 278] on p "Your custom text goes here" at bounding box center [599, 277] width 203 height 10
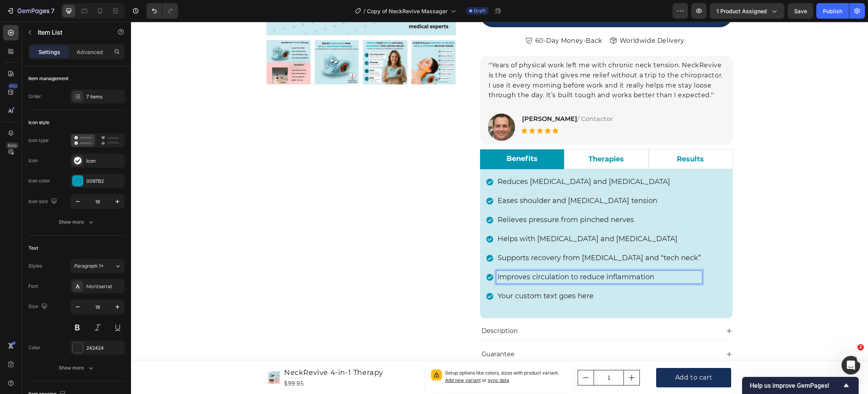
click at [524, 292] on p "Your custom text goes here" at bounding box center [599, 296] width 203 height 10
click at [413, 274] on div "Product Images Icon Icon Icon Icon Icon Icon List Hoz 22,000+ Satisfied Custome…" at bounding box center [361, 170] width 190 height 649
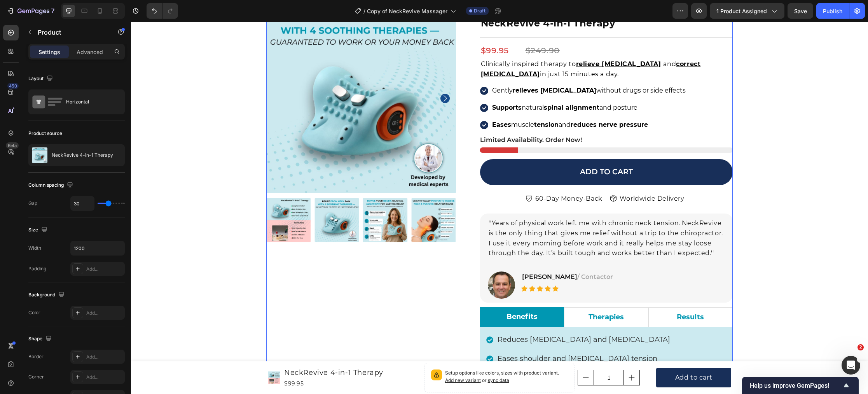
scroll to position [230, 0]
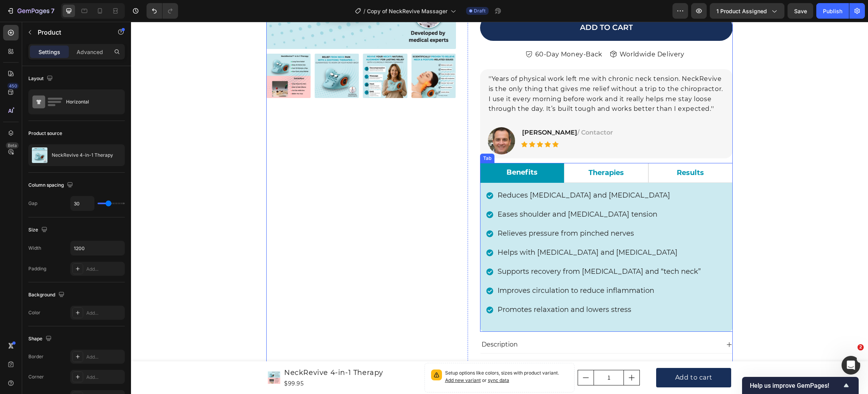
click at [604, 171] on p "Therapies" at bounding box center [606, 173] width 35 height 10
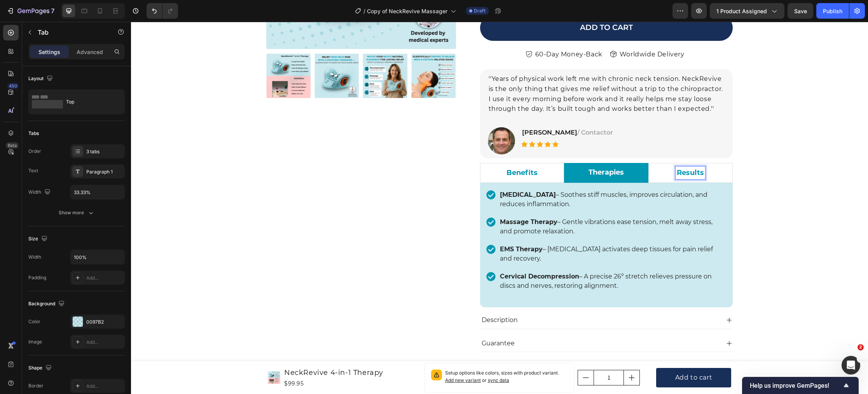
click at [685, 171] on p "Results" at bounding box center [690, 173] width 27 height 10
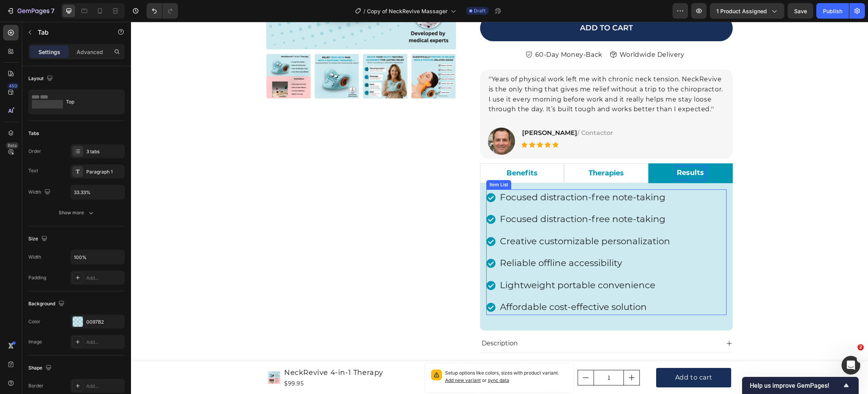
click at [645, 200] on p "Focused distraction-free note-taking" at bounding box center [585, 197] width 170 height 14
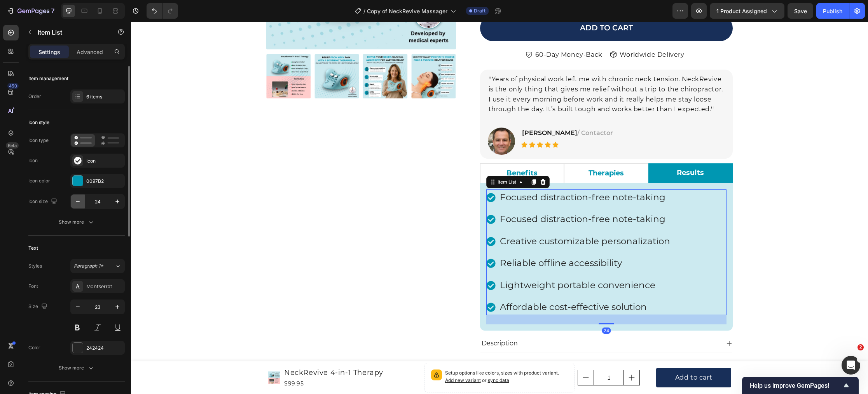
click at [77, 204] on icon "button" at bounding box center [78, 201] width 8 height 8
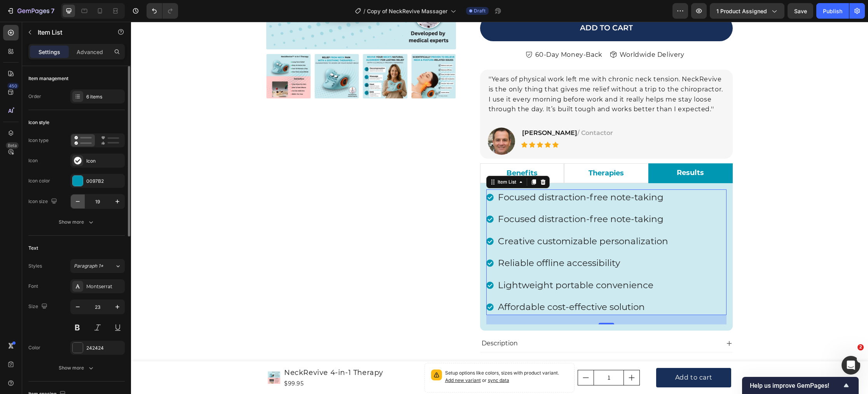
click at [77, 204] on icon "button" at bounding box center [78, 201] width 8 height 8
click at [115, 204] on icon "button" at bounding box center [118, 201] width 8 height 8
click at [118, 202] on icon "button" at bounding box center [118, 201] width 8 height 8
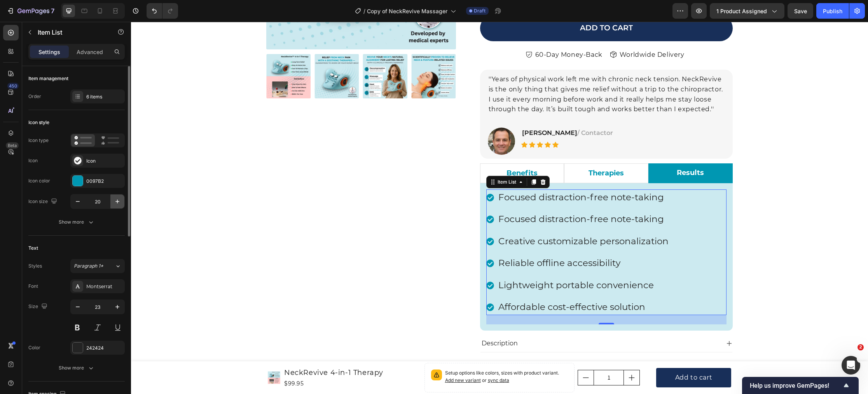
click at [118, 202] on icon "button" at bounding box center [118, 201] width 8 height 8
type input "21"
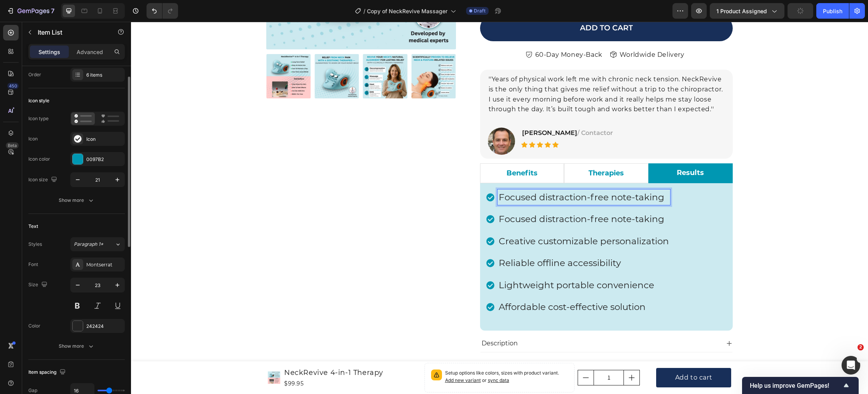
scroll to position [25, 0]
click at [79, 285] on icon "button" at bounding box center [78, 282] width 8 height 8
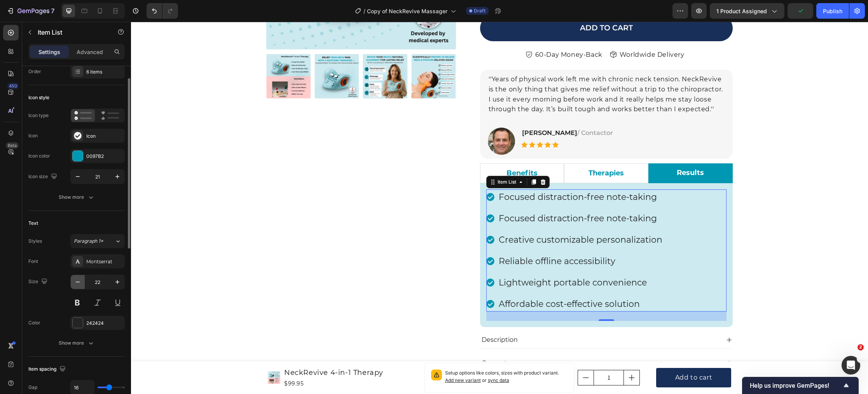
click at [79, 285] on icon "button" at bounding box center [78, 282] width 8 height 8
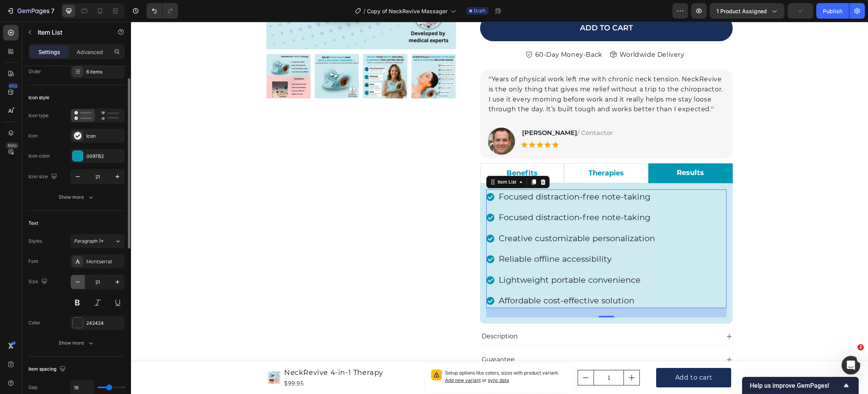
click at [79, 285] on icon "button" at bounding box center [78, 282] width 8 height 8
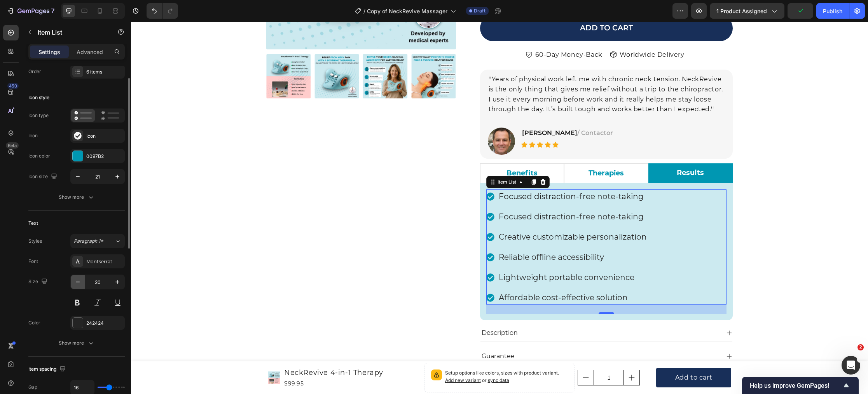
click at [79, 285] on icon "button" at bounding box center [78, 282] width 8 height 8
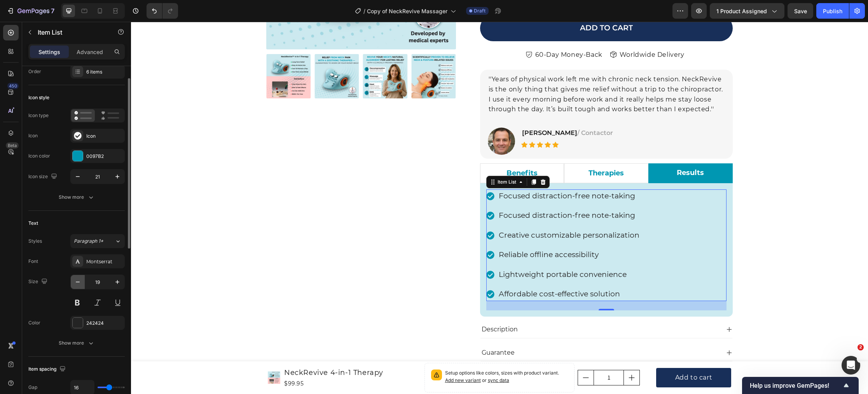
click at [79, 285] on icon "button" at bounding box center [78, 282] width 8 height 8
type input "18"
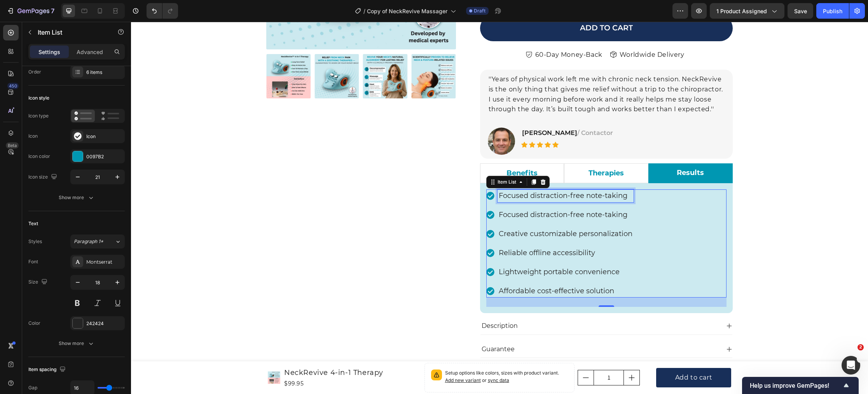
click at [529, 197] on p "Focused distraction-free note-taking" at bounding box center [566, 195] width 134 height 10
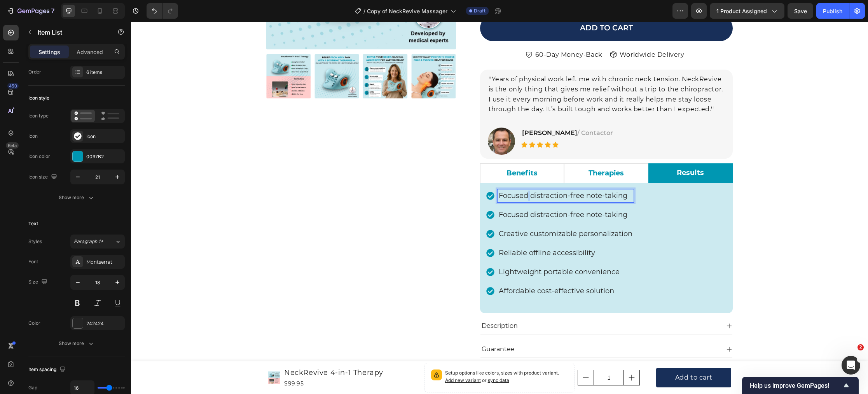
click at [529, 197] on p "Focused distraction-free note-taking" at bounding box center [566, 195] width 134 height 10
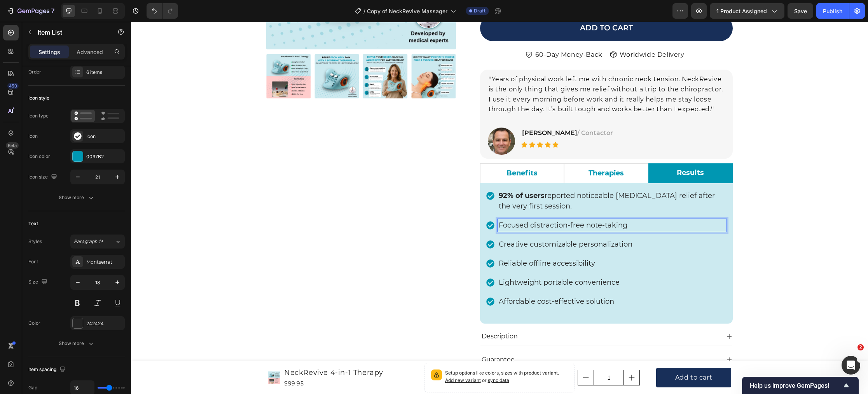
click at [521, 227] on p "Focused distraction-free note-taking" at bounding box center [612, 225] width 227 height 10
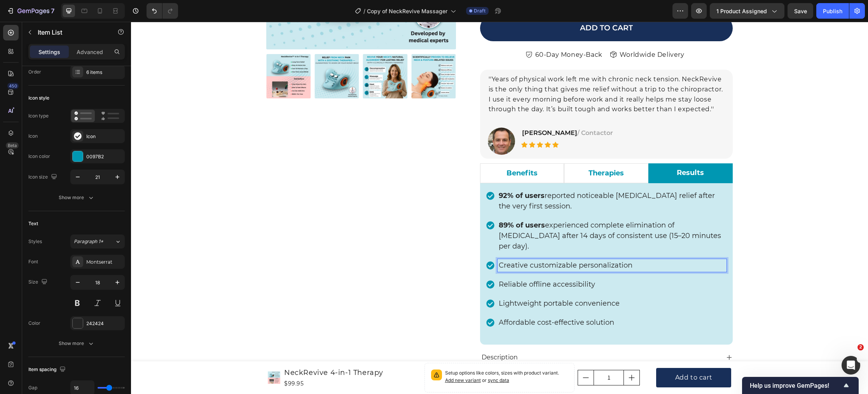
click at [530, 260] on p "Creative customizable personalization" at bounding box center [612, 265] width 227 height 10
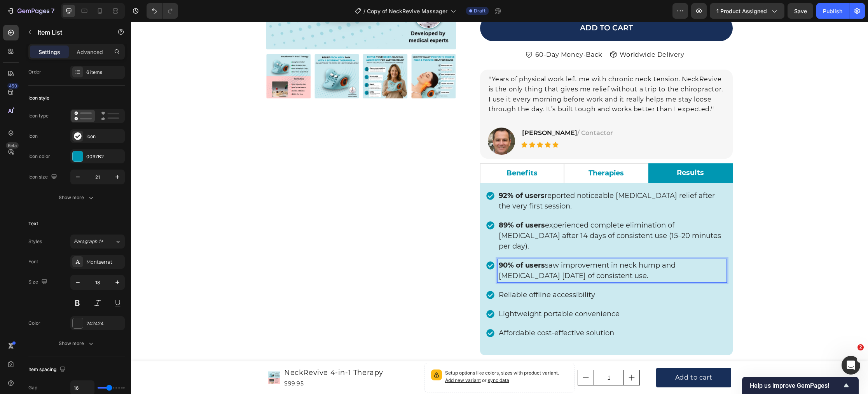
click at [511, 290] on p "Reliable offline accessibility" at bounding box center [612, 295] width 227 height 10
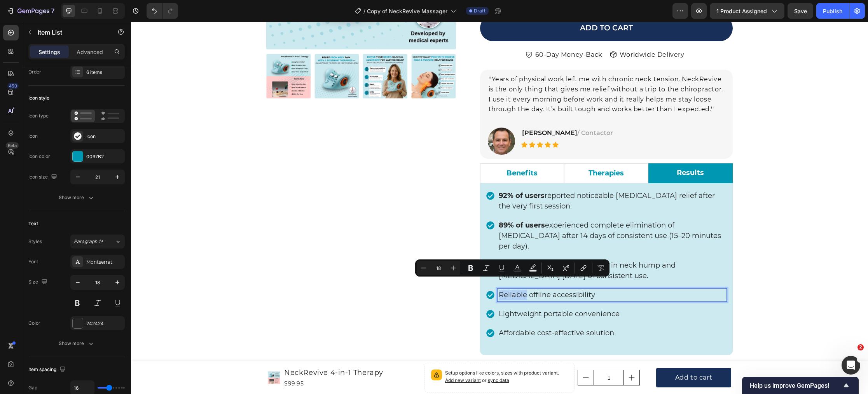
click at [511, 290] on p "Reliable offline accessibility" at bounding box center [612, 295] width 227 height 10
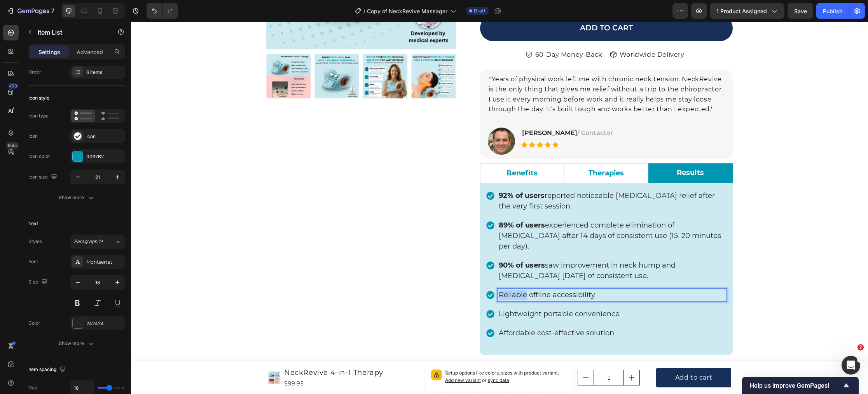
click at [511, 290] on p "Reliable offline accessibility" at bounding box center [612, 295] width 227 height 10
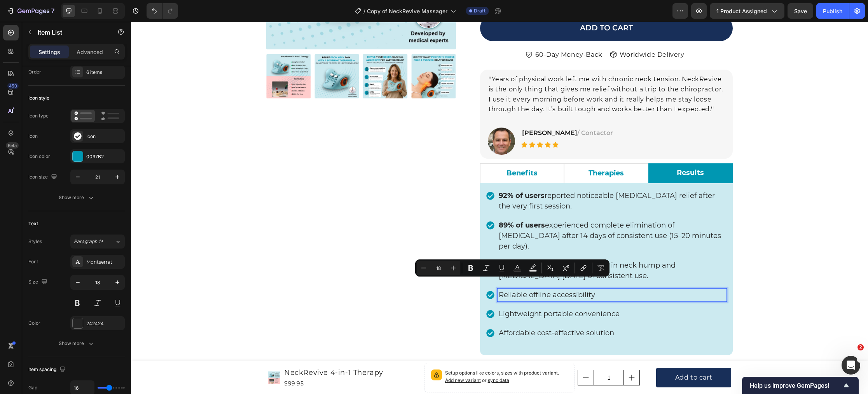
click at [545, 290] on p "Reliable offline accessibility" at bounding box center [612, 295] width 227 height 10
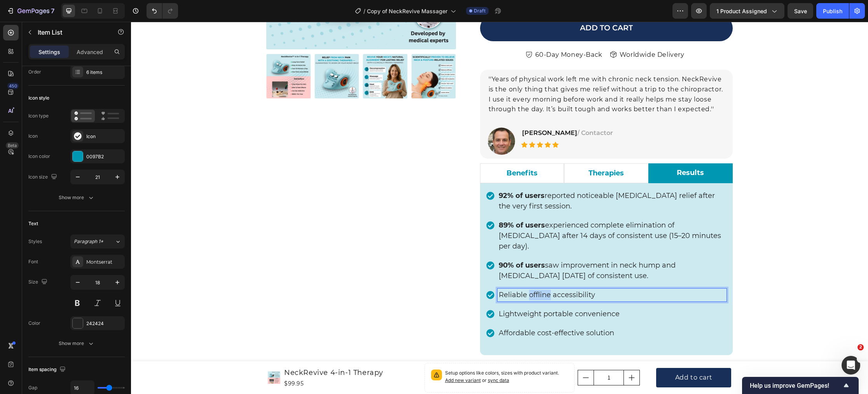
click at [545, 290] on p "Reliable offline accessibility" at bounding box center [612, 295] width 227 height 10
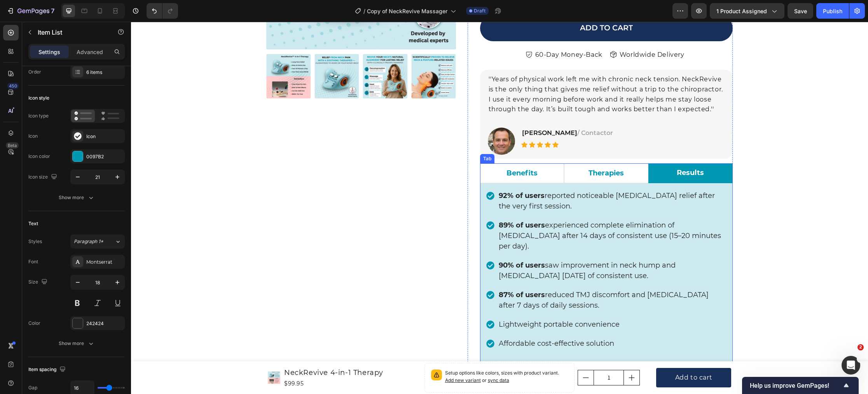
drag, startPoint x: 666, startPoint y: 179, endPoint x: 182, endPoint y: 203, distance: 484.2
click at [665, 179] on li "Results" at bounding box center [690, 173] width 84 height 20
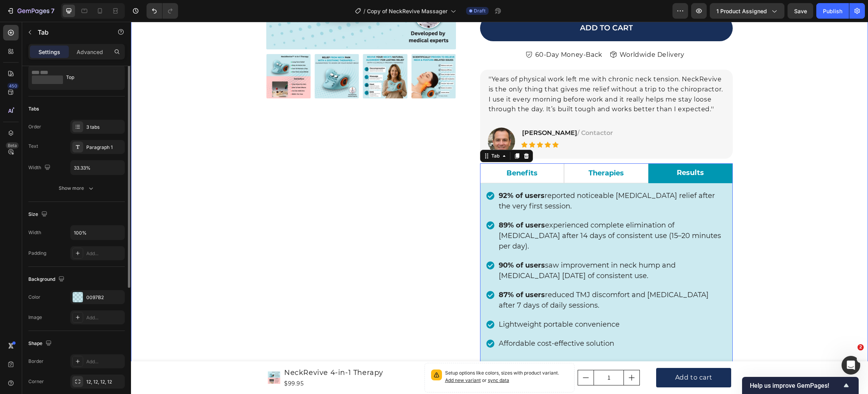
scroll to position [0, 0]
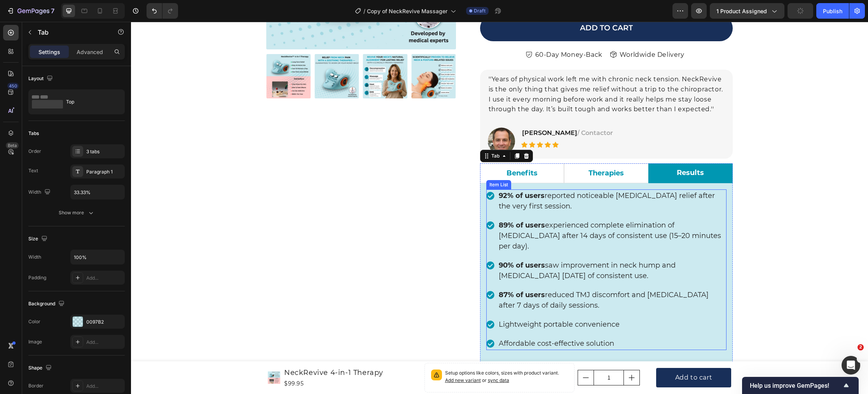
click at [498, 186] on div "Item List" at bounding box center [498, 184] width 25 height 9
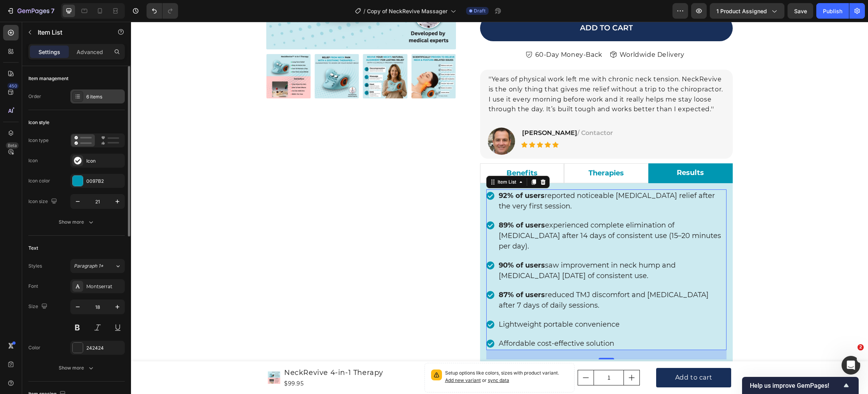
click at [102, 97] on div "6 items" at bounding box center [104, 96] width 37 height 7
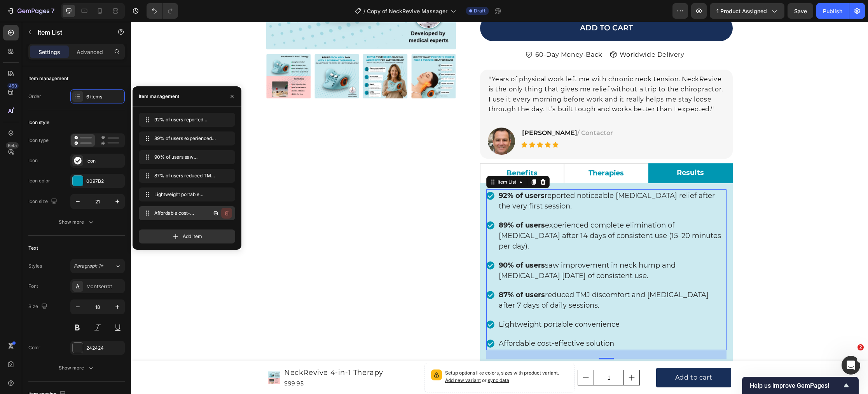
click at [225, 213] on icon "button" at bounding box center [227, 213] width 4 height 5
click at [225, 211] on div "Delete" at bounding box center [221, 213] width 14 height 7
